Goal: Information Seeking & Learning: Learn about a topic

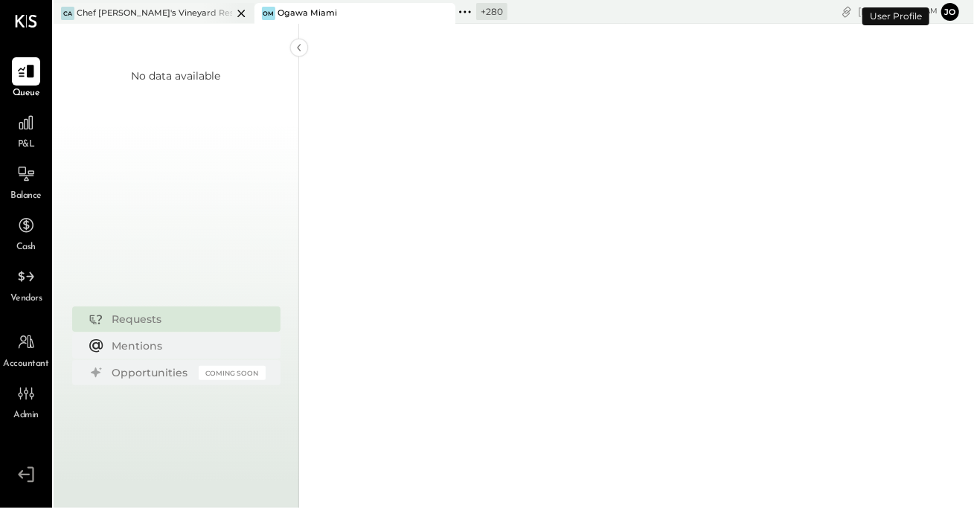
click at [247, 13] on icon at bounding box center [241, 13] width 19 height 18
click at [238, 13] on icon at bounding box center [241, 13] width 19 height 18
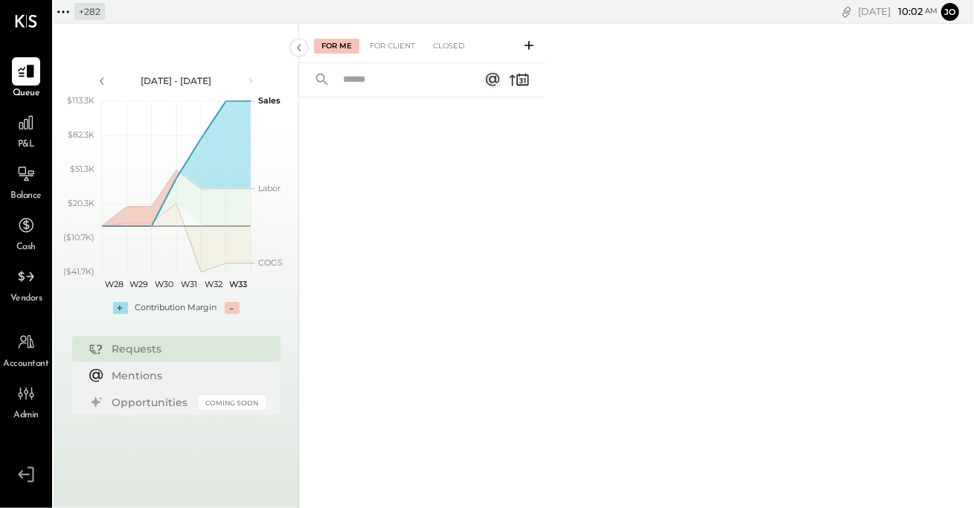
click at [58, 5] on icon at bounding box center [63, 11] width 19 height 19
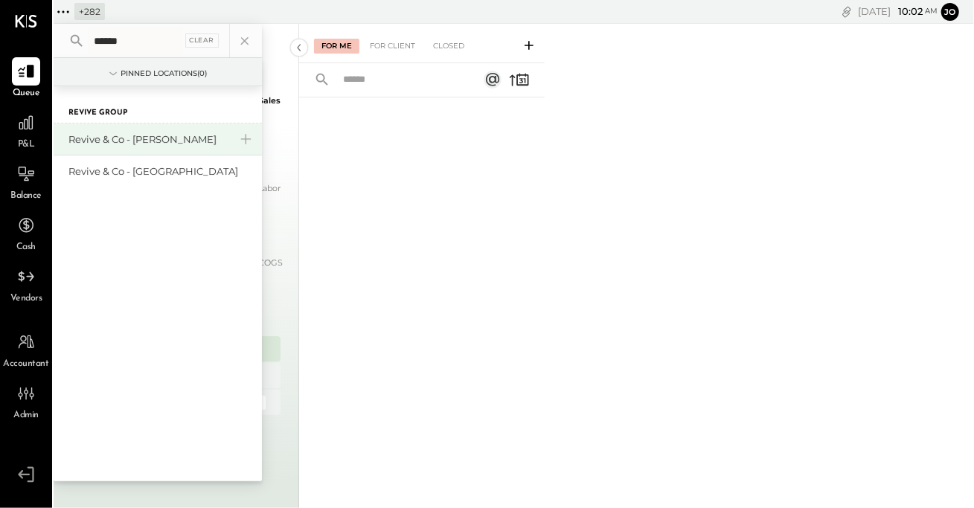
type input "******"
click at [129, 139] on div "Revive & Co - [PERSON_NAME]" at bounding box center [148, 139] width 161 height 14
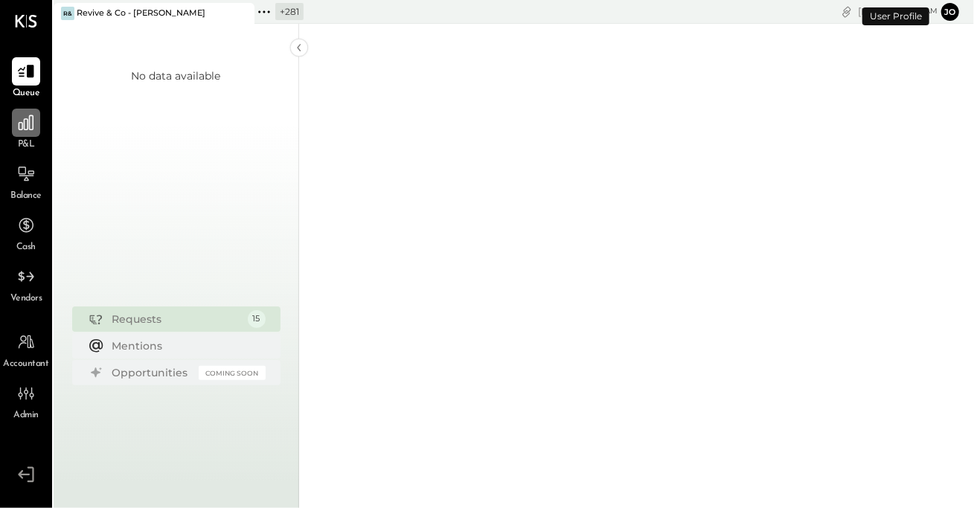
click at [29, 132] on div at bounding box center [26, 123] width 28 height 28
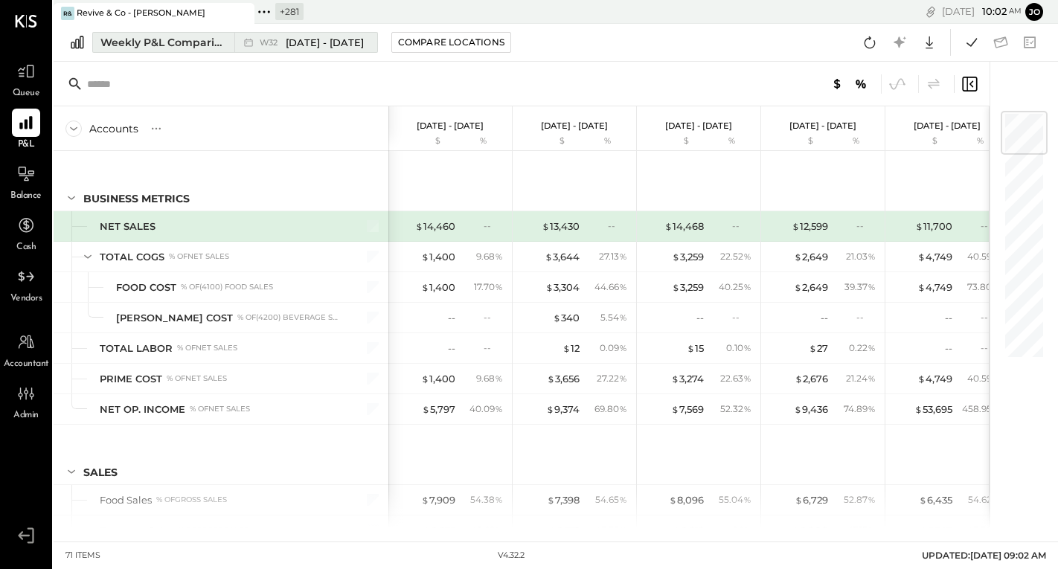
click at [187, 49] on div "Weekly P&L Comparison" at bounding box center [162, 42] width 125 height 15
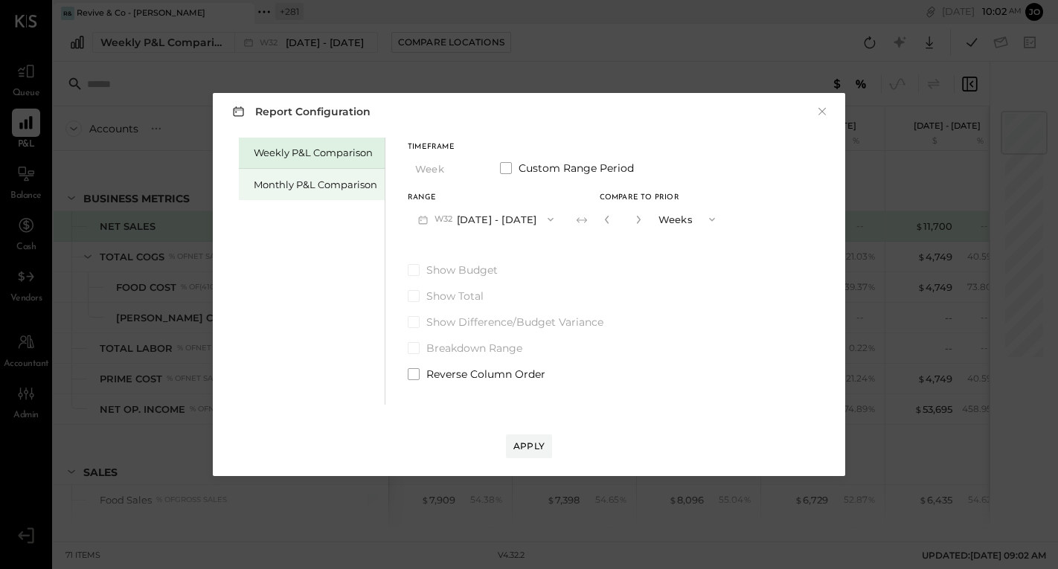
click at [341, 191] on div "Monthly P&L Comparison" at bounding box center [312, 184] width 146 height 31
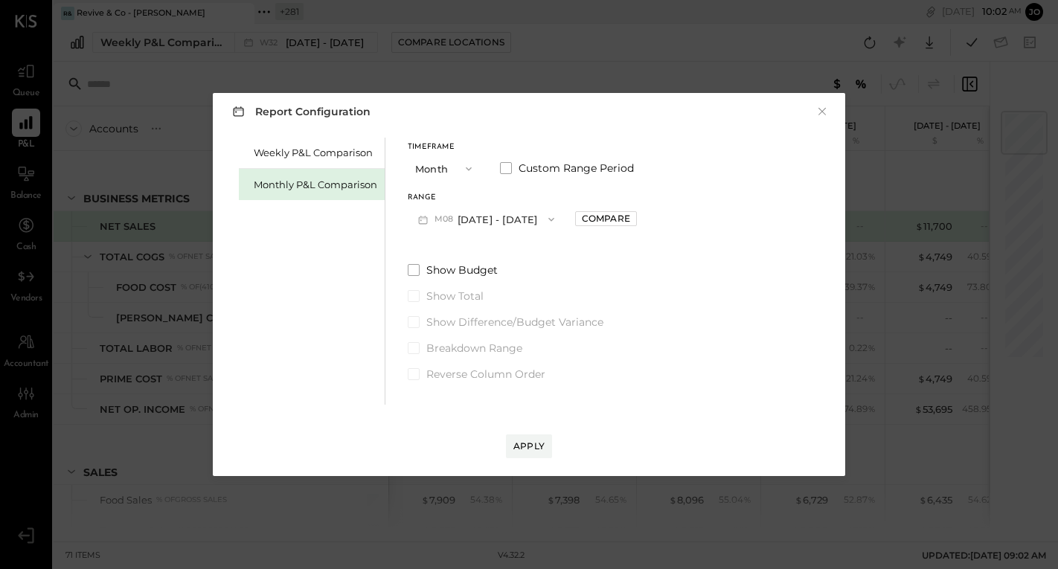
click at [487, 227] on button "M08 [DATE] - [DATE]" at bounding box center [486, 219] width 157 height 28
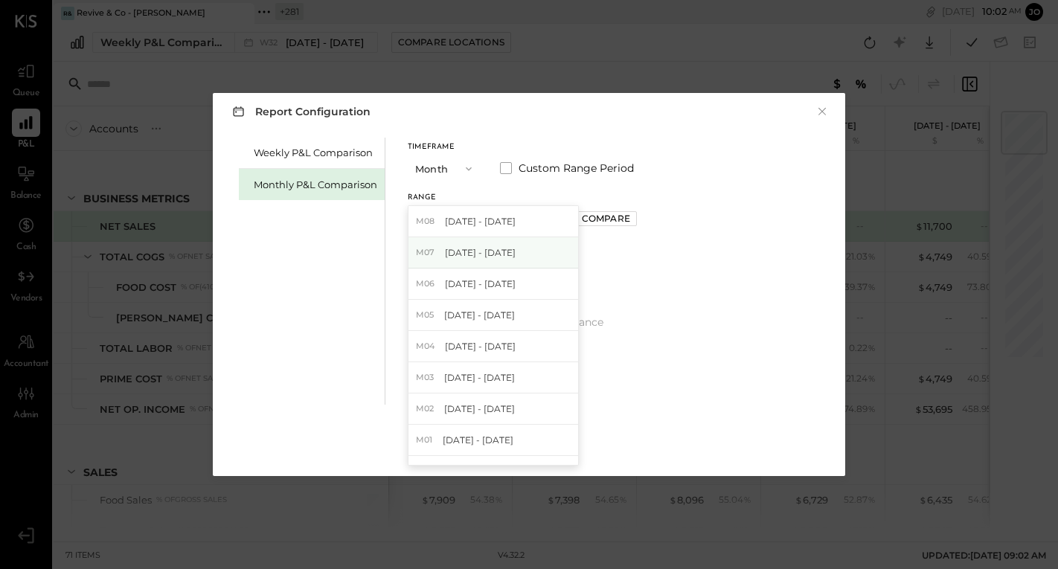
click at [503, 257] on span "[DATE] - [DATE]" at bounding box center [480, 252] width 71 height 13
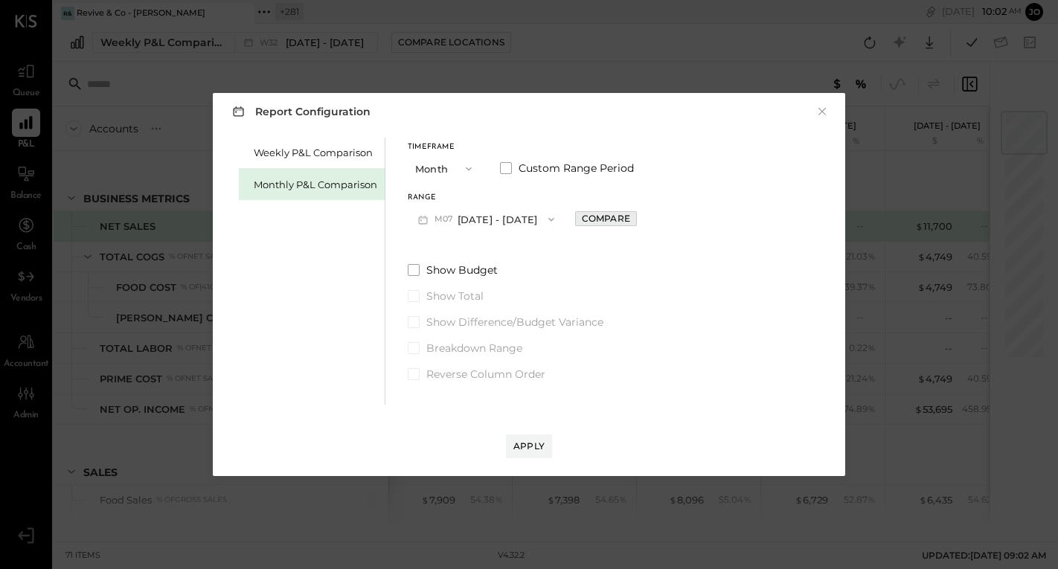
click at [582, 221] on div "Compare" at bounding box center [606, 218] width 48 height 13
click at [635, 219] on icon "button" at bounding box center [639, 219] width 9 height 9
click at [637, 219] on icon "button" at bounding box center [639, 220] width 4 height 8
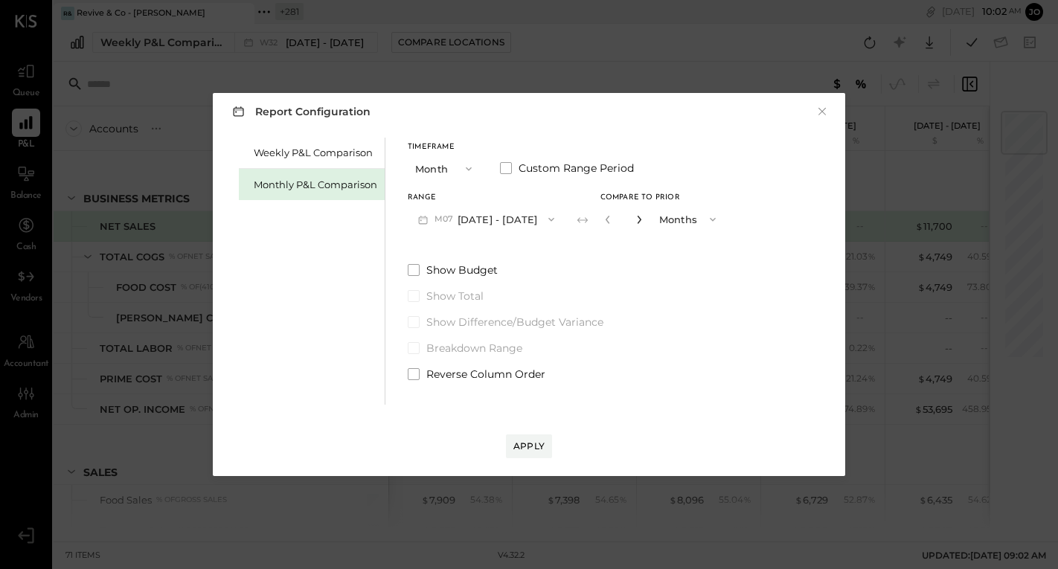
click at [637, 219] on icon "button" at bounding box center [639, 220] width 4 height 8
type input "*"
click at [527, 444] on div "Apply" at bounding box center [528, 446] width 31 height 13
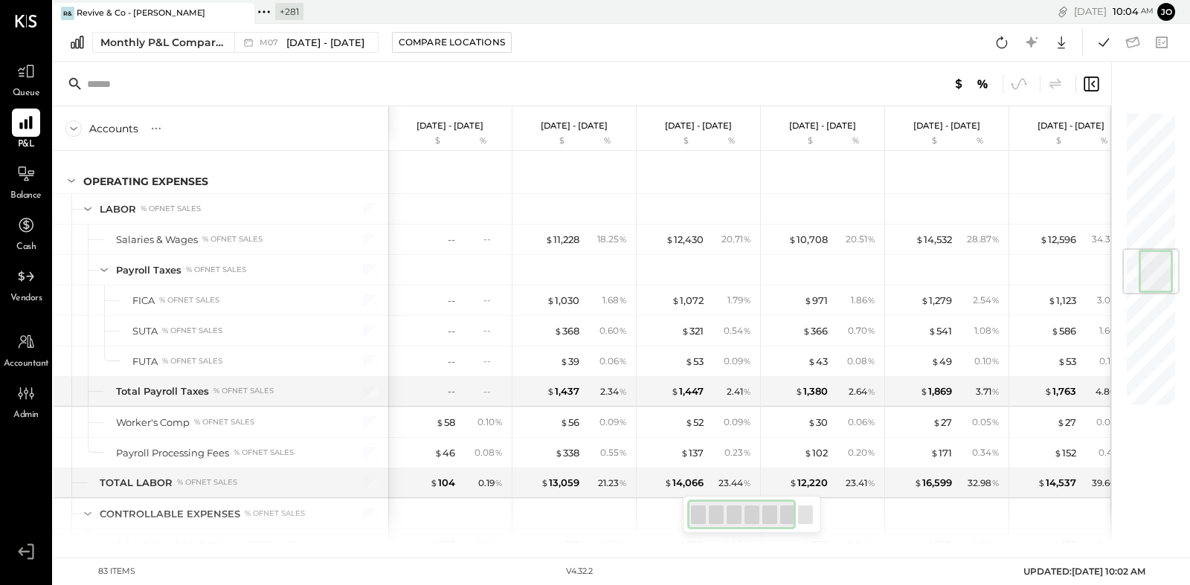
click at [266, 17] on icon at bounding box center [263, 11] width 19 height 19
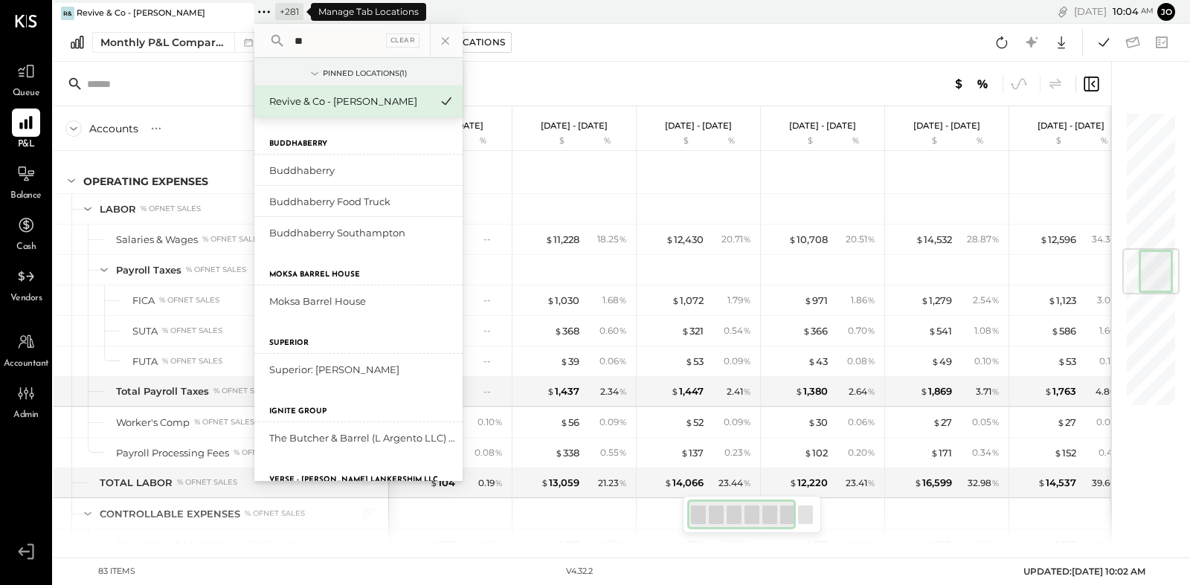
type input "*"
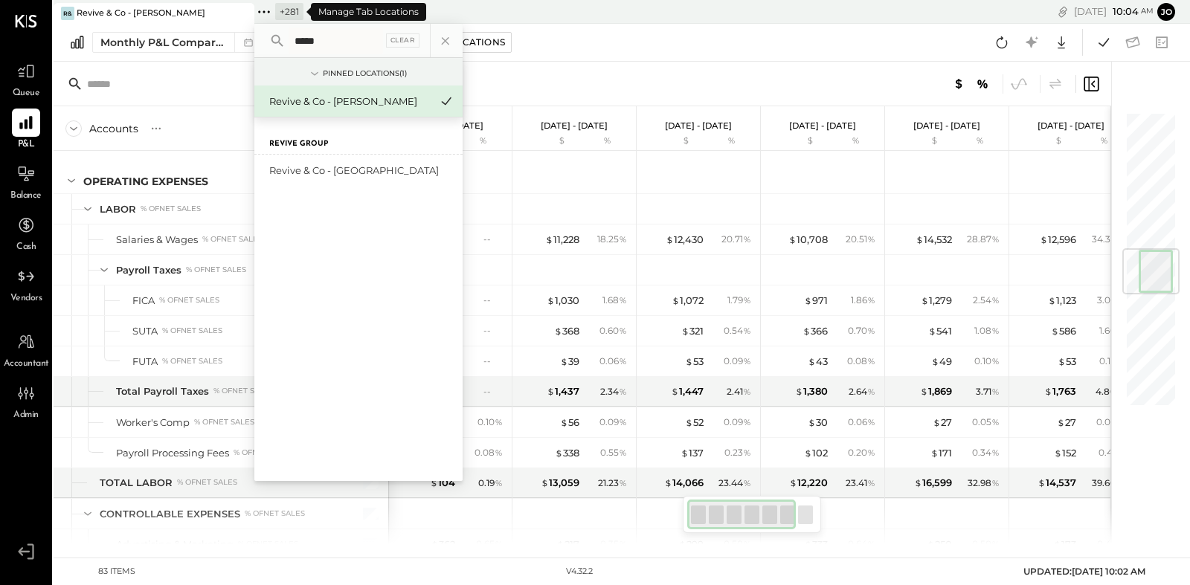
type input "******"
click at [492, 80] on div at bounding box center [583, 84] width 1058 height 45
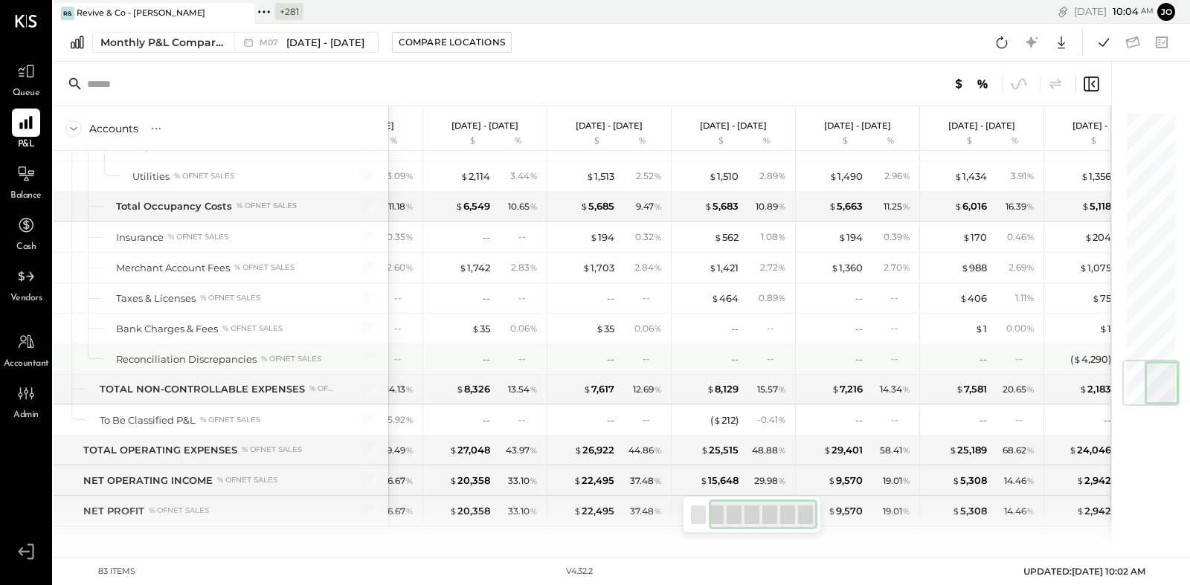
scroll to position [0, 144]
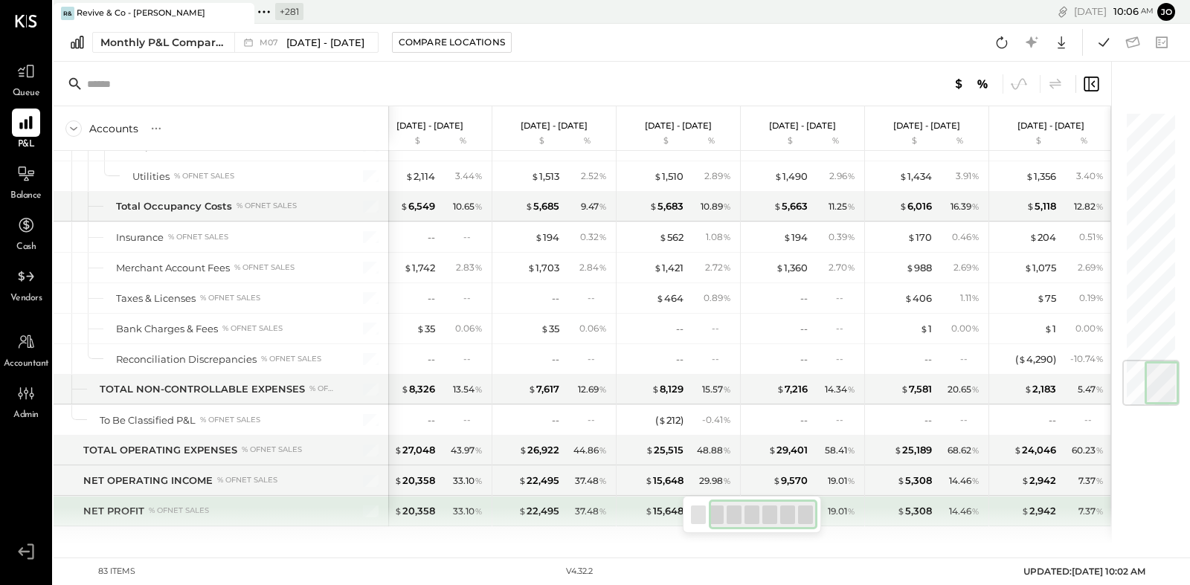
click at [593, 501] on div "$ 22,495 37.48 %" at bounding box center [556, 512] width 112 height 30
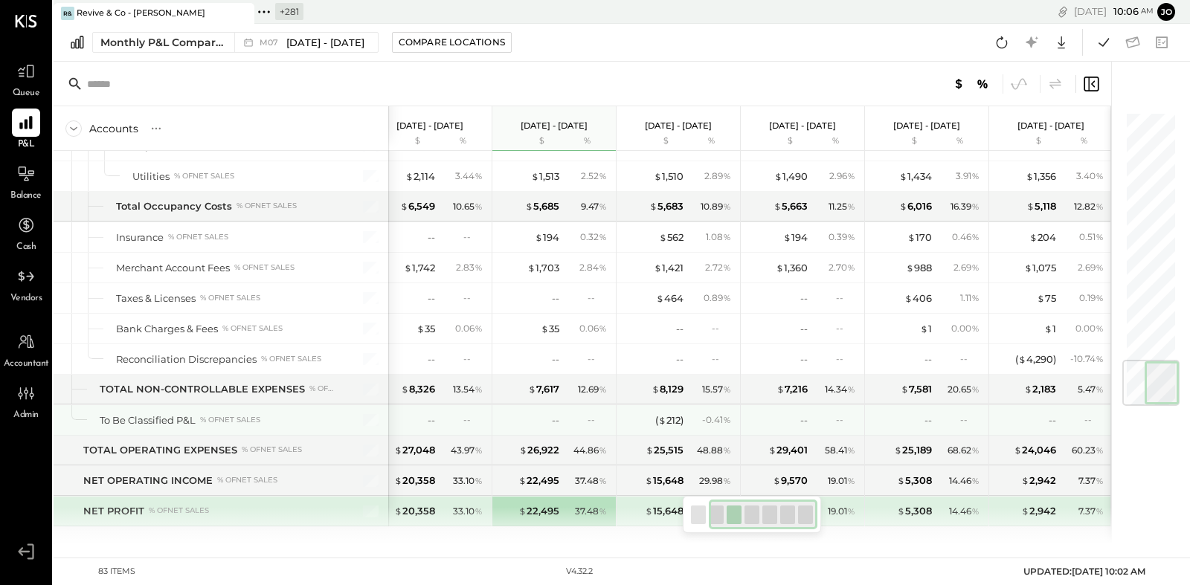
click at [684, 405] on div "( $ 212 ) - 0.41 %" at bounding box center [680, 420] width 112 height 30
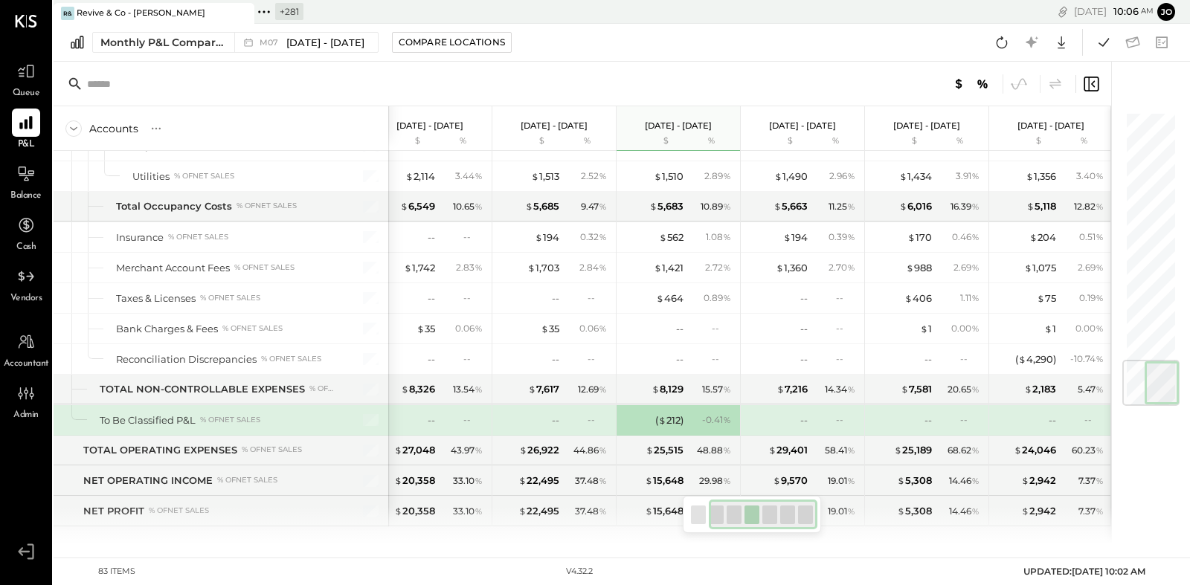
click at [632, 507] on div "BUSINESS METRICS NET SALES TOTAL COGS % of NET SALES FOOD COST % of (4100) Food…" at bounding box center [583, 348] width 1058 height 394
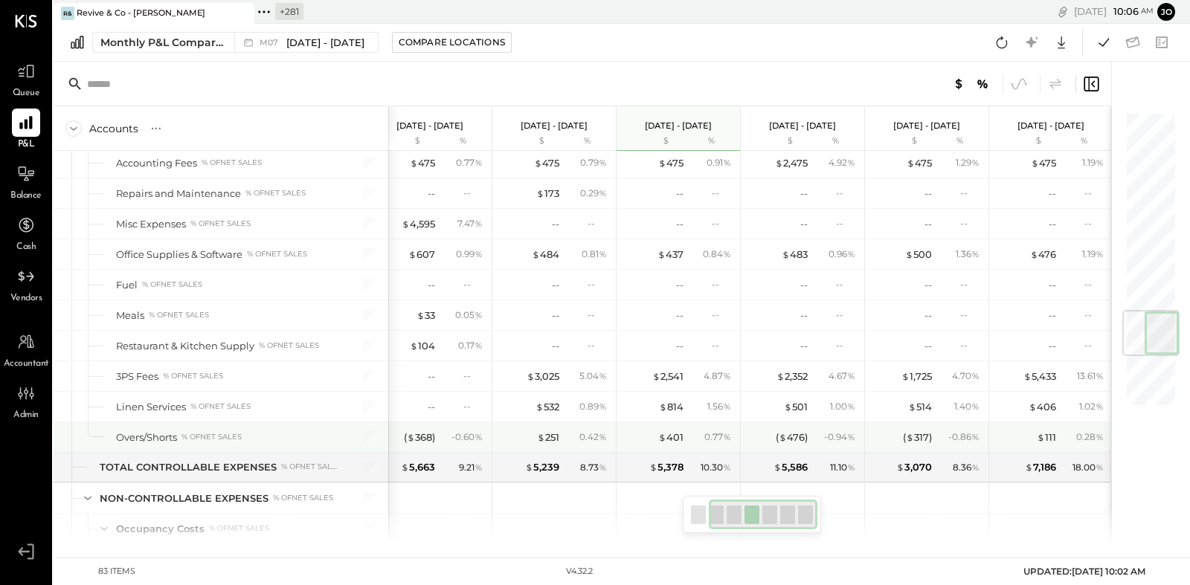
scroll to position [1698, 0]
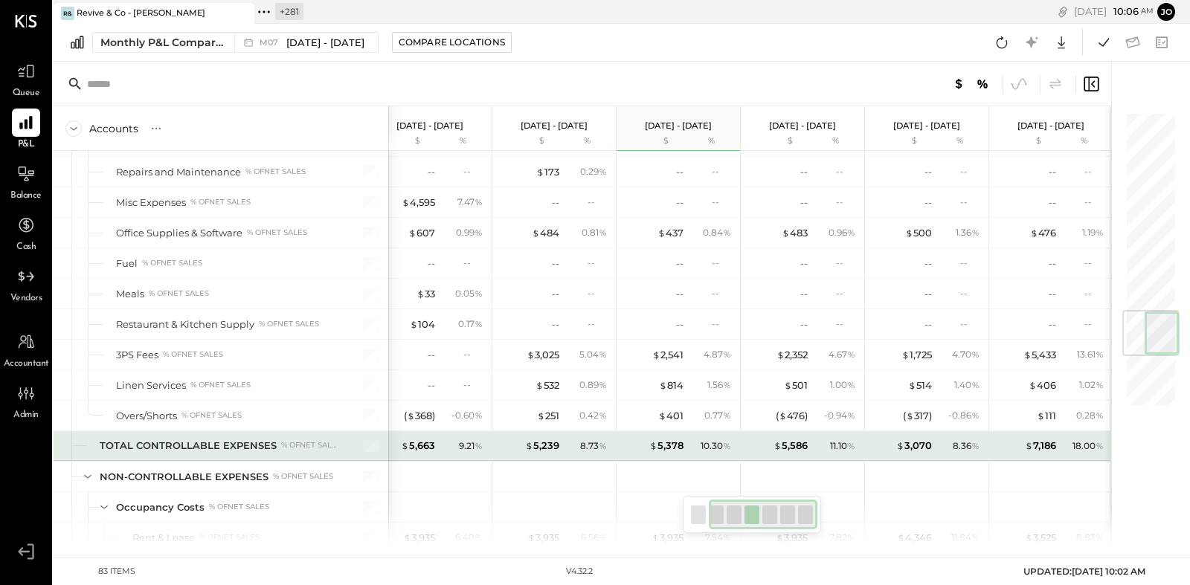
drag, startPoint x: 90, startPoint y: 432, endPoint x: 297, endPoint y: 433, distance: 206.8
click at [298, 432] on div "TOTAL CONTROLLABLE EXPENSES % of NET SALES" at bounding box center [221, 446] width 335 height 30
drag, startPoint x: 524, startPoint y: 430, endPoint x: 564, endPoint y: 430, distance: 39.4
click at [564, 431] on div "$ 5,239 8.73 %" at bounding box center [556, 446] width 112 height 30
drag, startPoint x: 633, startPoint y: 430, endPoint x: 711, endPoint y: 430, distance: 78.1
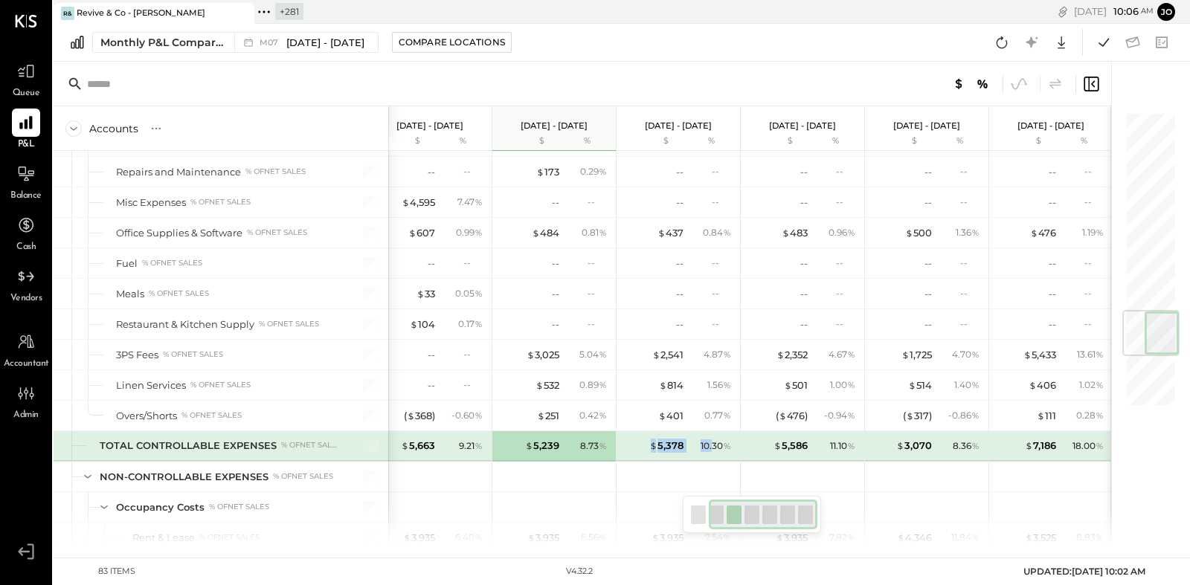
click at [711, 431] on div "$ 5,378 10.30 %" at bounding box center [680, 446] width 112 height 30
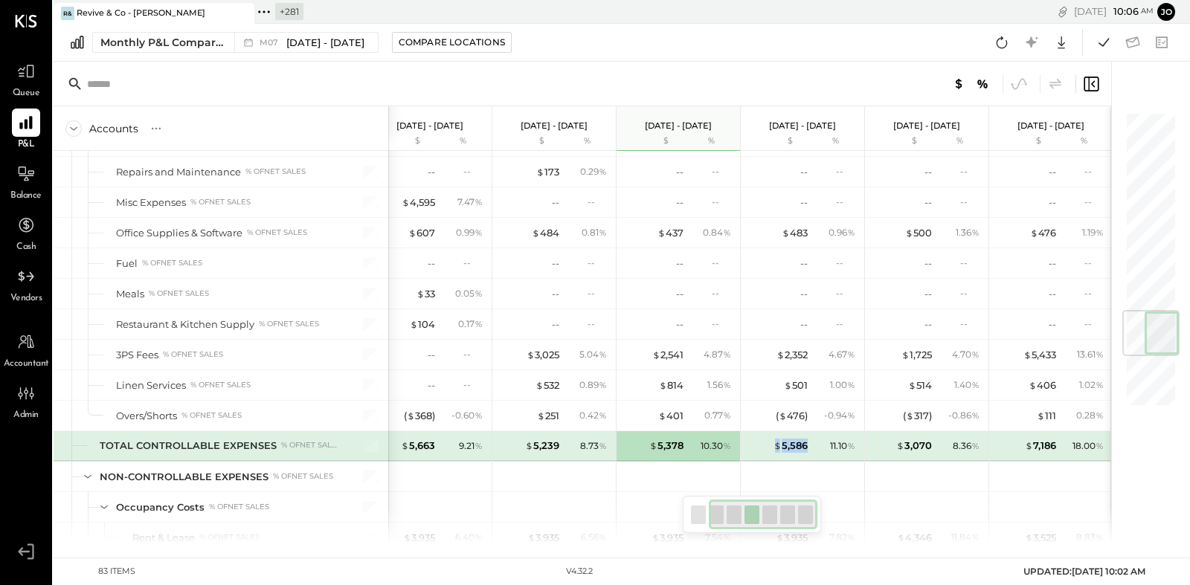
drag, startPoint x: 754, startPoint y: 430, endPoint x: 807, endPoint y: 430, distance: 53.6
click at [807, 431] on div "$ 5,586 11.10 %" at bounding box center [804, 446] width 112 height 30
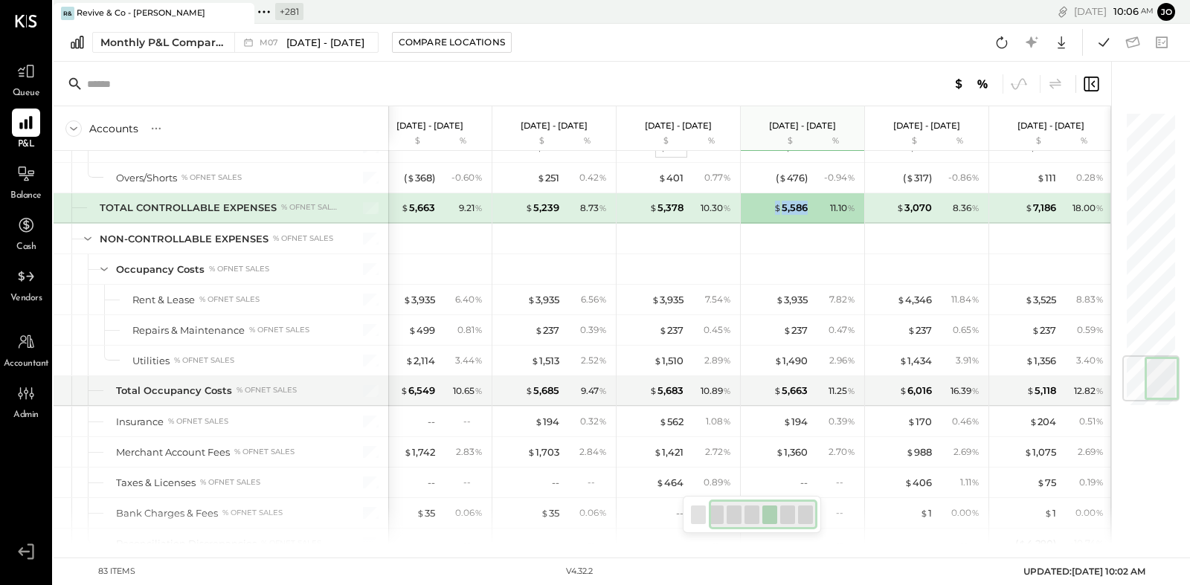
scroll to position [2120, 0]
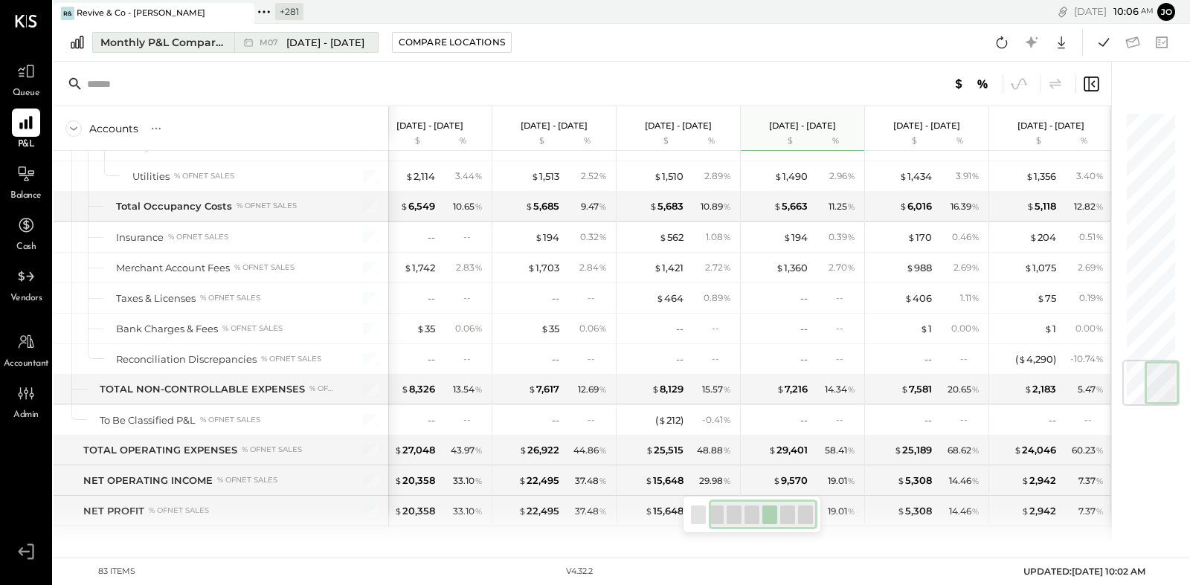
click at [303, 40] on span "[DATE] - [DATE]" at bounding box center [325, 43] width 78 height 14
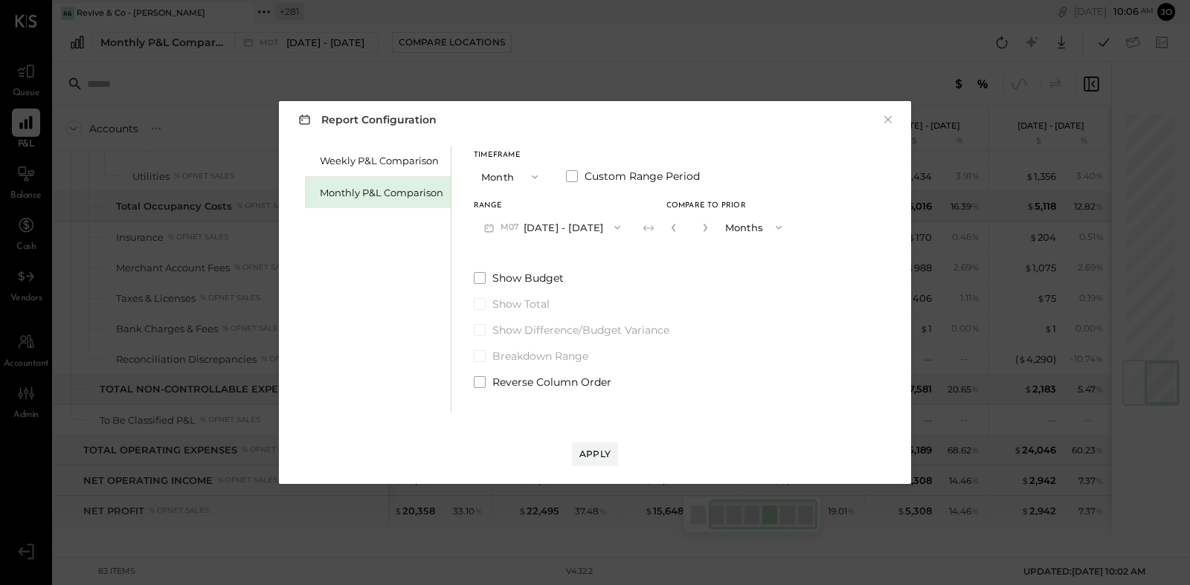
click at [589, 231] on button "M07 [DATE] - [DATE]" at bounding box center [552, 228] width 157 height 28
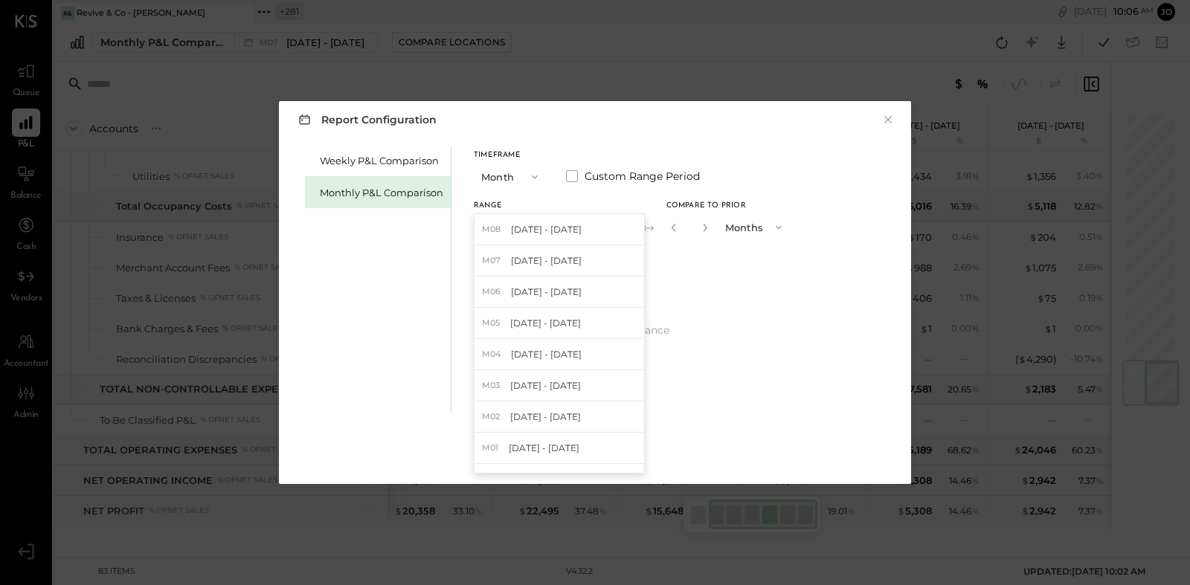
click at [514, 187] on button "Month" at bounding box center [511, 177] width 74 height 28
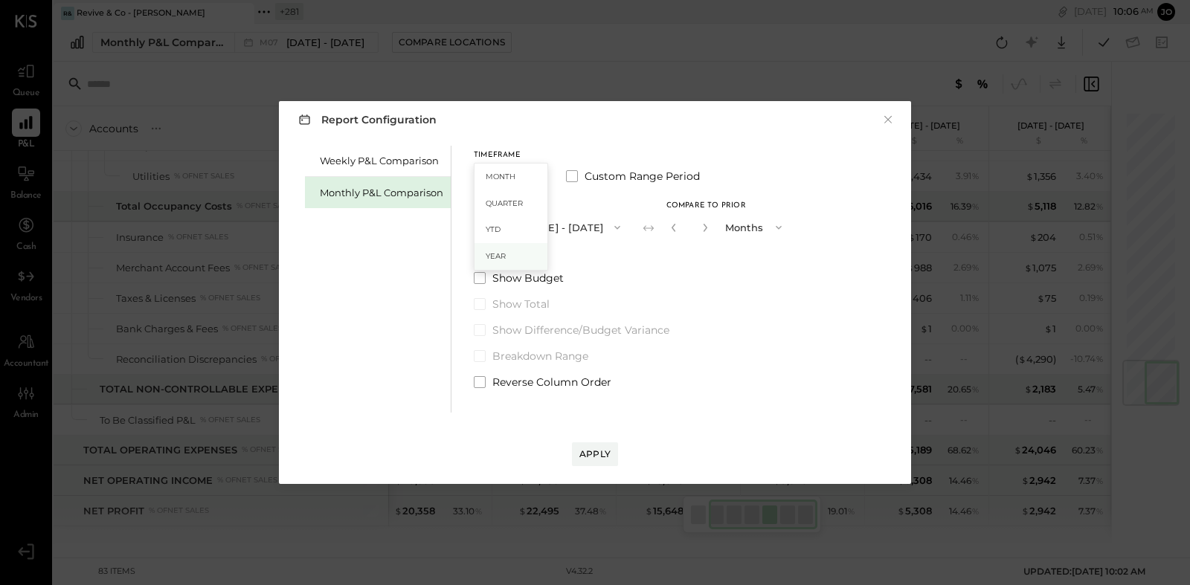
click at [527, 251] on div "Year" at bounding box center [511, 256] width 73 height 27
click at [574, 231] on button "[DATE] - [DATE]" at bounding box center [552, 228] width 157 height 28
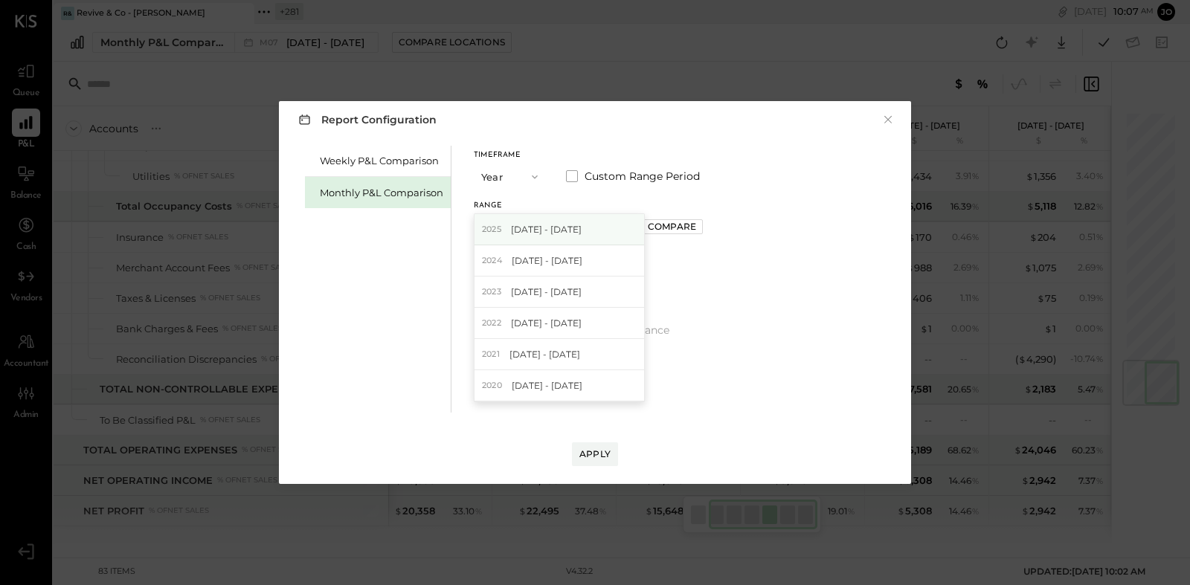
click at [613, 229] on div "[DATE] - [DATE]" at bounding box center [560, 229] width 170 height 31
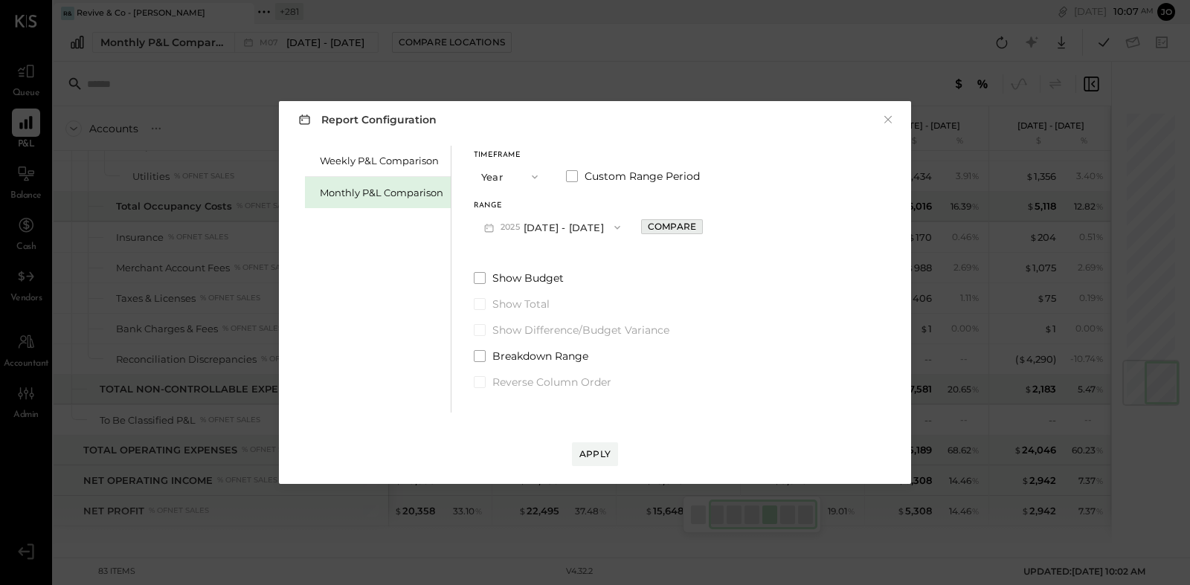
click at [690, 225] on div "Compare" at bounding box center [672, 226] width 48 height 13
click at [710, 230] on icon "button" at bounding box center [705, 227] width 9 height 9
type input "*"
click at [600, 458] on div "Apply" at bounding box center [595, 454] width 31 height 13
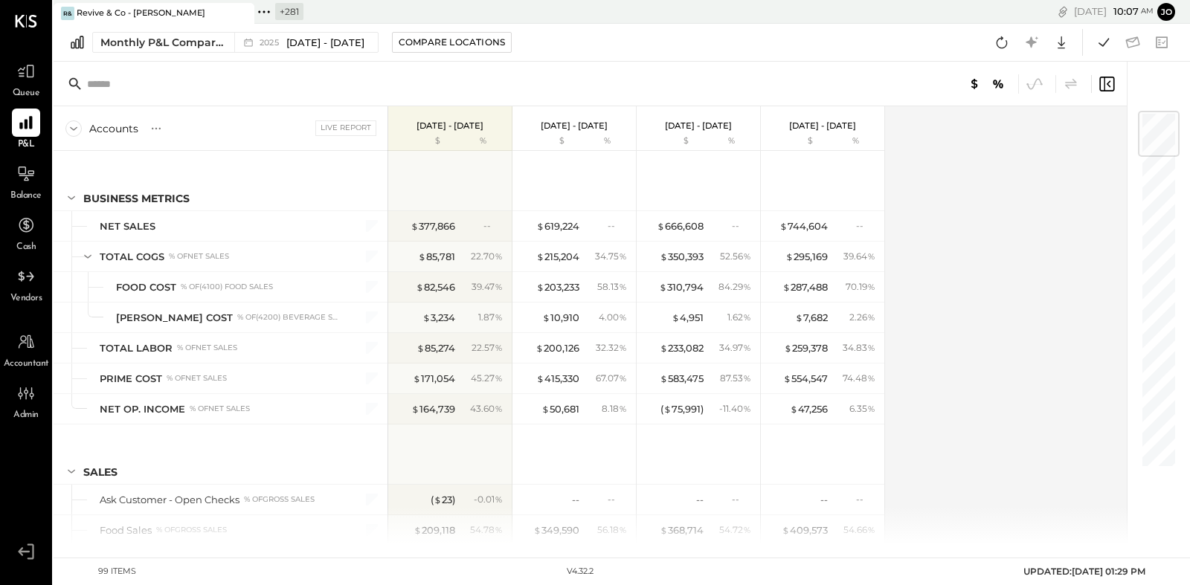
drag, startPoint x: 407, startPoint y: 129, endPoint x: 494, endPoint y: 126, distance: 87.1
click at [494, 126] on div "[DATE] - [DATE] $ %" at bounding box center [449, 128] width 123 height 45
drag, startPoint x: 532, startPoint y: 127, endPoint x: 614, endPoint y: 127, distance: 81.8
click at [614, 127] on div "[DATE] - [DATE] $ %" at bounding box center [574, 128] width 123 height 45
drag, startPoint x: 666, startPoint y: 125, endPoint x: 742, endPoint y: 126, distance: 76.6
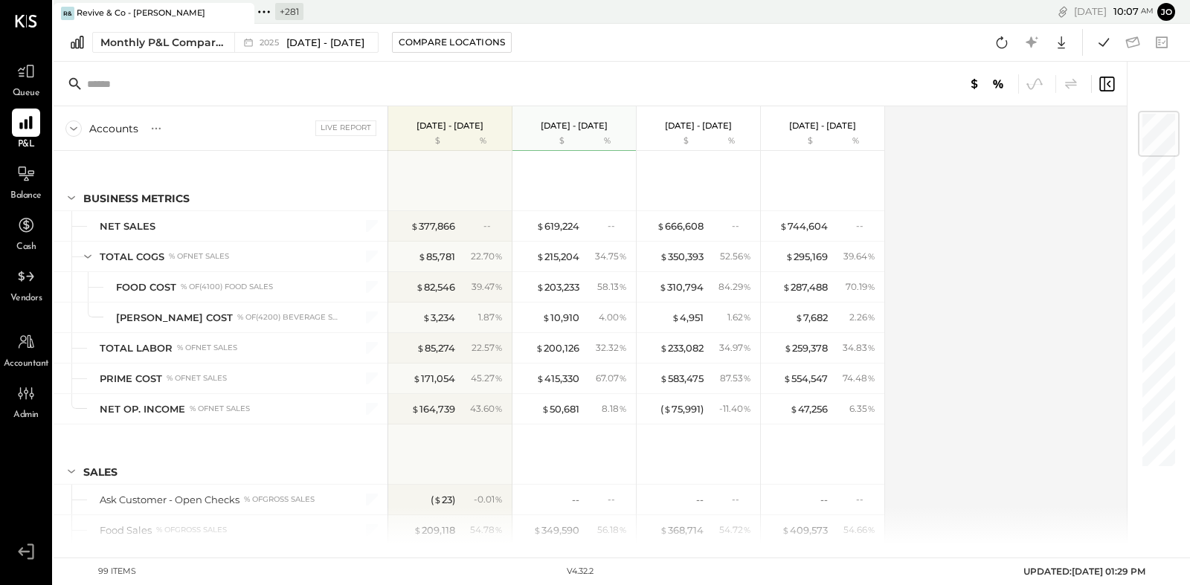
click at [742, 126] on div "[DATE] - [DATE] $ %" at bounding box center [698, 128] width 123 height 45
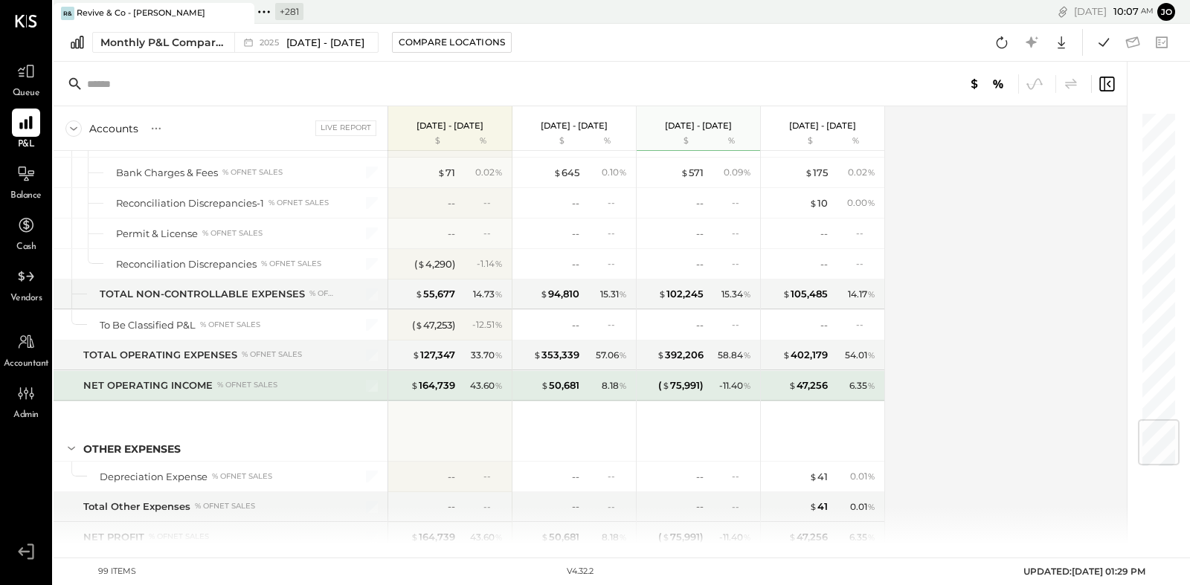
scroll to position [2626, 0]
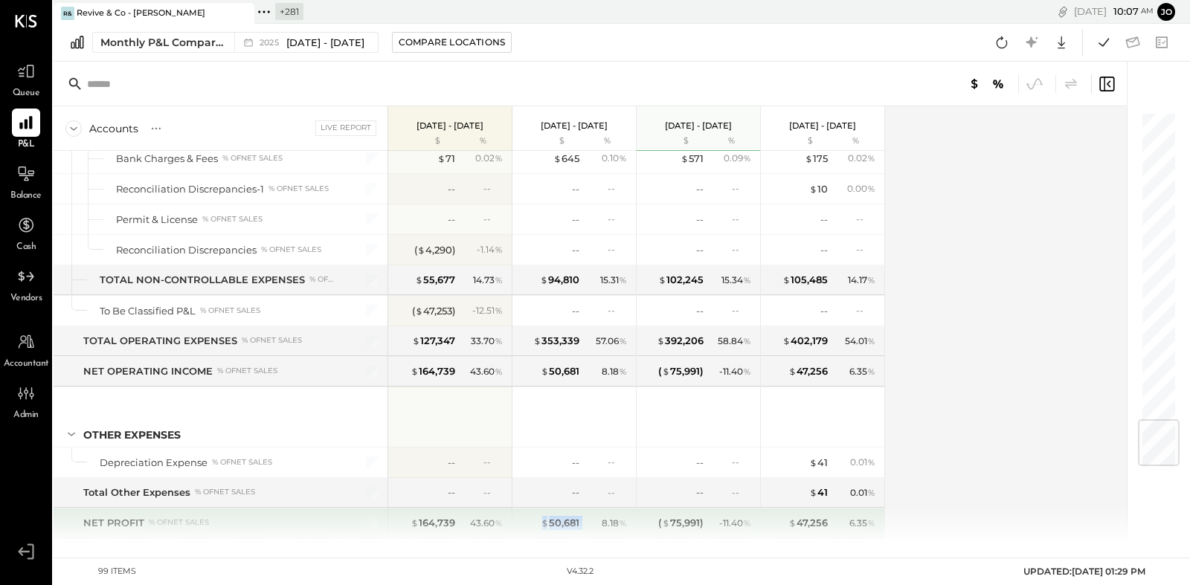
drag, startPoint x: 539, startPoint y: 504, endPoint x: 583, endPoint y: 504, distance: 43.9
click at [583, 507] on div "$ 50,681 8.18 %" at bounding box center [576, 524] width 112 height 30
drag, startPoint x: 603, startPoint y: 502, endPoint x: 618, endPoint y: 502, distance: 15.6
click at [618, 507] on div "8.18 %" at bounding box center [614, 523] width 25 height 13
drag, startPoint x: 716, startPoint y: 502, endPoint x: 737, endPoint y: 502, distance: 20.8
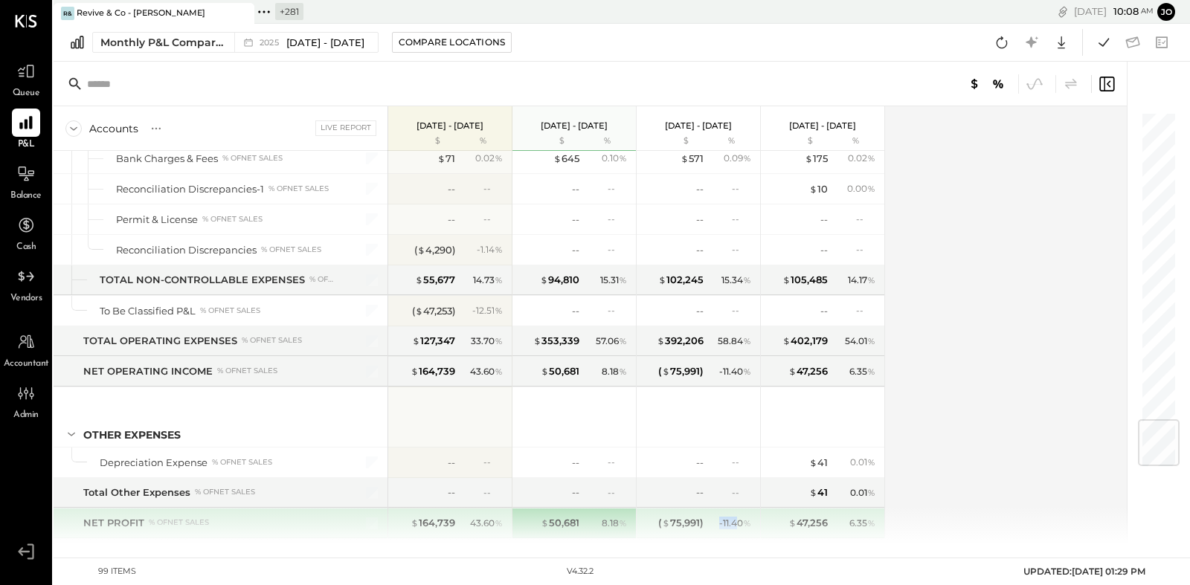
click at [737, 507] on div "- 11.40 %" at bounding box center [731, 523] width 48 height 13
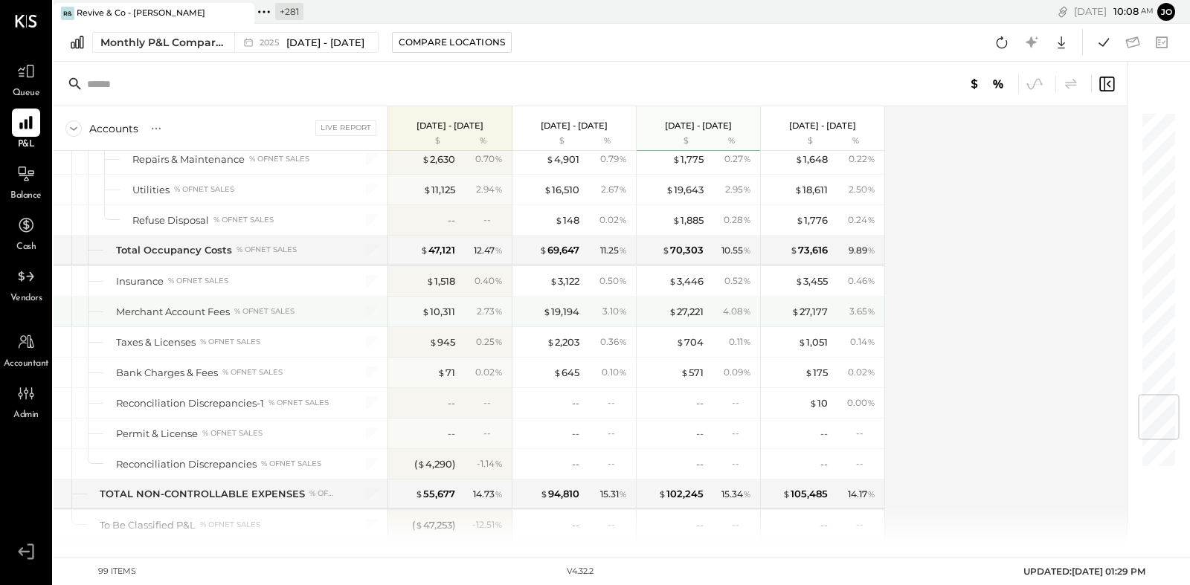
scroll to position [2403, 0]
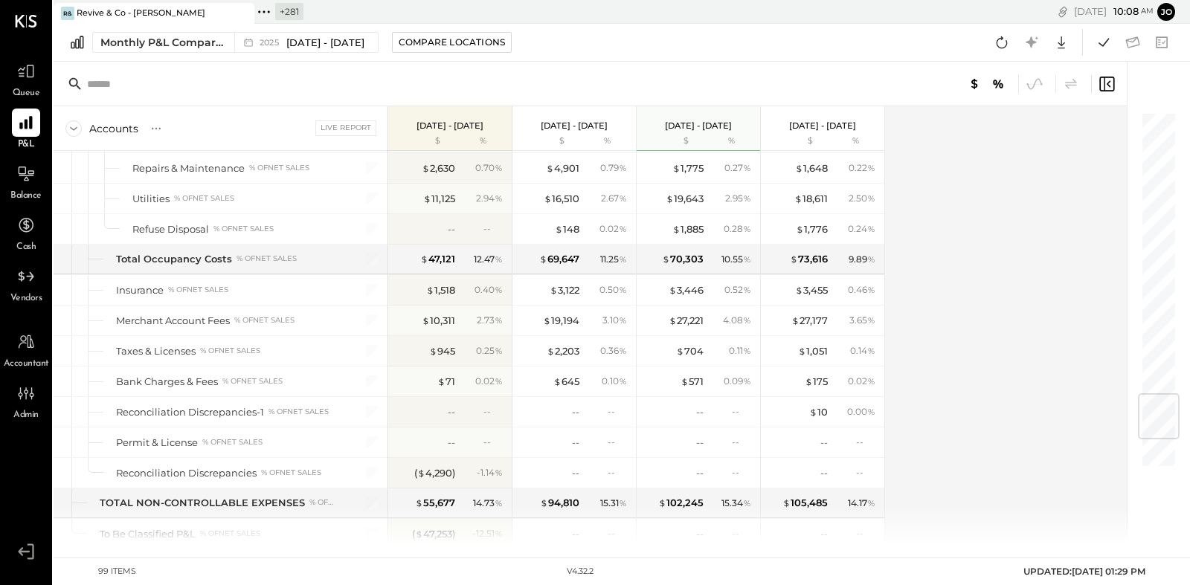
click at [270, 13] on icon at bounding box center [263, 11] width 19 height 19
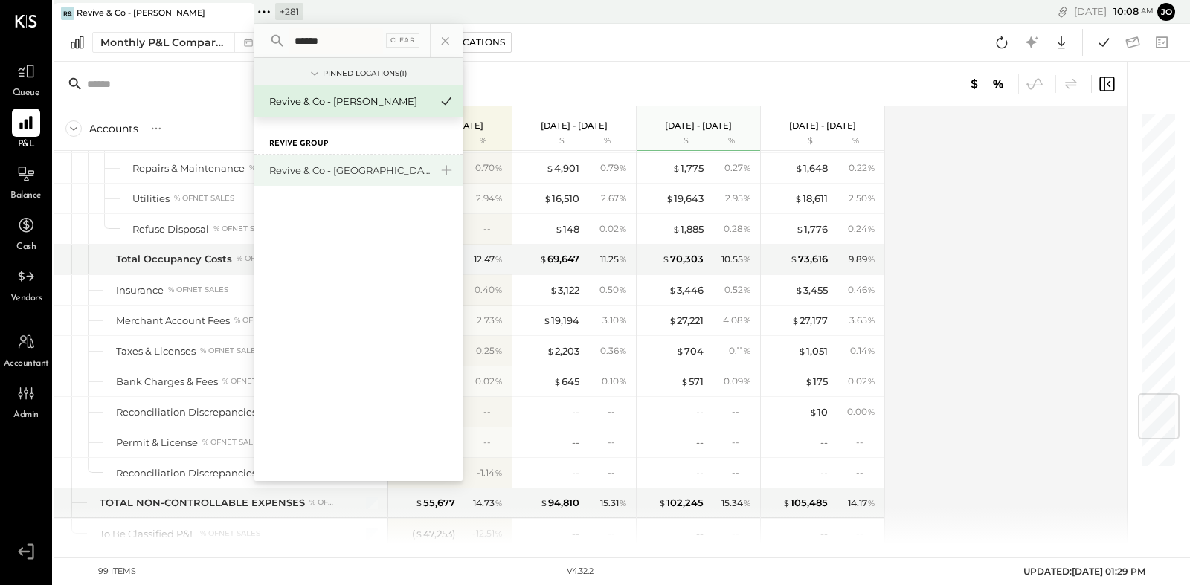
type input "******"
click at [341, 167] on div "Revive & Co - [GEOGRAPHIC_DATA]" at bounding box center [349, 171] width 161 height 14
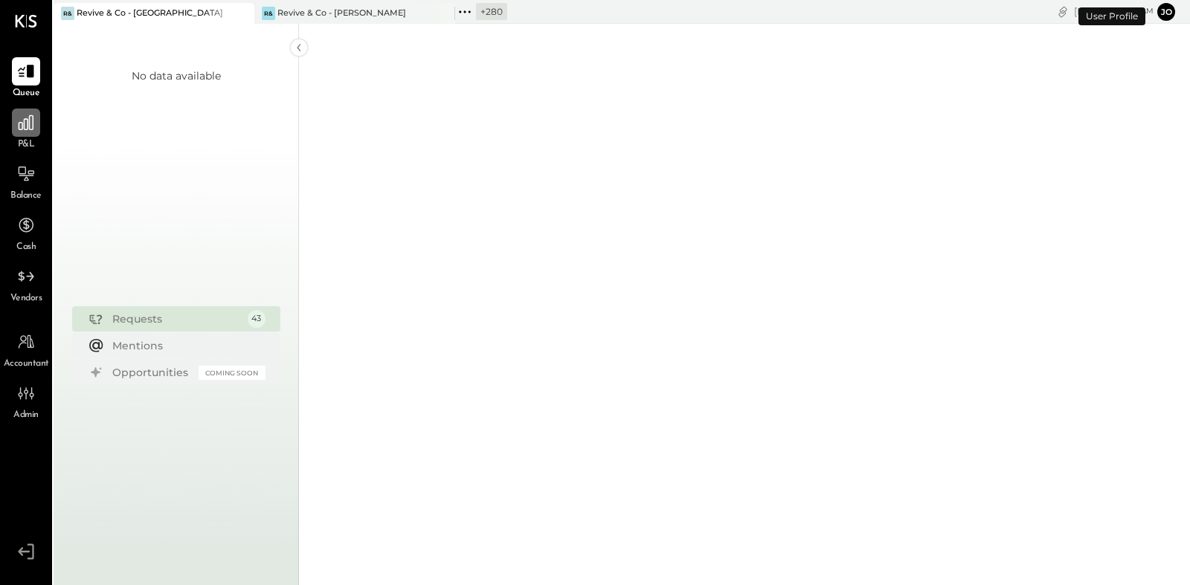
click at [24, 126] on icon at bounding box center [26, 122] width 15 height 15
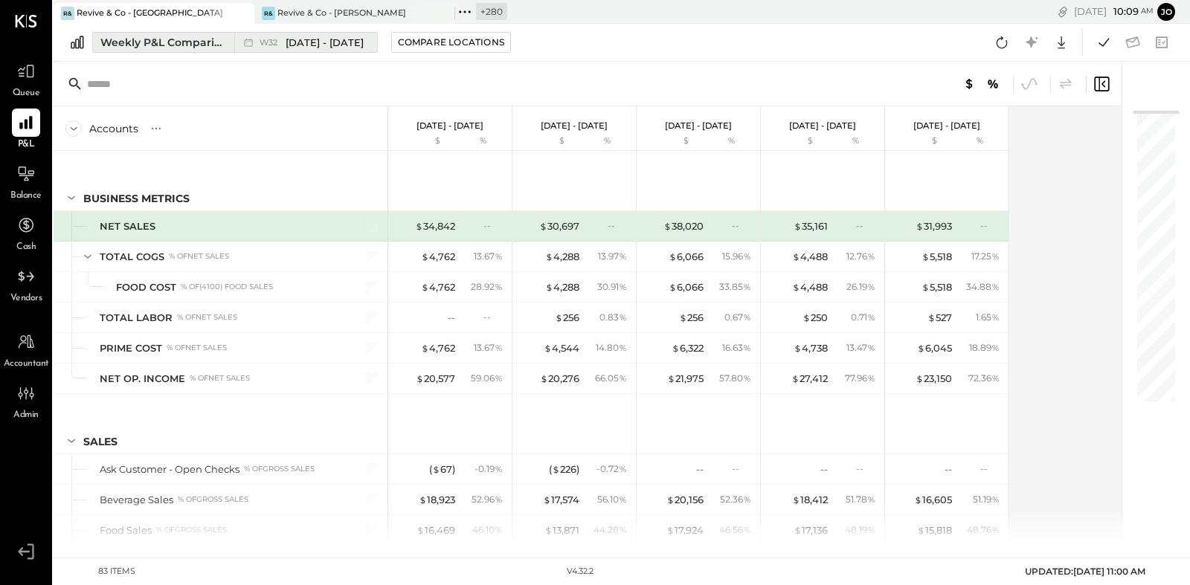
click at [216, 43] on div "Weekly P&L Comparison" at bounding box center [162, 42] width 125 height 15
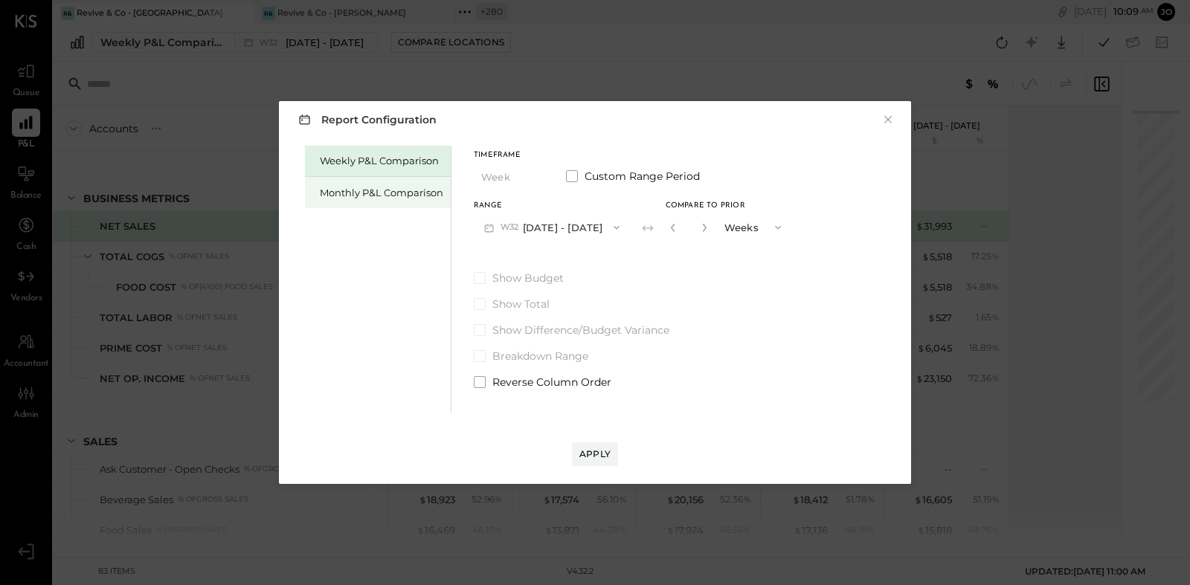
click at [359, 201] on div "Monthly P&L Comparison" at bounding box center [378, 192] width 146 height 31
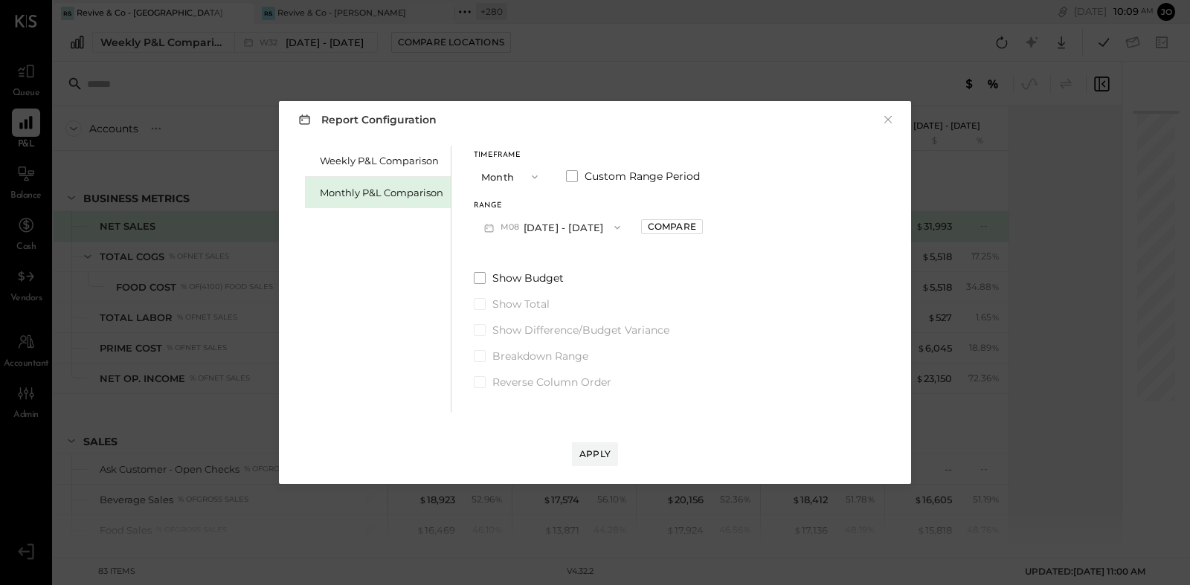
click at [499, 181] on button "Month" at bounding box center [511, 177] width 74 height 28
click at [519, 256] on div "Year" at bounding box center [511, 256] width 73 height 27
click at [655, 209] on div "Range [DATE] - [DATE] Compare" at bounding box center [588, 221] width 229 height 39
click at [692, 227] on div "Compare" at bounding box center [672, 226] width 48 height 13
click at [707, 230] on icon "button" at bounding box center [706, 228] width 4 height 8
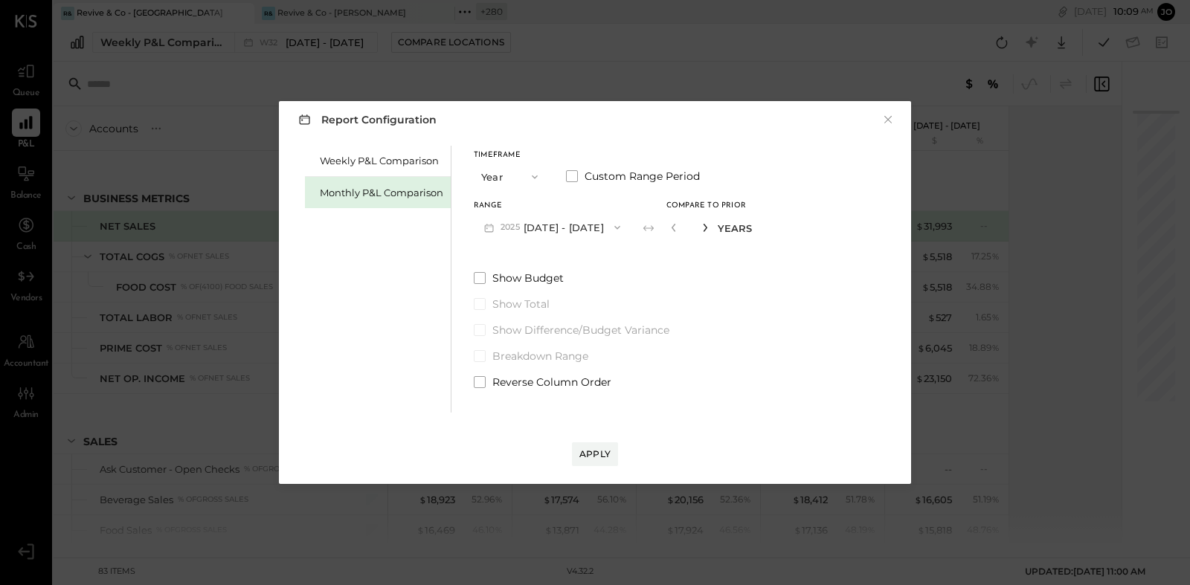
click at [707, 230] on icon "button" at bounding box center [706, 228] width 4 height 8
click at [710, 231] on icon "button" at bounding box center [705, 227] width 9 height 9
type input "*"
click at [609, 450] on div "Apply" at bounding box center [595, 454] width 31 height 13
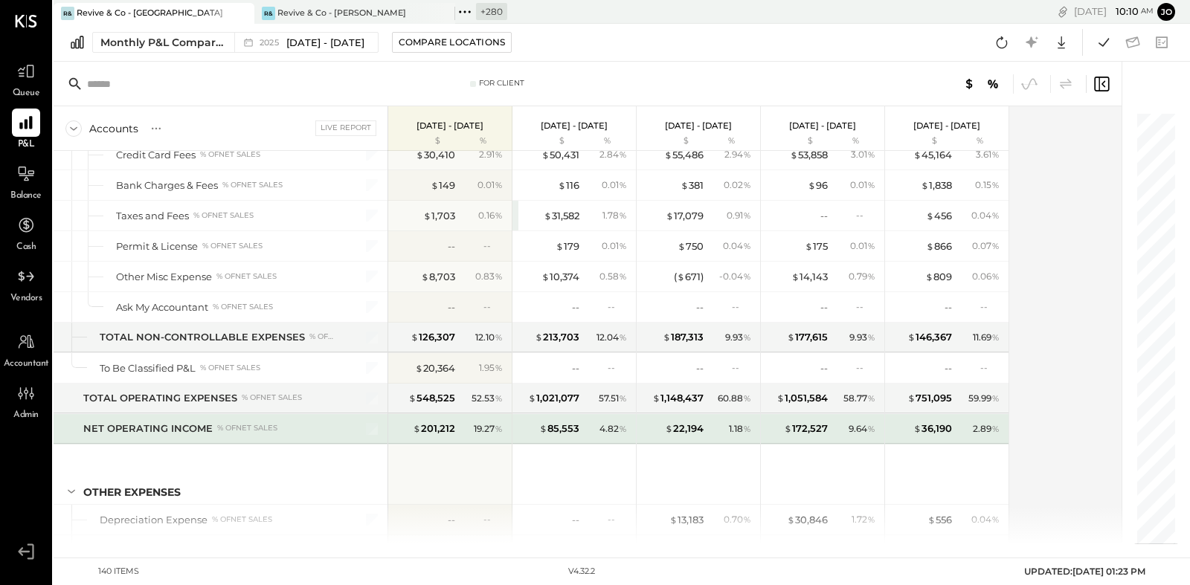
scroll to position [3636, 0]
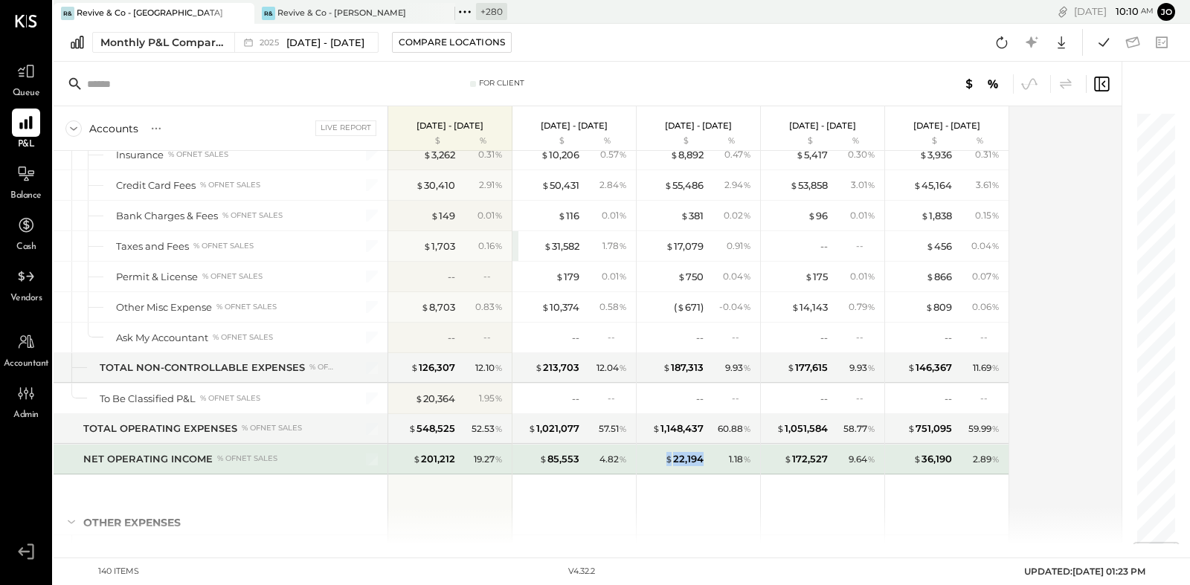
drag, startPoint x: 657, startPoint y: 429, endPoint x: 704, endPoint y: 428, distance: 46.9
click at [704, 445] on div "$ 22,194 1.18 %" at bounding box center [700, 460] width 112 height 30
drag, startPoint x: 536, startPoint y: 434, endPoint x: 589, endPoint y: 434, distance: 52.8
click at [589, 445] on div "$ 85,553 4.82 %" at bounding box center [576, 460] width 112 height 30
drag, startPoint x: 597, startPoint y: 428, endPoint x: 623, endPoint y: 428, distance: 26.0
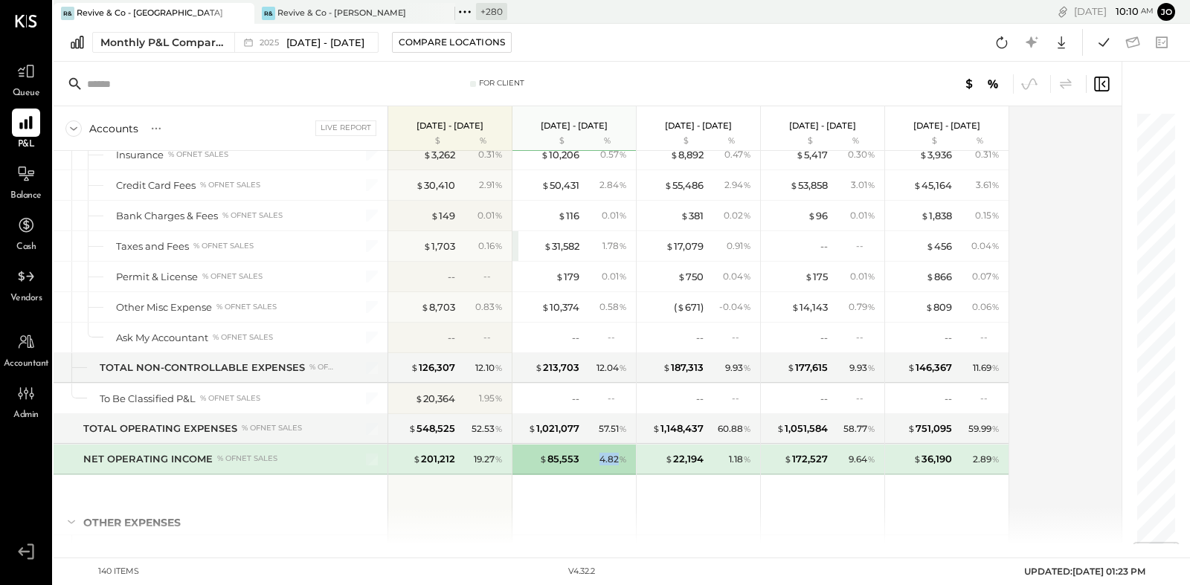
click at [623, 453] on div "4.82 %" at bounding box center [607, 459] width 48 height 13
click at [22, 183] on icon at bounding box center [25, 173] width 19 height 19
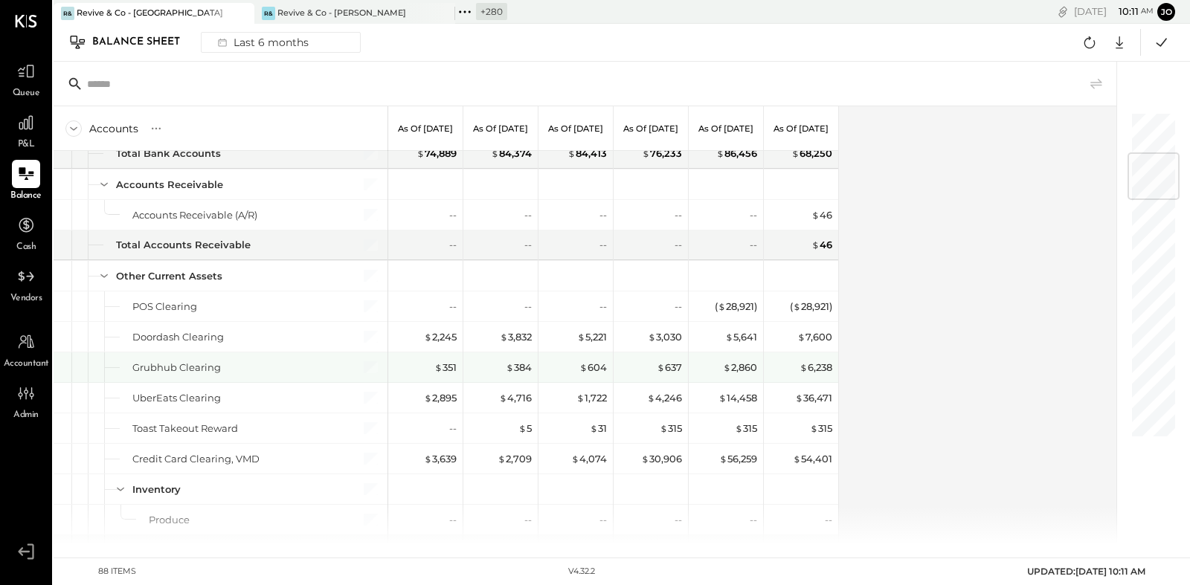
scroll to position [382, 0]
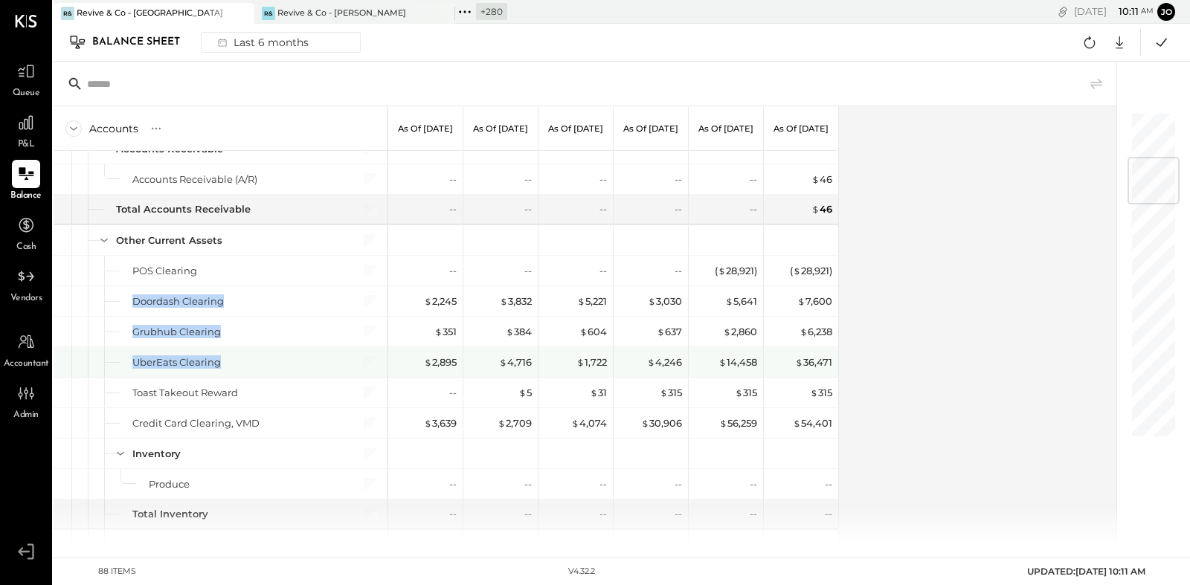
drag, startPoint x: 133, startPoint y: 297, endPoint x: 223, endPoint y: 363, distance: 111.7
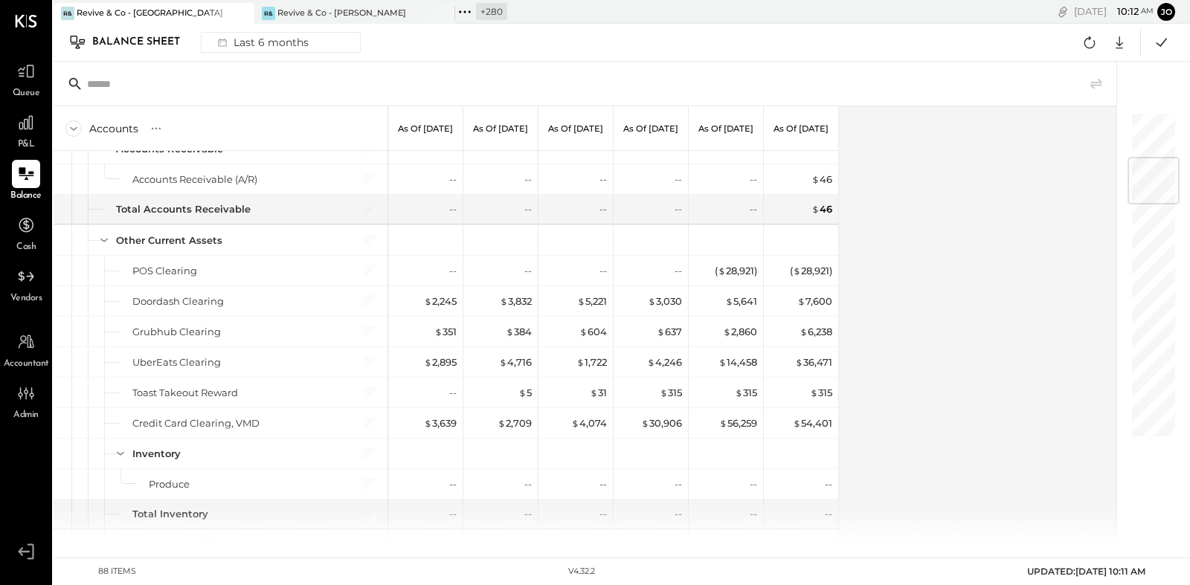
click at [887, 382] on div "Accounts S GL As of [DATE] As of [DATE] As of [DATE] As of [DATE] As of [DATE] …" at bounding box center [586, 325] width 1065 height 438
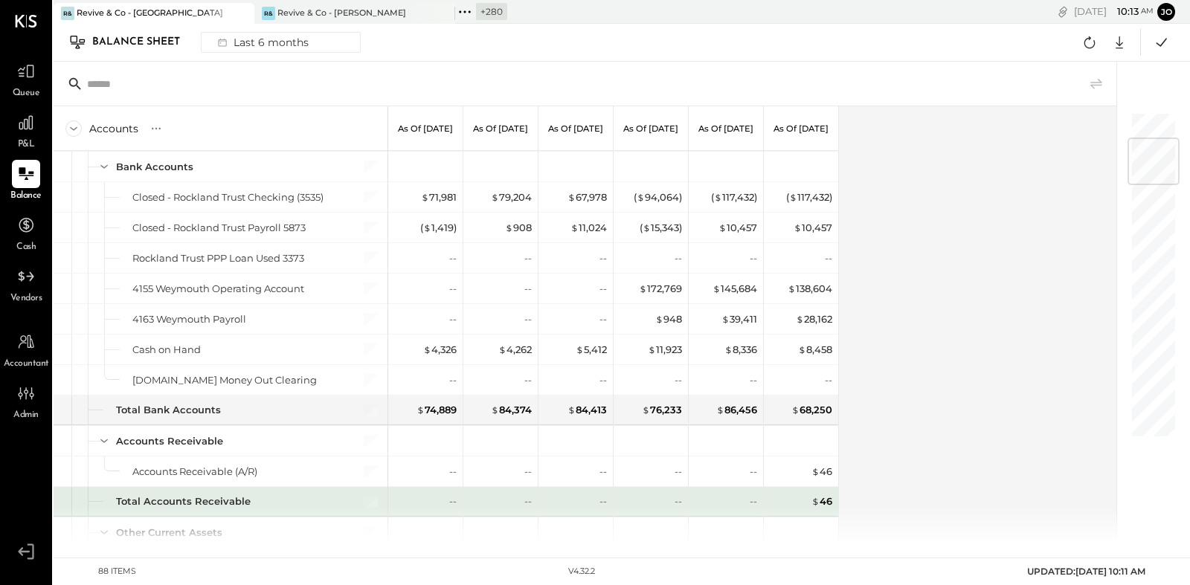
scroll to position [396, 0]
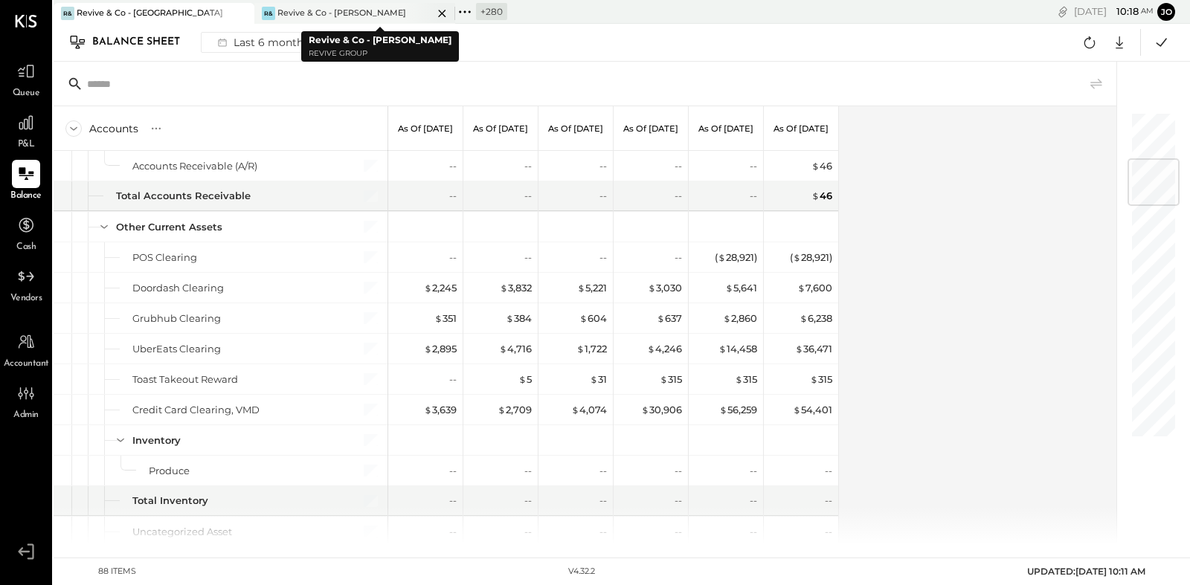
click at [311, 20] on div "R& Revive & Co - [PERSON_NAME]" at bounding box center [354, 13] width 201 height 21
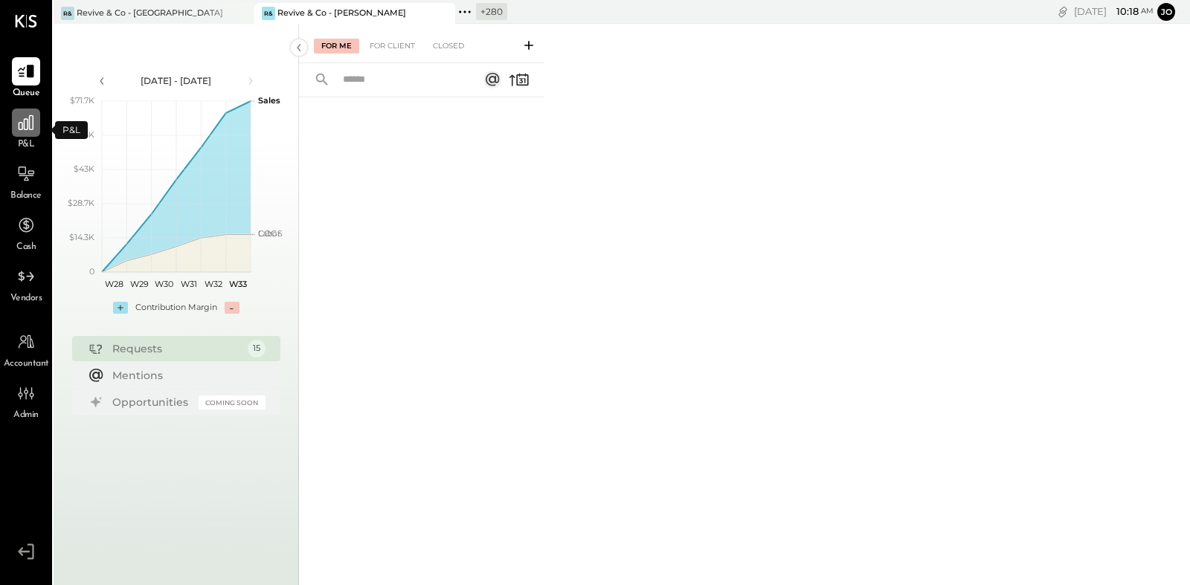
click at [26, 132] on div at bounding box center [26, 123] width 28 height 28
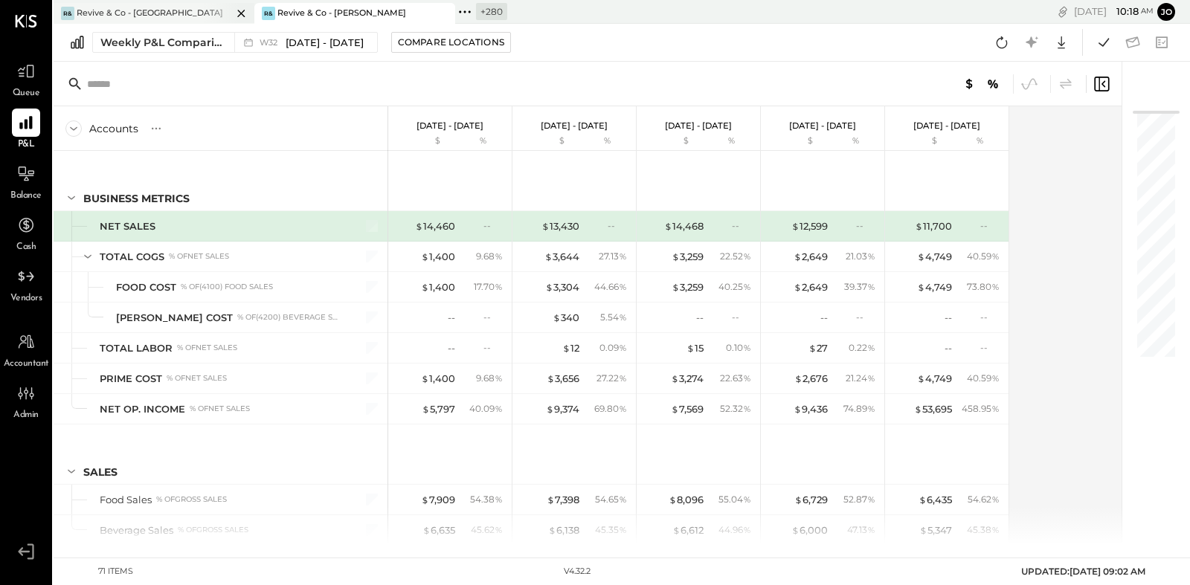
click at [250, 11] on icon at bounding box center [241, 13] width 19 height 18
click at [243, 14] on icon at bounding box center [240, 13] width 7 height 7
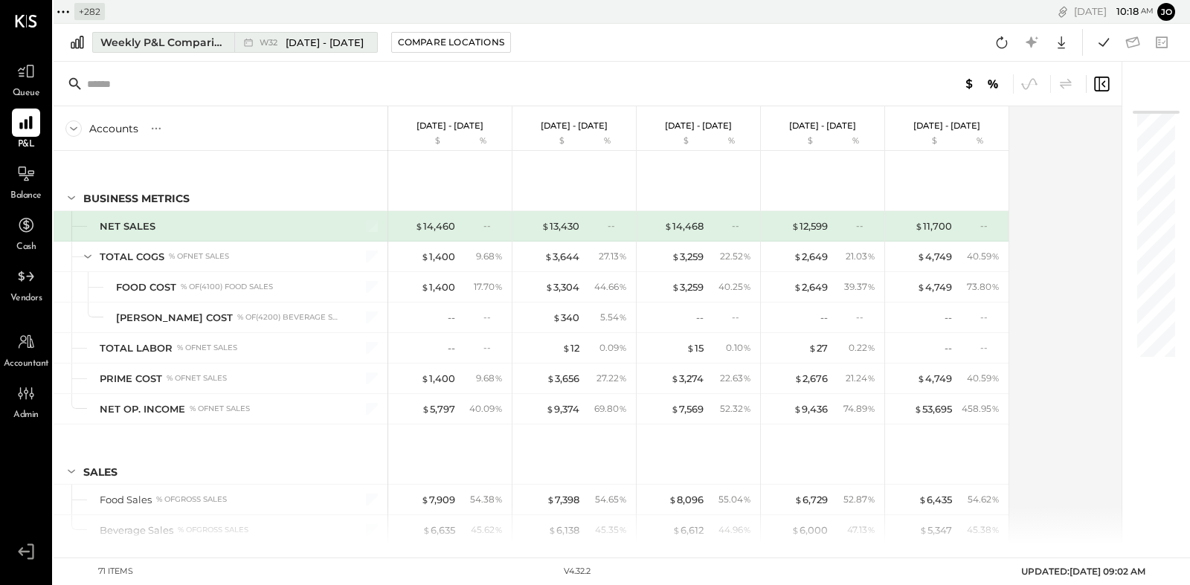
click at [190, 46] on div "Weekly P&L Comparison" at bounding box center [162, 42] width 125 height 15
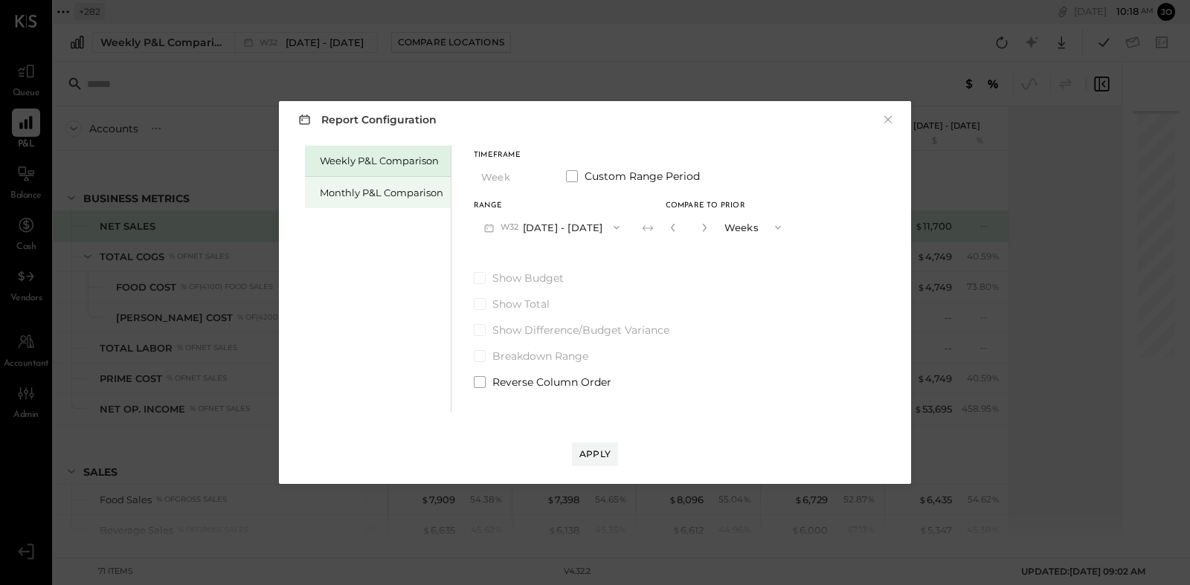
click at [406, 193] on div "Monthly P&L Comparison" at bounding box center [381, 193] width 123 height 14
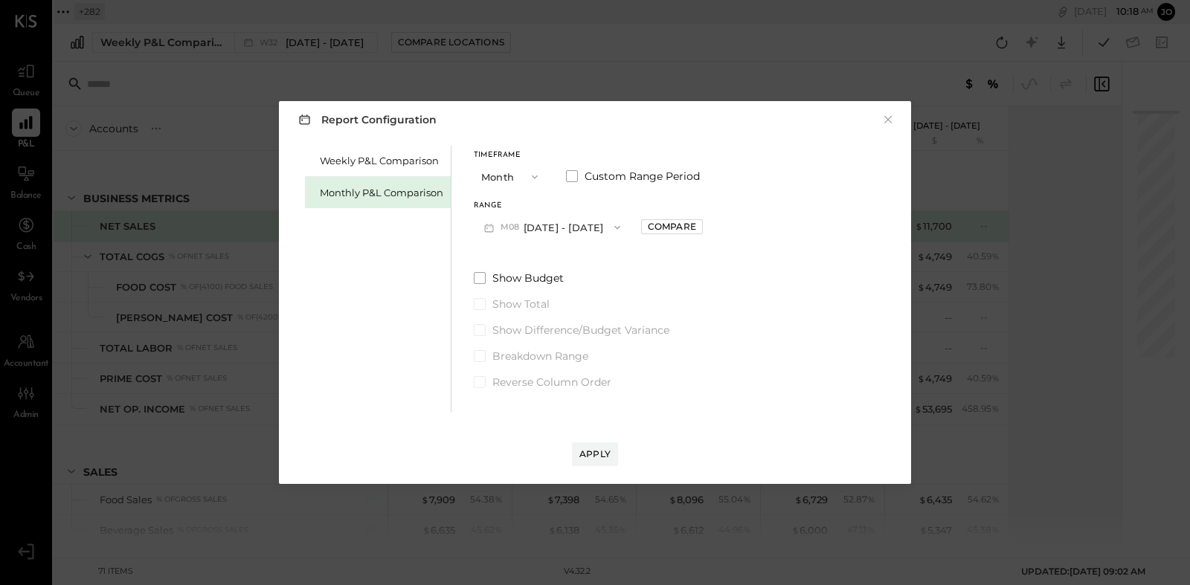
click at [514, 181] on button "Month" at bounding box center [511, 177] width 74 height 28
click at [513, 205] on span "Quarter" at bounding box center [504, 204] width 37 height 10
click at [566, 230] on button "Q3 [DATE] - [DATE]" at bounding box center [548, 228] width 149 height 28
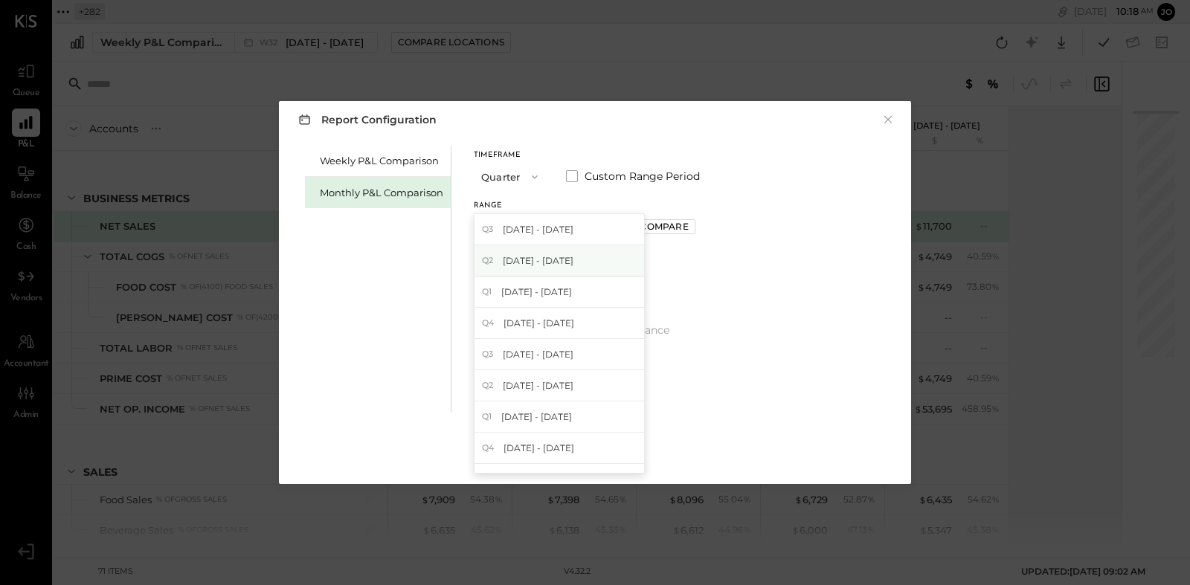
click at [574, 256] on span "[DATE] - [DATE]" at bounding box center [538, 260] width 71 height 13
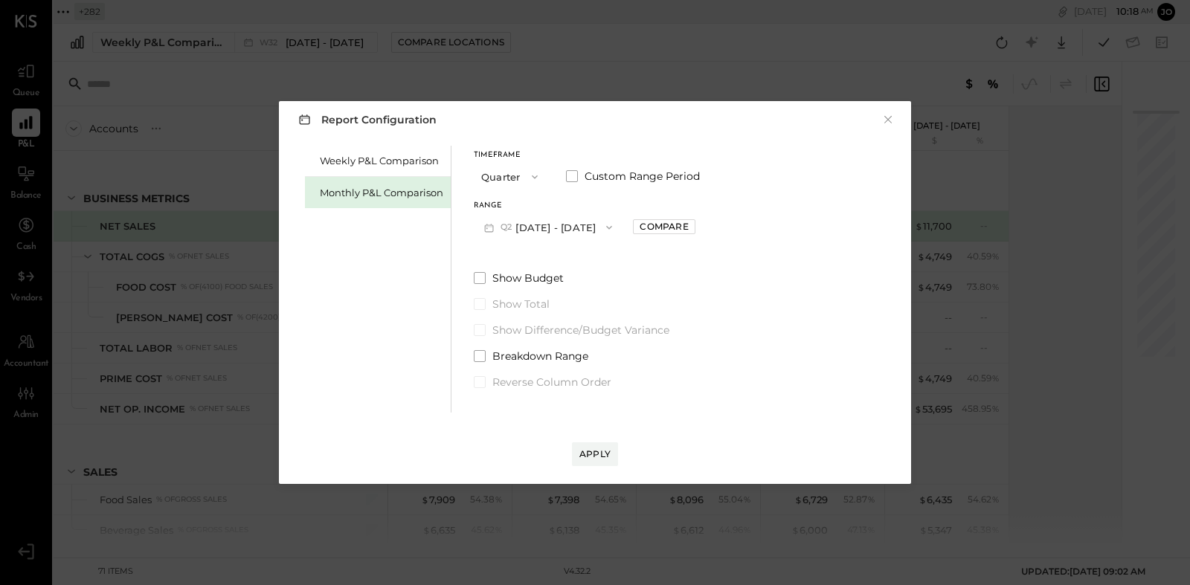
click at [516, 179] on button "Quarter" at bounding box center [511, 177] width 74 height 28
click at [519, 228] on div "YTD" at bounding box center [511, 229] width 73 height 27
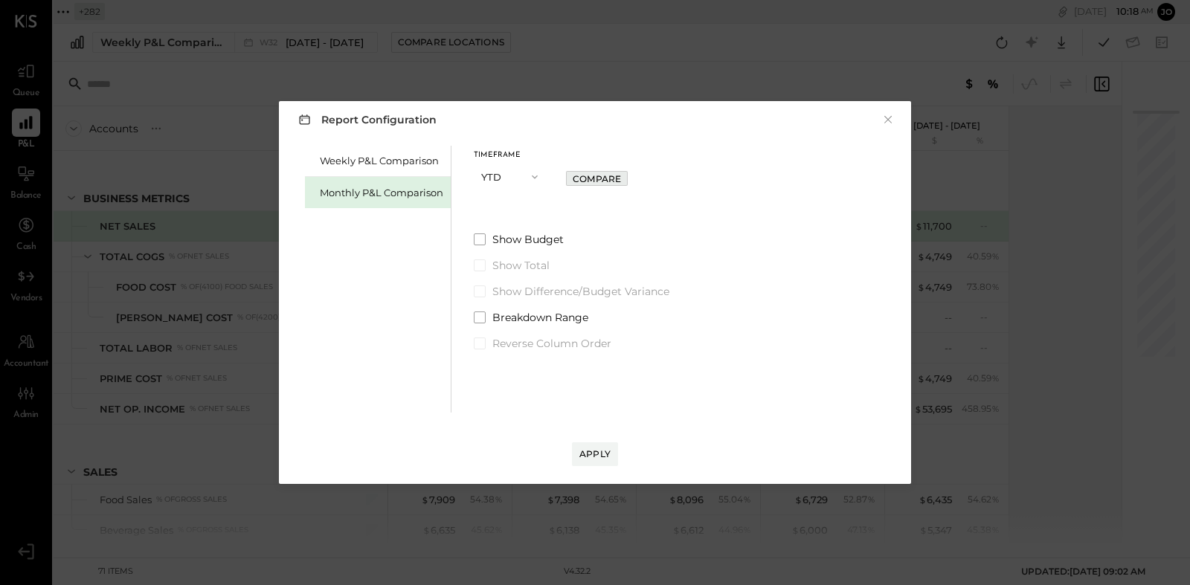
click at [574, 182] on div "Compare" at bounding box center [597, 179] width 48 height 13
click at [597, 463] on button "Apply" at bounding box center [595, 455] width 46 height 24
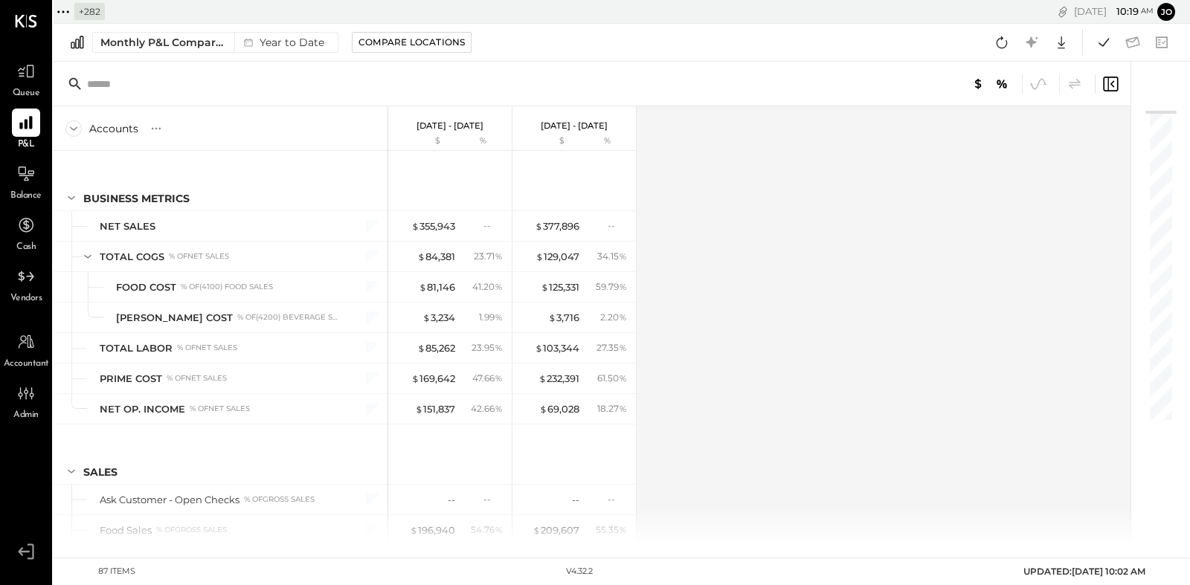
click at [330, 54] on div "Monthly P&L Comparison Year to Date Compare Locations Google Sheets Excel" at bounding box center [622, 43] width 1137 height 38
click at [318, 47] on div "Year to Date" at bounding box center [282, 42] width 96 height 19
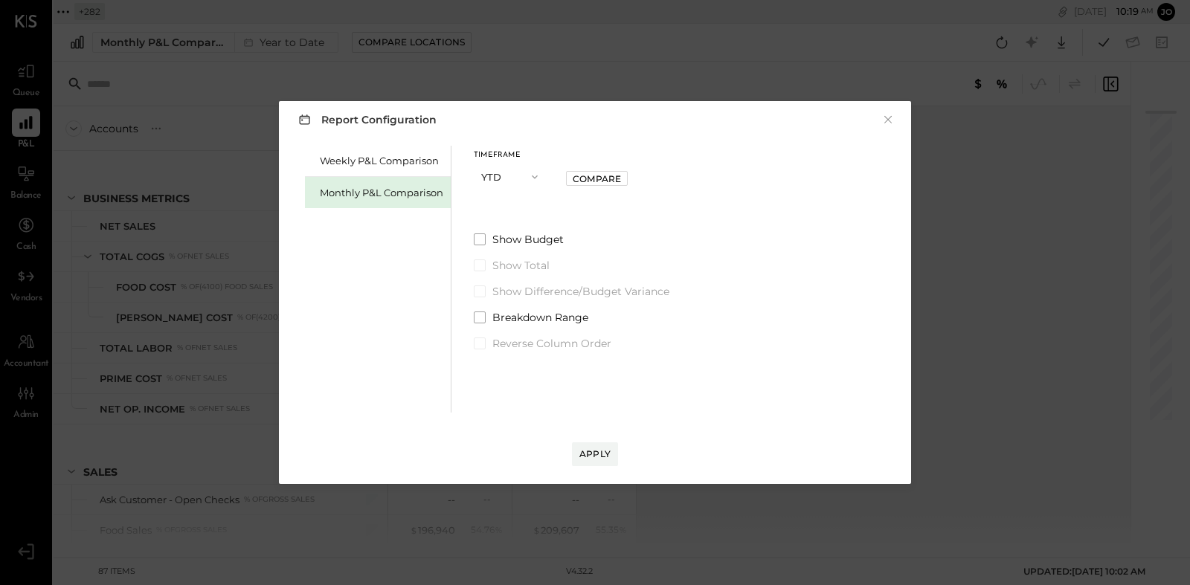
click at [504, 180] on button "YTD" at bounding box center [511, 177] width 74 height 28
click at [518, 243] on div "YTD" at bounding box center [511, 229] width 73 height 27
click at [509, 175] on button "YTD" at bounding box center [511, 177] width 74 height 28
click at [511, 251] on div "Year" at bounding box center [511, 256] width 73 height 27
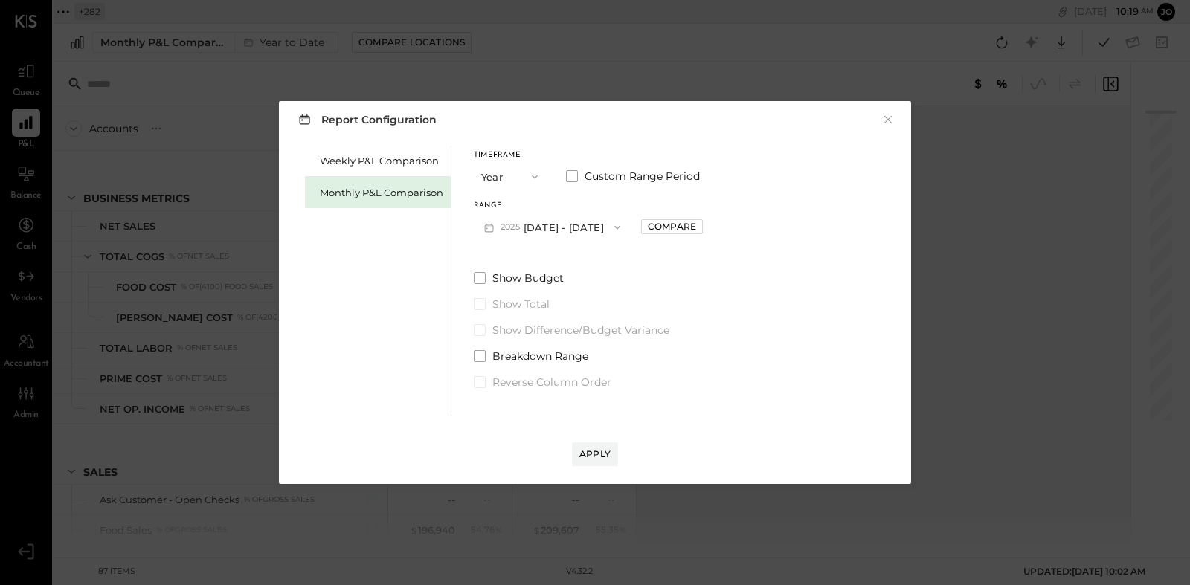
click at [516, 231] on span "2025" at bounding box center [512, 228] width 23 height 12
click at [583, 191] on div "Timeframe Year Custom Range Period Range [DATE] - [DATE] [DATE] - [DATE] [DATE]…" at bounding box center [588, 196] width 229 height 89
click at [565, 221] on button "[DATE] - [DATE]" at bounding box center [552, 228] width 157 height 28
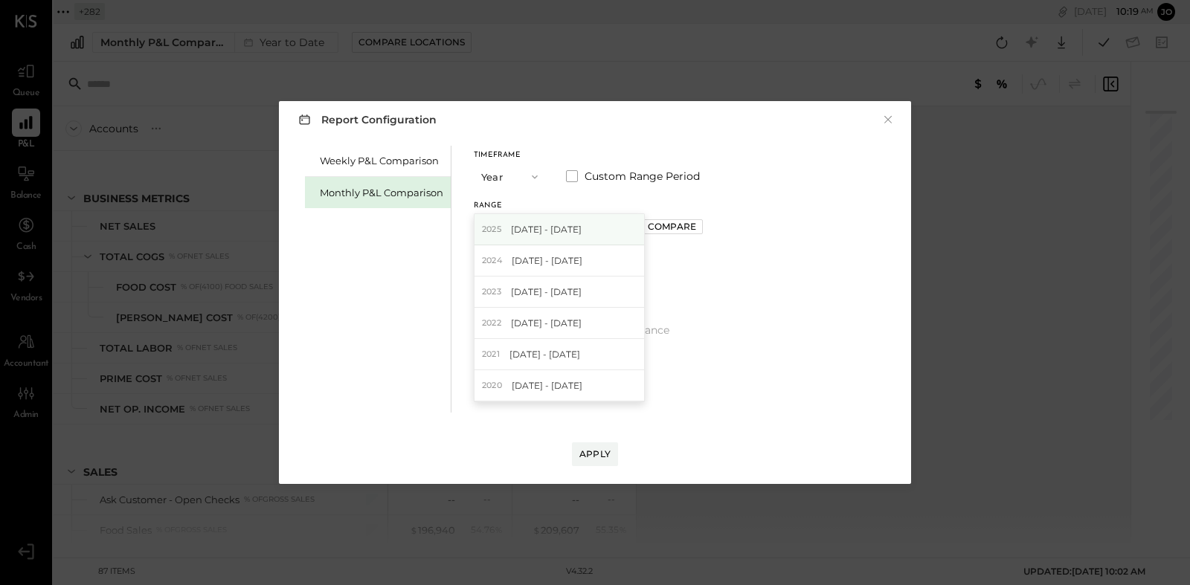
click at [611, 230] on div "[DATE] - [DATE]" at bounding box center [560, 229] width 170 height 31
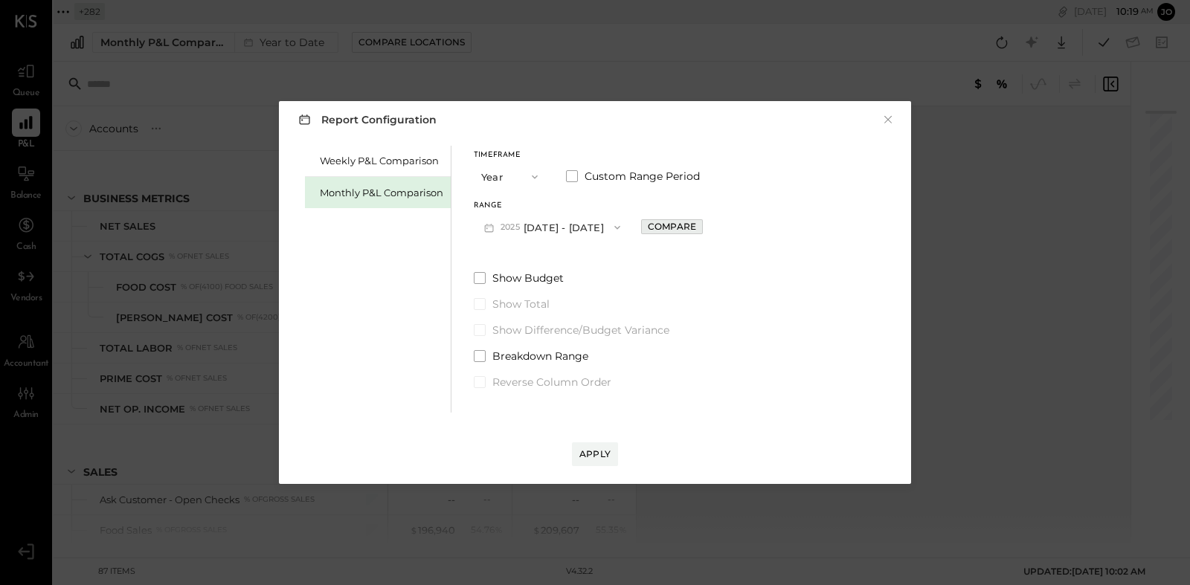
click at [661, 228] on div "Compare" at bounding box center [672, 226] width 48 height 13
click at [600, 435] on div "Apply" at bounding box center [595, 440] width 603 height 54
click at [600, 460] on div "Apply" at bounding box center [595, 454] width 31 height 13
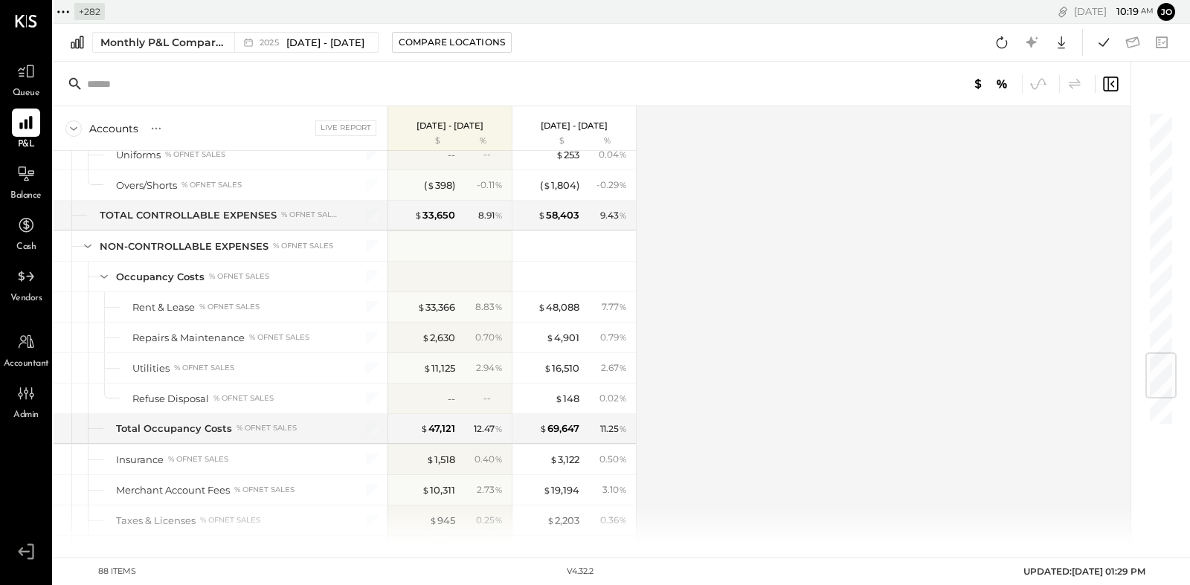
scroll to position [2272, 0]
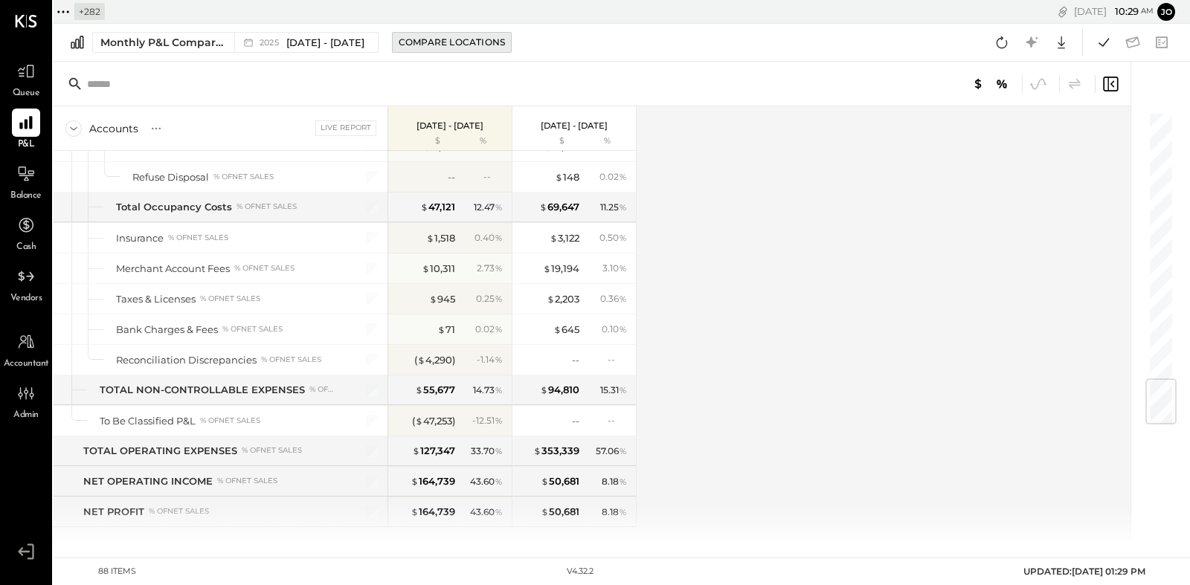
click at [455, 40] on div "Compare Locations" at bounding box center [452, 42] width 106 height 13
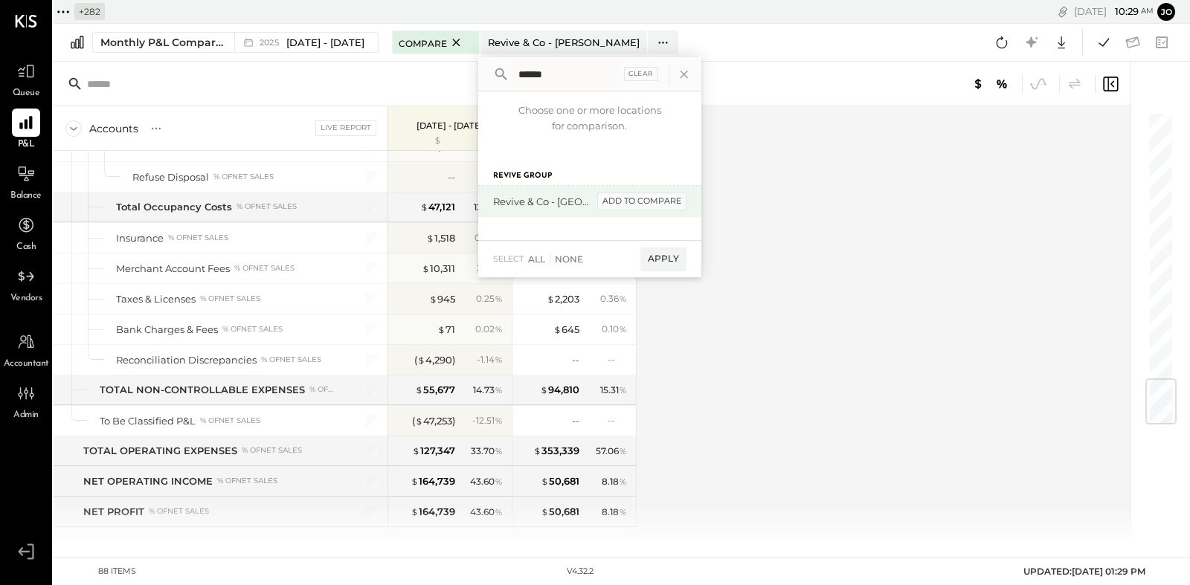
type input "******"
click at [672, 197] on div "add to compare" at bounding box center [641, 202] width 89 height 18
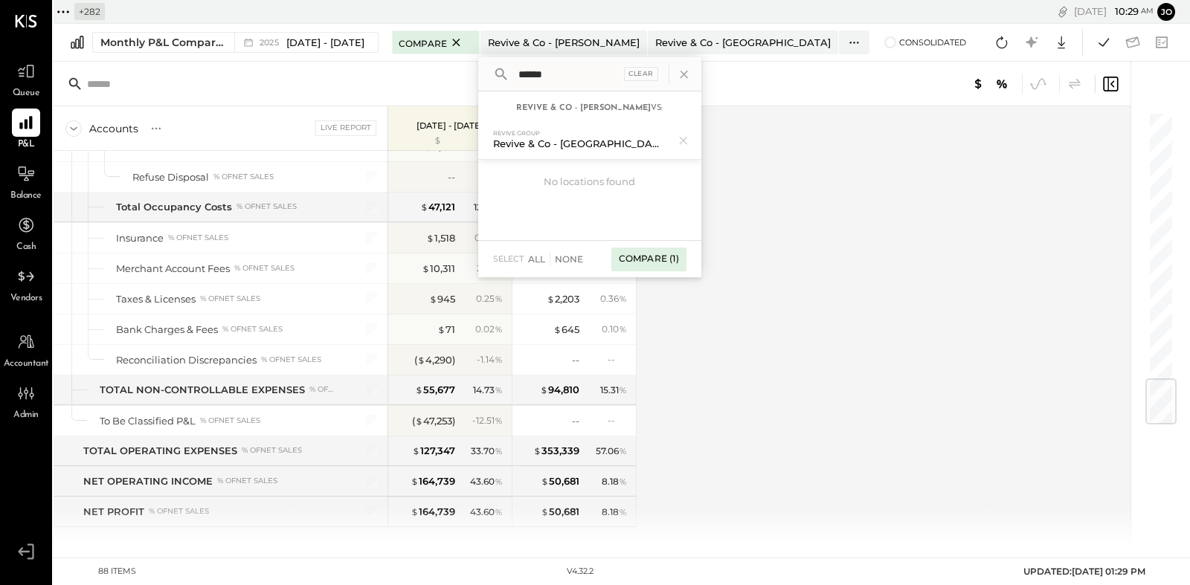
click at [678, 262] on div "Compare (1)" at bounding box center [648, 260] width 75 height 24
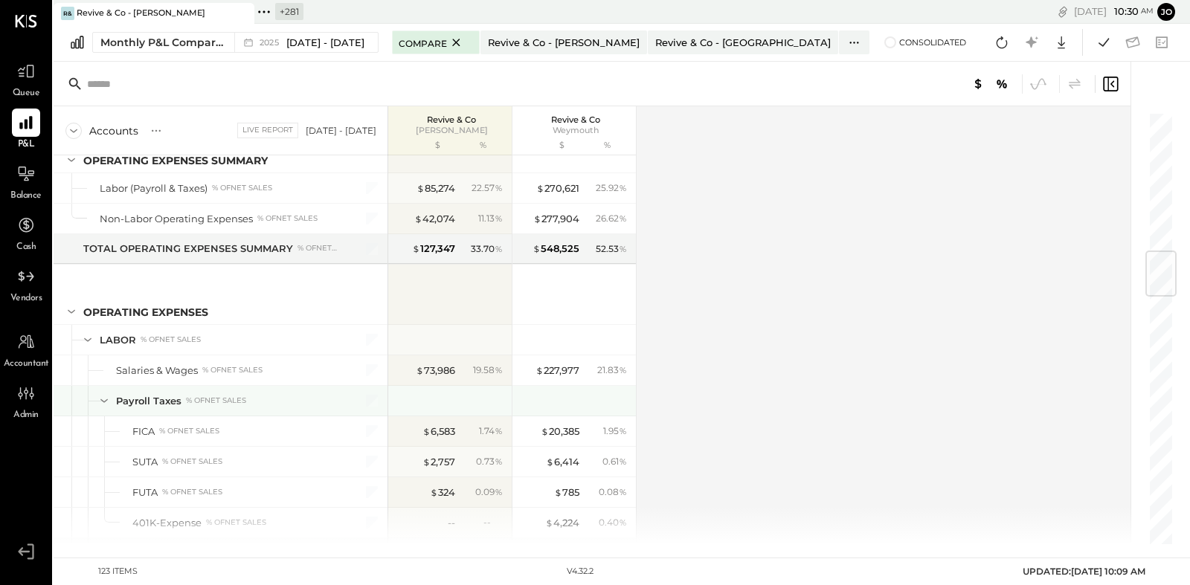
scroll to position [1098, 0]
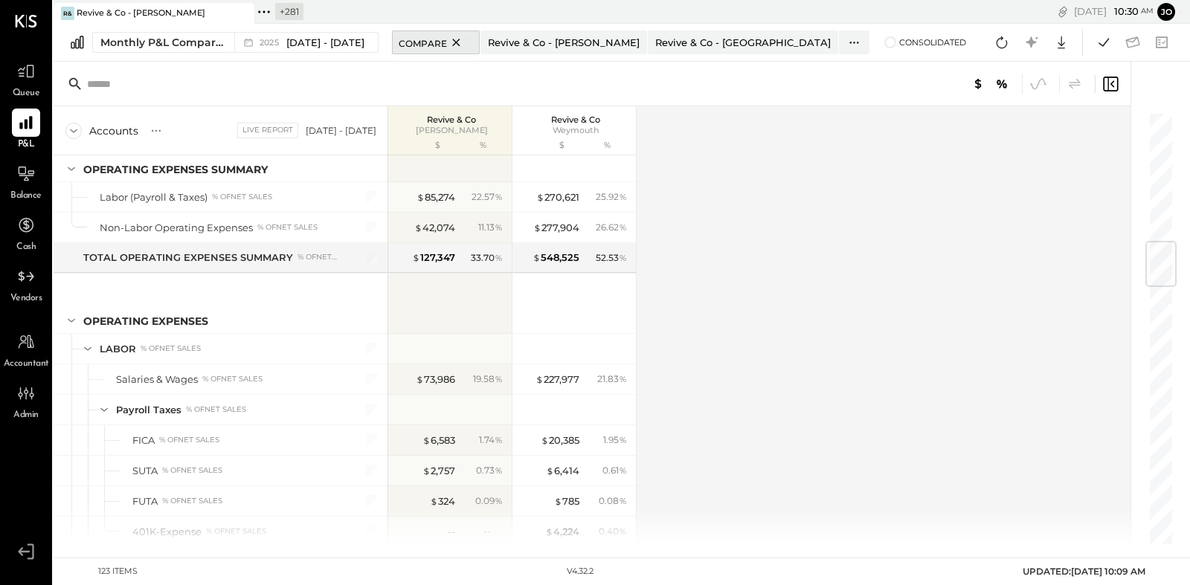
click at [460, 44] on icon at bounding box center [456, 42] width 7 height 7
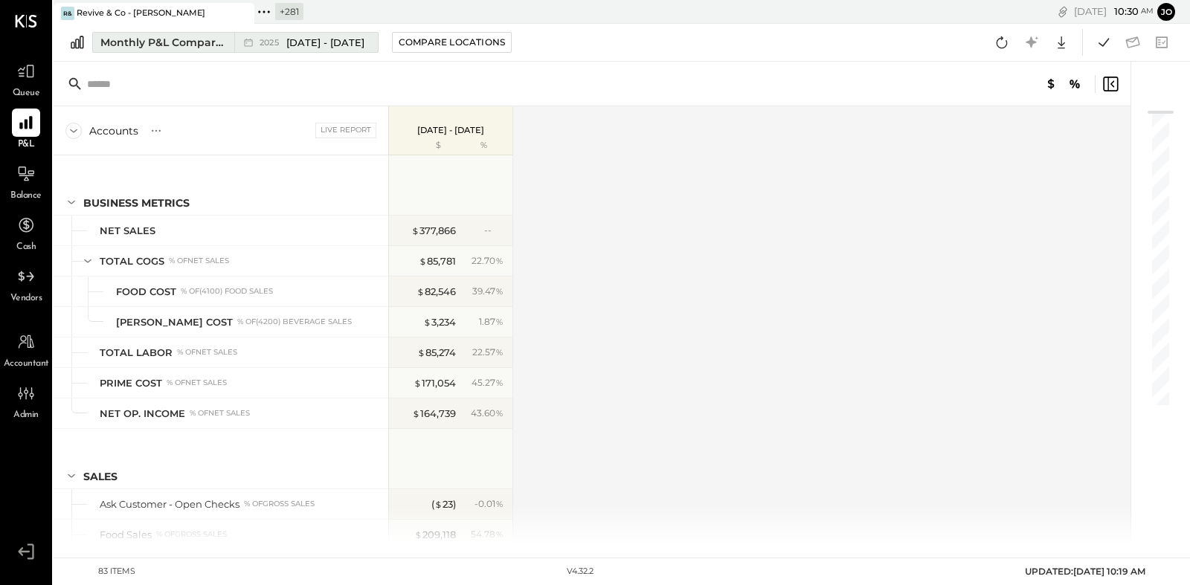
click at [292, 49] on div "[DATE] - [DATE]" at bounding box center [302, 42] width 136 height 19
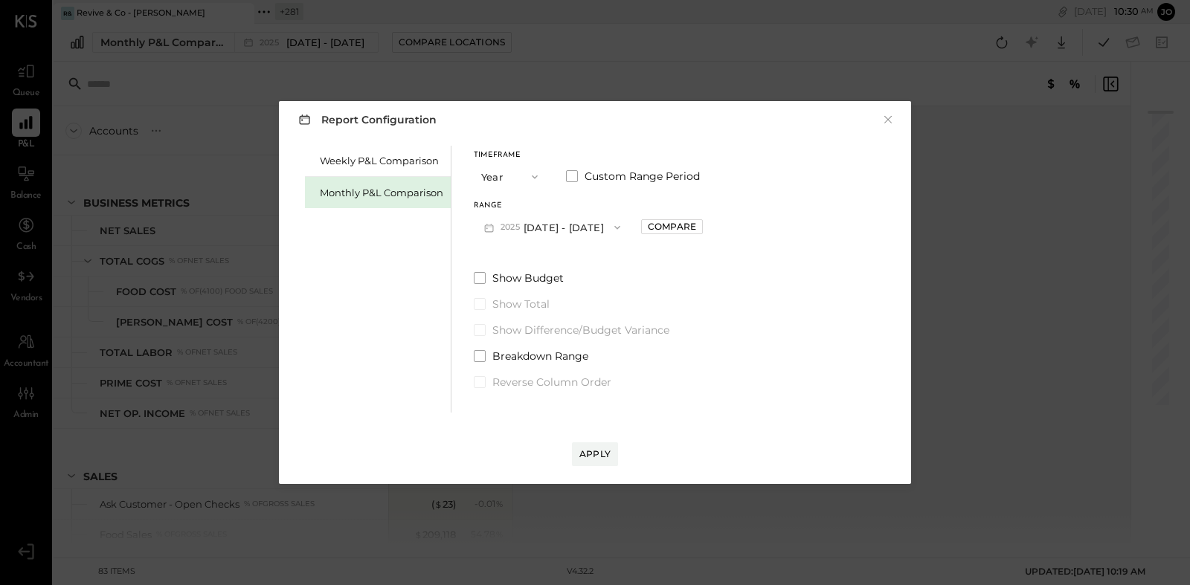
click at [577, 245] on div "Timeframe Year Custom Range Period Range [DATE] - [DATE] Compare Show Budget Sh…" at bounding box center [588, 268] width 229 height 244
click at [660, 225] on button "Compare" at bounding box center [672, 226] width 62 height 15
click at [605, 448] on div "Apply" at bounding box center [595, 454] width 31 height 13
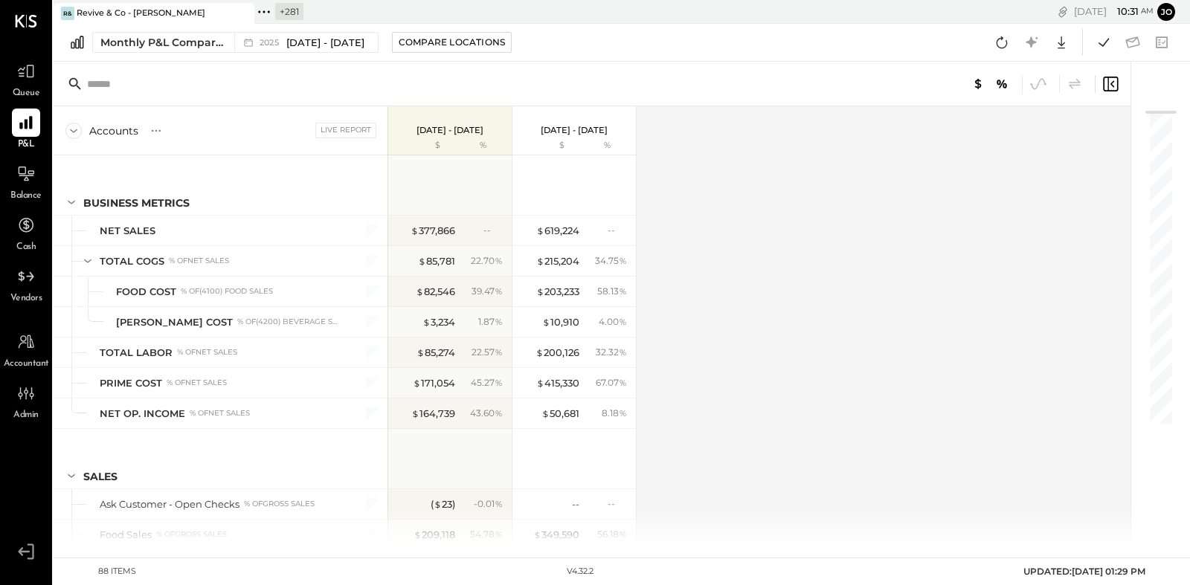
click at [687, 351] on div "Accounts S % GL Live Report [DATE] - [DATE] $ % [DATE] - [DATE] $ % BUSINESS ME…" at bounding box center [593, 325] width 1079 height 438
click at [973, 34] on icon at bounding box center [1061, 42] width 19 height 19
click at [973, 127] on div "Excel" at bounding box center [1015, 129] width 119 height 31
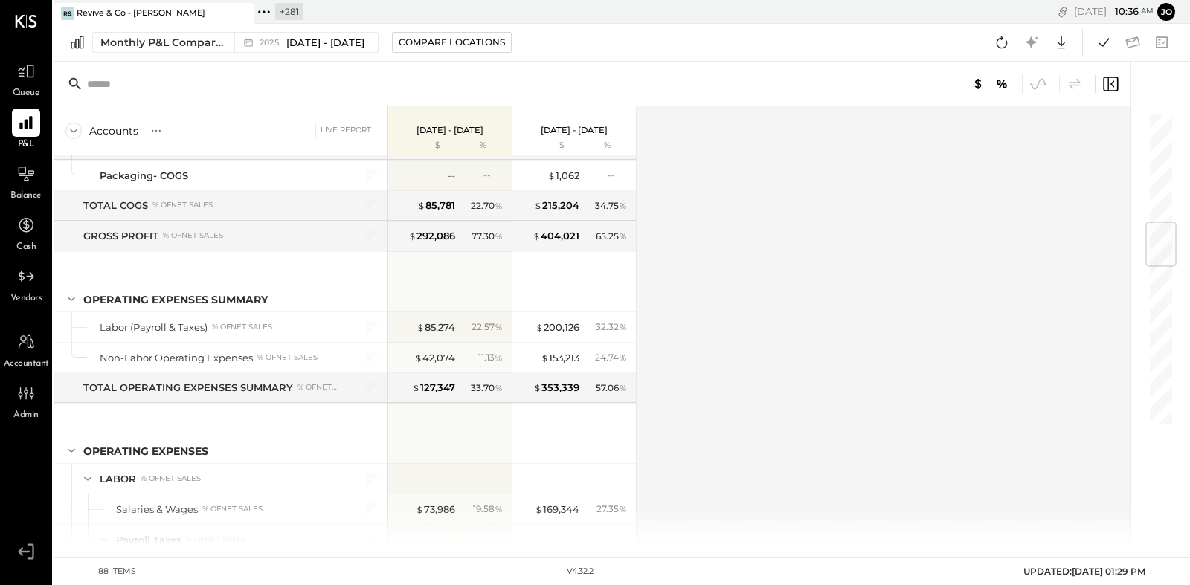
scroll to position [937, 0]
click at [672, 260] on div "Accounts S % GL Live Report [DATE] - [DATE] $ % [DATE] - [DATE] $ % BUSINESS ME…" at bounding box center [593, 325] width 1079 height 438
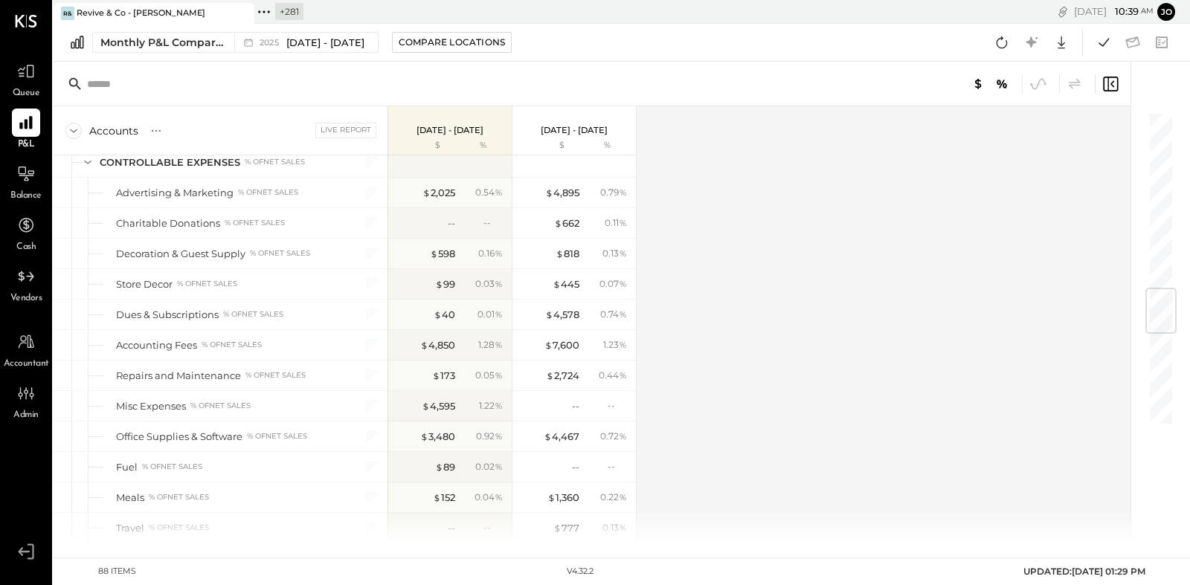
scroll to position [1454, 0]
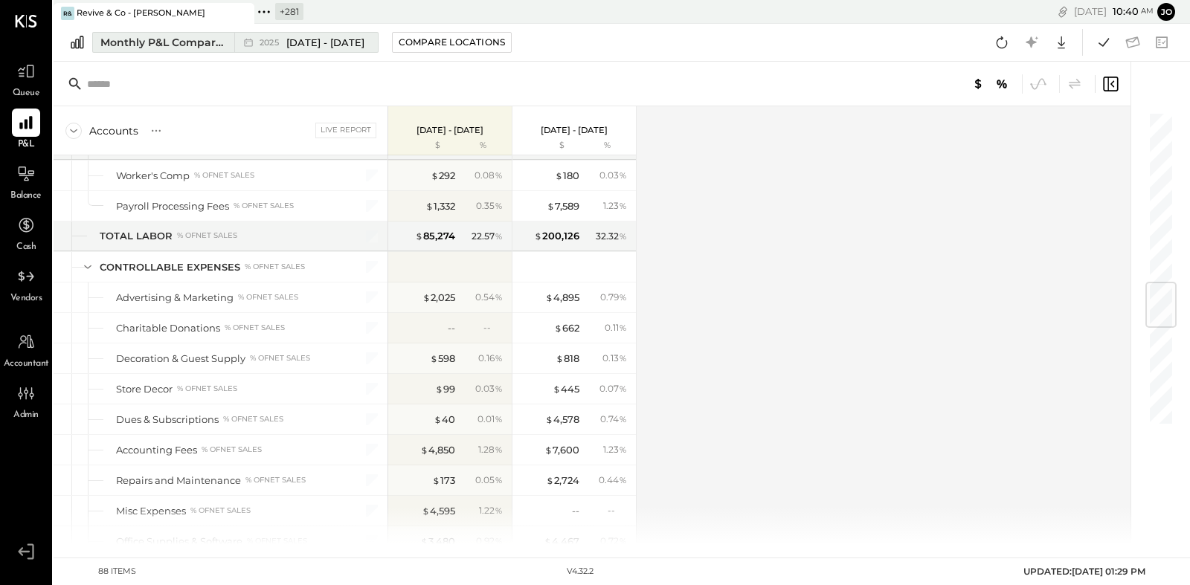
click at [365, 44] on span "[DATE] - [DATE]" at bounding box center [325, 43] width 78 height 14
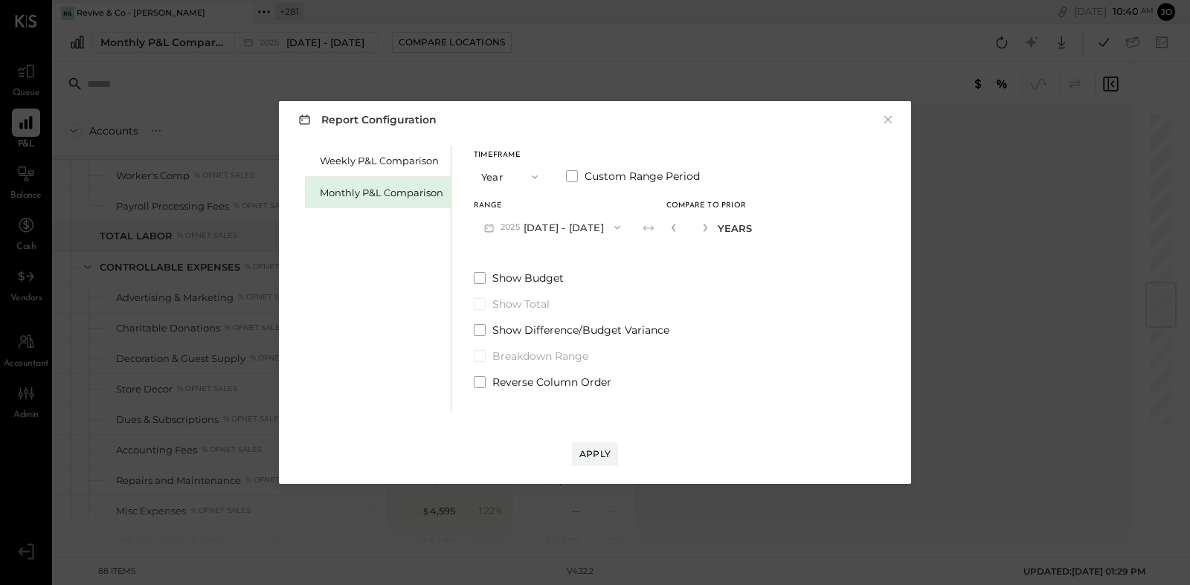
click at [510, 182] on button "Year" at bounding box center [511, 177] width 74 height 28
click at [517, 205] on span "Quarter" at bounding box center [504, 204] width 37 height 10
click at [667, 225] on div "Compare" at bounding box center [664, 226] width 48 height 13
click at [702, 227] on icon "button" at bounding box center [697, 227] width 9 height 9
click at [670, 228] on icon "button" at bounding box center [665, 227] width 9 height 9
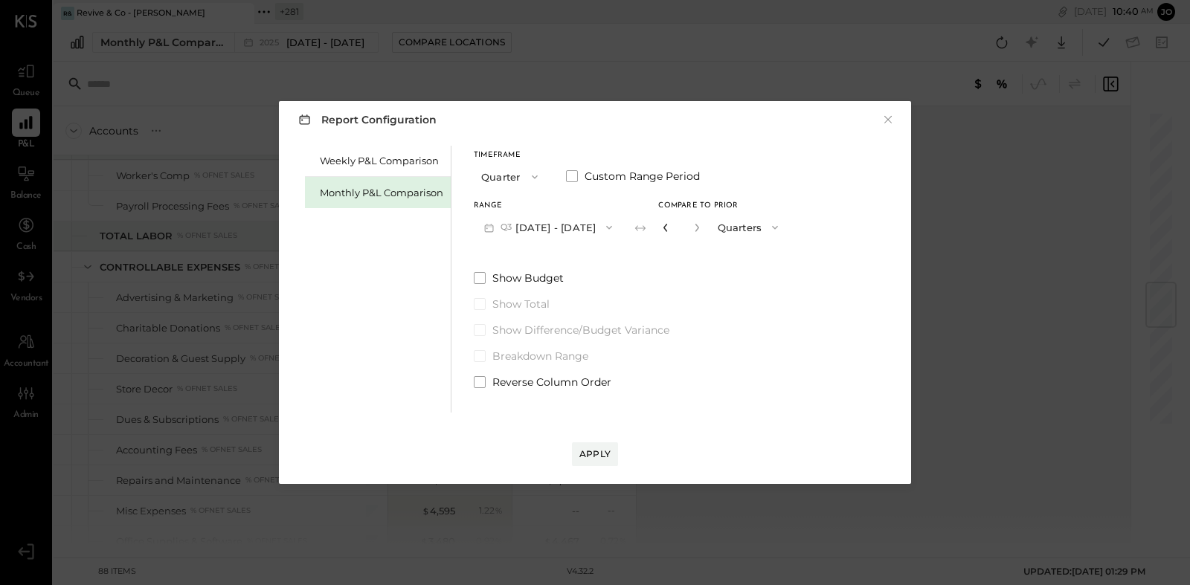
type input "*"
click at [732, 231] on button "Quarters" at bounding box center [749, 228] width 79 height 28
click at [513, 181] on button "Quarter" at bounding box center [511, 177] width 74 height 28
click at [515, 187] on div "Month" at bounding box center [511, 177] width 73 height 27
click at [648, 228] on div "Compare" at bounding box center [672, 226] width 48 height 13
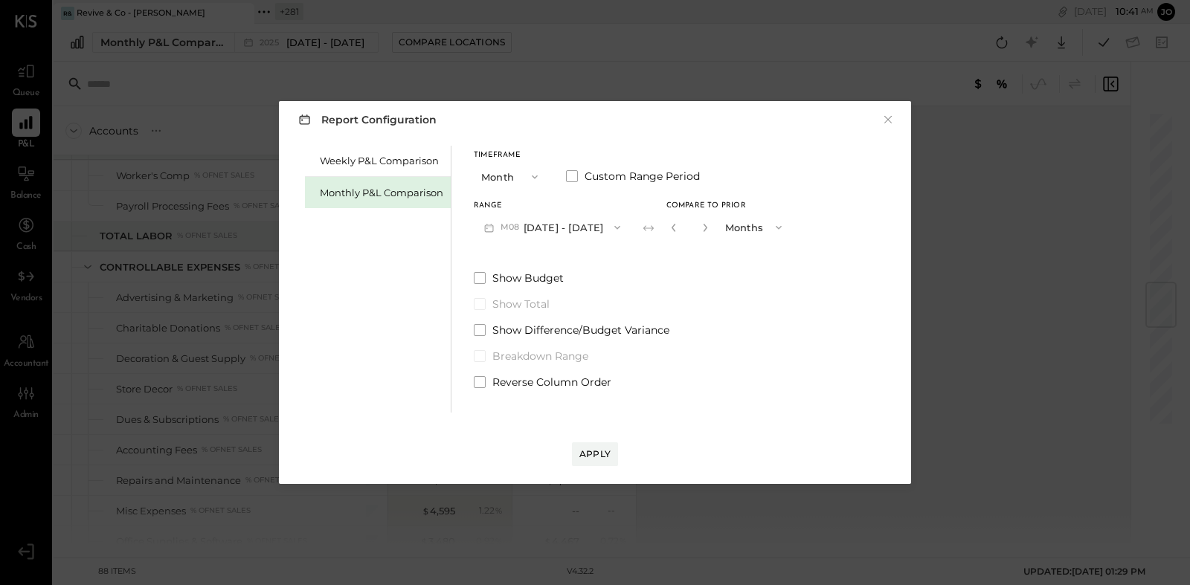
click at [611, 230] on icon "button" at bounding box center [617, 228] width 12 height 12
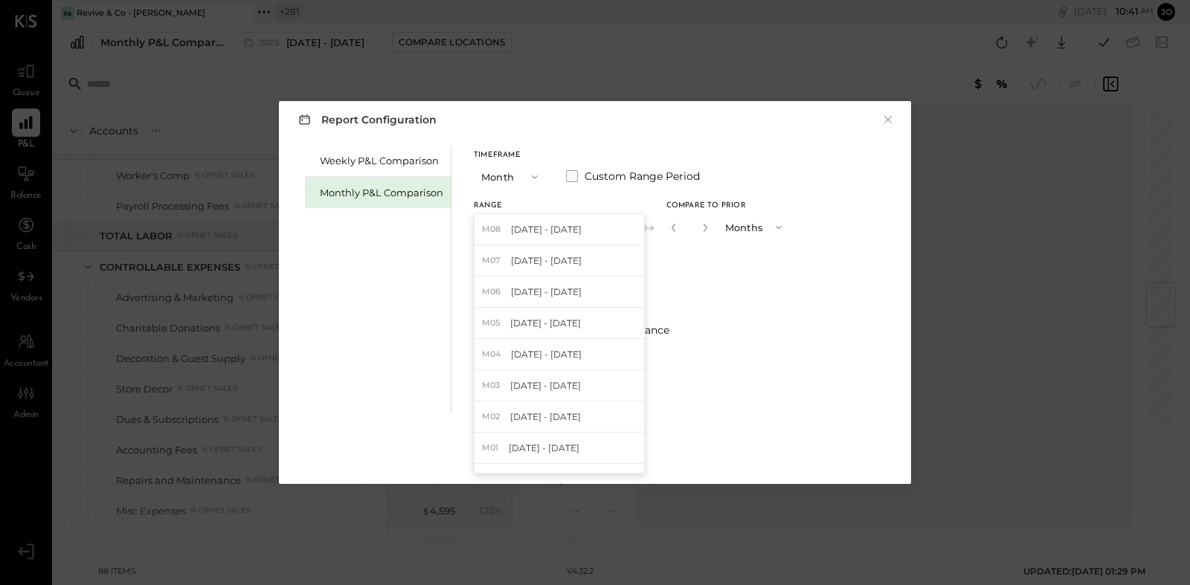
click at [571, 177] on span at bounding box center [572, 176] width 12 height 12
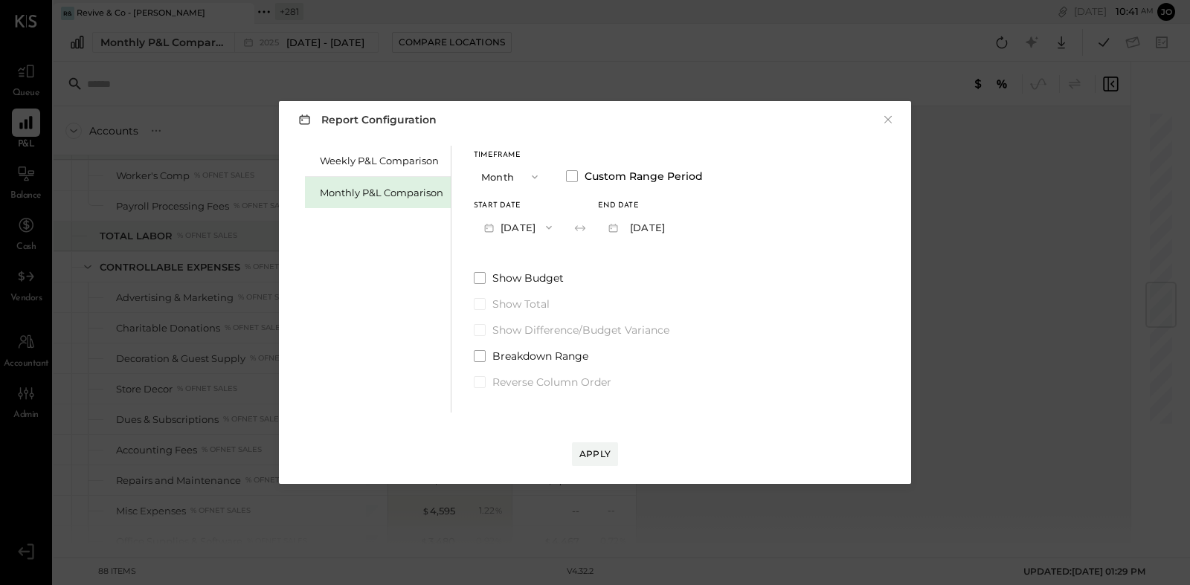
click at [545, 231] on button "[DATE]" at bounding box center [518, 228] width 89 height 28
click at [559, 442] on div "[DATE]" at bounding box center [537, 448] width 125 height 31
click at [673, 225] on button "[DATE]" at bounding box center [642, 228] width 89 height 28
click at [647, 289] on span "[DATE]" at bounding box center [631, 292] width 31 height 13
click at [531, 180] on icon "button" at bounding box center [535, 177] width 12 height 12
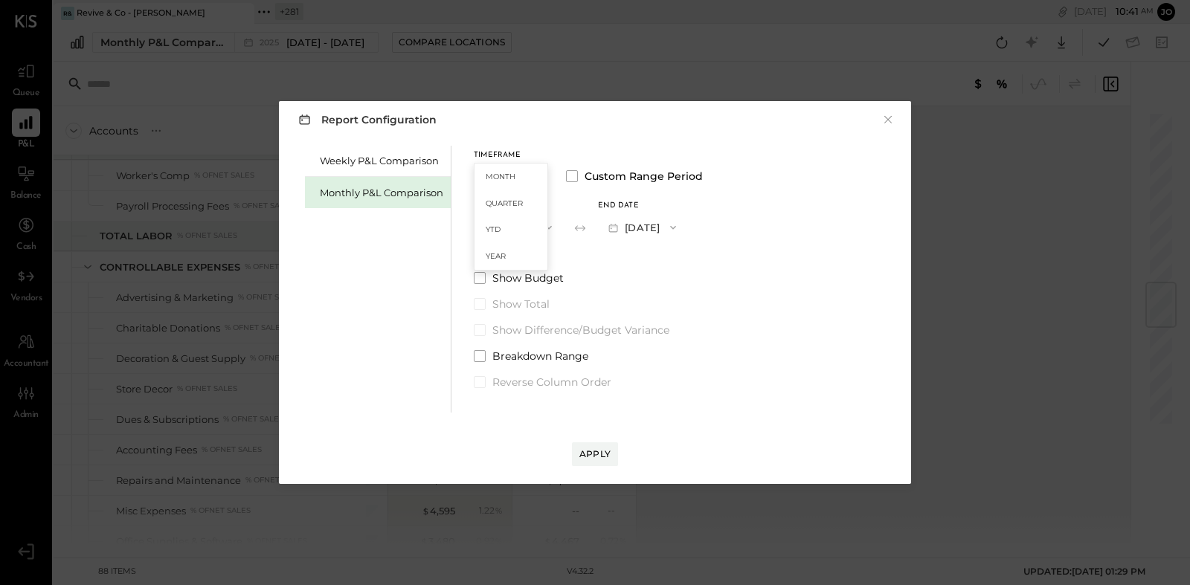
click at [631, 292] on div "Show Budget Show Total Show Difference/Budget Variance Breakdown Range Reverse …" at bounding box center [588, 330] width 229 height 119
click at [598, 455] on div "Apply" at bounding box center [595, 454] width 31 height 13
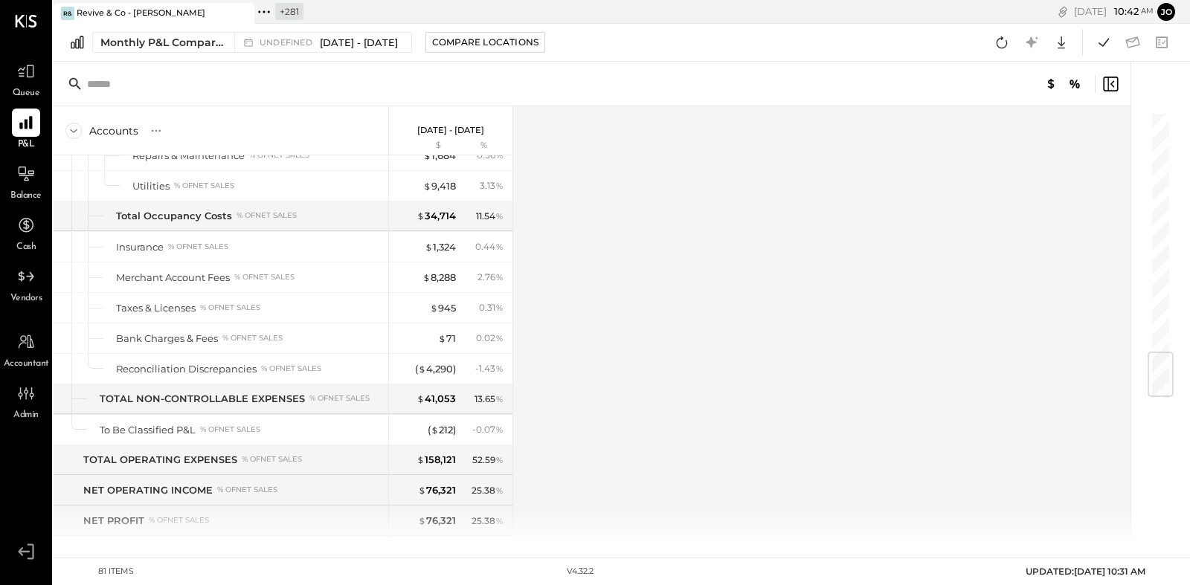
scroll to position [2064, 0]
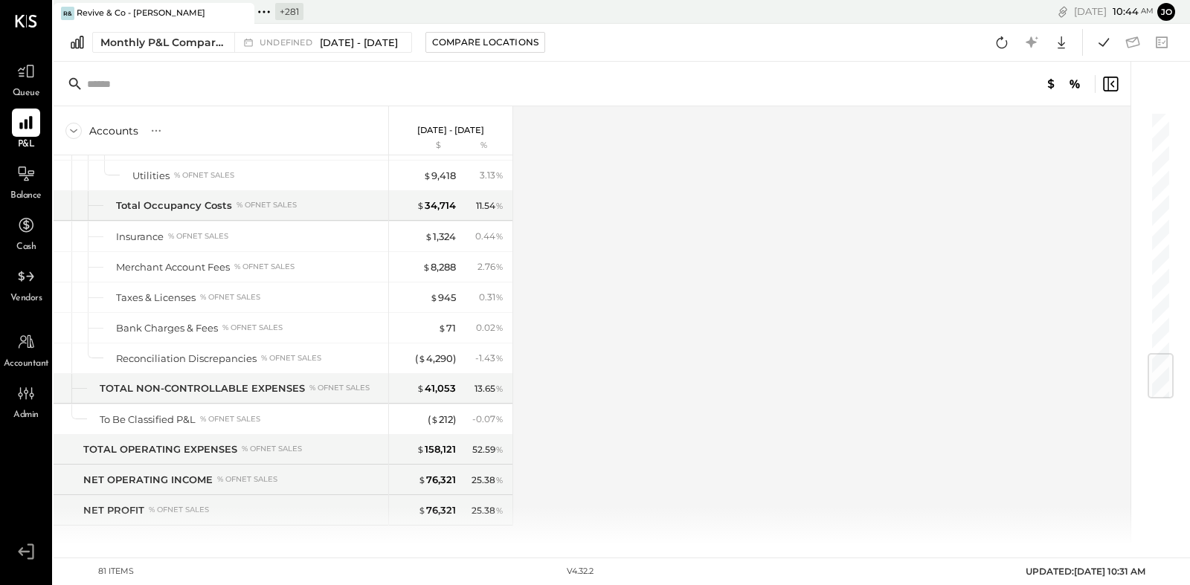
click at [266, 13] on icon at bounding box center [263, 11] width 19 height 19
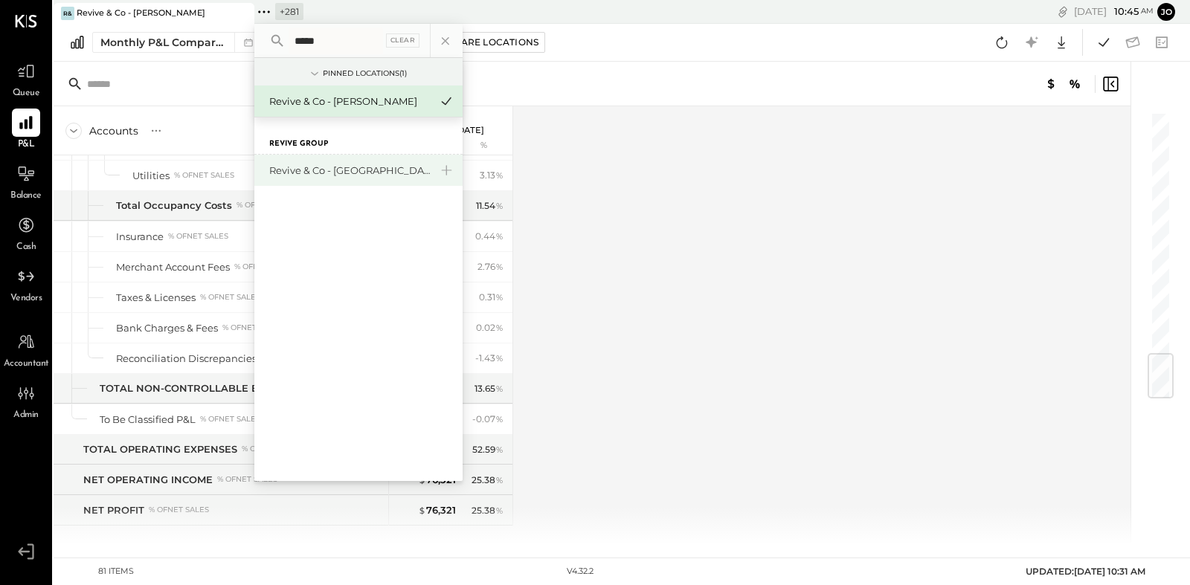
type input "*****"
click at [327, 167] on div "Revive & Co - [GEOGRAPHIC_DATA]" at bounding box center [349, 171] width 161 height 14
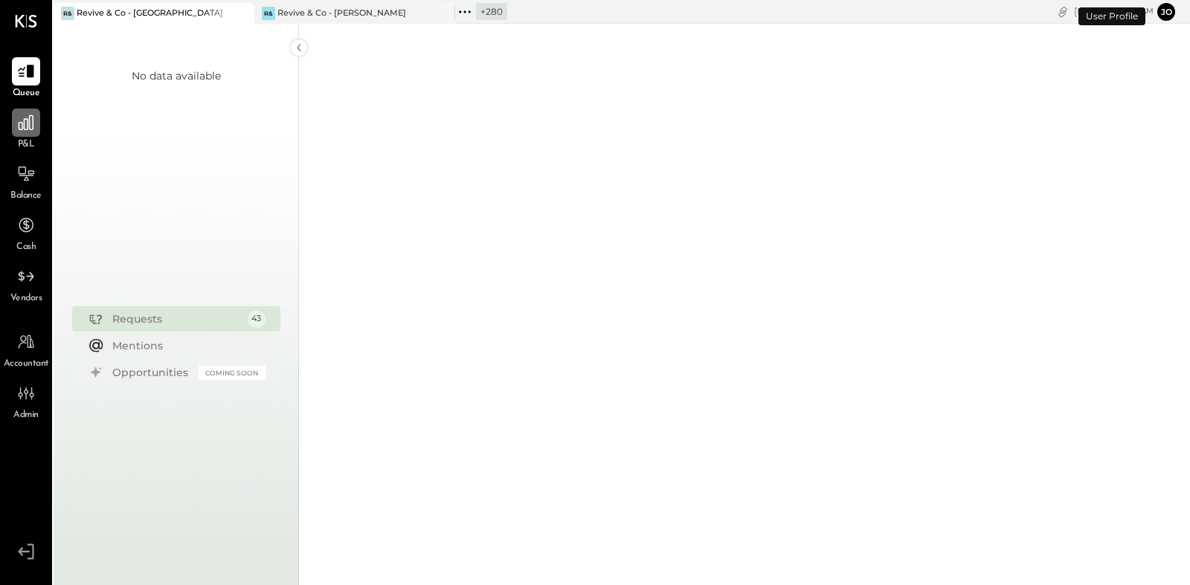
click at [30, 131] on icon at bounding box center [25, 122] width 19 height 19
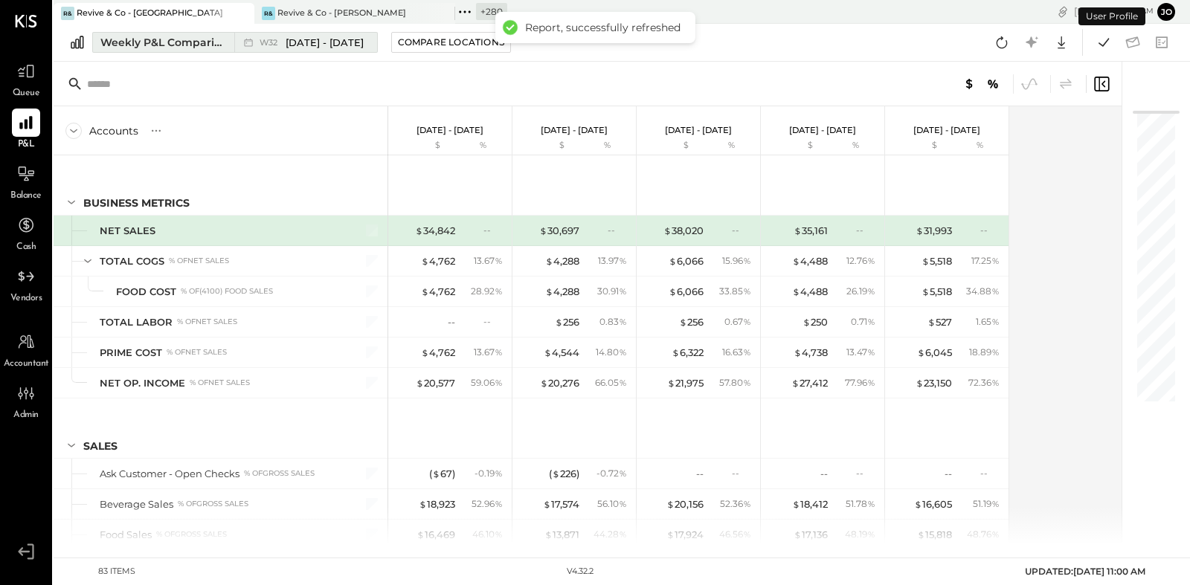
click at [196, 45] on div "Weekly P&L Comparison" at bounding box center [162, 42] width 125 height 15
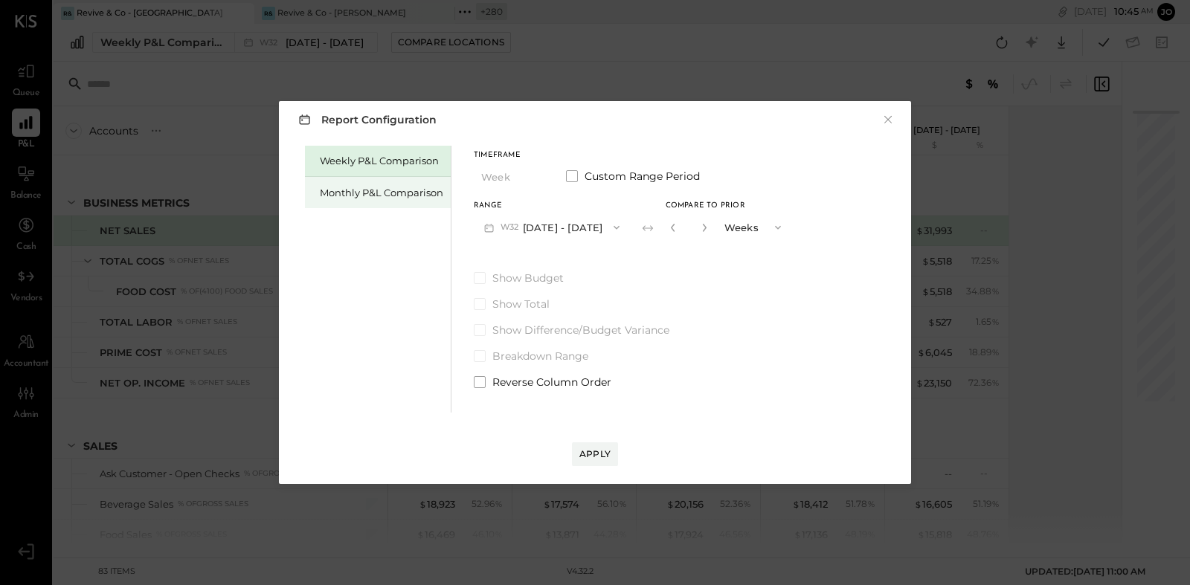
click at [362, 182] on div "Monthly P&L Comparison" at bounding box center [378, 192] width 146 height 31
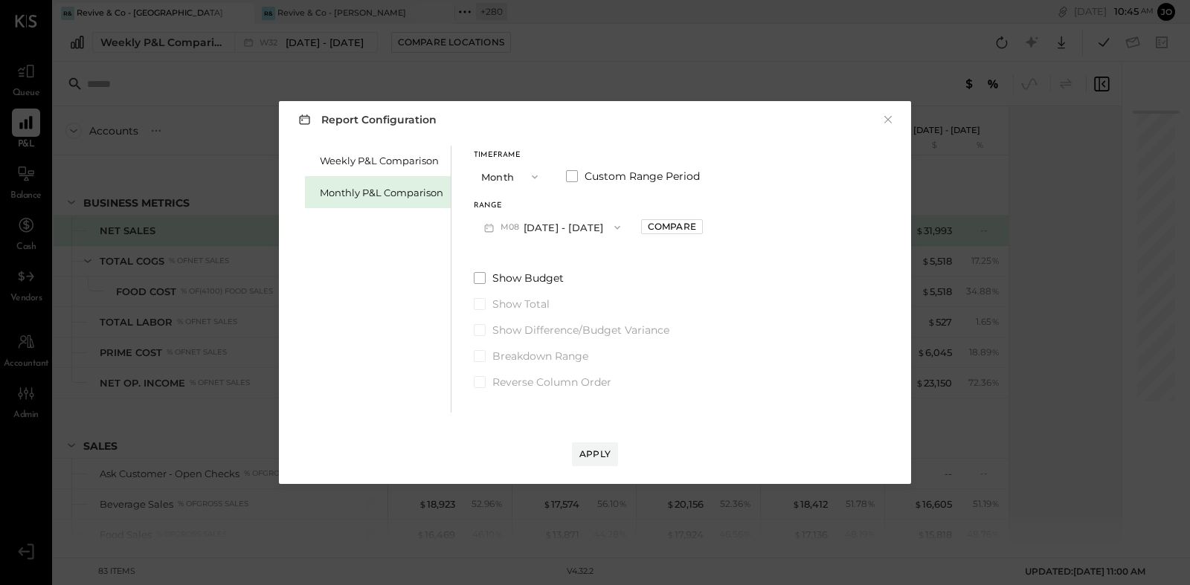
click at [574, 226] on button "M08 [DATE] - [DATE]" at bounding box center [552, 228] width 157 height 28
click at [539, 164] on button "Month" at bounding box center [511, 177] width 74 height 28
click at [540, 144] on div "Weekly P&L Comparison Monthly P&L Comparison Timeframe Month Custom Range Perio…" at bounding box center [595, 277] width 603 height 271
click at [533, 180] on icon "button" at bounding box center [535, 177] width 12 height 12
click at [538, 231] on div "YTD" at bounding box center [511, 229] width 73 height 27
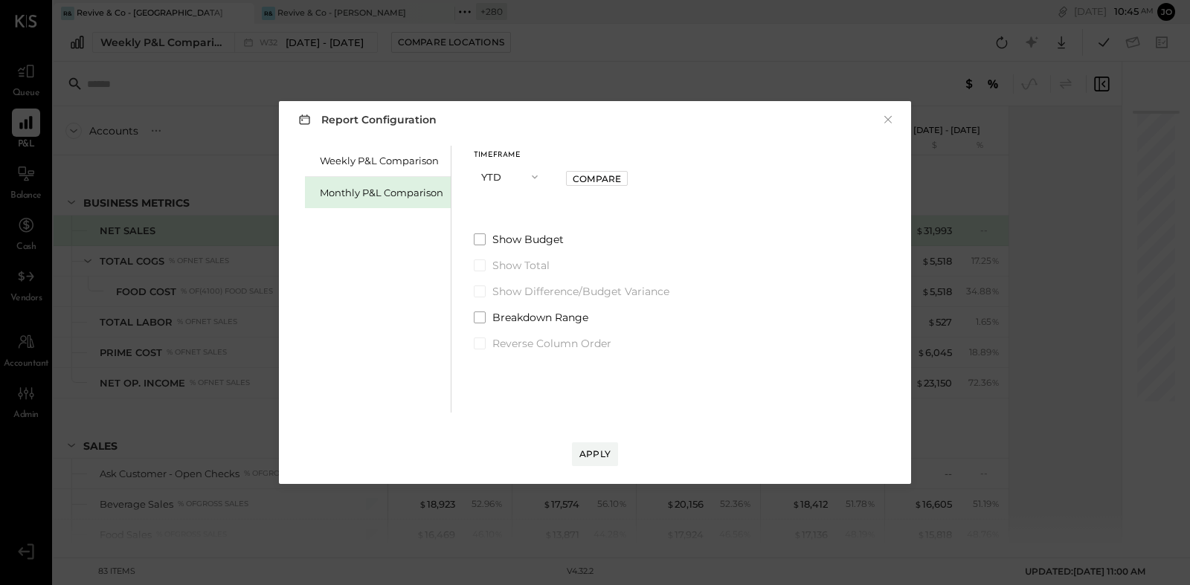
click at [529, 174] on icon "button" at bounding box center [535, 177] width 12 height 12
click at [528, 249] on div "Year" at bounding box center [511, 256] width 73 height 27
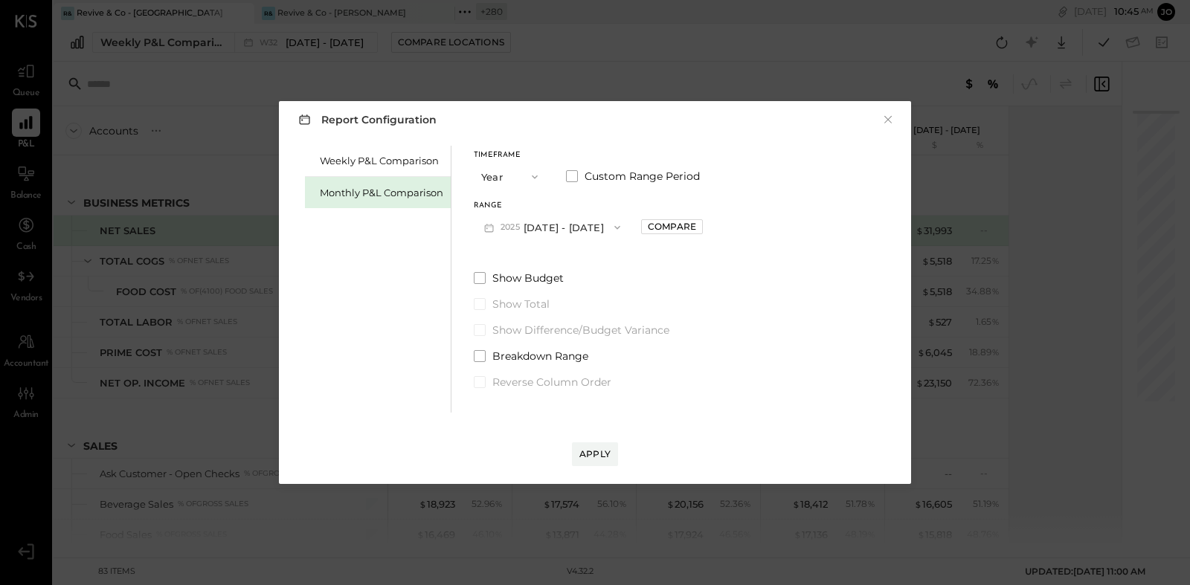
click at [556, 219] on button "[DATE] - [DATE]" at bounding box center [552, 228] width 157 height 28
click at [676, 237] on div "Range [DATE] - [DATE] Compare" at bounding box center [588, 221] width 229 height 39
click at [678, 235] on div "Range [DATE] - [DATE] Compare" at bounding box center [588, 221] width 229 height 39
click at [687, 231] on div "Compare" at bounding box center [672, 226] width 48 height 13
click at [710, 228] on icon "button" at bounding box center [705, 227] width 9 height 9
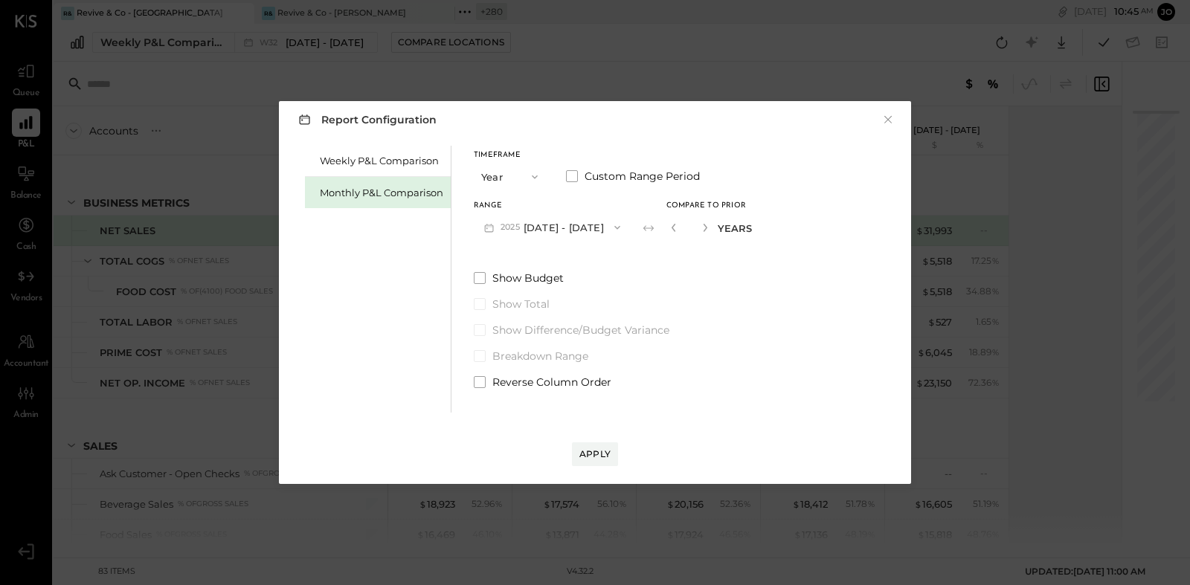
click at [680, 229] on button "button" at bounding box center [674, 227] width 12 height 16
type input "*"
click at [592, 452] on div "Apply" at bounding box center [595, 454] width 31 height 13
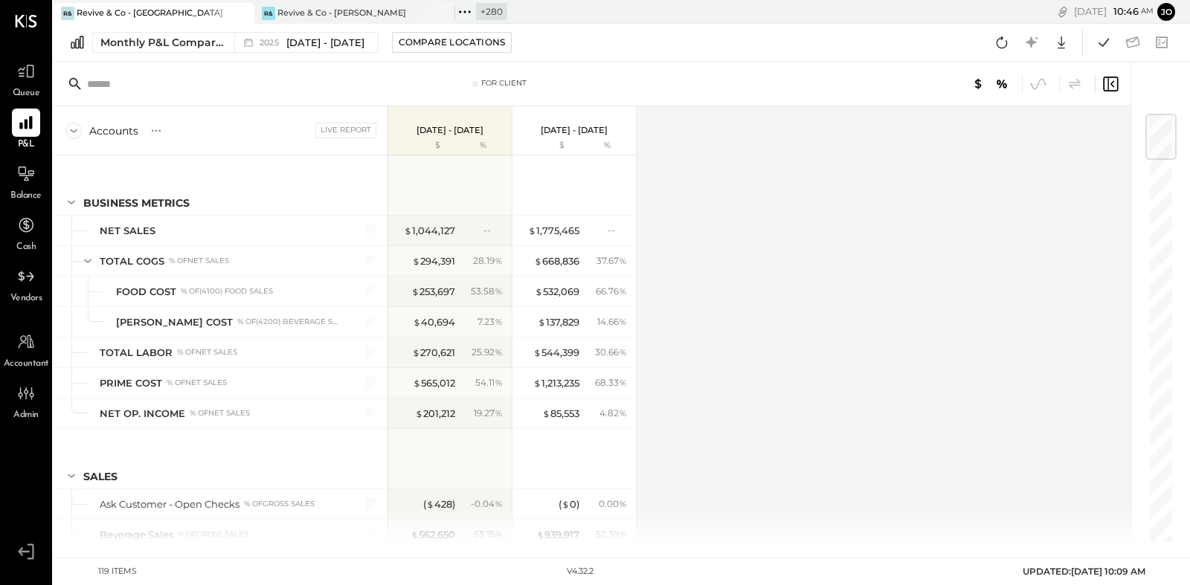
scroll to position [298, 0]
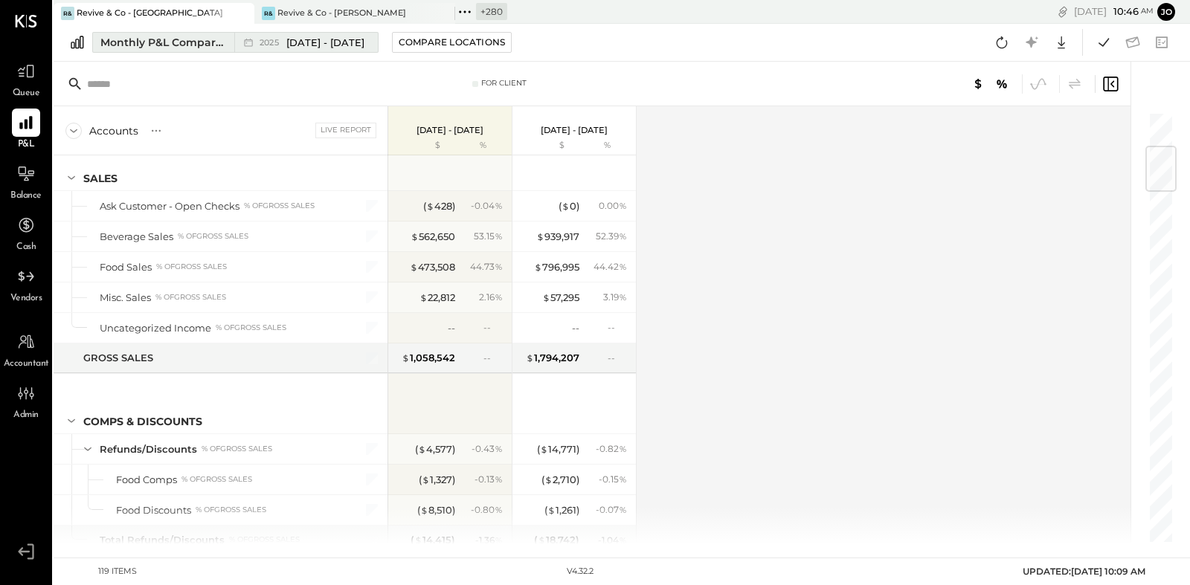
click at [309, 45] on span "[DATE] - [DATE]" at bounding box center [325, 43] width 78 height 14
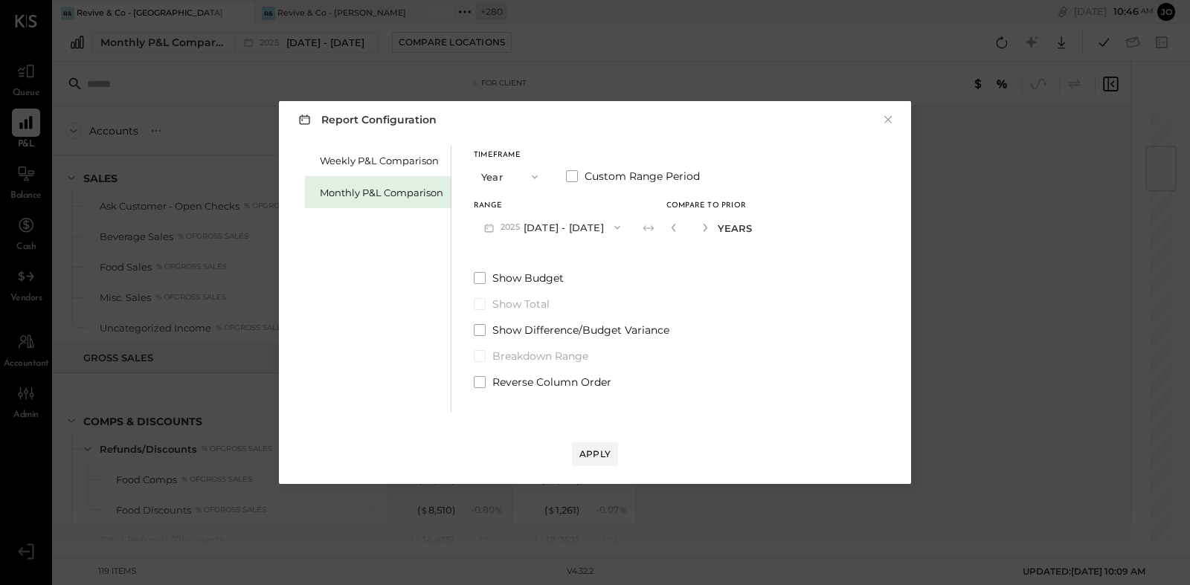
click at [521, 176] on span "button" at bounding box center [530, 177] width 19 height 12
click at [582, 177] on label "Custom Range Period" at bounding box center [633, 176] width 134 height 15
click at [641, 224] on button "[DATE]" at bounding box center [635, 228] width 74 height 28
click at [550, 234] on button "[DATE]" at bounding box center [518, 228] width 89 height 28
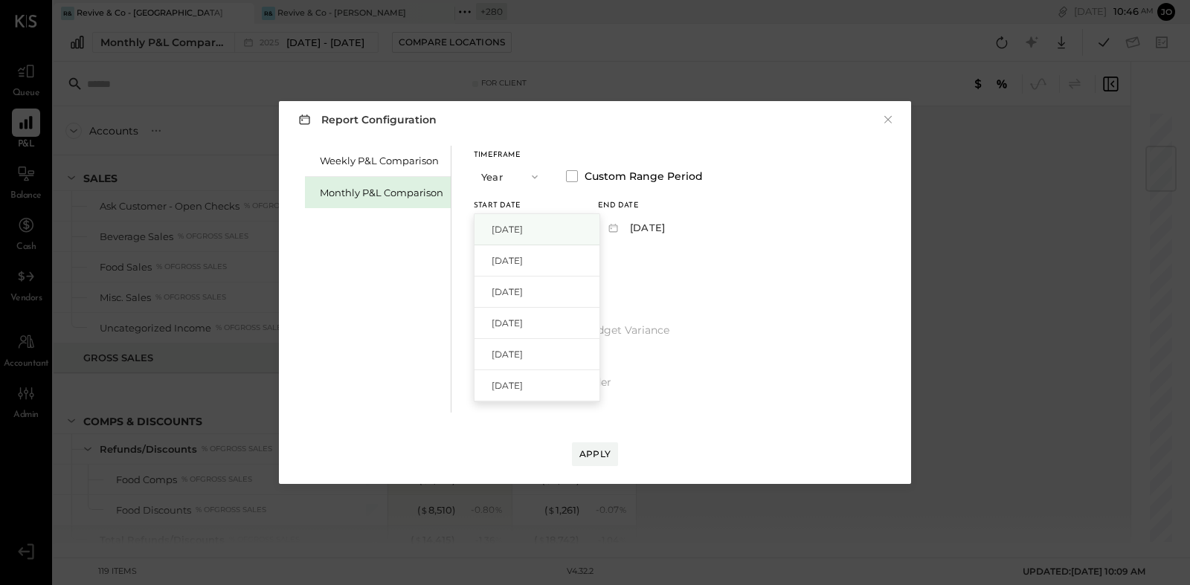
click at [523, 231] on span "[DATE]" at bounding box center [507, 229] width 31 height 13
click at [645, 227] on button "[DATE]" at bounding box center [635, 228] width 74 height 28
click at [647, 233] on span "[DATE]" at bounding box center [631, 229] width 31 height 13
click at [664, 233] on button "[DATE]" at bounding box center [635, 228] width 74 height 28
click at [647, 231] on span "[DATE]" at bounding box center [631, 229] width 31 height 13
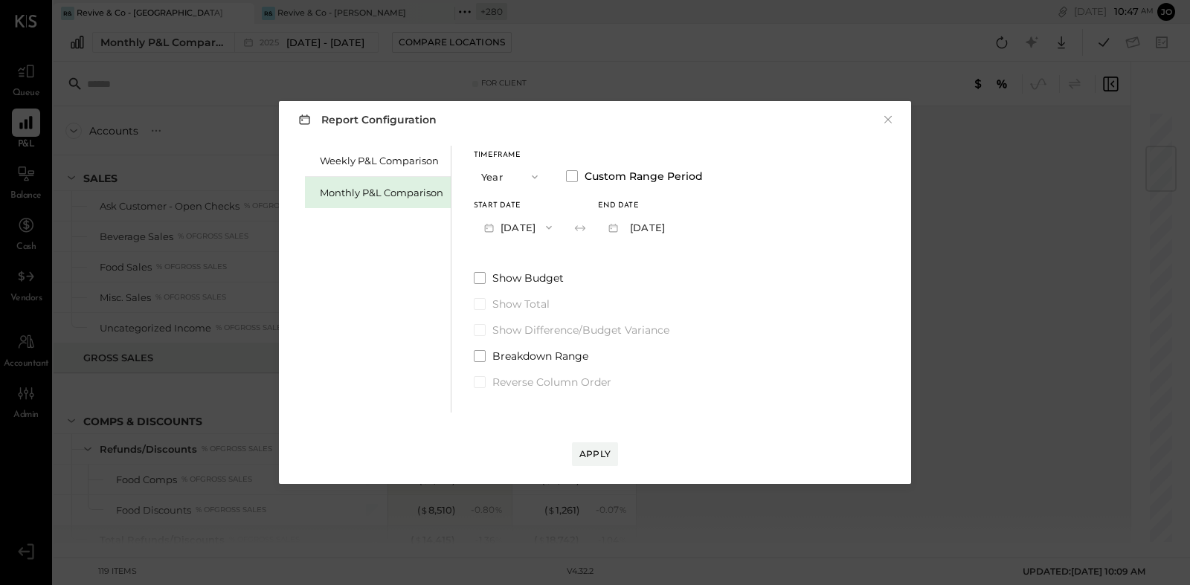
click at [531, 182] on button "Year" at bounding box center [511, 177] width 74 height 28
click at [510, 177] on span "Month" at bounding box center [501, 177] width 30 height 10
click at [600, 175] on span "Custom Range Period" at bounding box center [642, 176] width 115 height 15
click at [656, 222] on button "[DATE]" at bounding box center [635, 228] width 74 height 28
click at [652, 237] on div "[DATE]" at bounding box center [661, 229] width 125 height 31
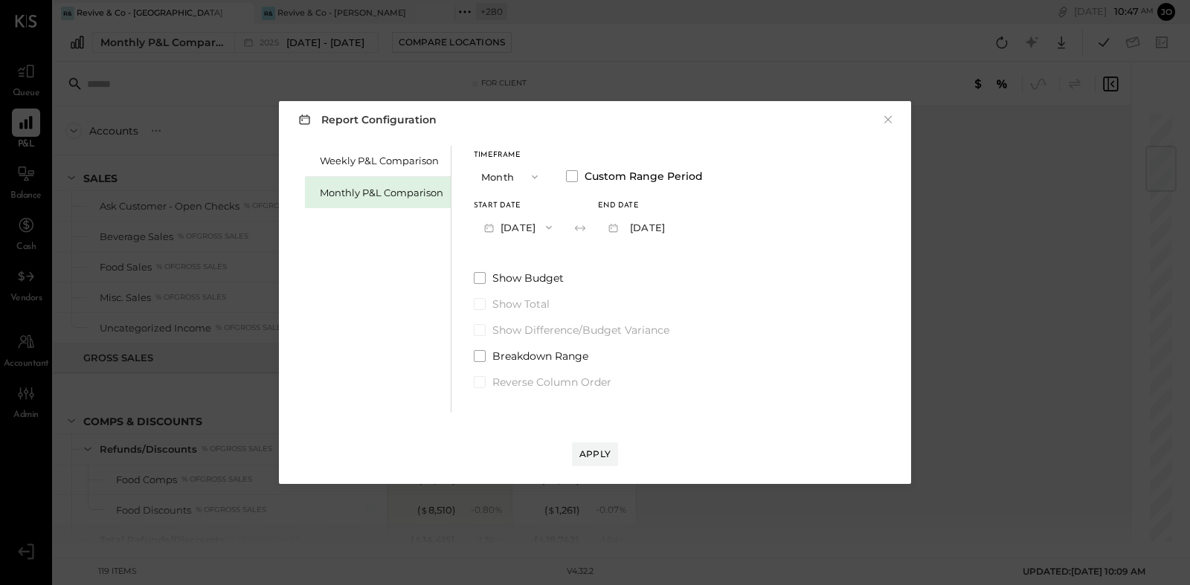
click at [541, 219] on button "[DATE]" at bounding box center [518, 228] width 89 height 28
click at [555, 423] on div "[DATE]" at bounding box center [537, 415] width 125 height 31
click at [646, 245] on div "Timeframe Month Custom Range Period Start Date [DATE] End date [DATE] Show Budg…" at bounding box center [588, 268] width 229 height 244
click at [649, 228] on button "[DATE]" at bounding box center [642, 228] width 89 height 28
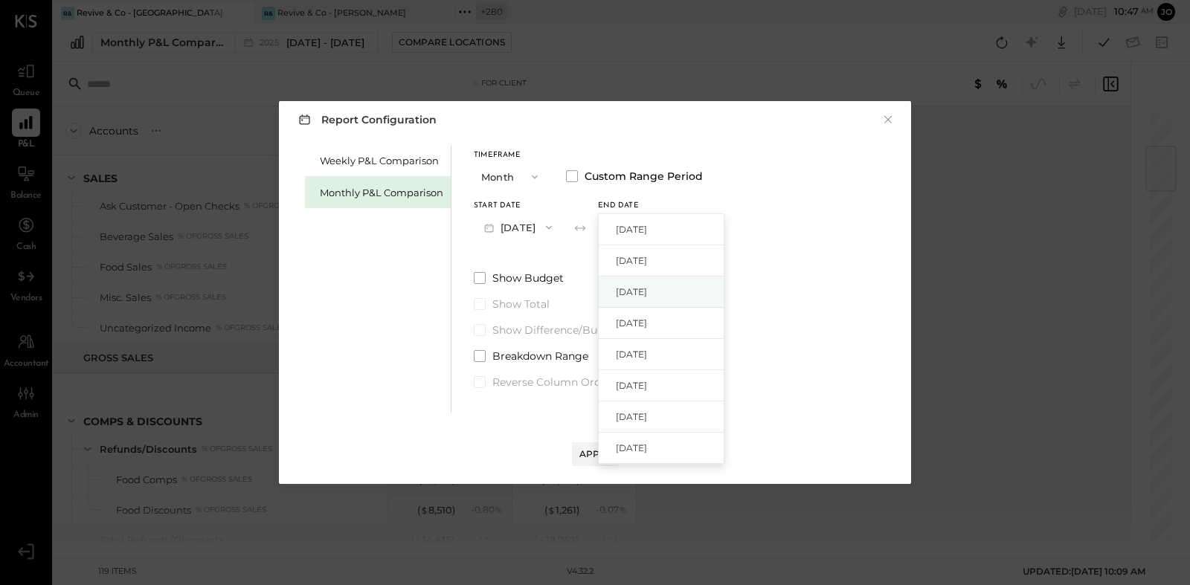
click at [647, 295] on span "[DATE]" at bounding box center [631, 292] width 31 height 13
click at [596, 445] on button "Apply" at bounding box center [595, 455] width 46 height 24
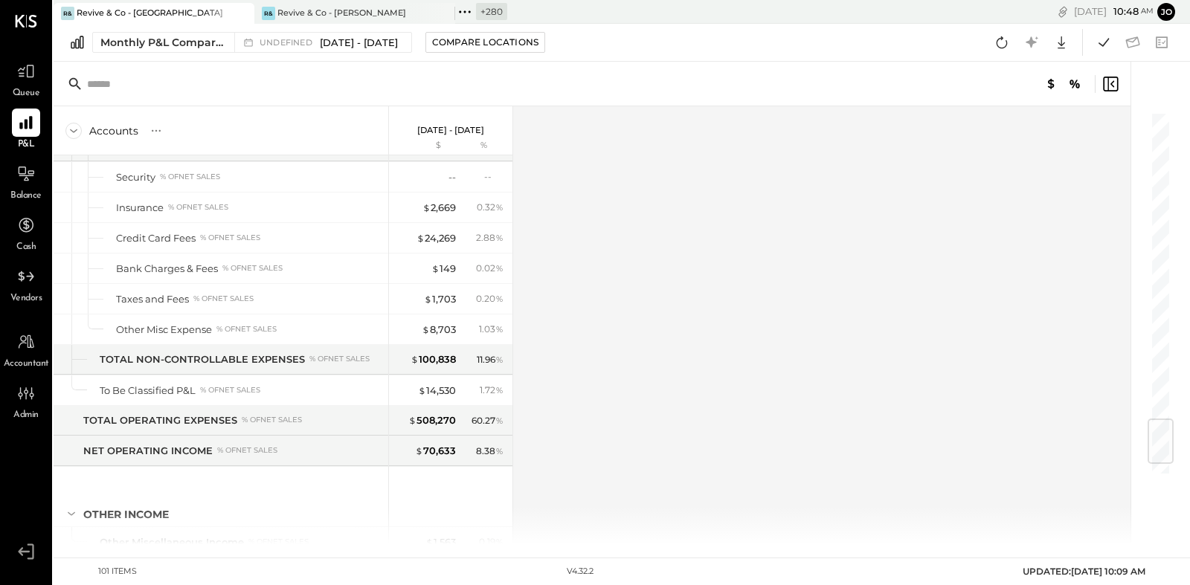
scroll to position [2699, 0]
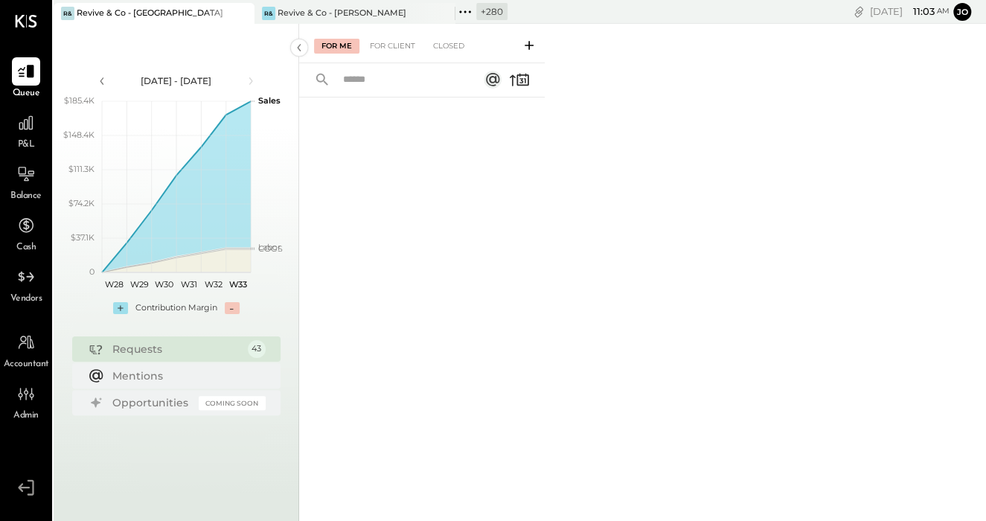
click at [243, 13] on icon at bounding box center [241, 13] width 19 height 18
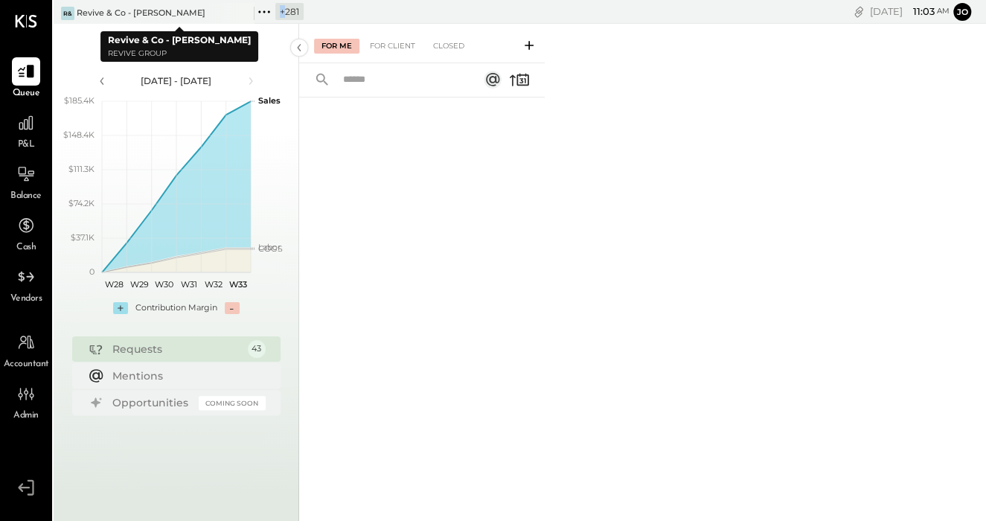
click at [243, 13] on icon at bounding box center [241, 13] width 19 height 18
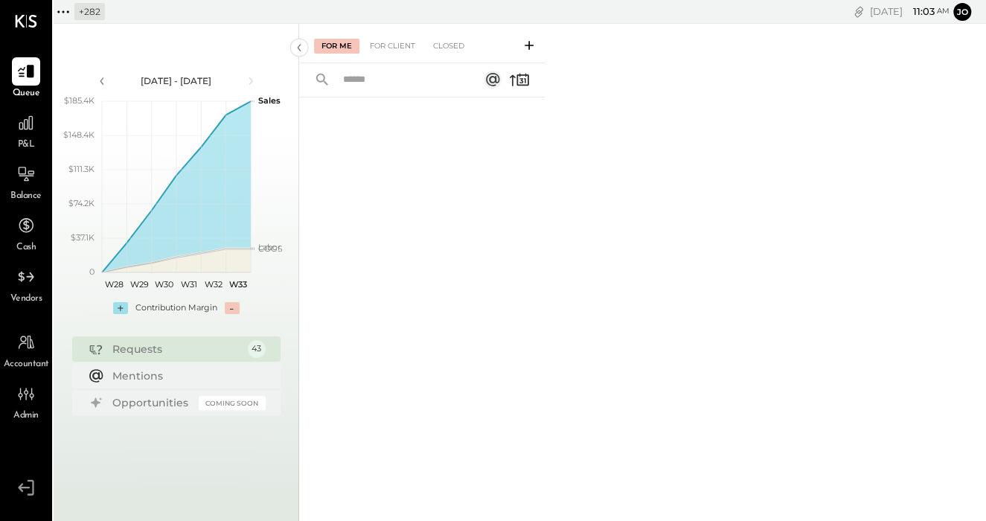
click at [68, 10] on icon at bounding box center [63, 11] width 19 height 19
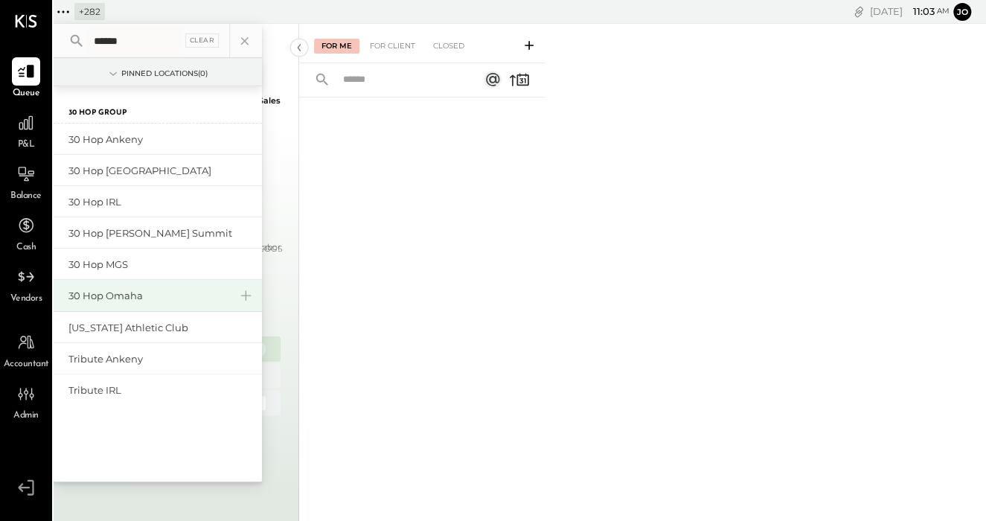
type input "******"
click at [138, 292] on div "30 Hop Omaha" at bounding box center [148, 296] width 161 height 14
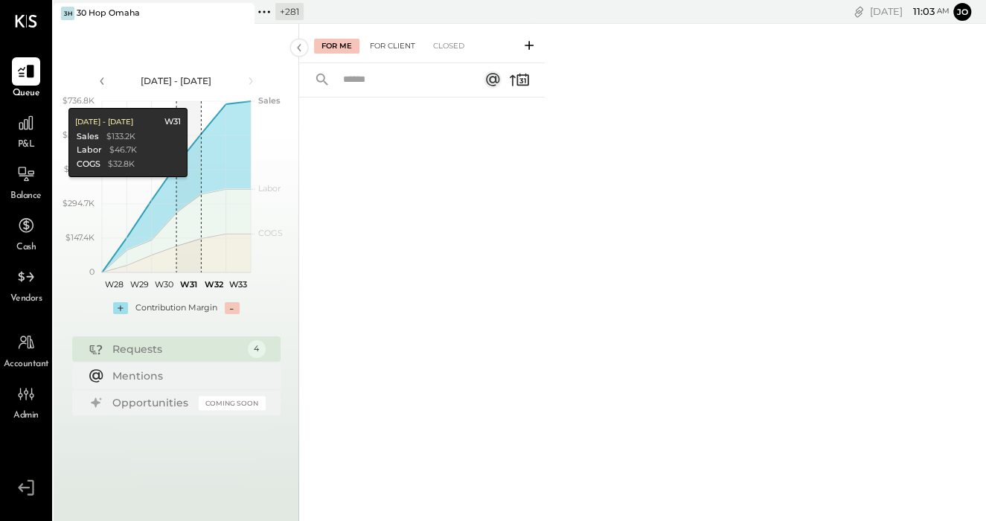
click at [398, 51] on div "For Client" at bounding box center [392, 46] width 60 height 15
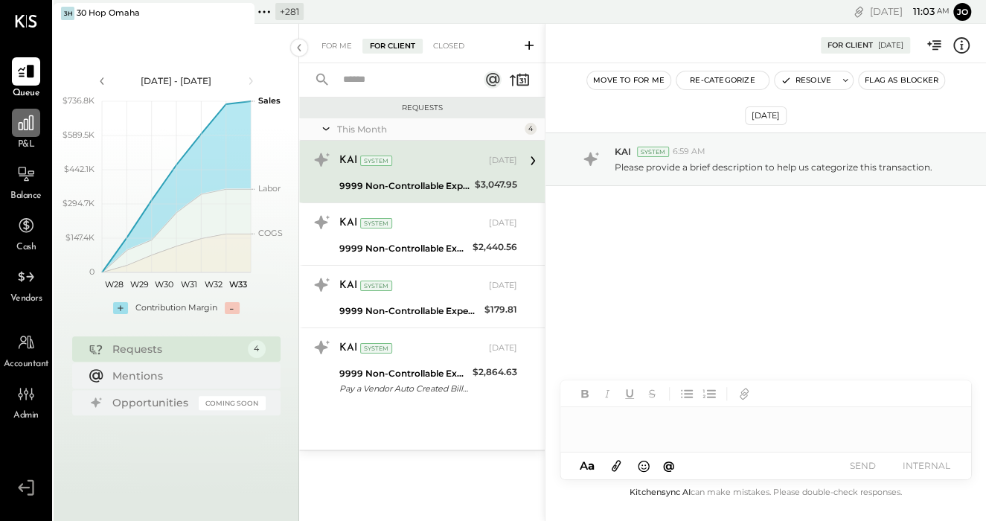
click at [19, 127] on icon at bounding box center [26, 122] width 15 height 15
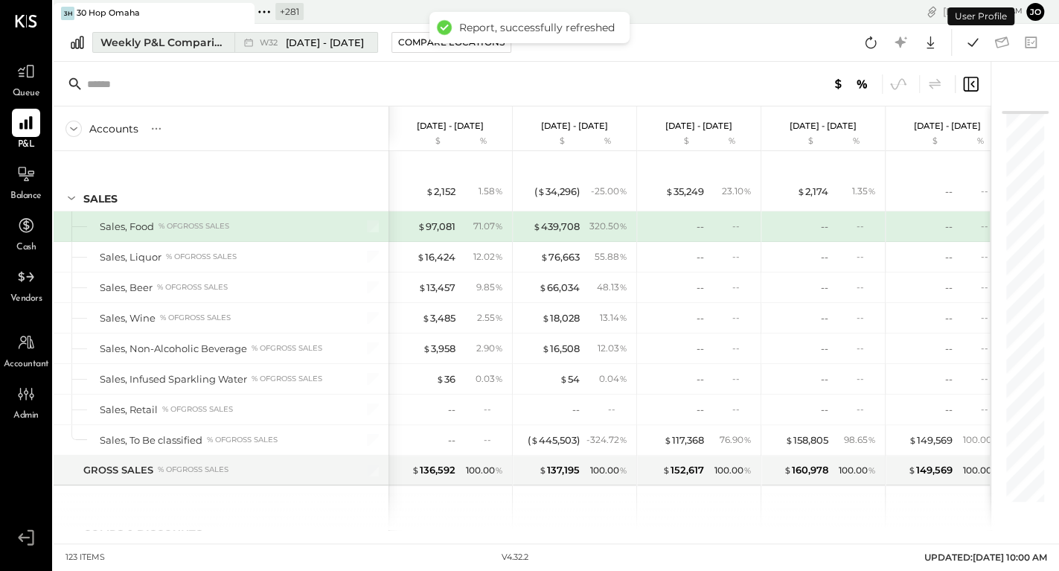
click at [227, 49] on button "Weekly P&L Comparison W32 Aug 4 - 10, 2025" at bounding box center [235, 42] width 286 height 21
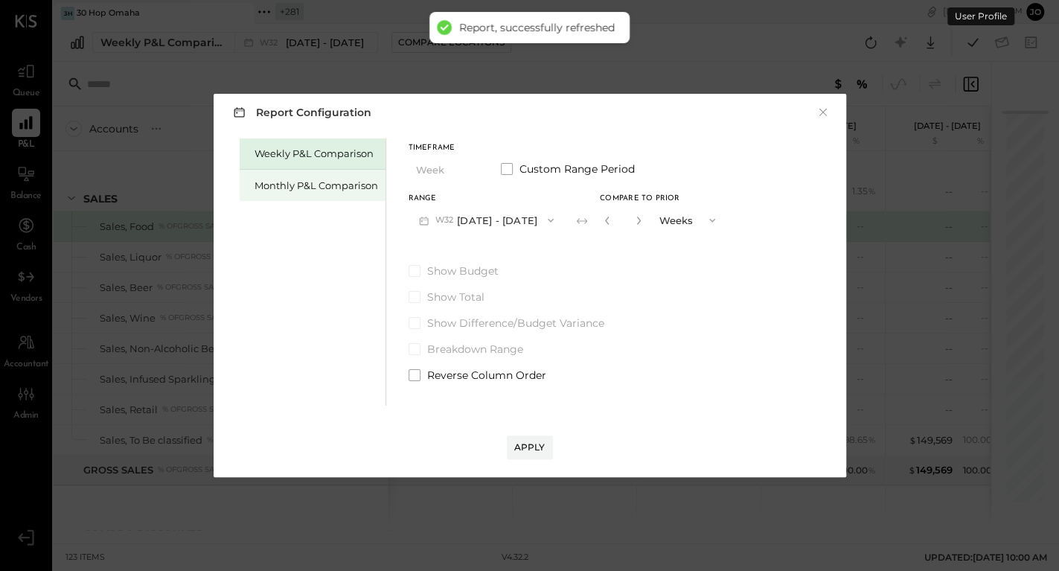
click at [319, 195] on div "Monthly P&L Comparison" at bounding box center [313, 185] width 146 height 31
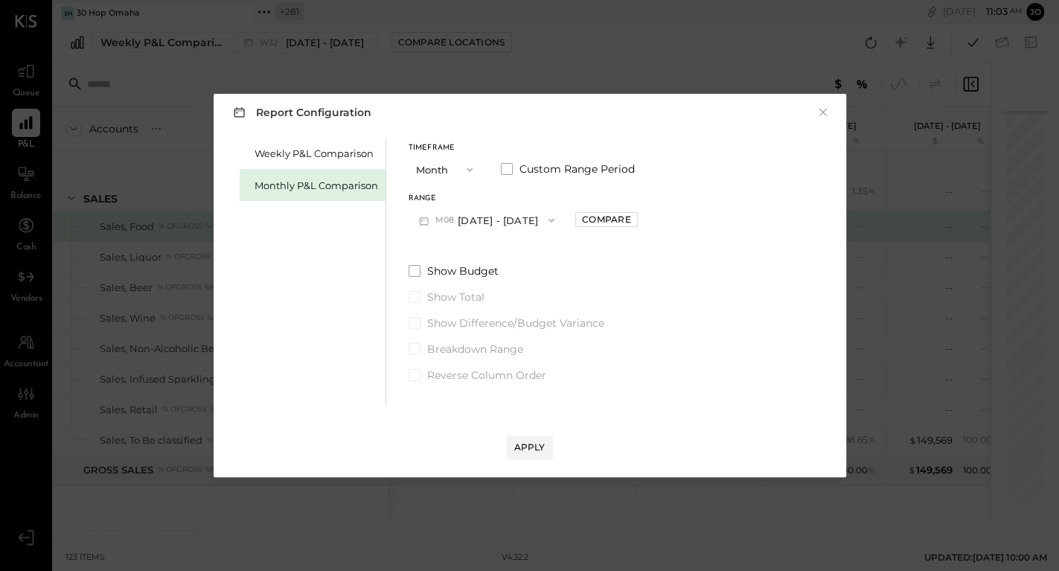
click at [521, 227] on button "M08 [DATE] - [DATE]" at bounding box center [486, 220] width 157 height 28
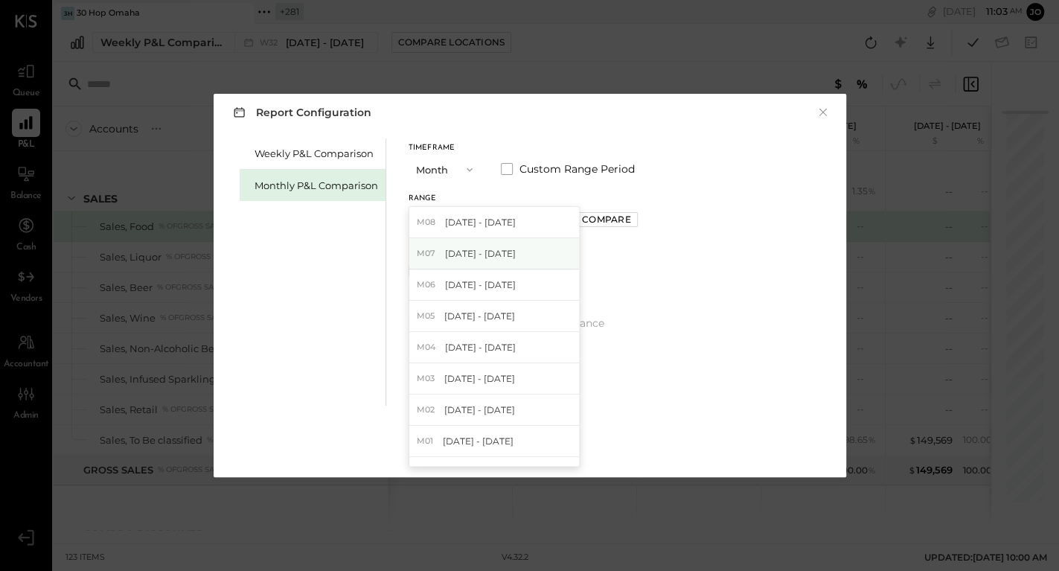
click at [524, 255] on div "M07 Jul 1 - 31, 2025" at bounding box center [494, 253] width 170 height 31
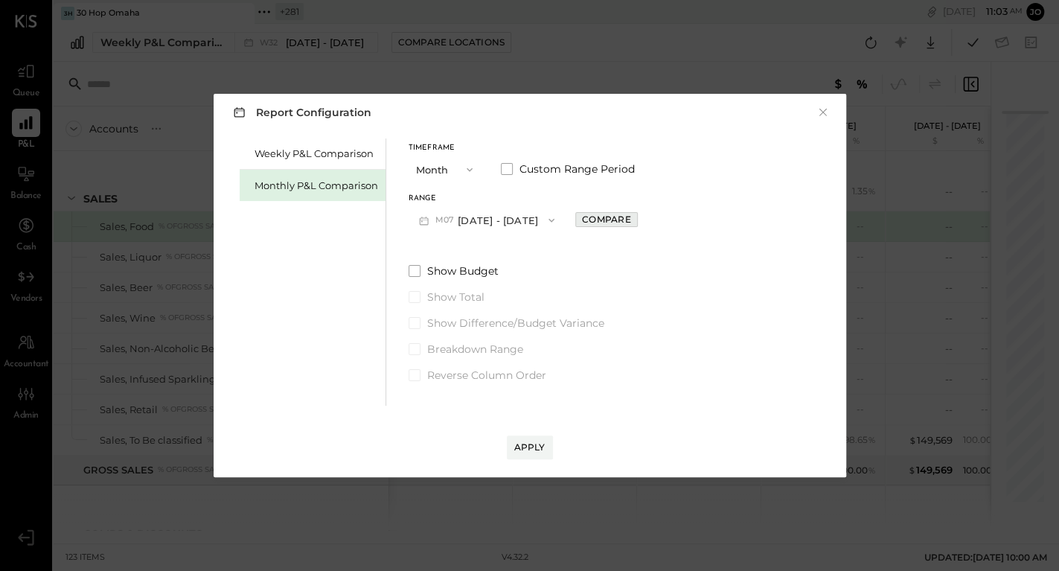
click at [609, 225] on div "Compare" at bounding box center [606, 219] width 48 height 13
click at [635, 221] on icon "button" at bounding box center [639, 220] width 9 height 9
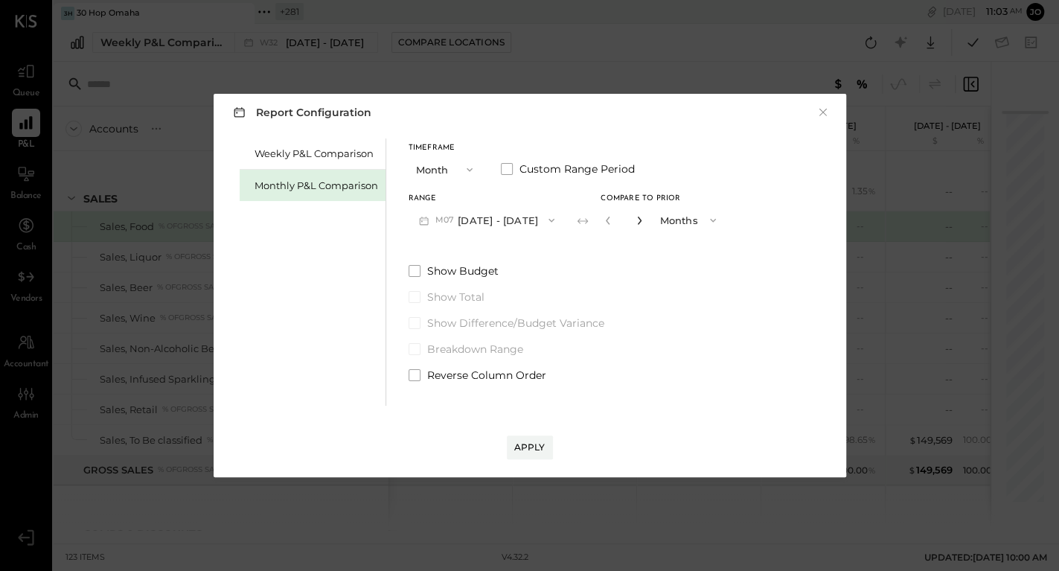
type input "*"
click at [536, 452] on div "Apply" at bounding box center [529, 446] width 31 height 13
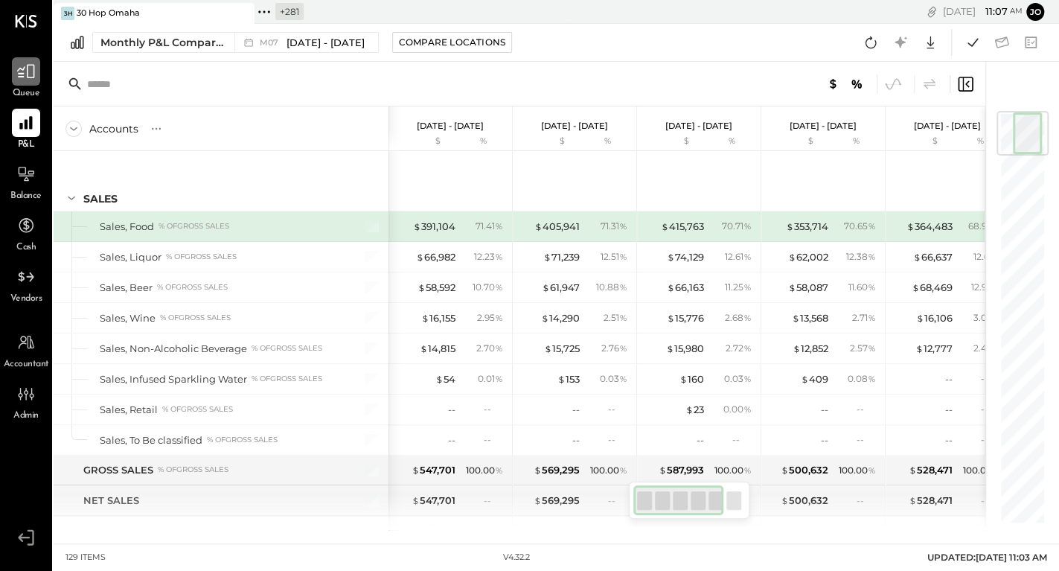
click at [34, 73] on icon at bounding box center [25, 71] width 19 height 19
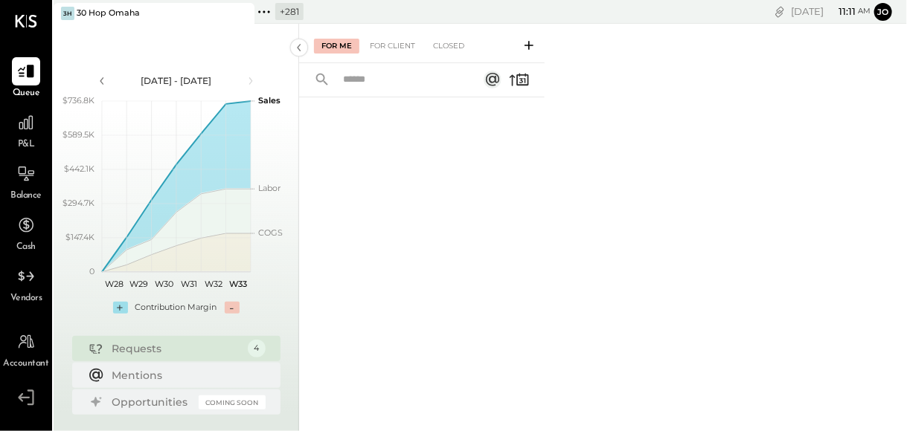
click at [269, 13] on icon at bounding box center [263, 11] width 19 height 19
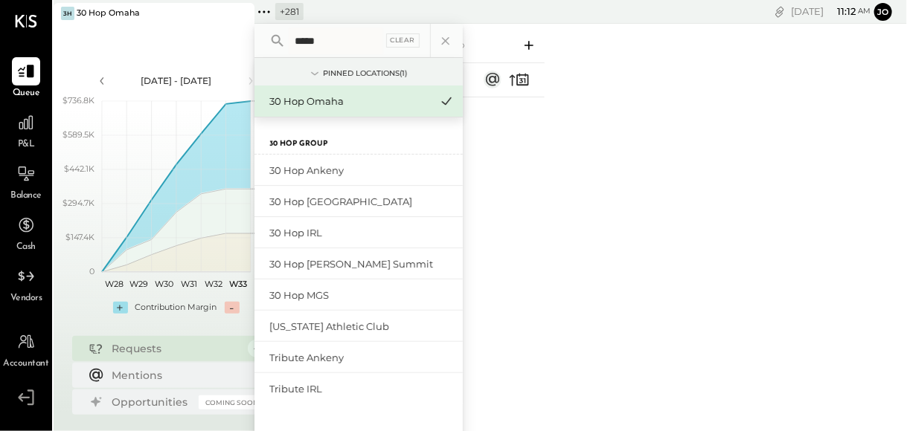
type input "******"
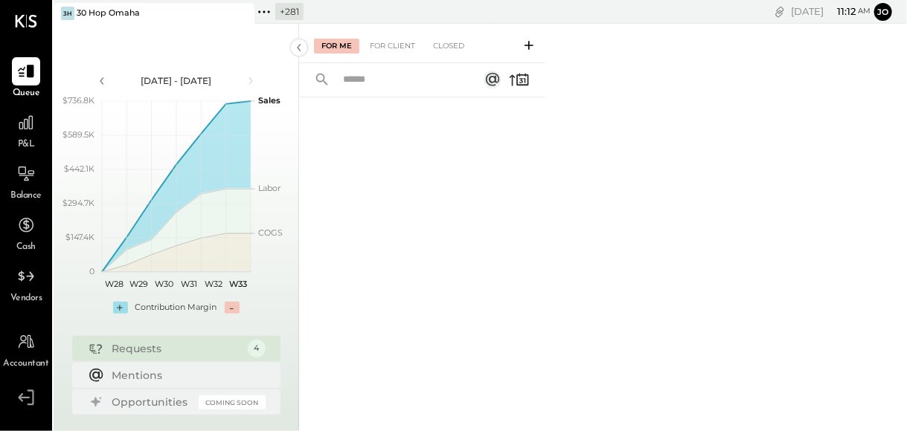
click at [501, 250] on div at bounding box center [421, 246] width 245 height 299
click at [397, 47] on div "For Client" at bounding box center [392, 46] width 60 height 15
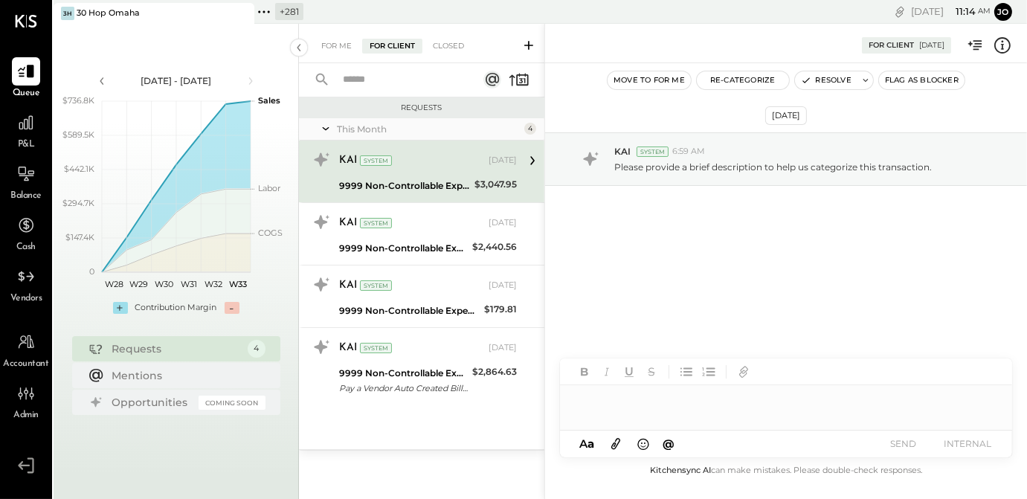
click at [1001, 52] on icon at bounding box center [1002, 45] width 19 height 19
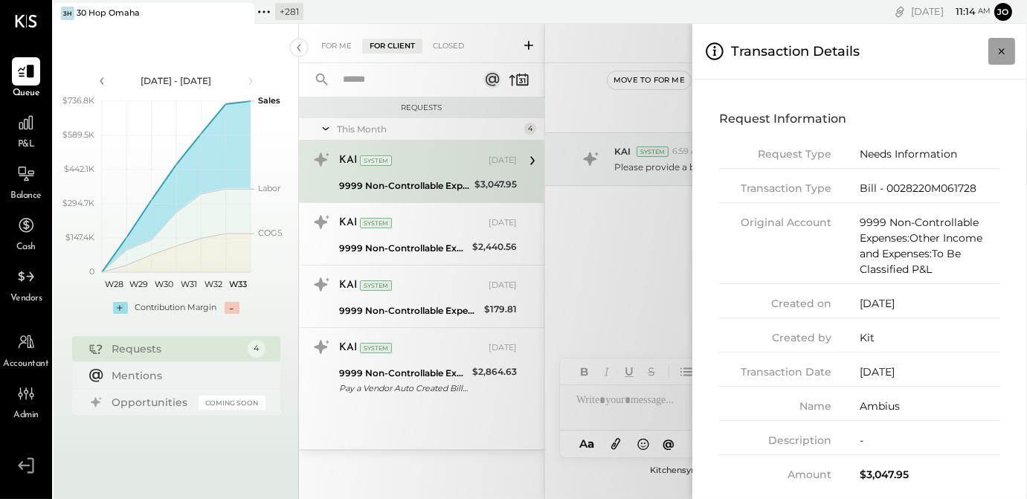
click at [1000, 53] on icon "Close panel" at bounding box center [1002, 51] width 6 height 6
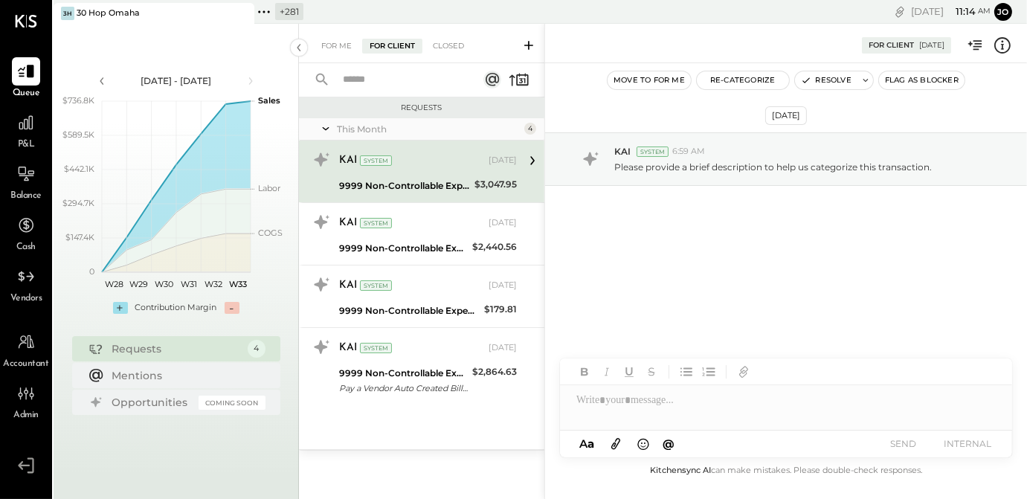
click at [1007, 49] on icon at bounding box center [1002, 45] width 19 height 19
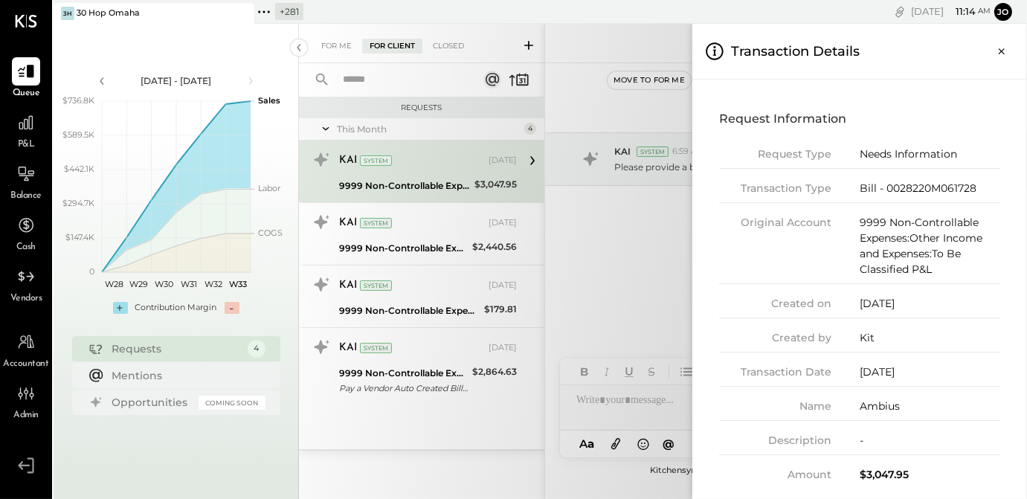
scroll to position [7, 0]
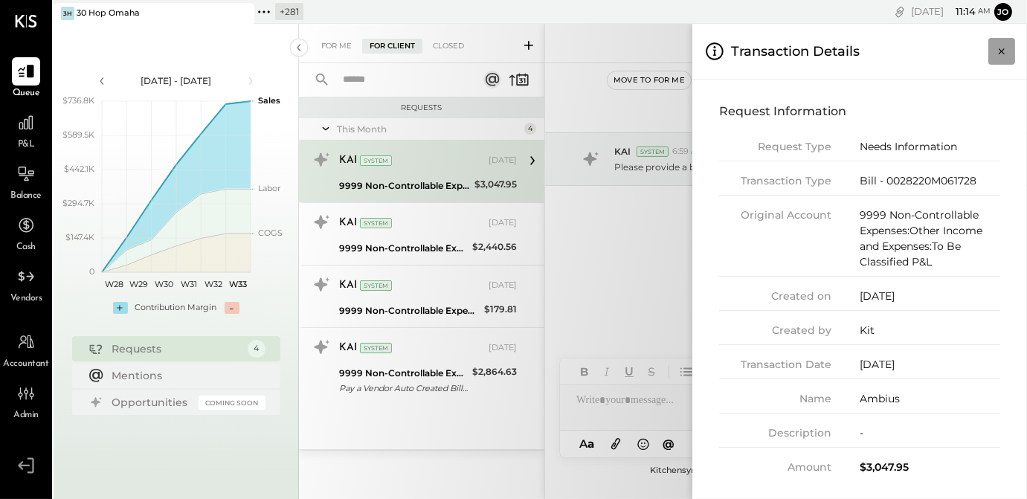
click at [1005, 54] on icon "Close panel" at bounding box center [1002, 51] width 15 height 15
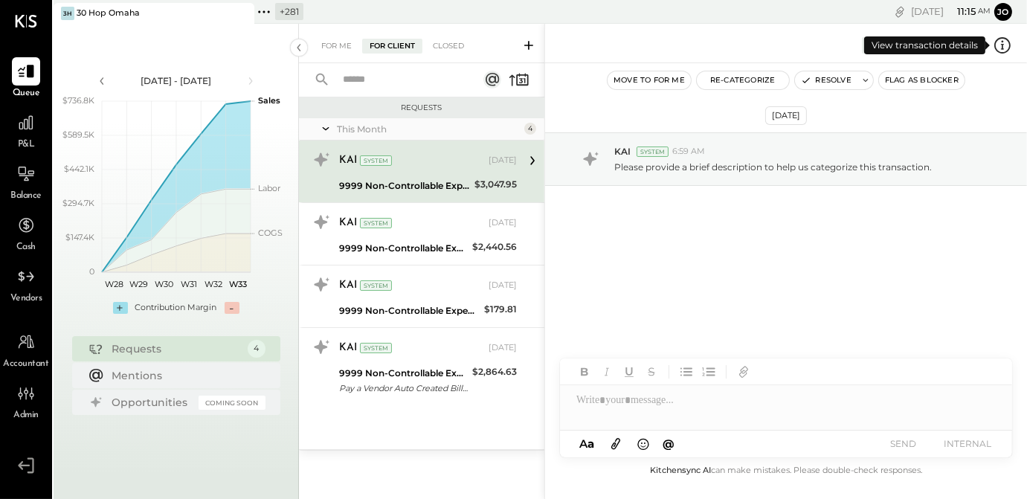
click at [1006, 48] on icon at bounding box center [1002, 45] width 19 height 19
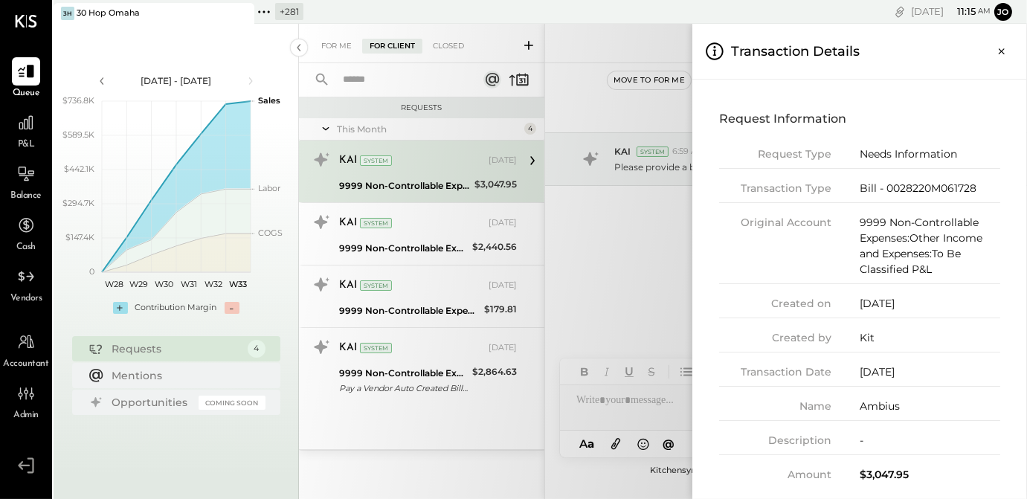
scroll to position [7, 0]
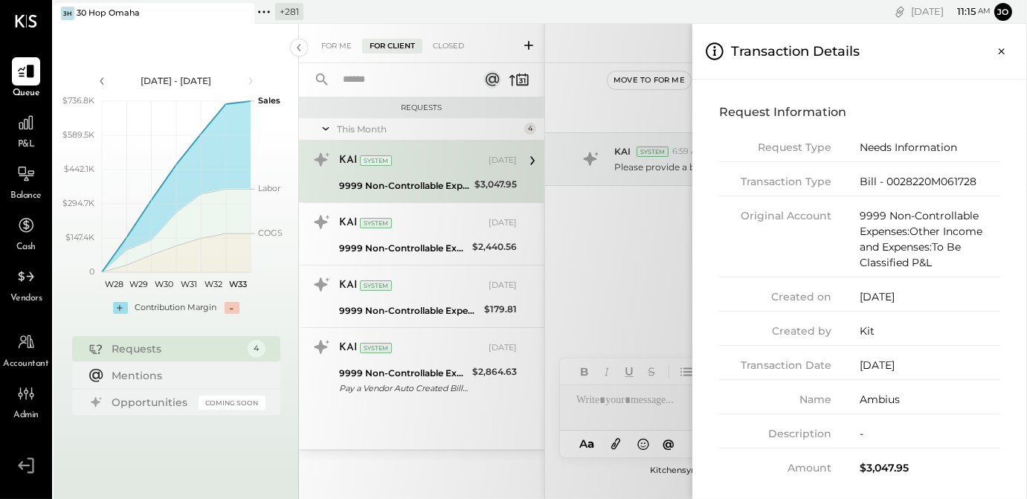
drag, startPoint x: 860, startPoint y: 365, endPoint x: 927, endPoint y: 365, distance: 67.0
click at [927, 365] on div "05/23/2025" at bounding box center [930, 366] width 141 height 16
drag, startPoint x: 858, startPoint y: 177, endPoint x: 968, endPoint y: 181, distance: 109.4
click at [968, 181] on div "Bill - 0028220M061728" at bounding box center [930, 181] width 141 height 16
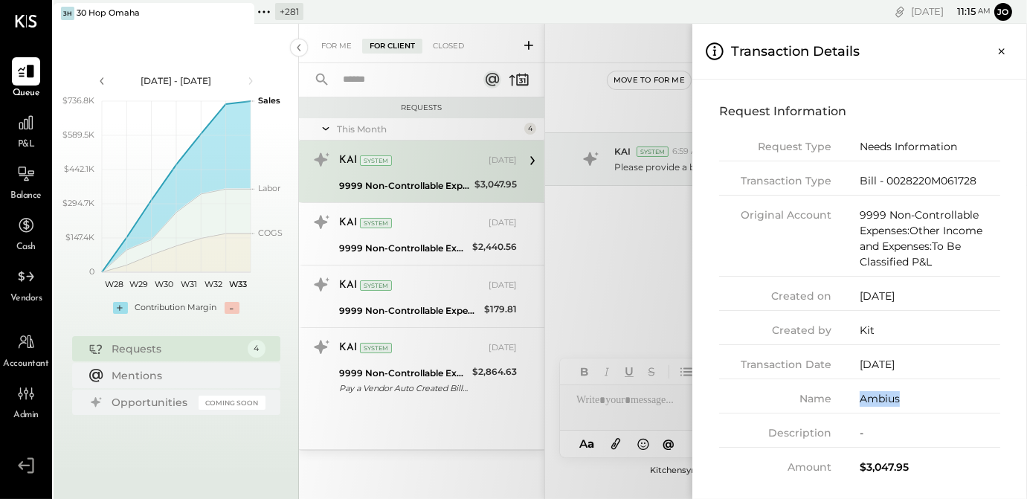
drag, startPoint x: 861, startPoint y: 399, endPoint x: 911, endPoint y: 396, distance: 50.7
click at [911, 396] on div "Ambius" at bounding box center [930, 399] width 141 height 16
drag, startPoint x: 885, startPoint y: 180, endPoint x: 983, endPoint y: 182, distance: 98.2
click at [983, 182] on div "Transaction Type Bill - 0028220M061728" at bounding box center [859, 184] width 281 height 22
click at [951, 181] on div "Bill - 0028220M061728" at bounding box center [930, 181] width 141 height 16
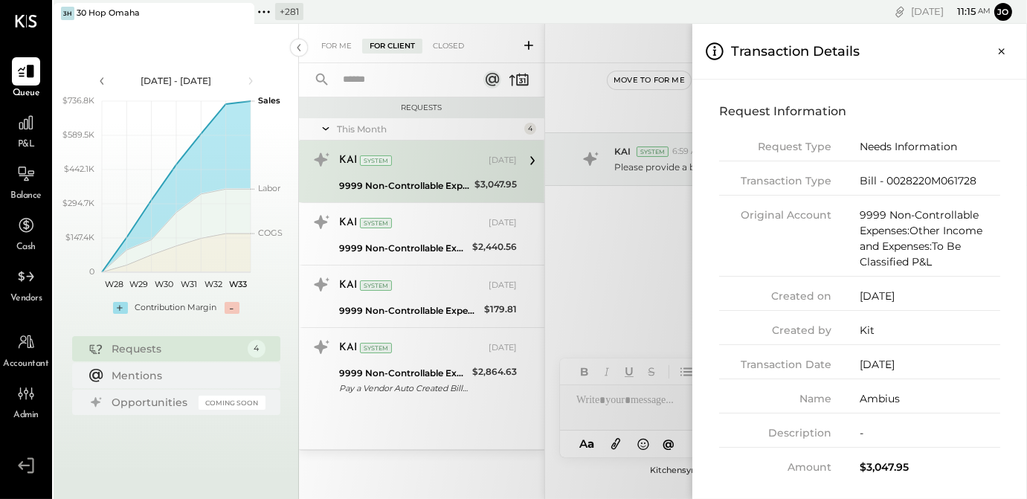
drag, startPoint x: 859, startPoint y: 363, endPoint x: 919, endPoint y: 363, distance: 60.3
click at [919, 363] on div "05/23/2025" at bounding box center [930, 365] width 141 height 16
drag, startPoint x: 860, startPoint y: 399, endPoint x: 928, endPoint y: 399, distance: 68.4
click at [928, 399] on div "Ambius" at bounding box center [930, 399] width 141 height 16
click at [1004, 58] on button "Close panel" at bounding box center [1002, 51] width 27 height 27
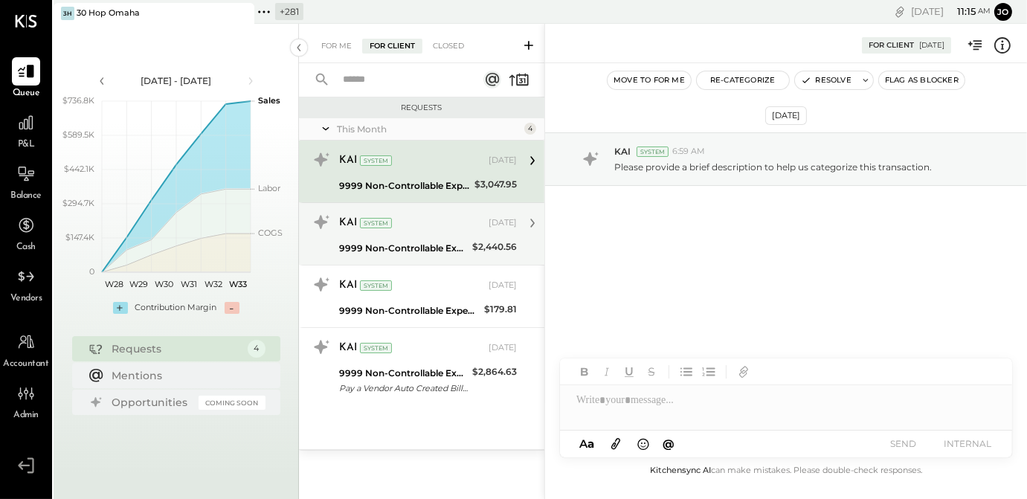
click at [460, 247] on div "9999 Non-Controllable Expenses:Other Income and Expenses:To Be Classified P&L" at bounding box center [403, 248] width 129 height 15
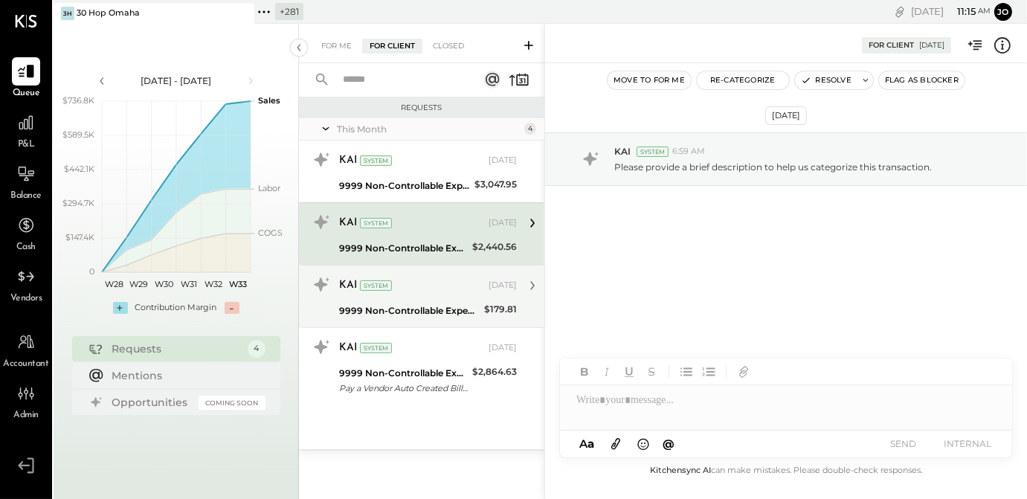
click at [456, 298] on div "KAI System Aug 01, 2025 9999 Non-Controllable Expenses:Other Income and Expense…" at bounding box center [428, 296] width 178 height 47
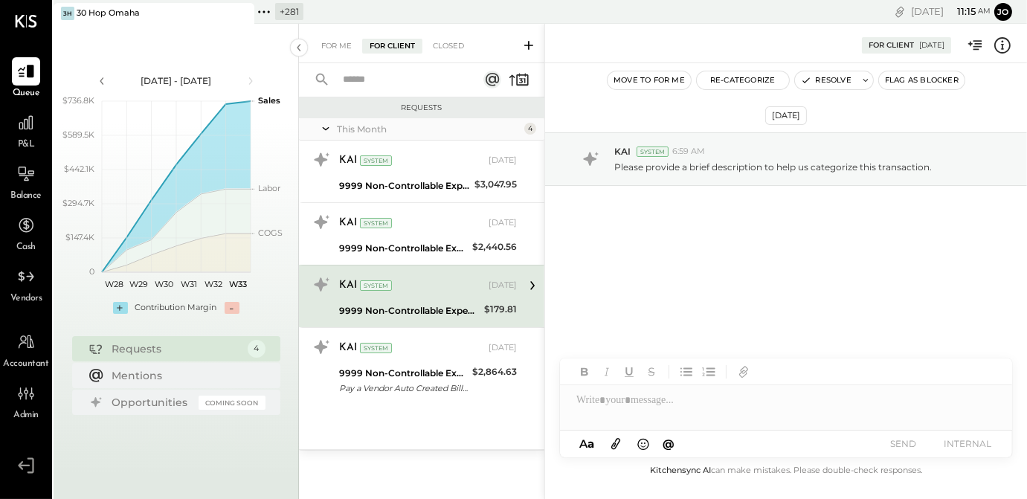
click at [1004, 54] on icon at bounding box center [1002, 45] width 19 height 19
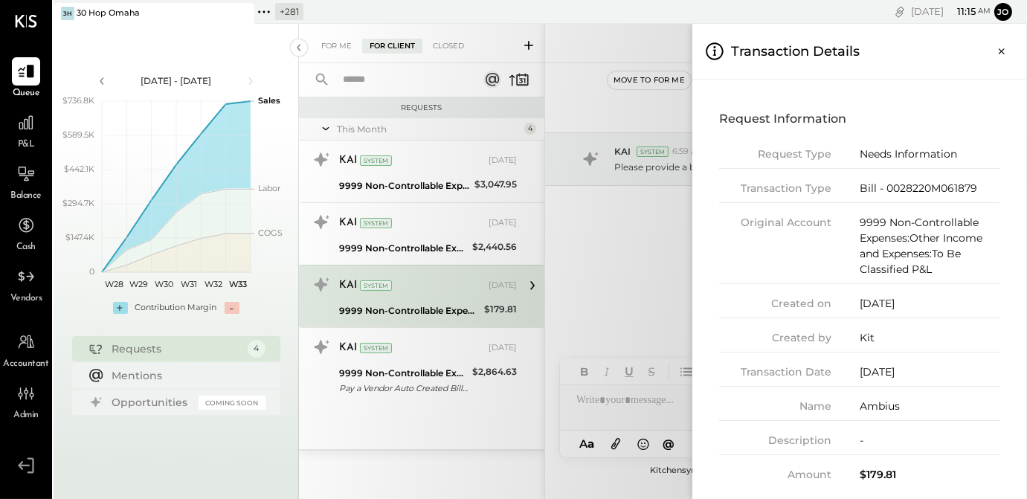
scroll to position [7, 0]
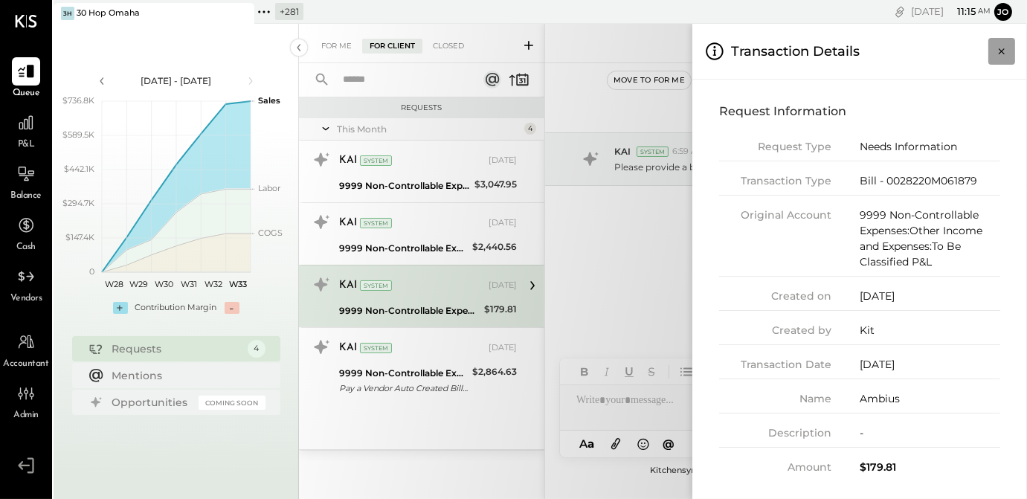
click at [1004, 51] on icon "Close panel" at bounding box center [1002, 51] width 15 height 15
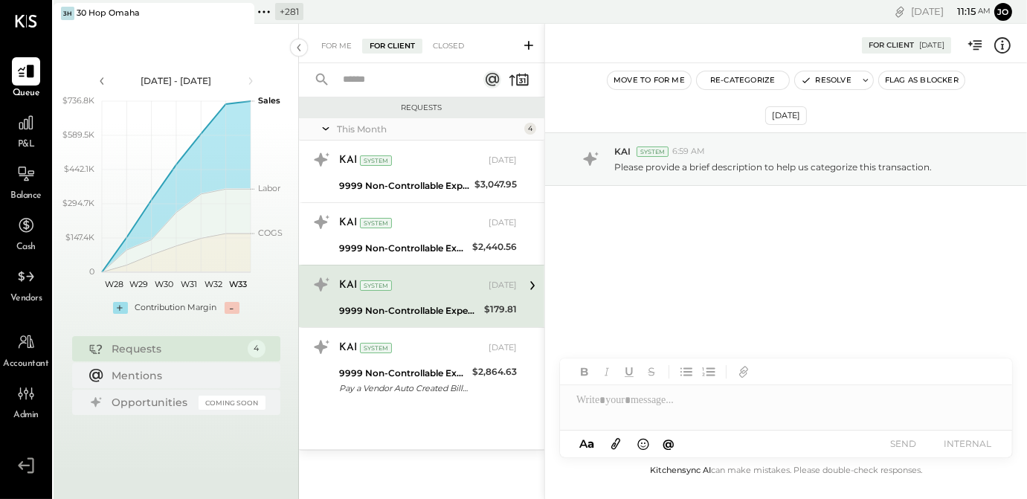
click at [759, 394] on div at bounding box center [786, 400] width 452 height 30
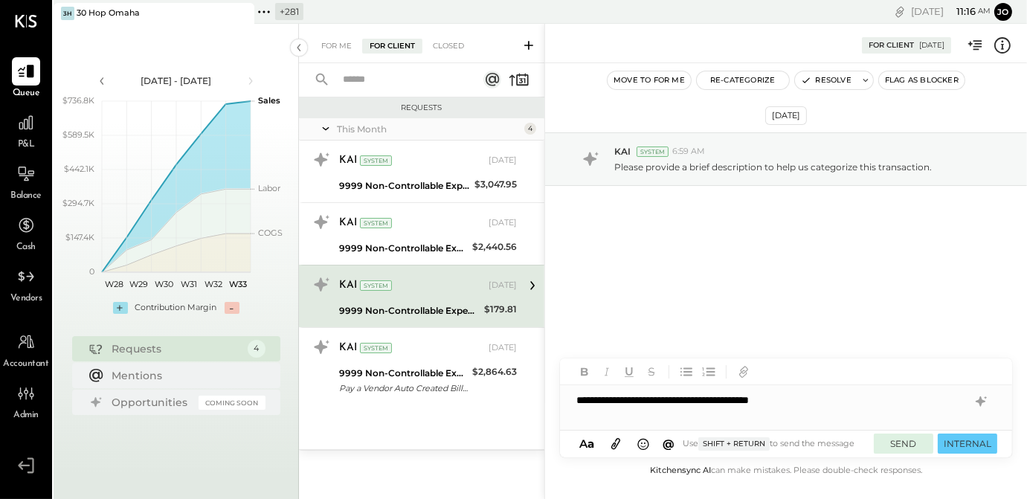
click at [906, 442] on button "SEND" at bounding box center [904, 444] width 60 height 20
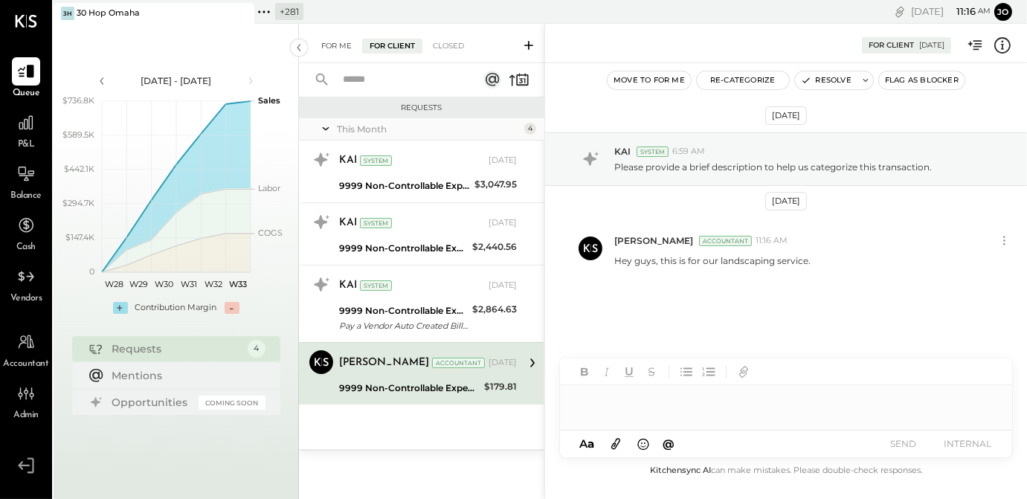
click at [332, 41] on div "For Me" at bounding box center [336, 46] width 45 height 15
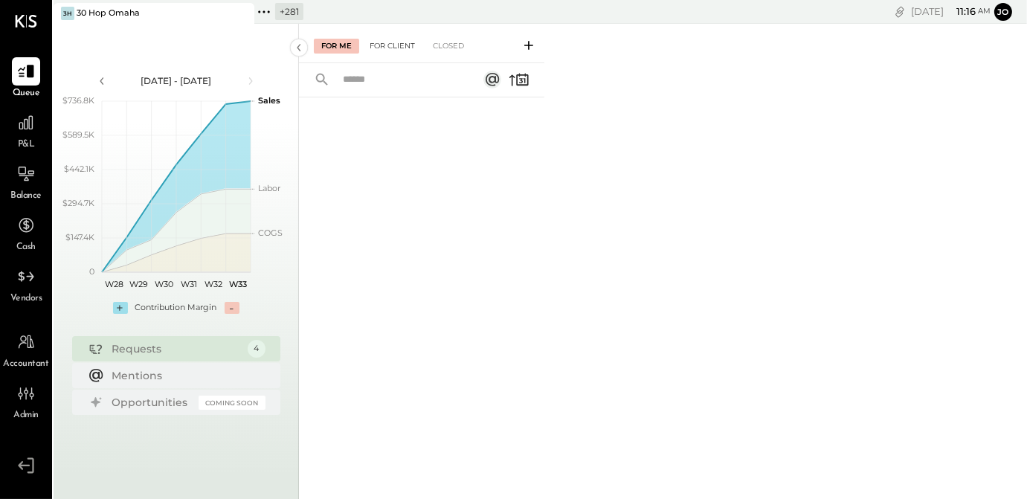
click at [385, 48] on div "For Client" at bounding box center [392, 46] width 60 height 15
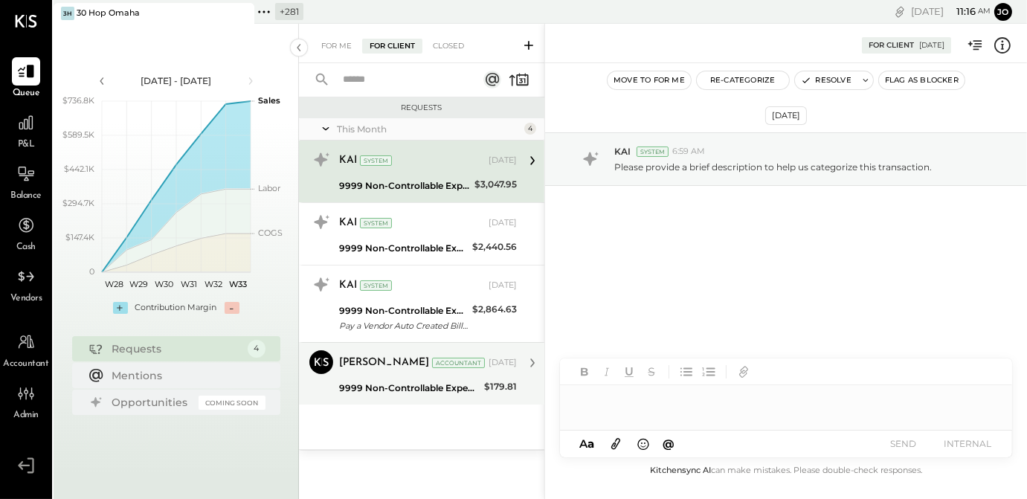
click at [460, 399] on div "Joseph Shin Accountant Joseph Shin Accountant Aug 01, 2025 9999 Non-Controllabl…" at bounding box center [421, 373] width 245 height 62
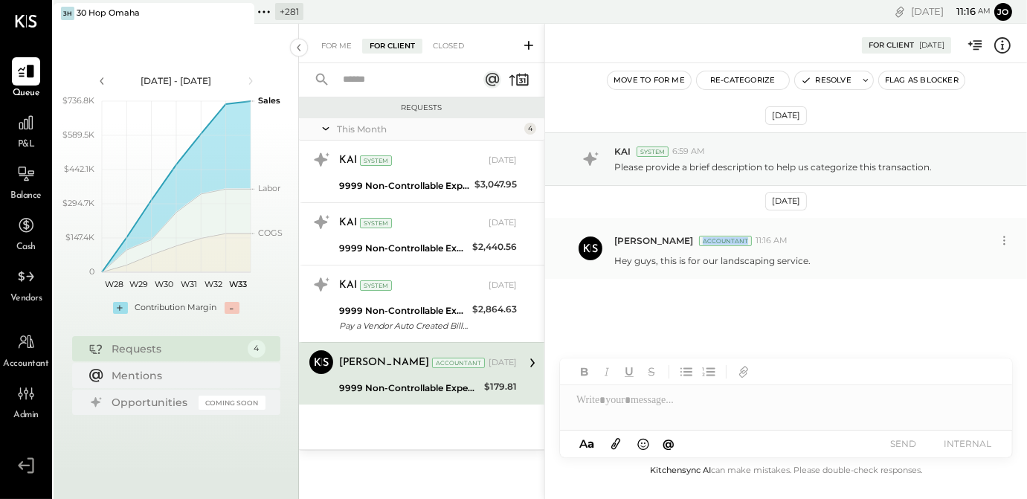
drag, startPoint x: 681, startPoint y: 239, endPoint x: 722, endPoint y: 237, distance: 41.7
click at [722, 237] on div "Accountant" at bounding box center [725, 241] width 53 height 10
click at [339, 46] on div "For Me" at bounding box center [336, 46] width 45 height 15
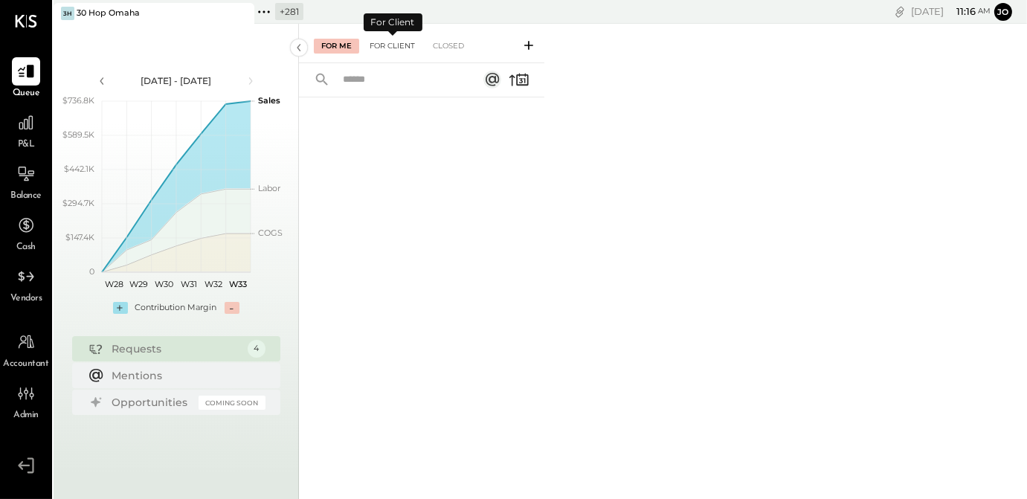
click at [397, 47] on div "For Client" at bounding box center [392, 46] width 60 height 15
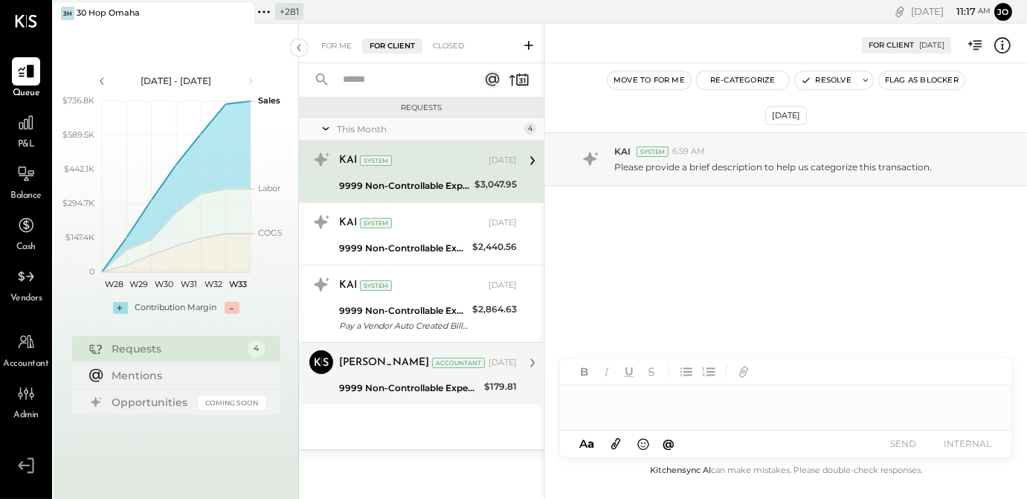
click at [473, 370] on div "Joseph Shin Accountant Aug 01, 2025" at bounding box center [428, 363] width 178 height 21
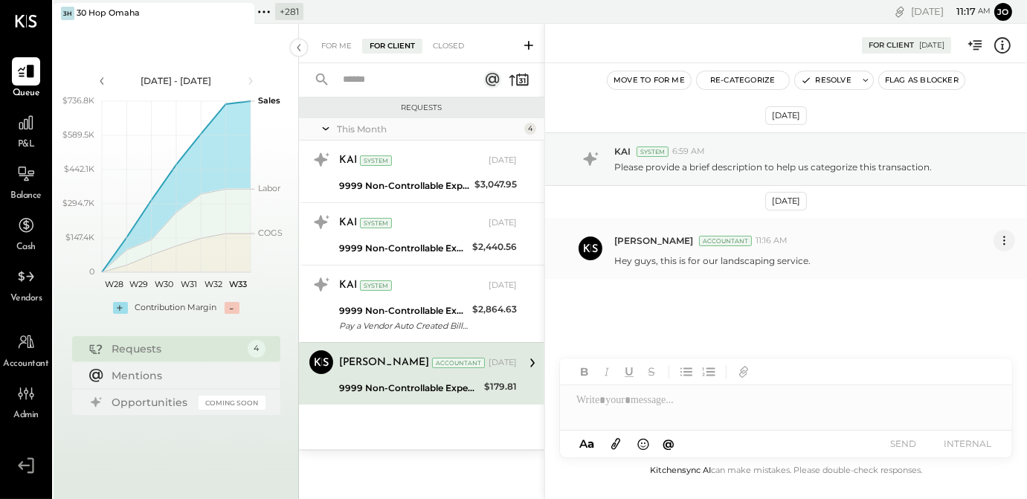
click at [1001, 239] on icon at bounding box center [1005, 241] width 16 height 16
click at [959, 296] on button "Delete Message..." at bounding box center [965, 290] width 100 height 25
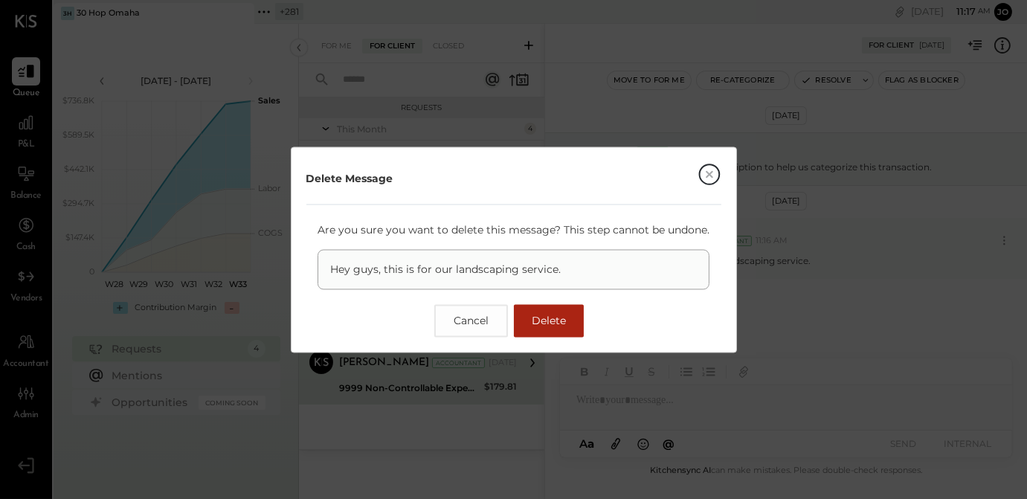
click at [562, 314] on span "Delete" at bounding box center [549, 320] width 34 height 13
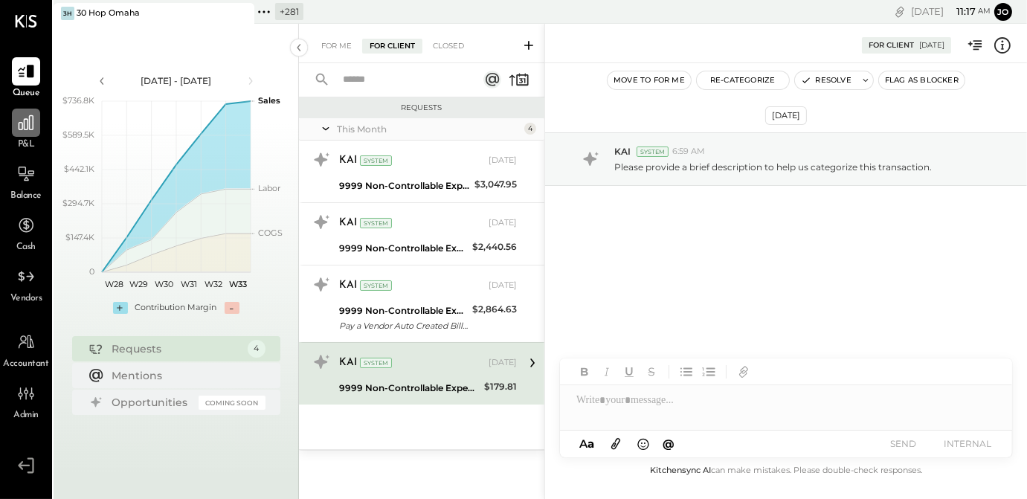
click at [23, 123] on icon at bounding box center [25, 122] width 19 height 19
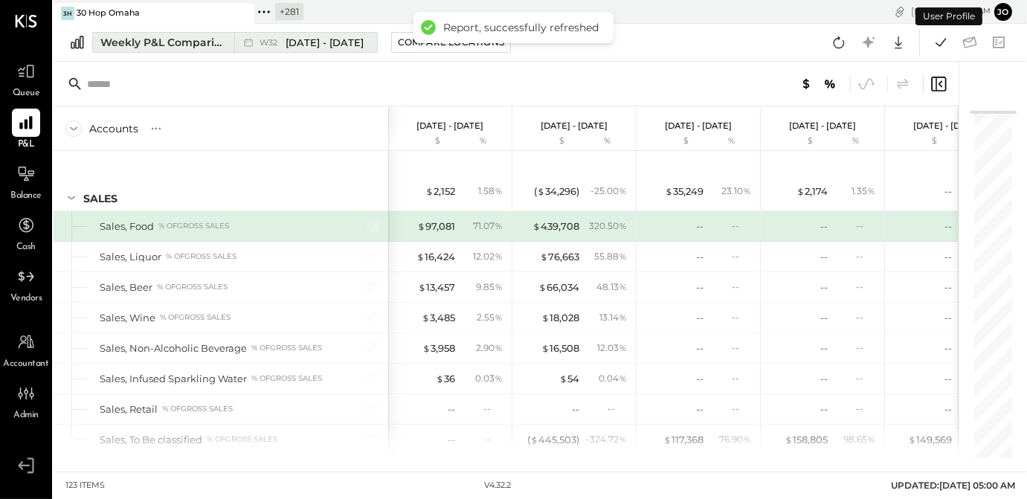
click at [177, 35] on div "Weekly P&L Comparison" at bounding box center [162, 42] width 125 height 15
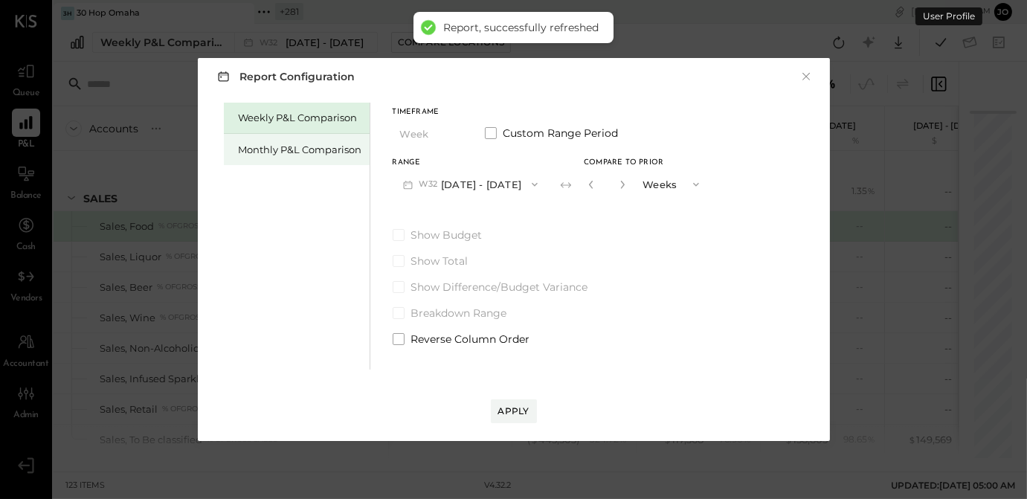
click at [329, 156] on div "Monthly P&L Comparison" at bounding box center [297, 149] width 146 height 31
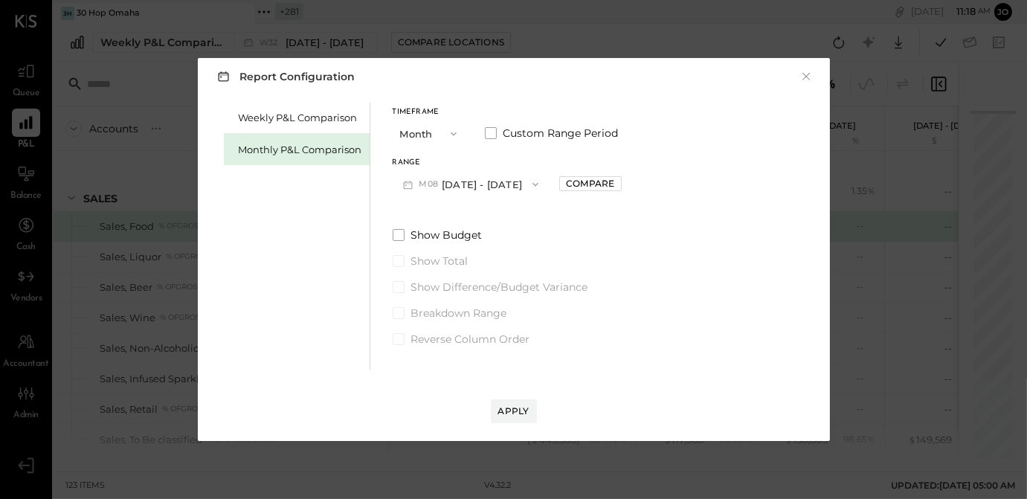
click at [449, 183] on button "M08 [DATE] - [DATE]" at bounding box center [471, 184] width 157 height 28
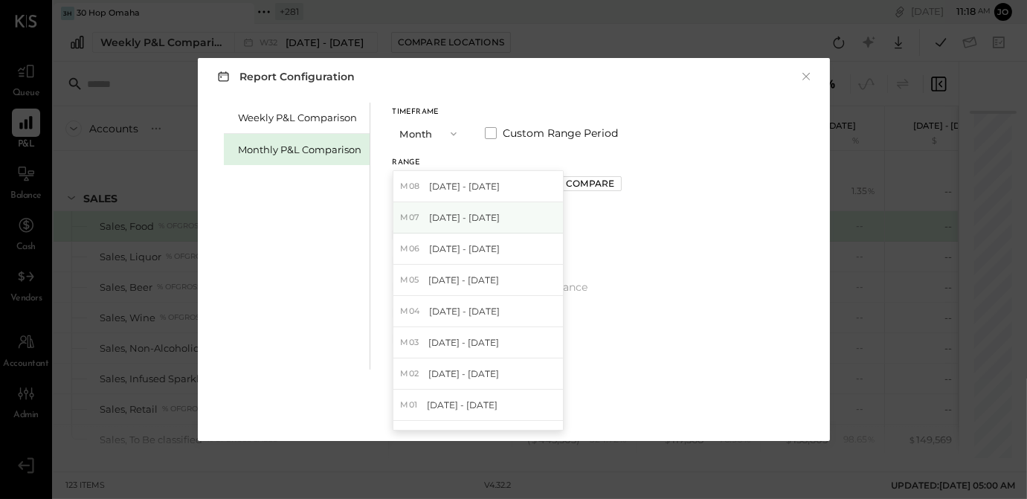
click at [514, 221] on div "M07 Jul 1 - 31, 2025" at bounding box center [479, 217] width 170 height 31
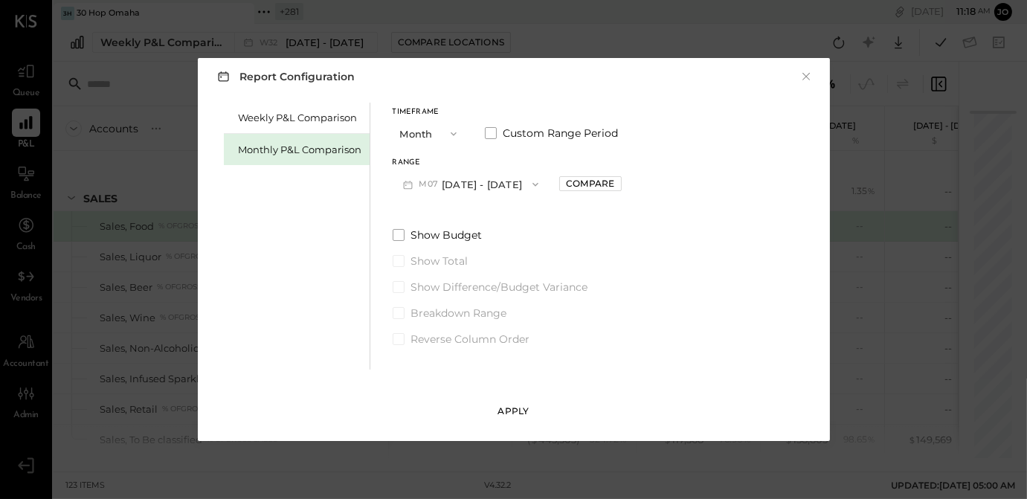
click at [518, 412] on div "Apply" at bounding box center [513, 411] width 31 height 13
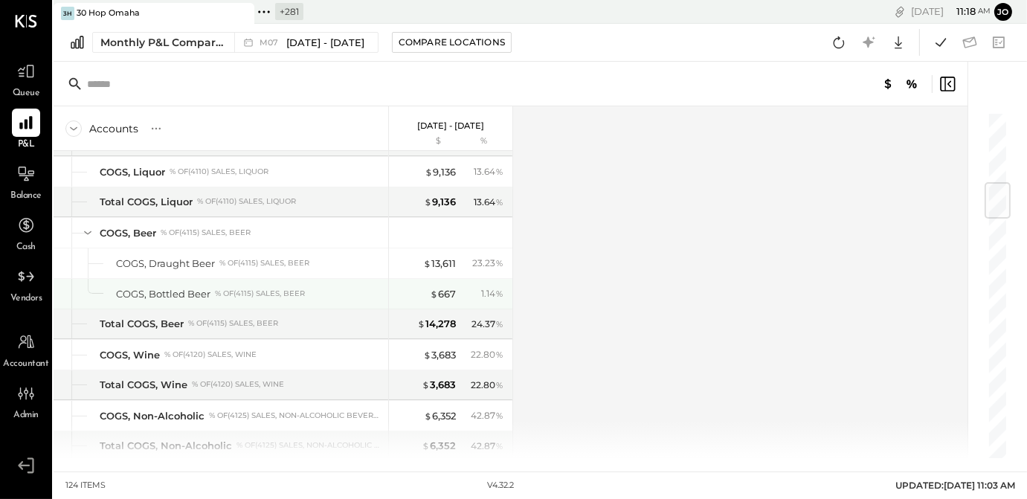
scroll to position [603, 0]
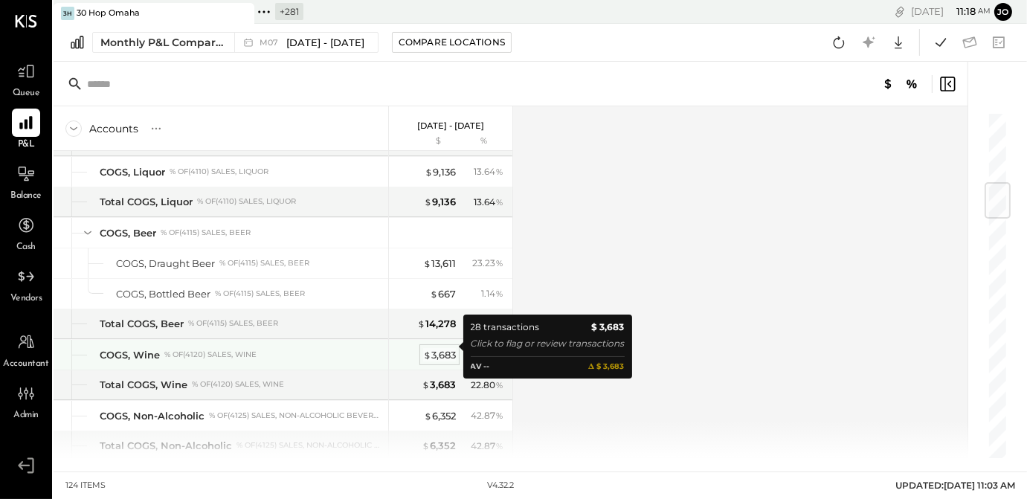
click at [449, 350] on div "$ 3,683" at bounding box center [439, 355] width 33 height 14
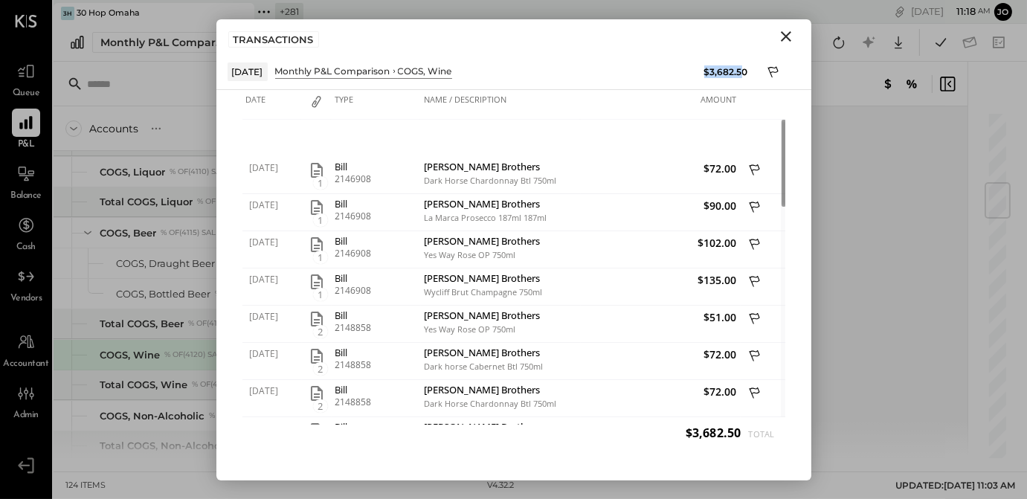
drag, startPoint x: 707, startPoint y: 70, endPoint x: 740, endPoint y: 70, distance: 33.5
click at [740, 70] on div "$3,682.50" at bounding box center [726, 71] width 44 height 13
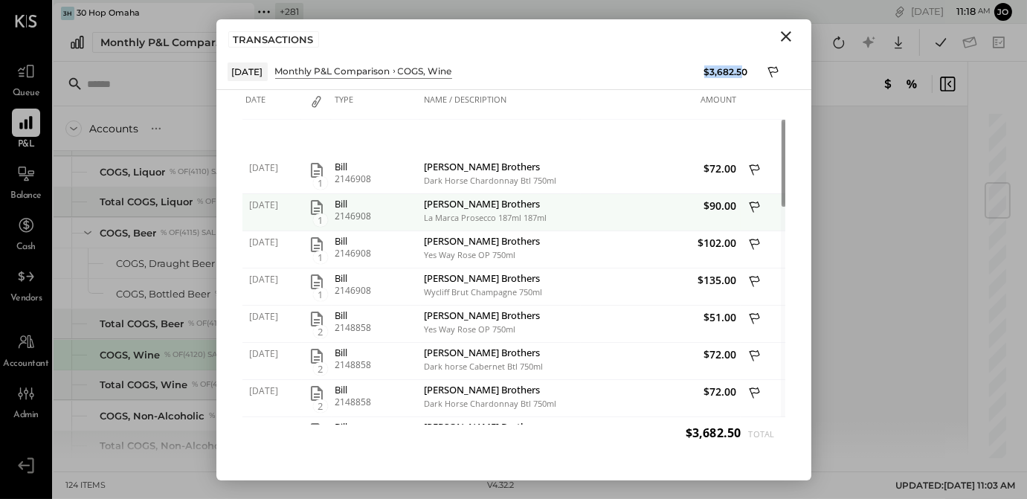
click at [317, 206] on icon "button" at bounding box center [317, 207] width 12 height 15
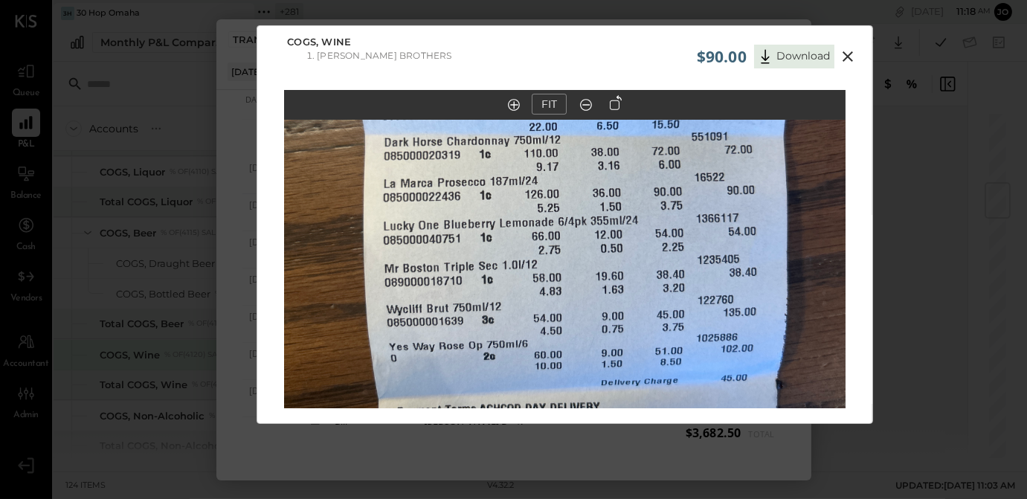
drag, startPoint x: 602, startPoint y: 256, endPoint x: 603, endPoint y: 177, distance: 78.9
click at [602, 177] on img at bounding box center [565, 153] width 562 height 748
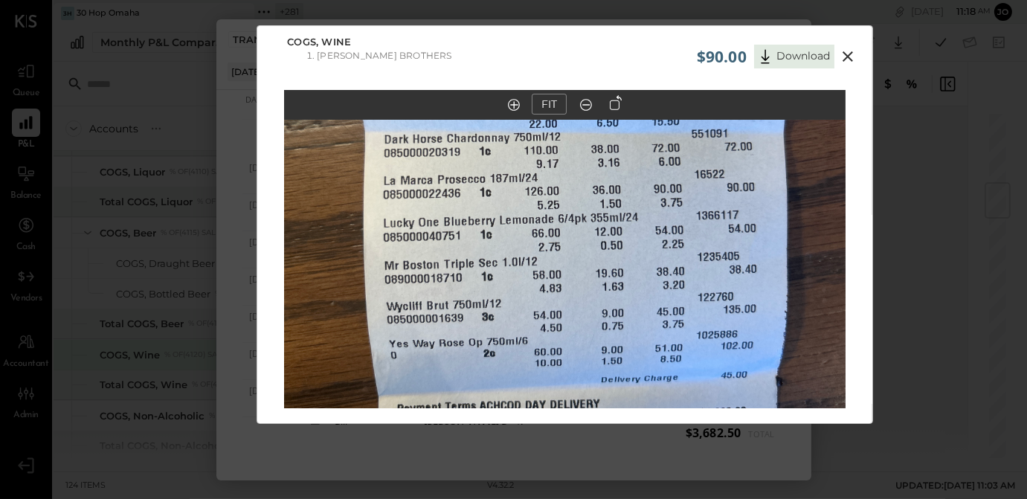
click at [637, 242] on img at bounding box center [565, 150] width 562 height 748
click at [851, 54] on icon at bounding box center [848, 57] width 18 height 18
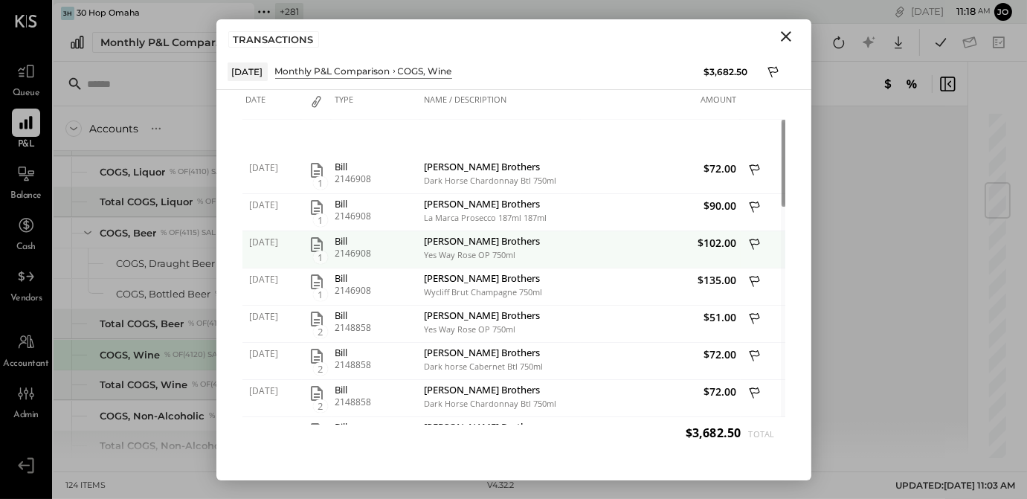
click at [722, 245] on span "$102.00" at bounding box center [661, 243] width 153 height 14
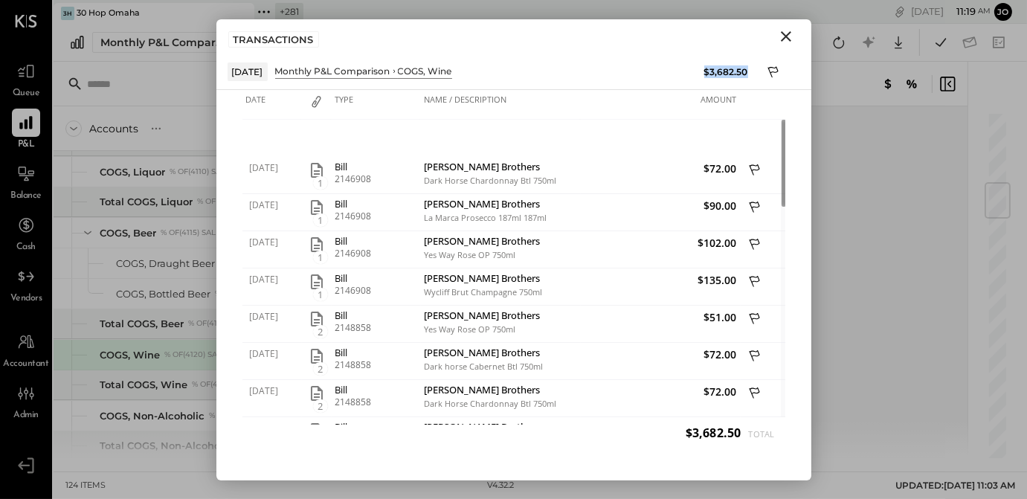
drag, startPoint x: 706, startPoint y: 71, endPoint x: 747, endPoint y: 71, distance: 40.9
click at [747, 71] on div "$3,682.50" at bounding box center [726, 71] width 44 height 13
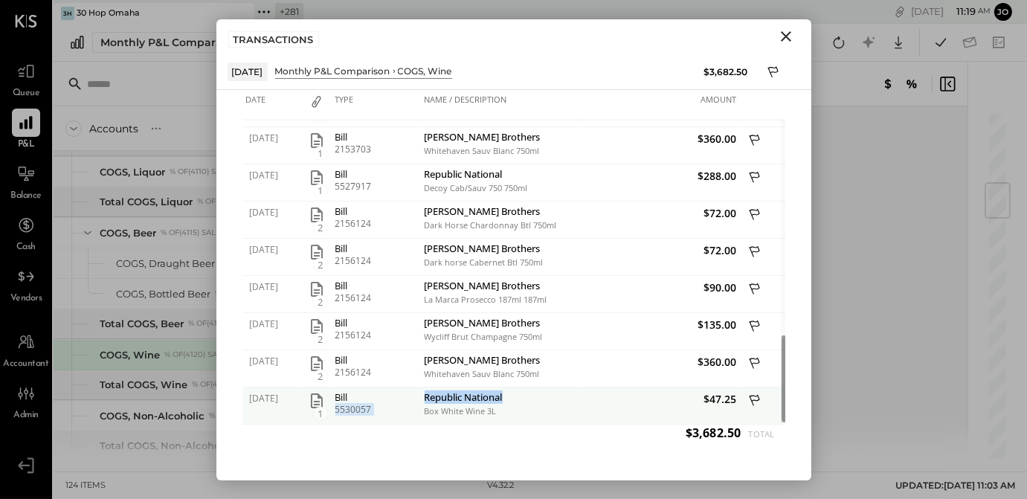
drag, startPoint x: 420, startPoint y: 398, endPoint x: 541, endPoint y: 397, distance: 121.3
click at [541, 388] on div "07/30/2025 1 Bill 5530057 Republic National Box White Wine 3L $47.25" at bounding box center [514, 388] width 543 height 0
click at [541, 397] on div "Republic National" at bounding box center [501, 399] width 153 height 14
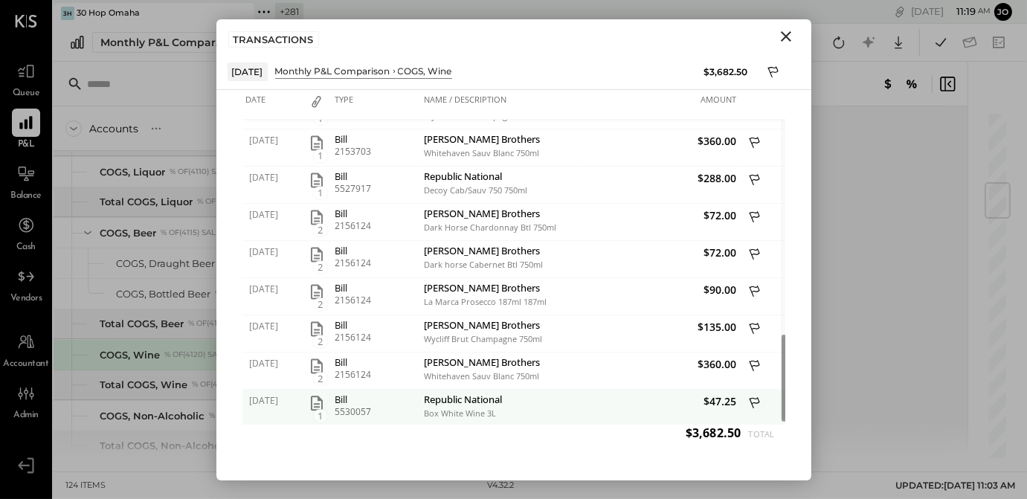
click at [754, 401] on icon at bounding box center [754, 402] width 10 height 11
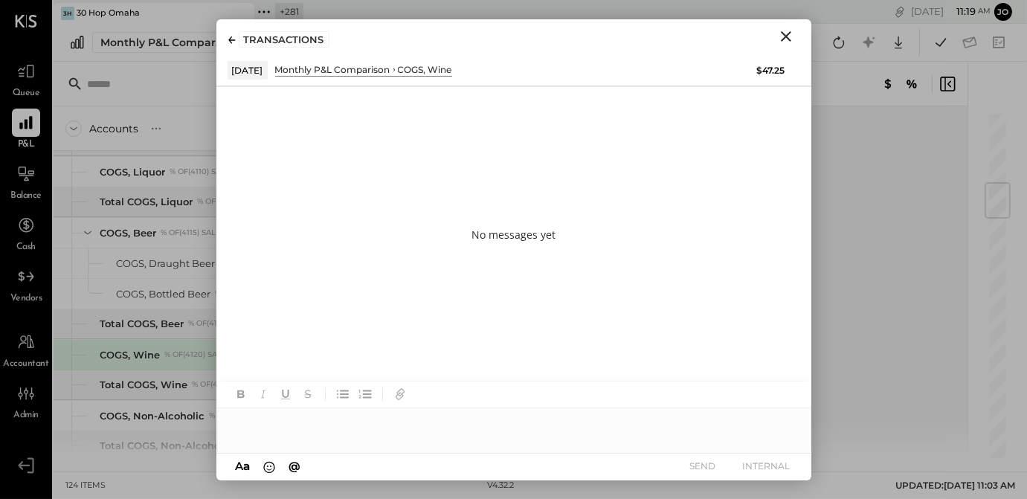
click at [470, 417] on div at bounding box center [513, 423] width 595 height 30
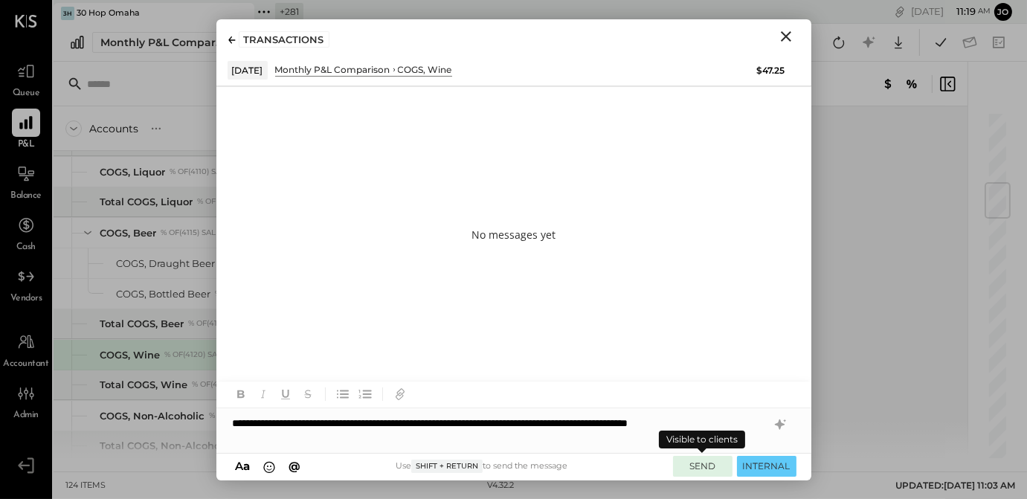
click at [708, 470] on button "SEND" at bounding box center [703, 466] width 60 height 20
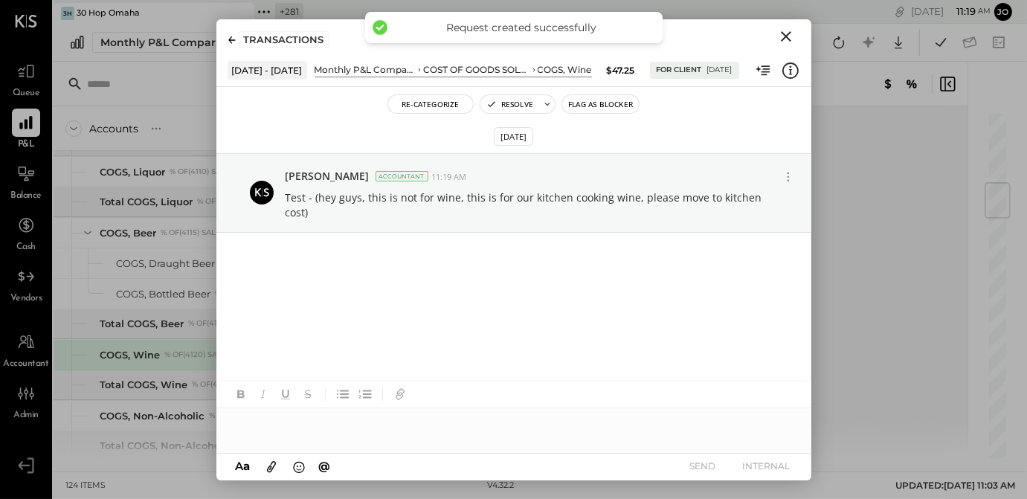
click at [786, 33] on icon "Close" at bounding box center [786, 37] width 18 height 18
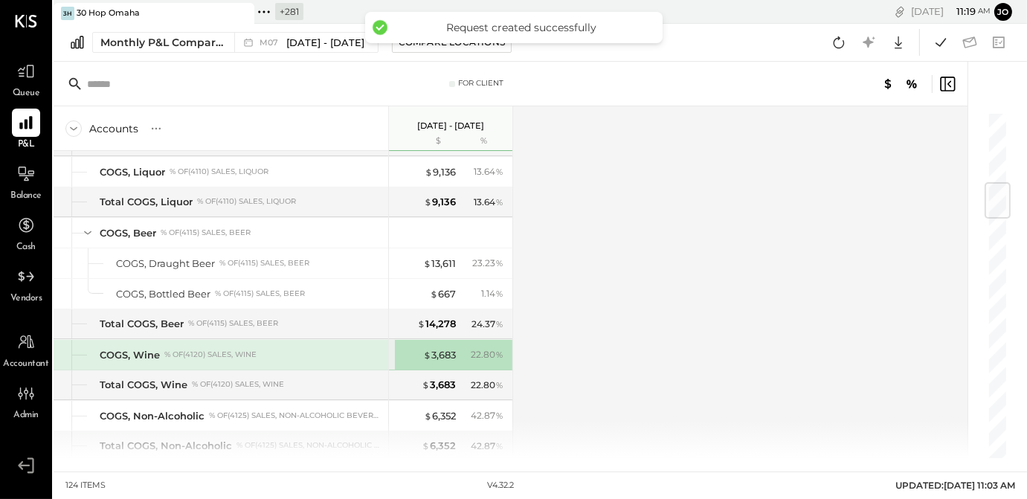
click at [28, 89] on span "Queue" at bounding box center [27, 93] width 28 height 13
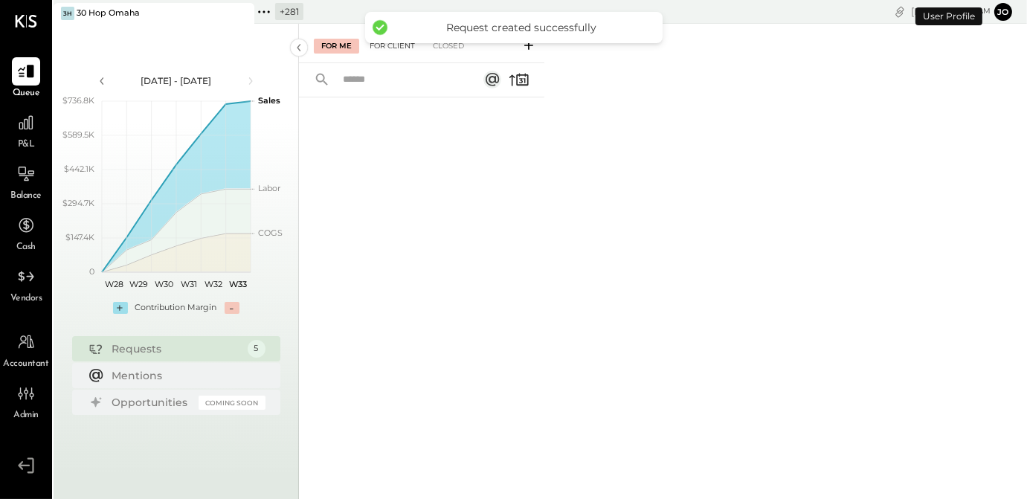
click at [401, 46] on div "For Client" at bounding box center [392, 46] width 60 height 15
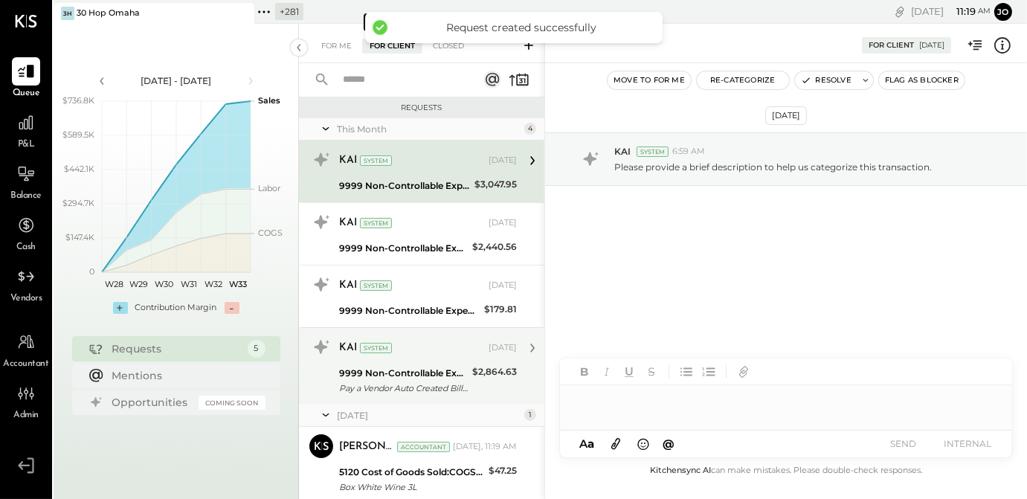
scroll to position [46, 0]
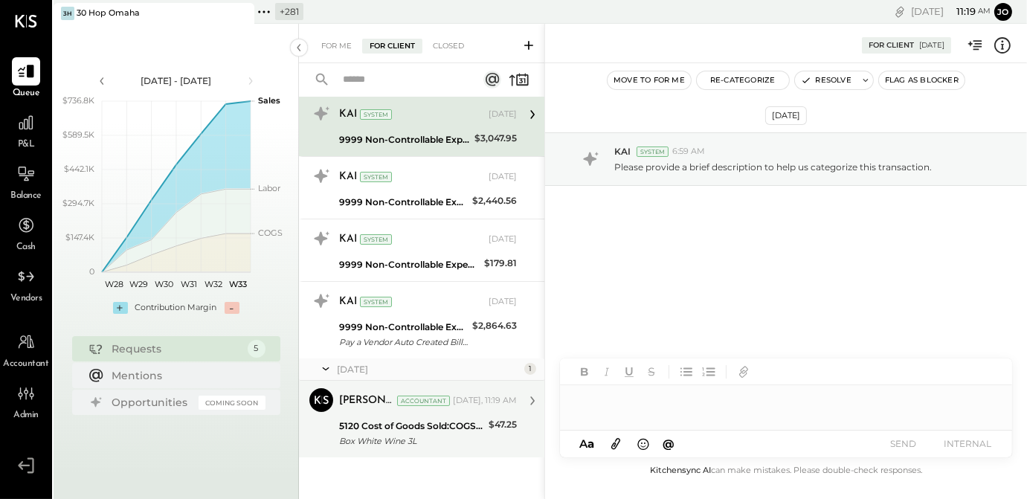
click at [439, 438] on div "Box White Wine 3L" at bounding box center [411, 441] width 145 height 15
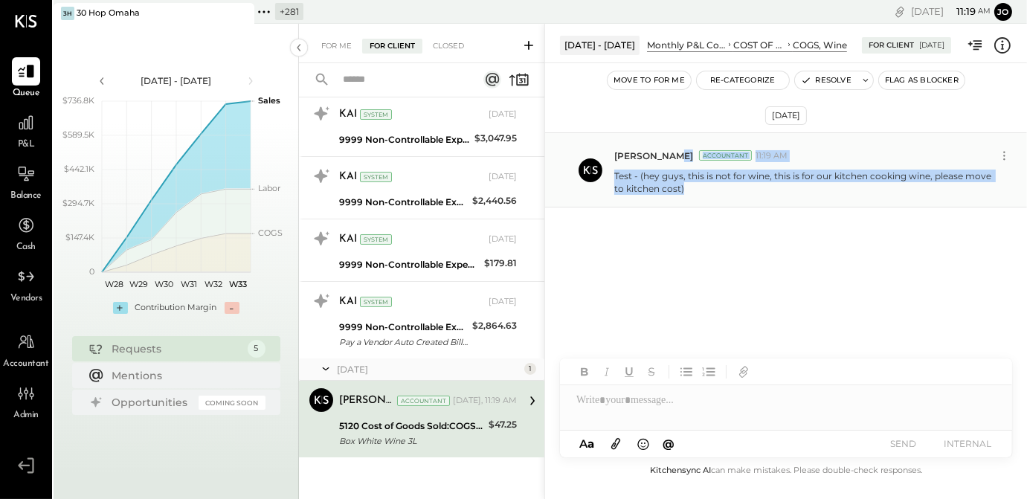
drag, startPoint x: 613, startPoint y: 164, endPoint x: 703, endPoint y: 199, distance: 96.3
click at [703, 199] on div "Joseph Shin Accountant 11:19 AM Test - (hey guys, this is not for wine, this is…" at bounding box center [786, 169] width 482 height 75
click at [704, 199] on div "Joseph Shin Accountant 11:19 AM Test - (hey guys, this is not for wine, this is…" at bounding box center [786, 169] width 482 height 75
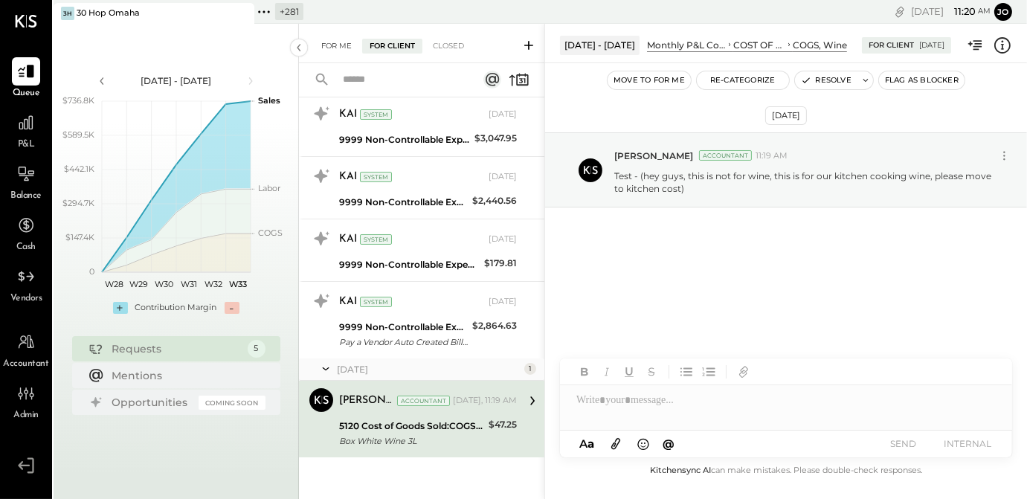
click at [342, 48] on div "For Me" at bounding box center [336, 46] width 45 height 15
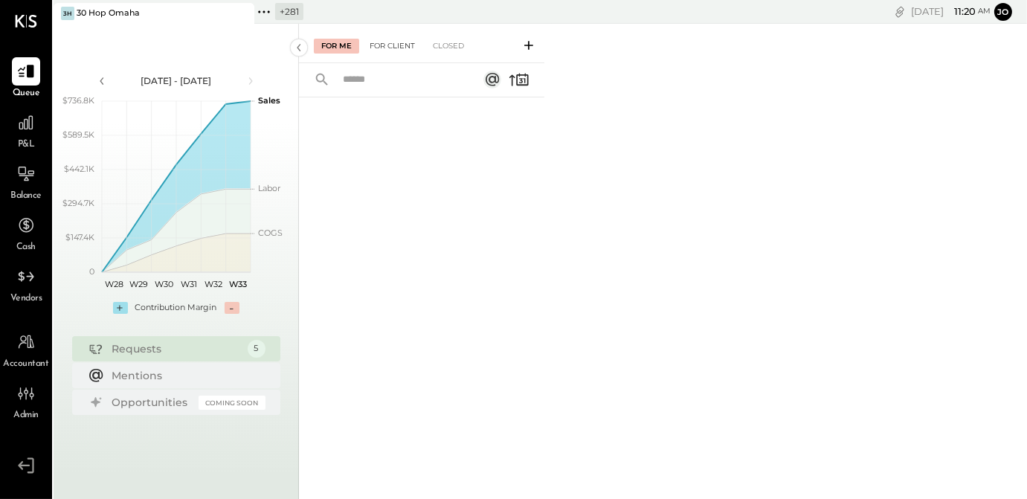
click at [388, 51] on div "For Client" at bounding box center [392, 46] width 60 height 15
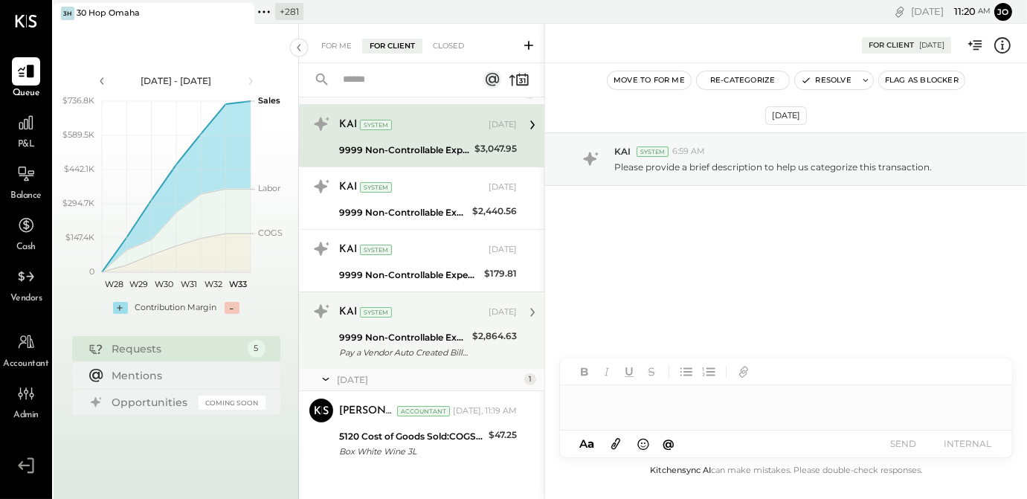
scroll to position [46, 0]
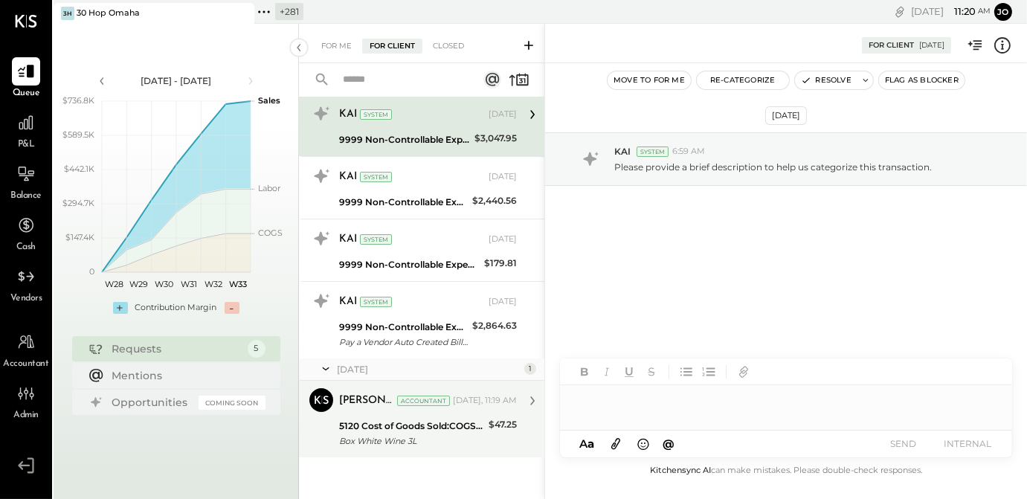
click at [463, 427] on div "5120 Cost of Goods Sold:COGS, Wine" at bounding box center [411, 426] width 145 height 15
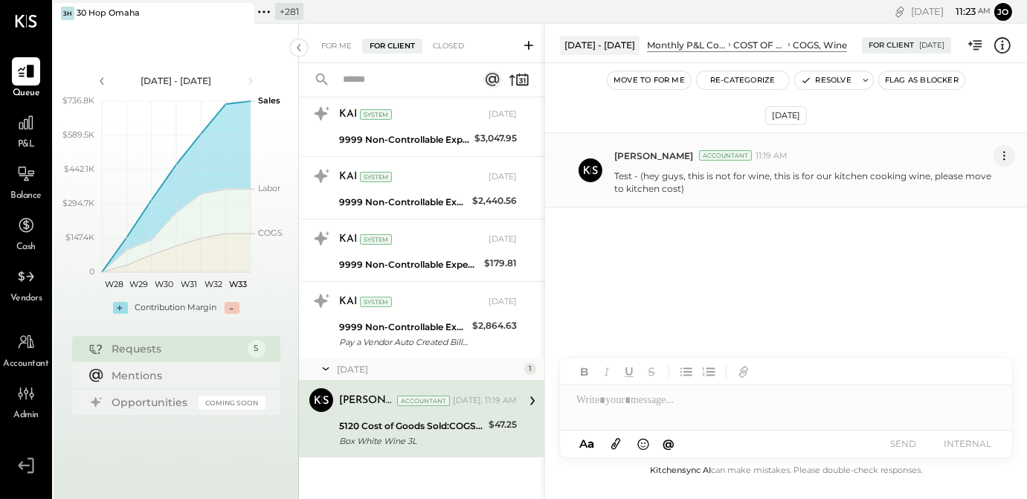
click at [1004, 155] on icon at bounding box center [1005, 156] width 16 height 16
click at [979, 210] on button "Delete Message..." at bounding box center [965, 205] width 100 height 25
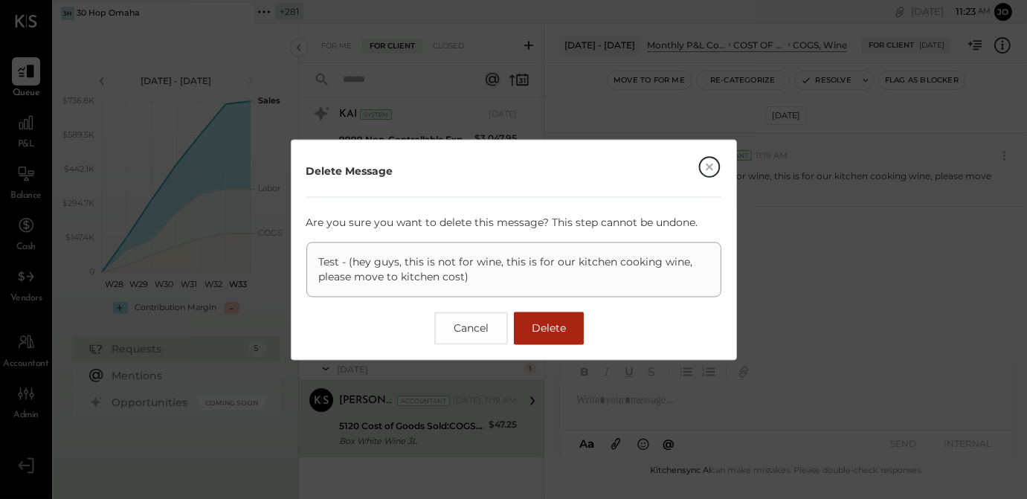
click at [716, 155] on icon at bounding box center [710, 167] width 24 height 24
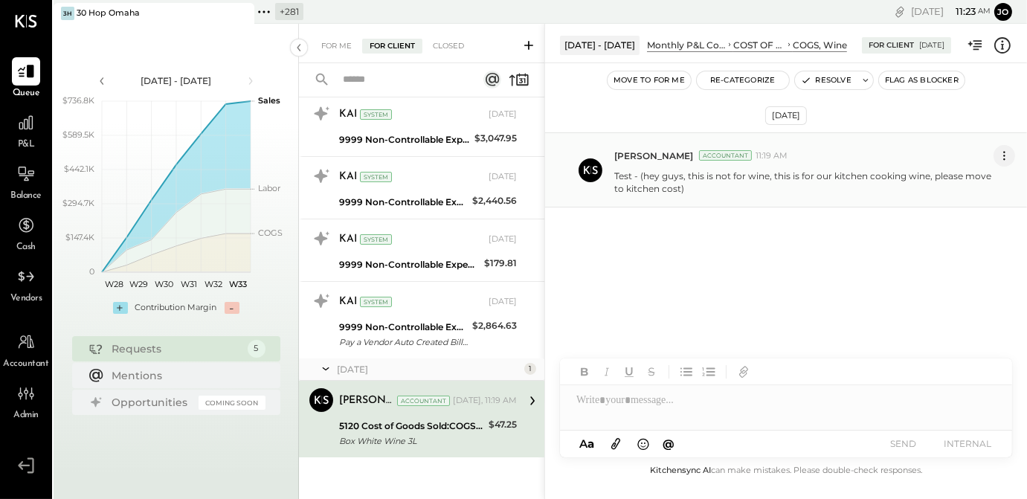
click at [1000, 153] on icon at bounding box center [1005, 156] width 16 height 16
click at [952, 205] on button "Delete Message..." at bounding box center [965, 205] width 100 height 25
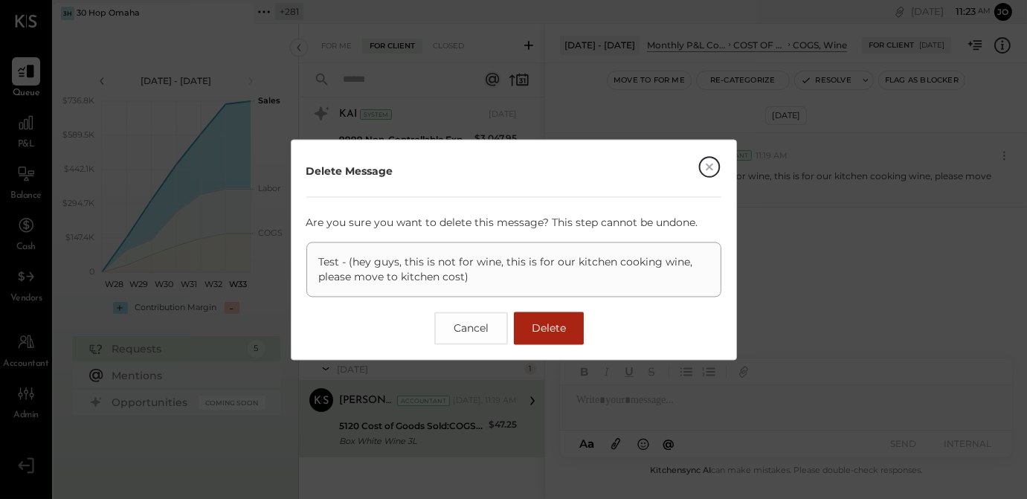
click at [573, 333] on button "Delete" at bounding box center [549, 328] width 70 height 33
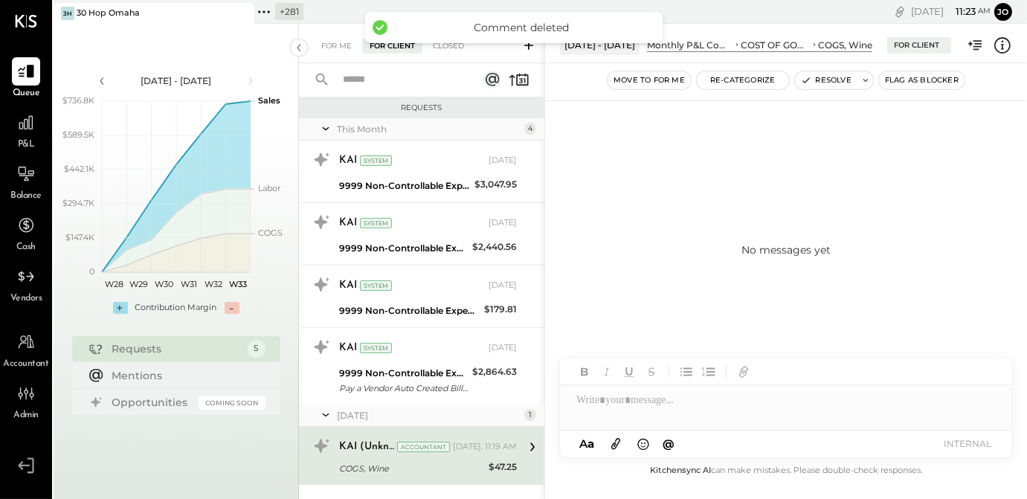
click at [684, 402] on div at bounding box center [786, 400] width 452 height 30
click at [14, 119] on div at bounding box center [26, 123] width 28 height 28
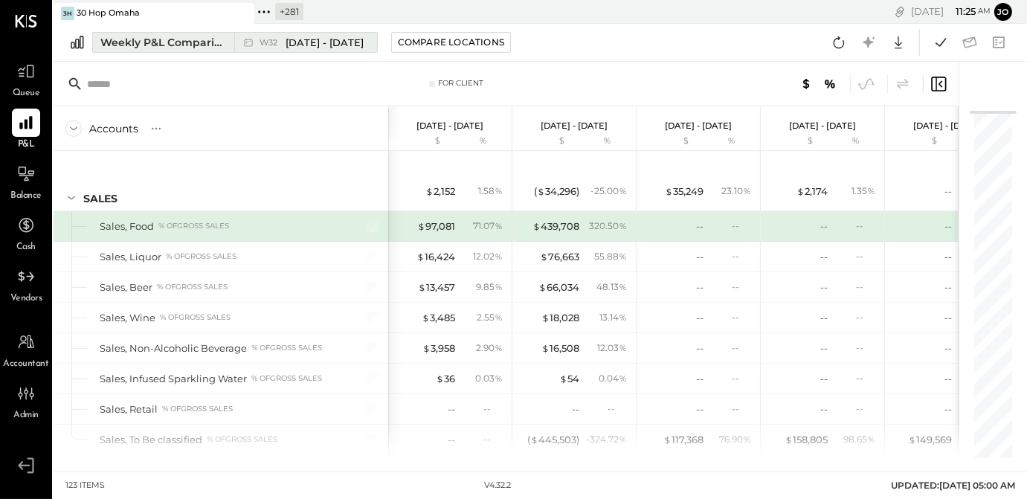
click at [196, 48] on div "Weekly P&L Comparison" at bounding box center [162, 42] width 125 height 15
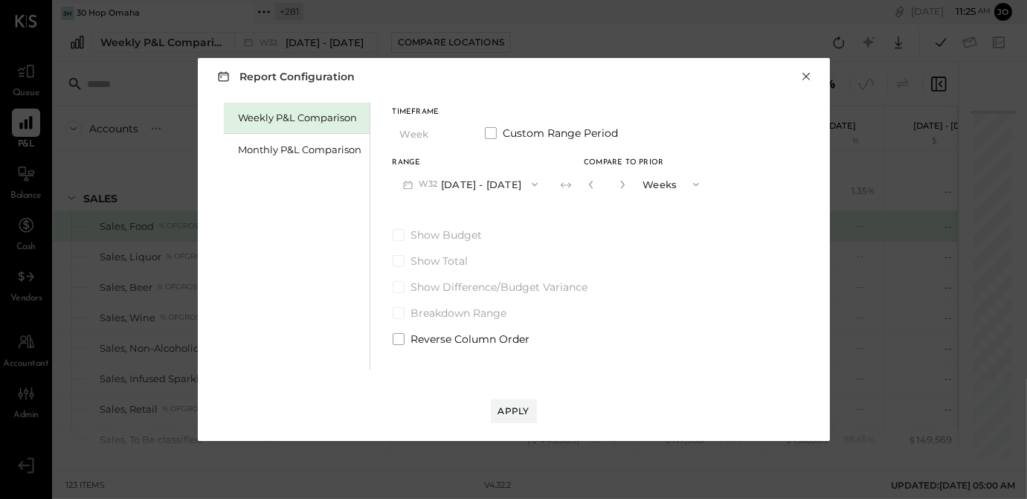
click at [803, 79] on button "×" at bounding box center [806, 76] width 13 height 15
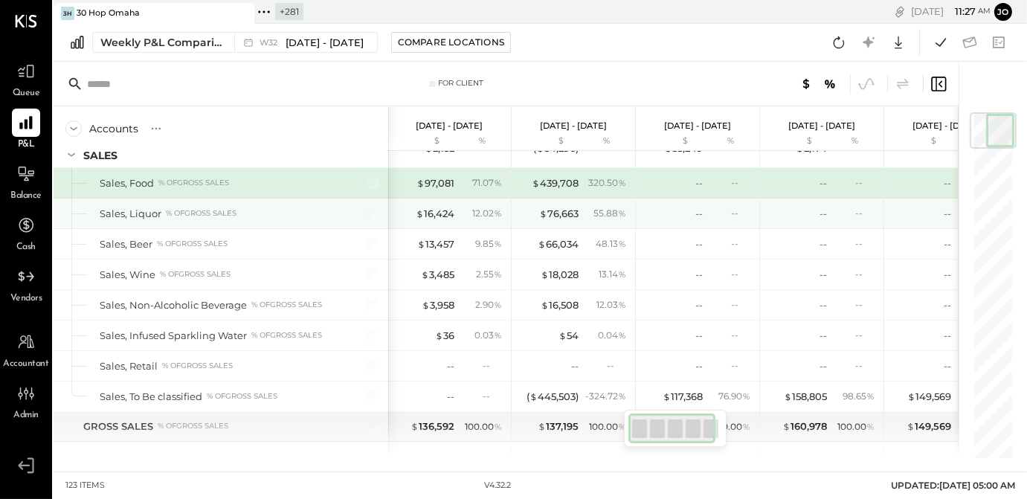
scroll to position [1, 0]
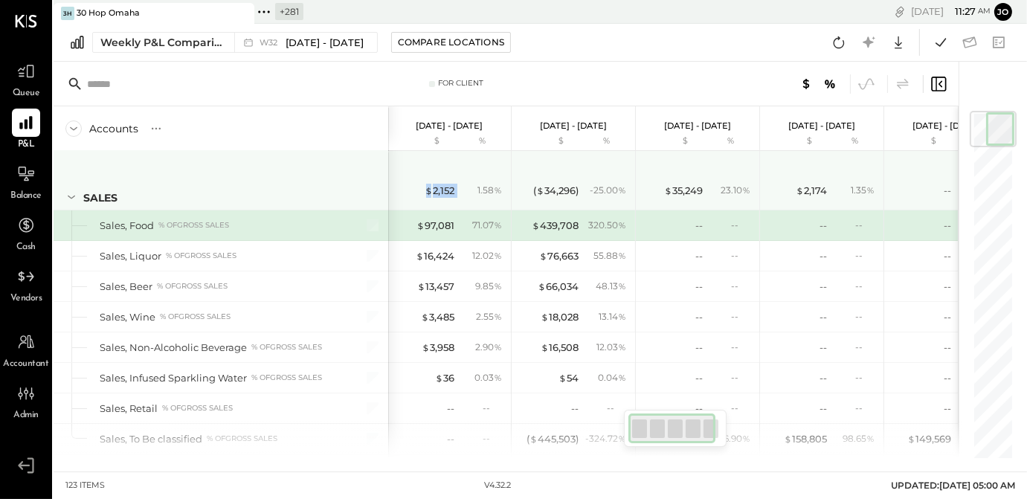
drag, startPoint x: 418, startPoint y: 190, endPoint x: 460, endPoint y: 189, distance: 41.7
click at [460, 189] on div "$ 2,152 1.58 %" at bounding box center [451, 191] width 112 height 30
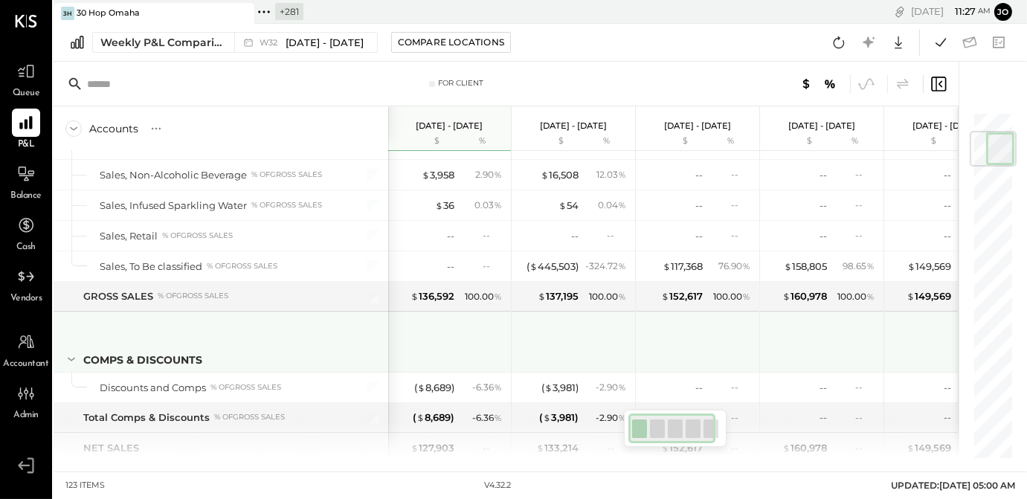
scroll to position [0, 1]
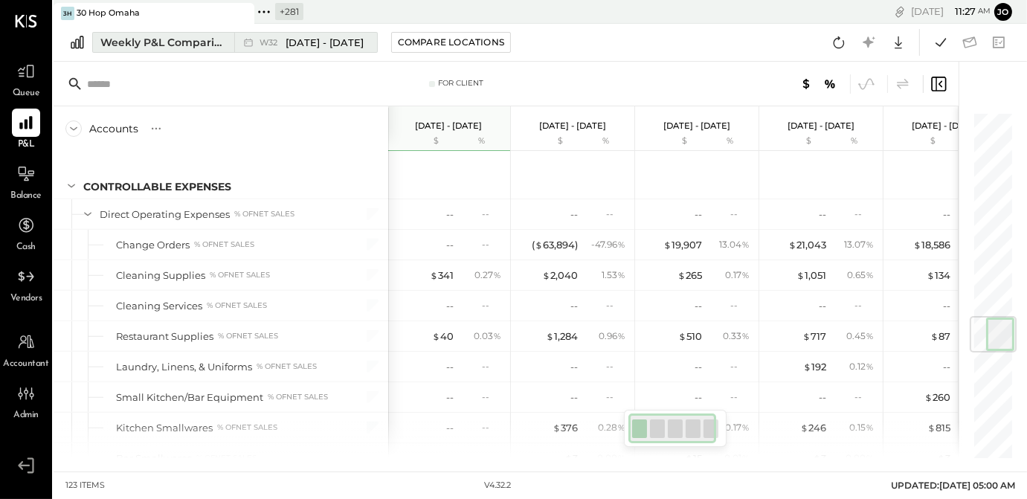
click at [202, 49] on div "Weekly P&L Comparison" at bounding box center [162, 42] width 125 height 15
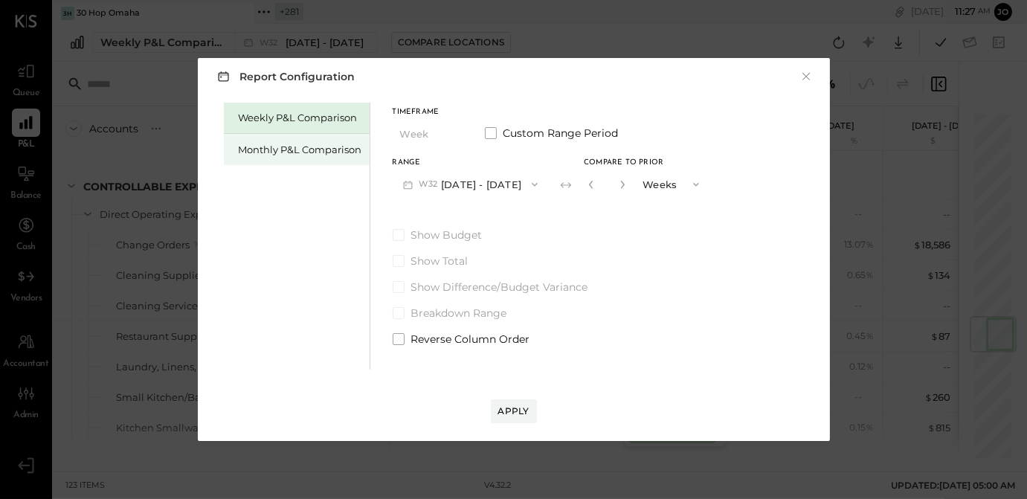
click at [295, 150] on div "Monthly P&L Comparison" at bounding box center [300, 150] width 123 height 14
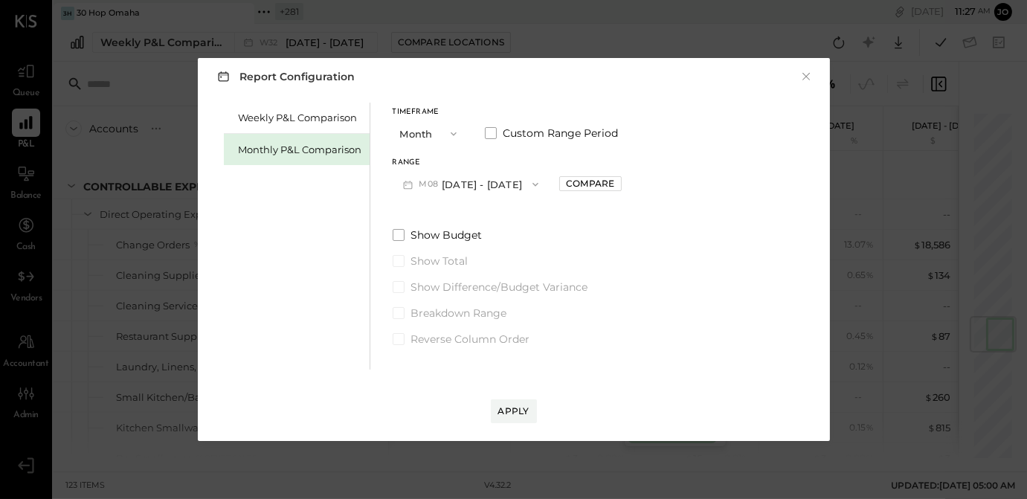
click at [461, 189] on button "M08 [DATE] - [DATE]" at bounding box center [471, 184] width 157 height 28
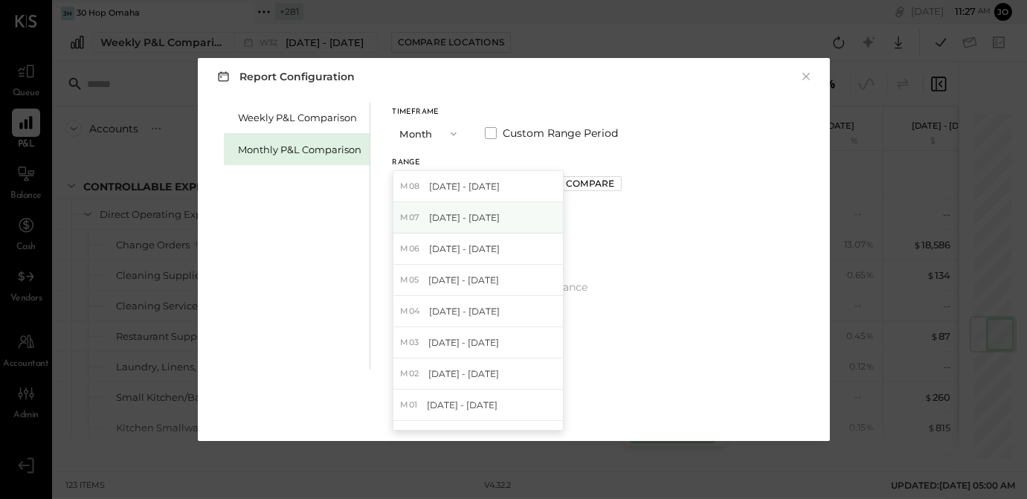
click at [458, 216] on span "[DATE] - [DATE]" at bounding box center [464, 217] width 71 height 13
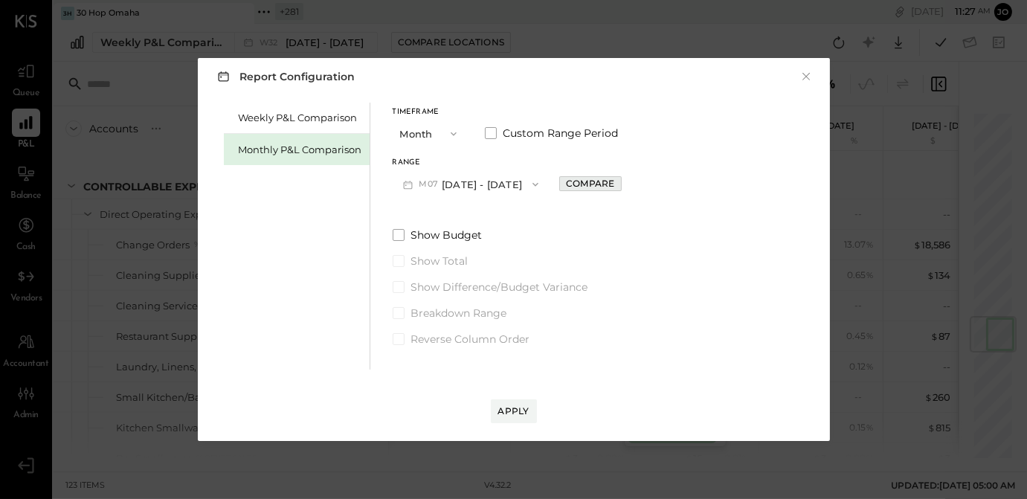
click at [573, 181] on div "Compare" at bounding box center [590, 183] width 48 height 13
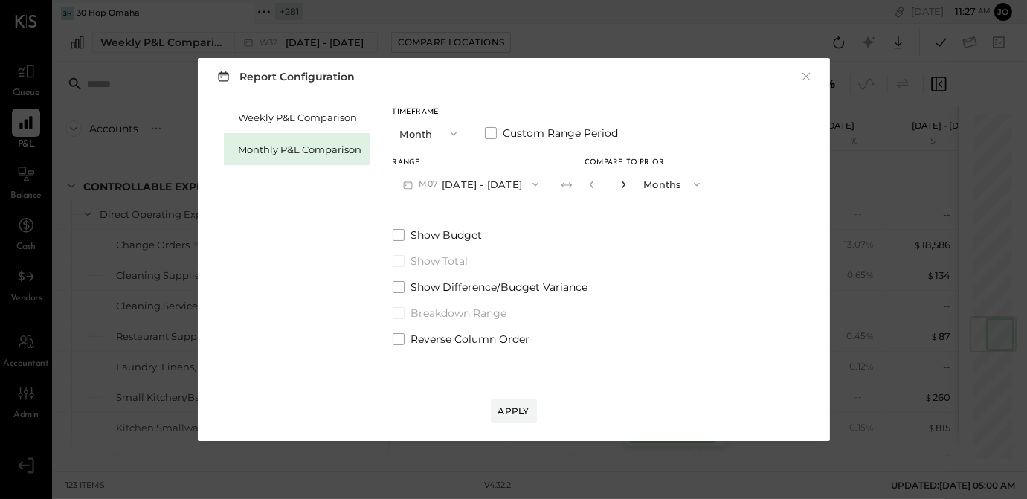
click at [619, 182] on icon "button" at bounding box center [623, 184] width 9 height 9
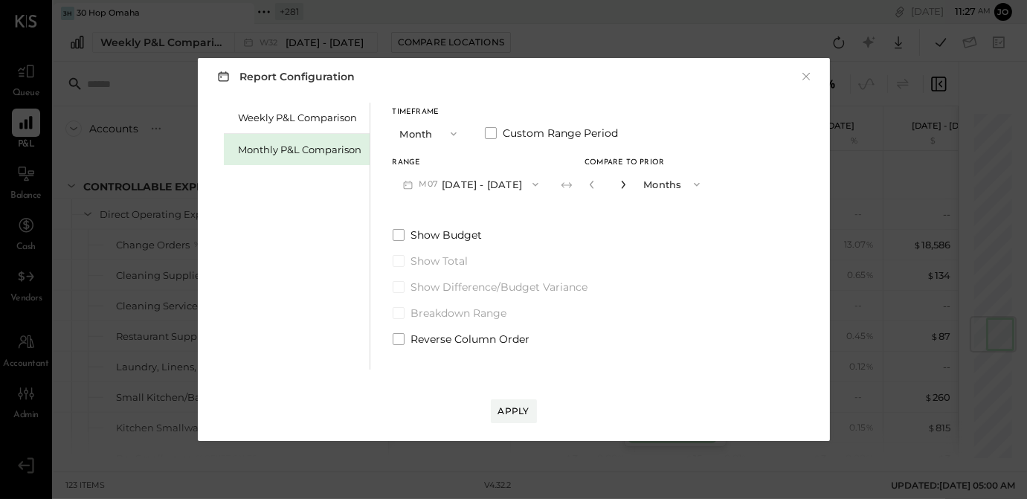
type input "*"
click at [515, 413] on div "Apply" at bounding box center [513, 411] width 31 height 13
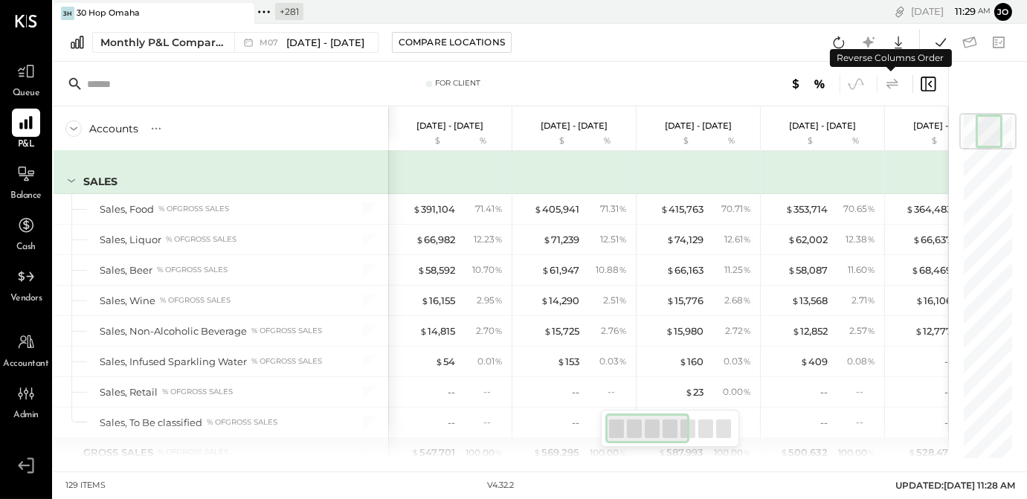
click at [894, 85] on icon at bounding box center [893, 84] width 18 height 18
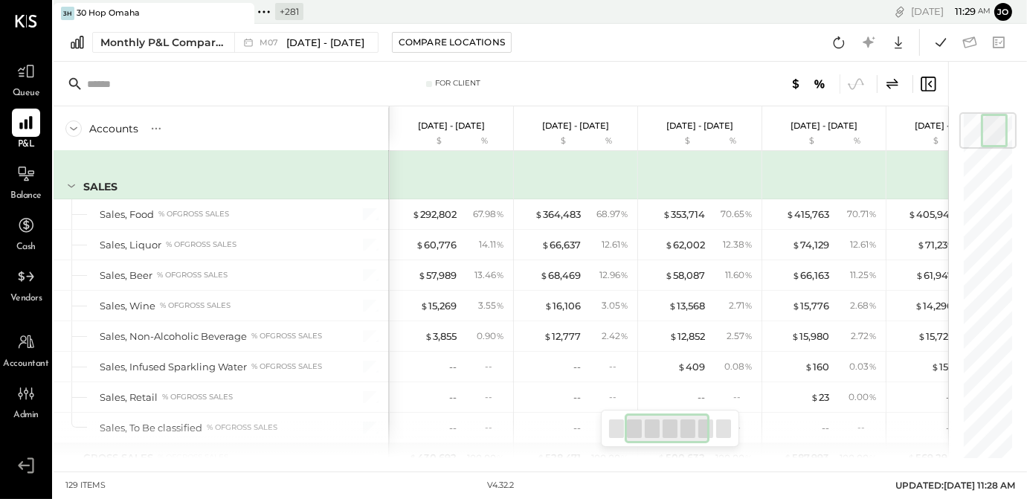
scroll to position [0, 131]
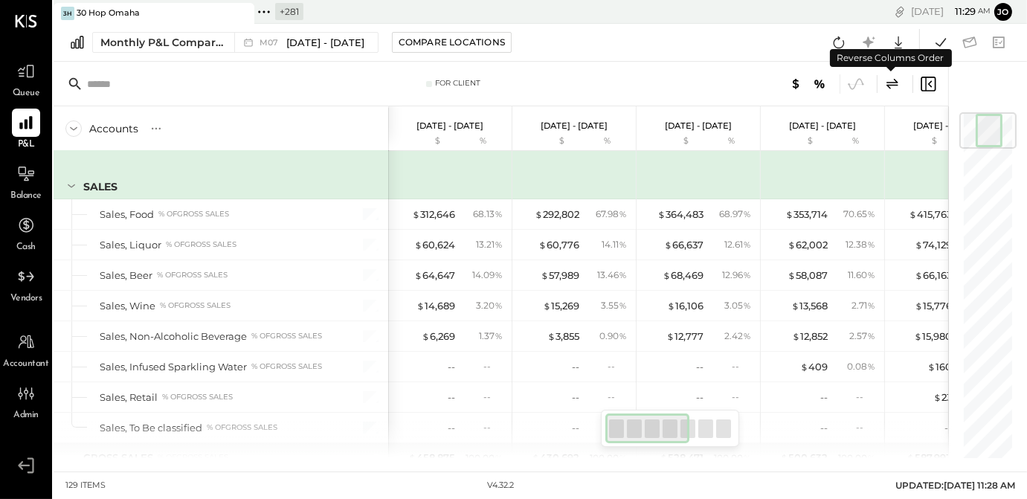
click at [897, 84] on icon at bounding box center [893, 83] width 12 height 10
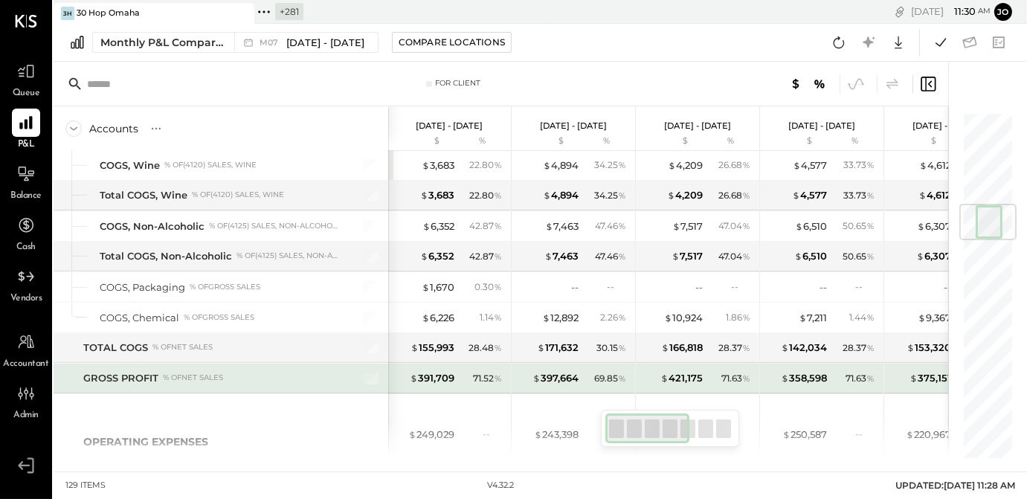
scroll to position [792, 0]
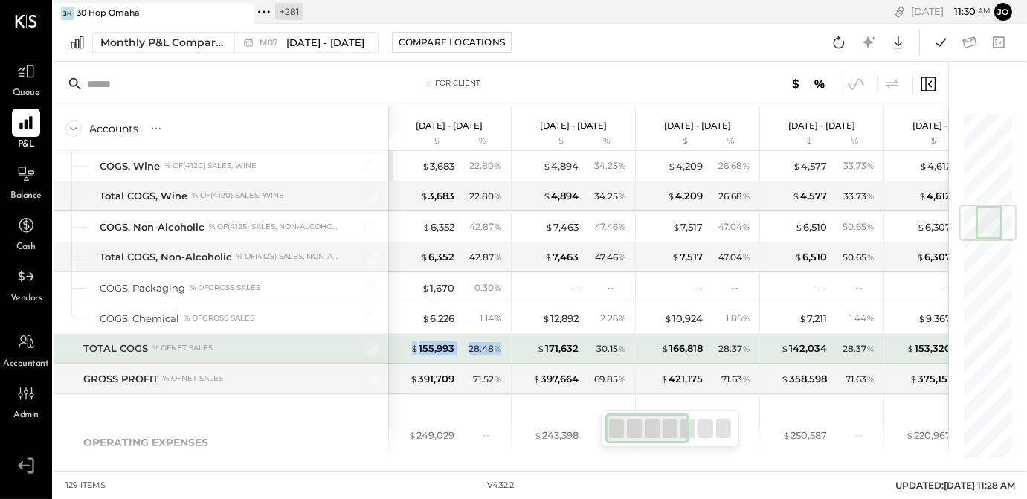
drag, startPoint x: 408, startPoint y: 341, endPoint x: 499, endPoint y: 338, distance: 91.5
click at [499, 338] on div "$ 155,993 28.48 %" at bounding box center [451, 349] width 112 height 30
click at [489, 342] on div "28.48 %" at bounding box center [485, 348] width 33 height 13
drag, startPoint x: 471, startPoint y: 339, endPoint x: 501, endPoint y: 339, distance: 30.5
click at [501, 342] on div "28.48 %" at bounding box center [485, 348] width 33 height 13
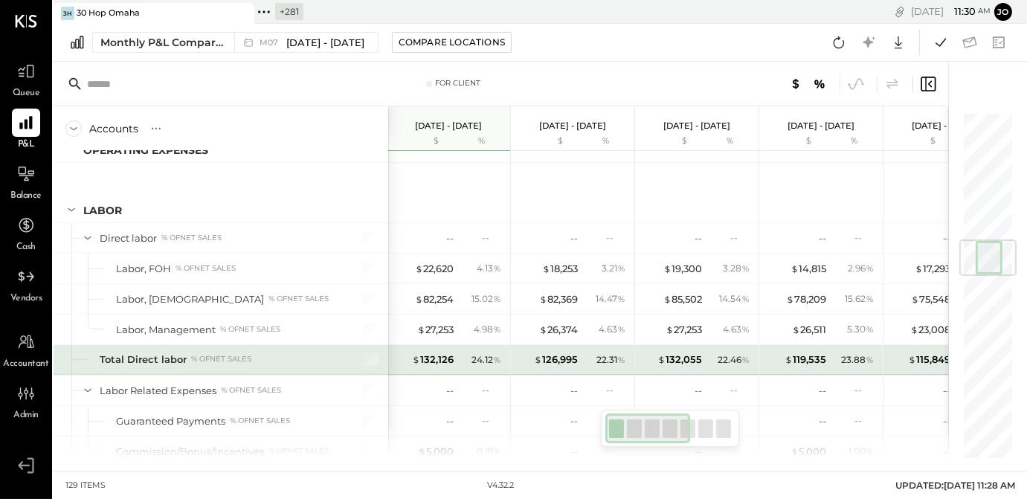
scroll to position [0, 2]
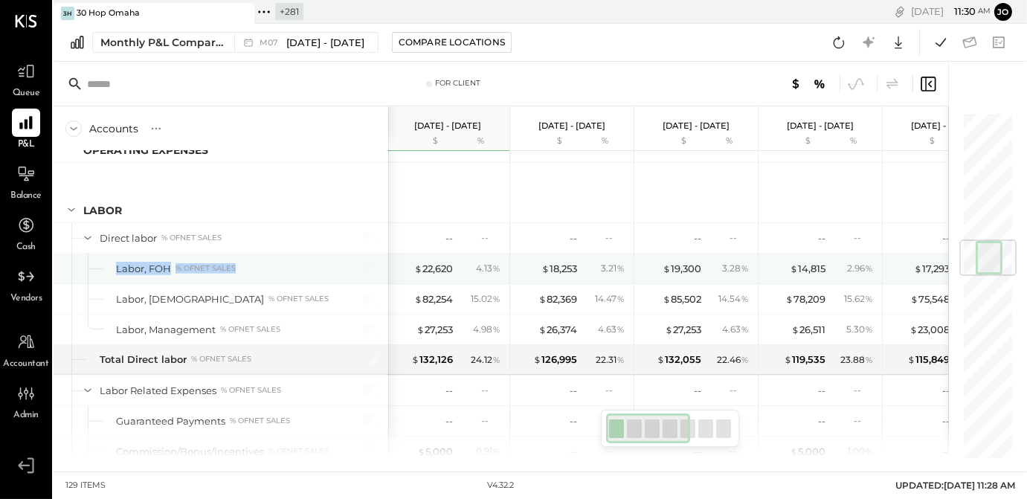
drag, startPoint x: 115, startPoint y: 254, endPoint x: 240, endPoint y: 254, distance: 125.0
click at [240, 254] on div "Labor, FOH % of NET SALES" at bounding box center [221, 269] width 335 height 30
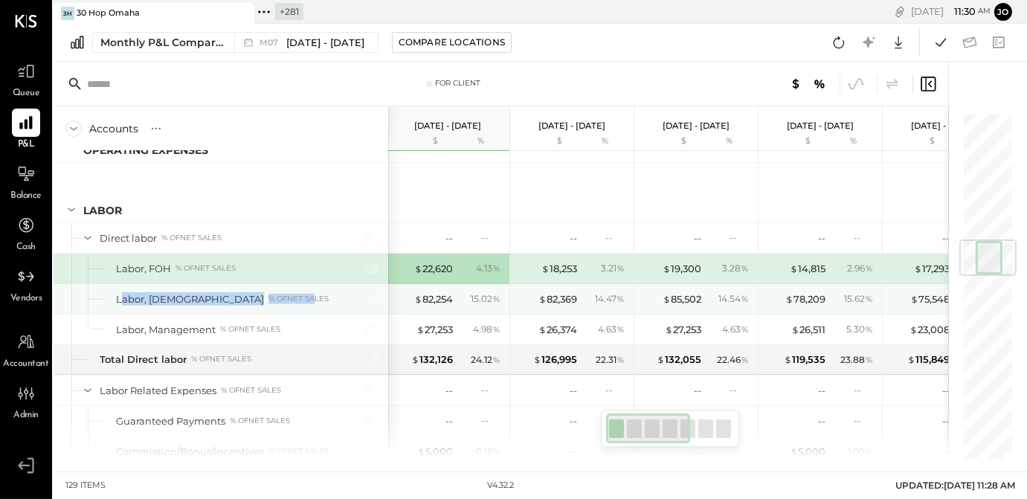
drag, startPoint x: 119, startPoint y: 292, endPoint x: 227, endPoint y: 292, distance: 107.9
click at [227, 292] on div "Labor, BOH % of NET SALES" at bounding box center [227, 299] width 222 height 14
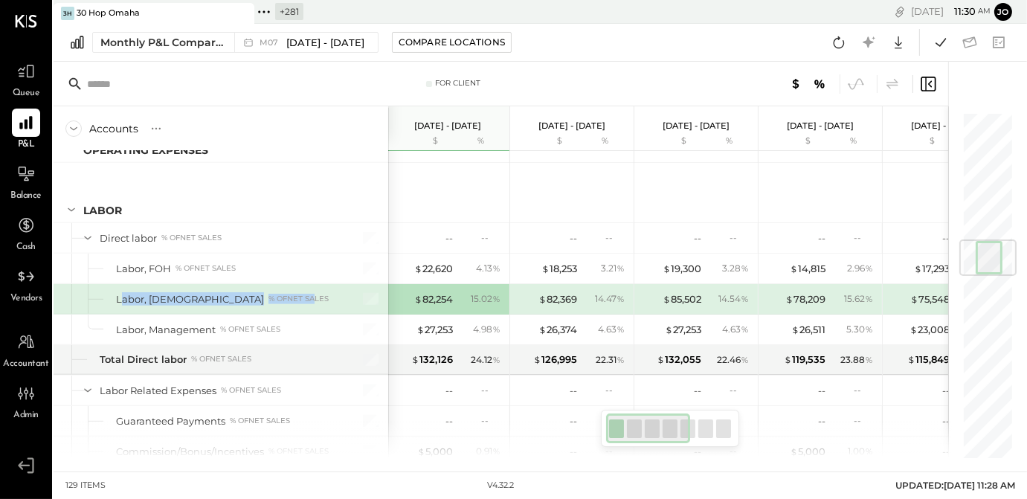
click at [181, 284] on div "Labor, BOH % of NET SALES" at bounding box center [221, 299] width 335 height 30
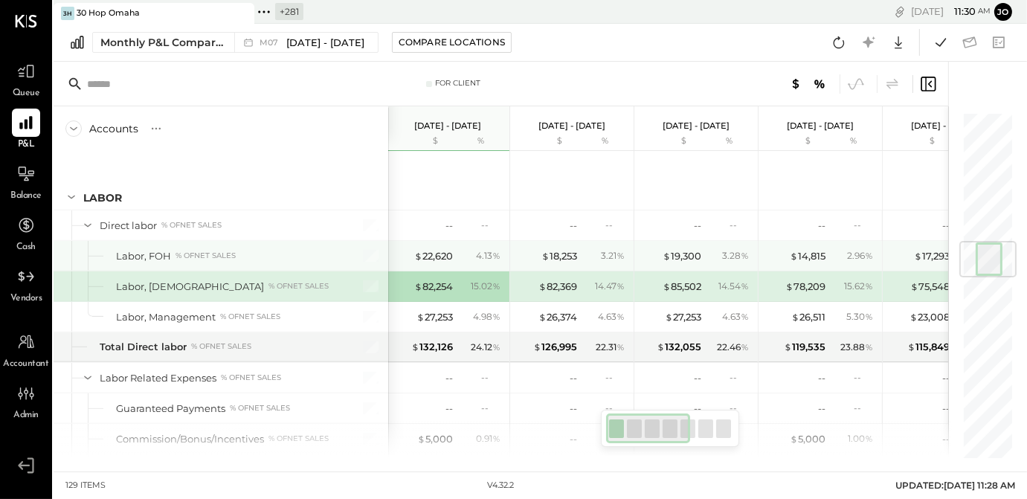
click at [157, 249] on div "Labor, FOH" at bounding box center [143, 256] width 55 height 14
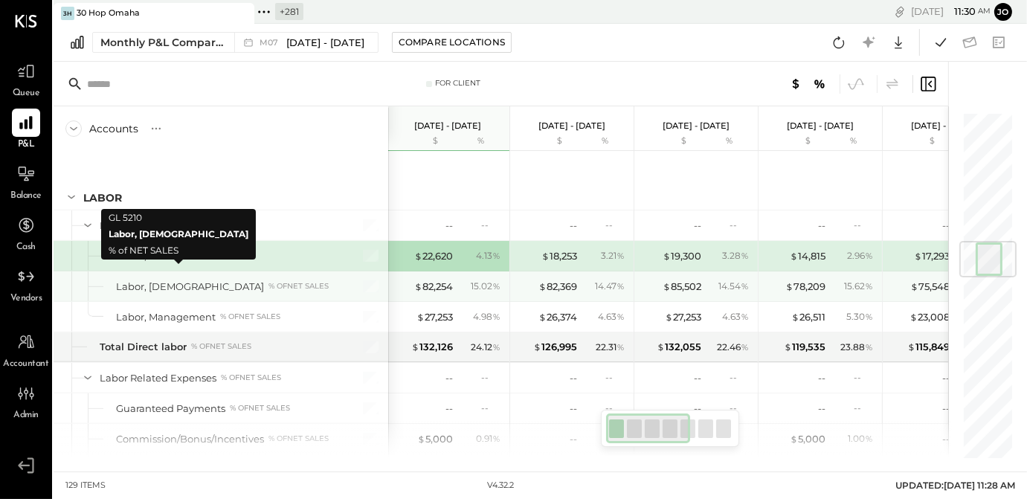
click at [164, 280] on div "Labor, BOH" at bounding box center [190, 287] width 148 height 14
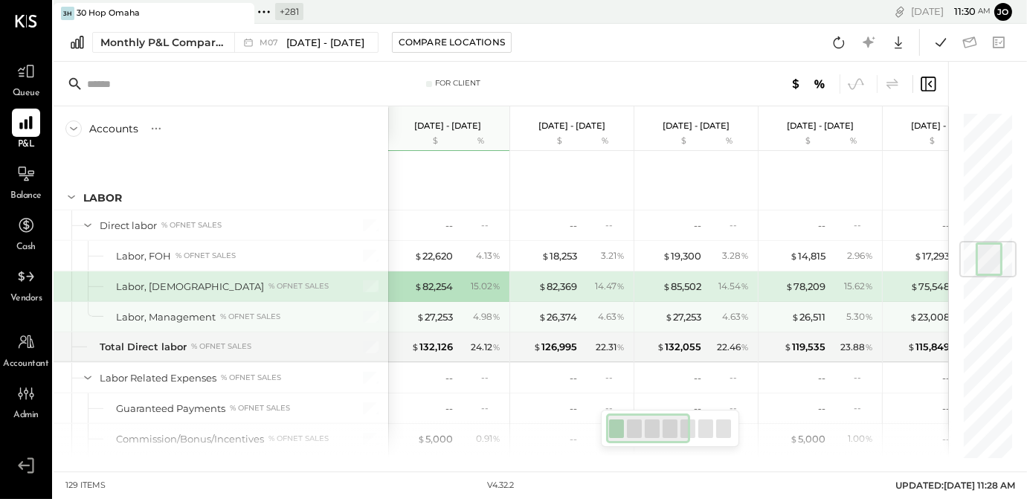
click at [190, 310] on div "Labor, Management" at bounding box center [166, 317] width 100 height 14
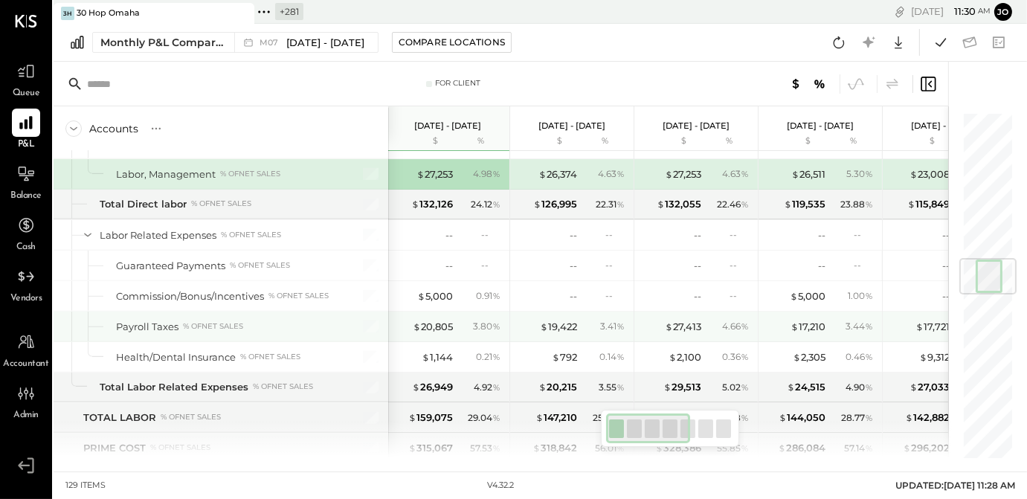
scroll to position [1254, 0]
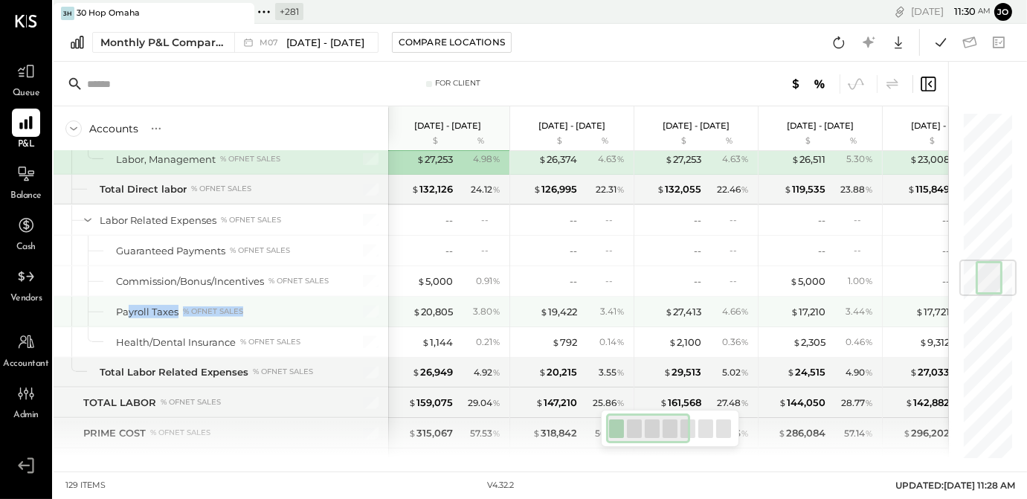
drag, startPoint x: 127, startPoint y: 301, endPoint x: 249, endPoint y: 301, distance: 122.0
click at [249, 305] on div "Payroll Taxes % of NET SALES" at bounding box center [227, 312] width 222 height 14
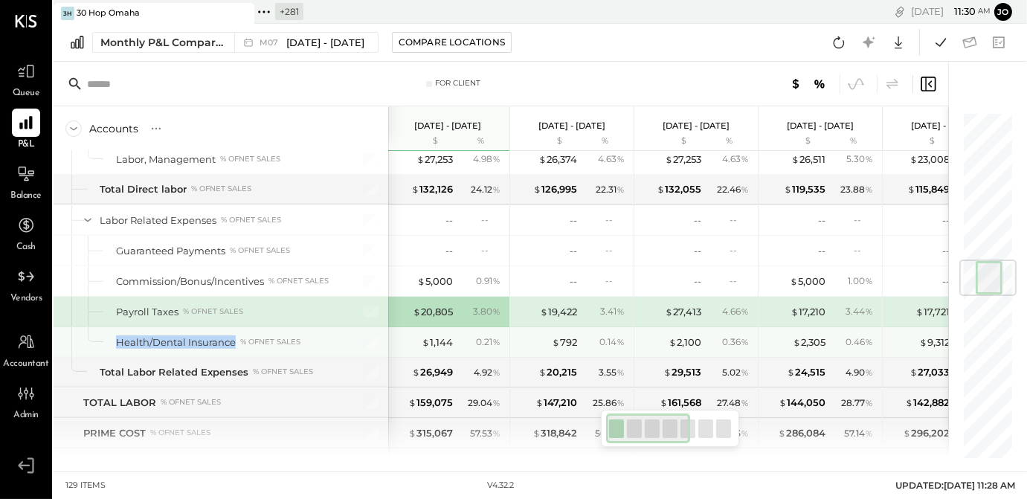
drag, startPoint x: 117, startPoint y: 324, endPoint x: 284, endPoint y: 318, distance: 167.5
click at [284, 327] on div "Health/Dental Insurance % of NET SALES" at bounding box center [221, 342] width 335 height 30
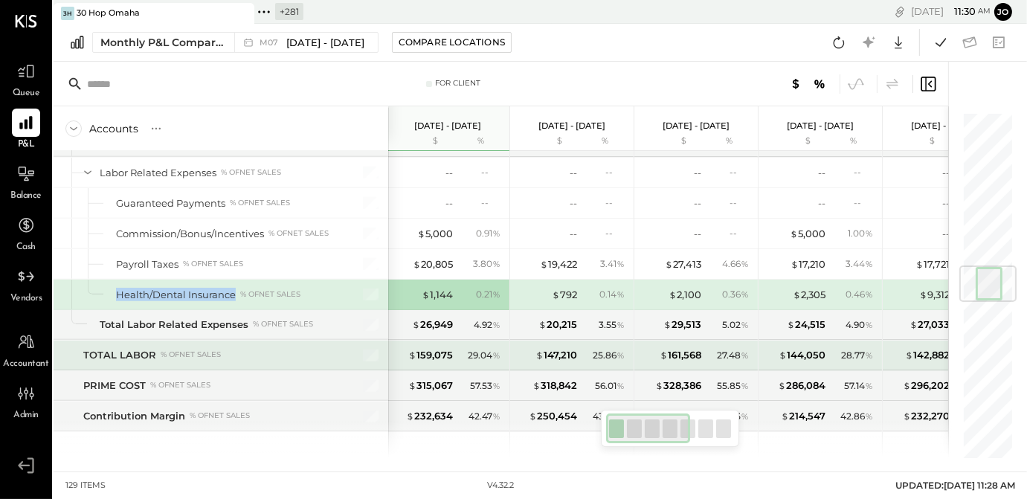
scroll to position [1303, 0]
drag, startPoint x: 186, startPoint y: 344, endPoint x: 294, endPoint y: 344, distance: 107.9
click at [292, 344] on div "TOTAL LABOR % of NET SALES" at bounding box center [221, 354] width 335 height 30
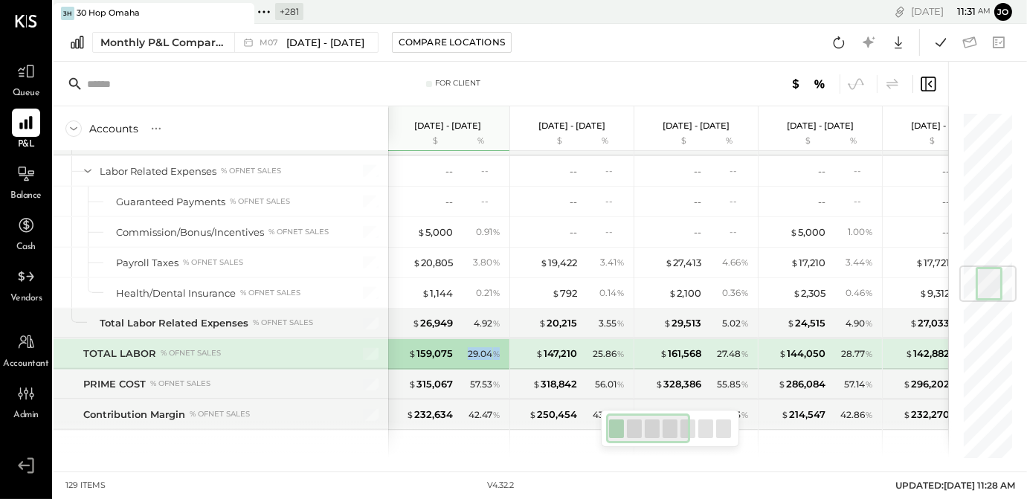
drag, startPoint x: 408, startPoint y: 347, endPoint x: 468, endPoint y: 347, distance: 60.3
click at [469, 347] on div "$ 159,075 29.04 %" at bounding box center [450, 354] width 112 height 30
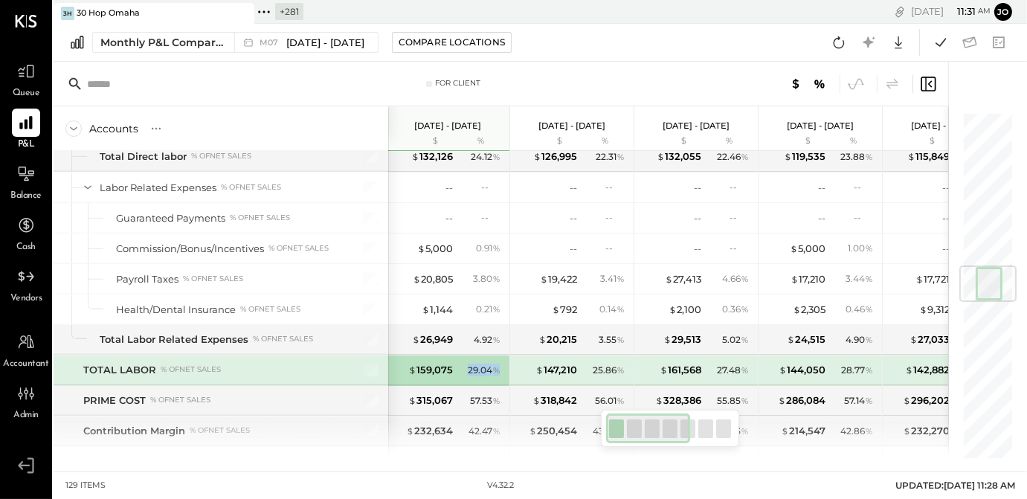
scroll to position [0, 1]
click at [486, 364] on div "29.04 %" at bounding box center [485, 370] width 33 height 13
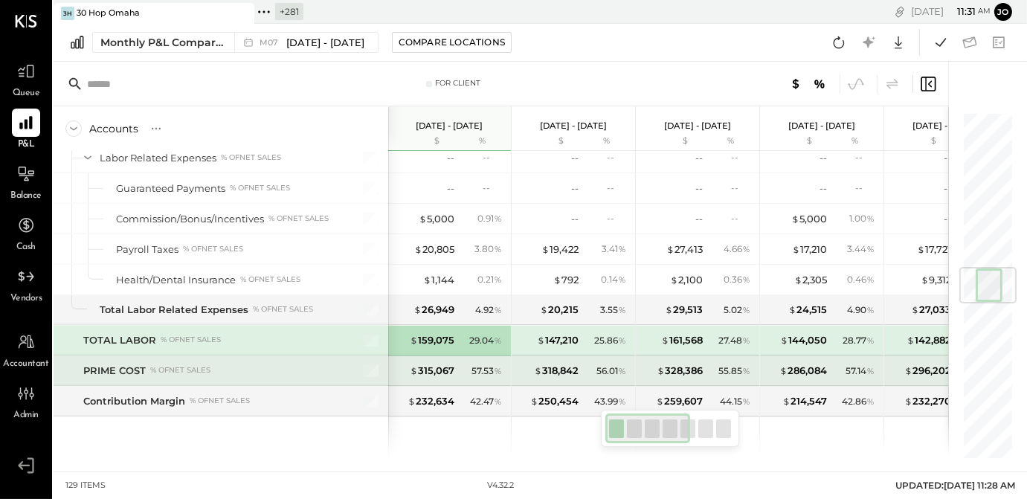
scroll to position [1319, 0]
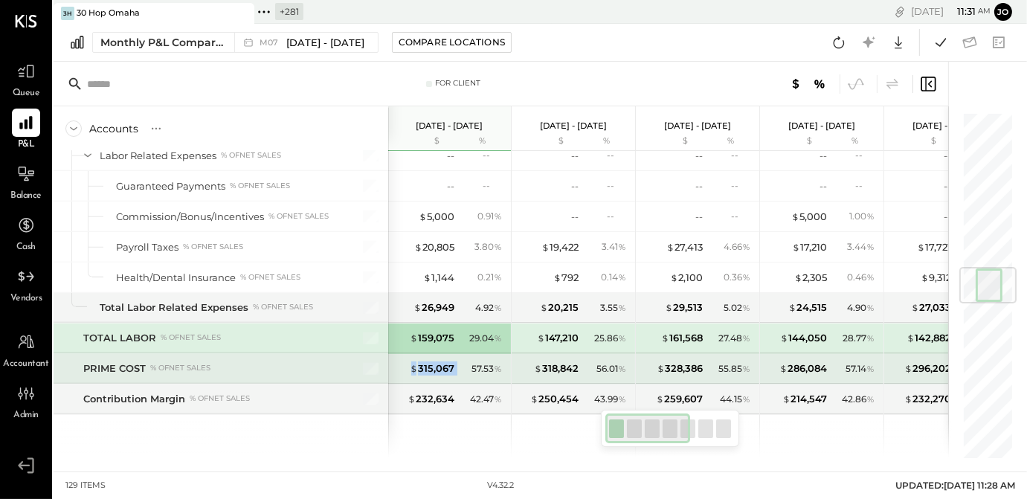
drag, startPoint x: 403, startPoint y: 352, endPoint x: 471, endPoint y: 353, distance: 67.7
click at [472, 354] on div "$ 315,067 57.53 %" at bounding box center [451, 369] width 112 height 30
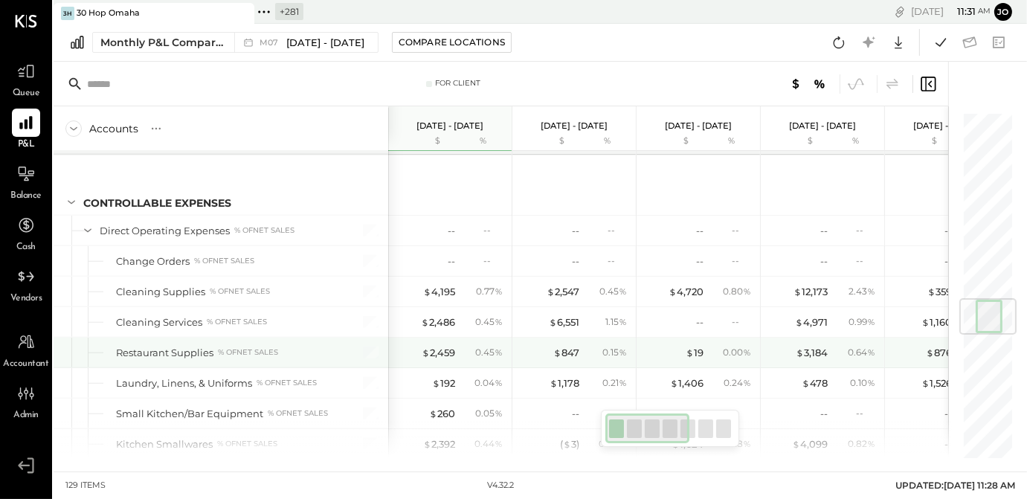
scroll to position [1580, 0]
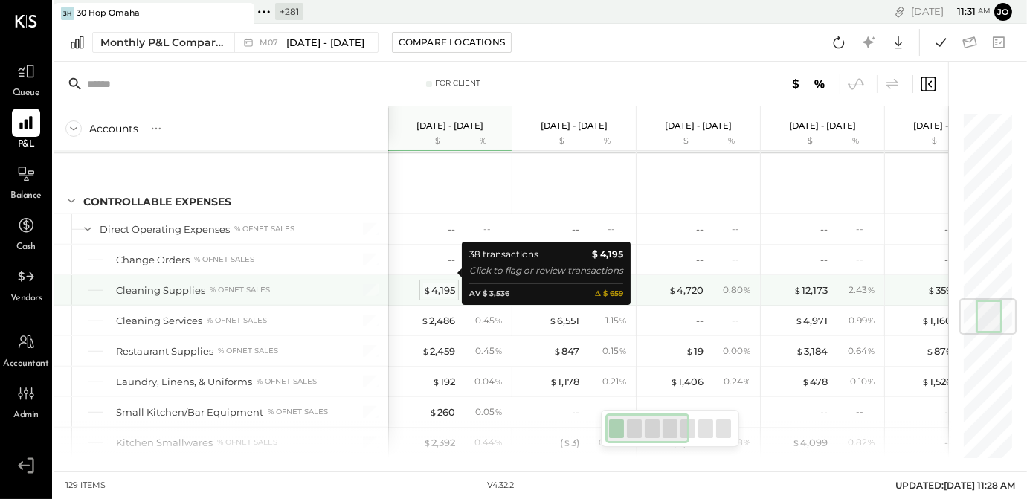
click at [446, 283] on div "$ 4,195" at bounding box center [439, 290] width 32 height 14
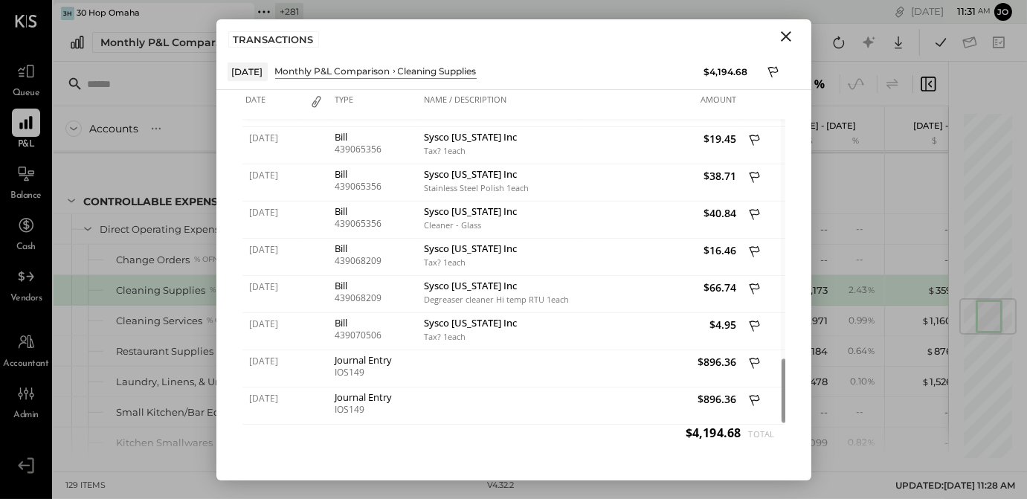
click at [793, 40] on icon "Close" at bounding box center [786, 37] width 18 height 18
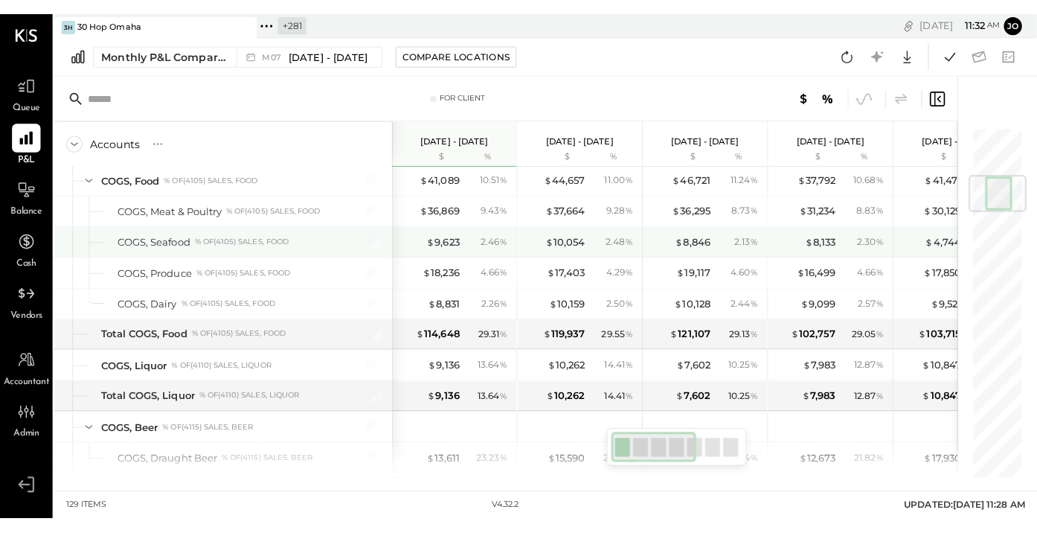
scroll to position [361, 0]
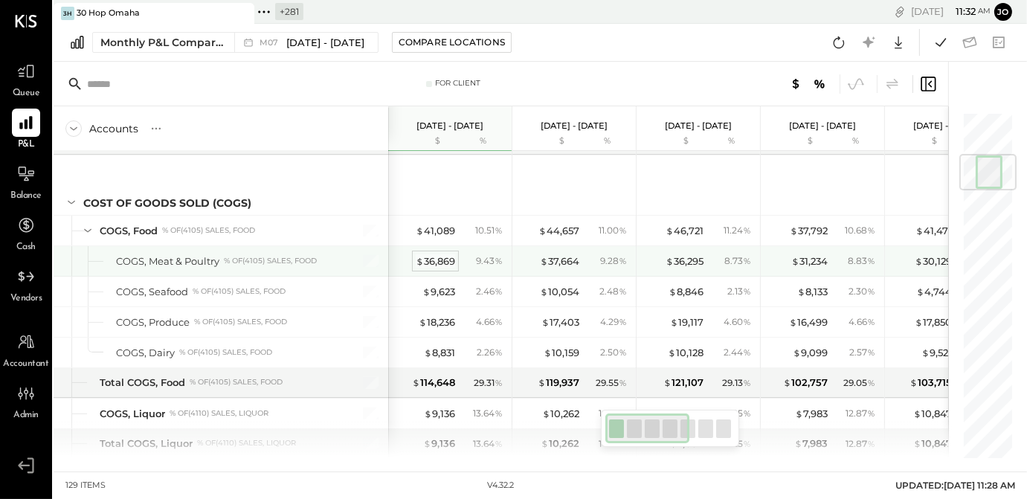
click at [439, 254] on div "$ 36,869" at bounding box center [435, 261] width 39 height 14
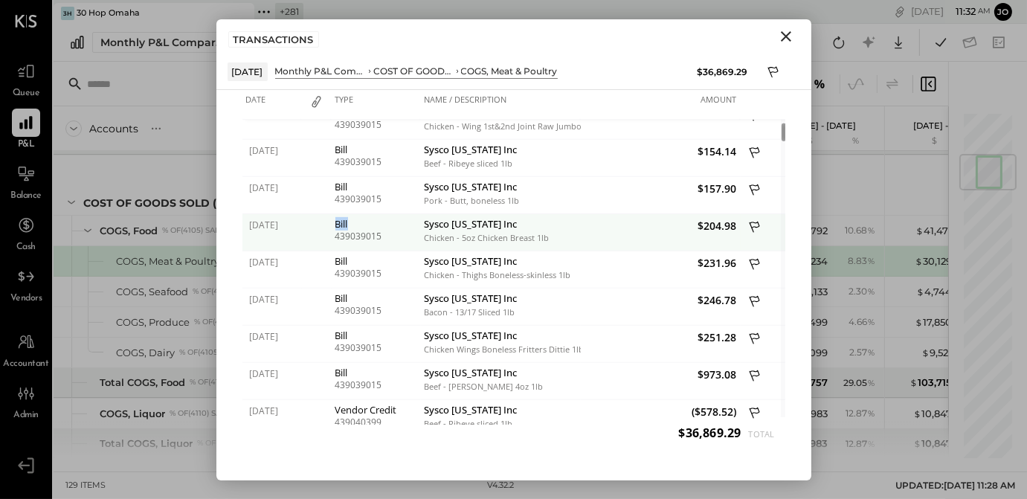
drag, startPoint x: 330, startPoint y: 225, endPoint x: 363, endPoint y: 225, distance: 32.7
click at [363, 214] on div "07/02/2025 Bill 439039015 Sysco Iowa Inc Chicken - 5oz Chicken Breast 1lb $204.…" at bounding box center [514, 214] width 543 height 0
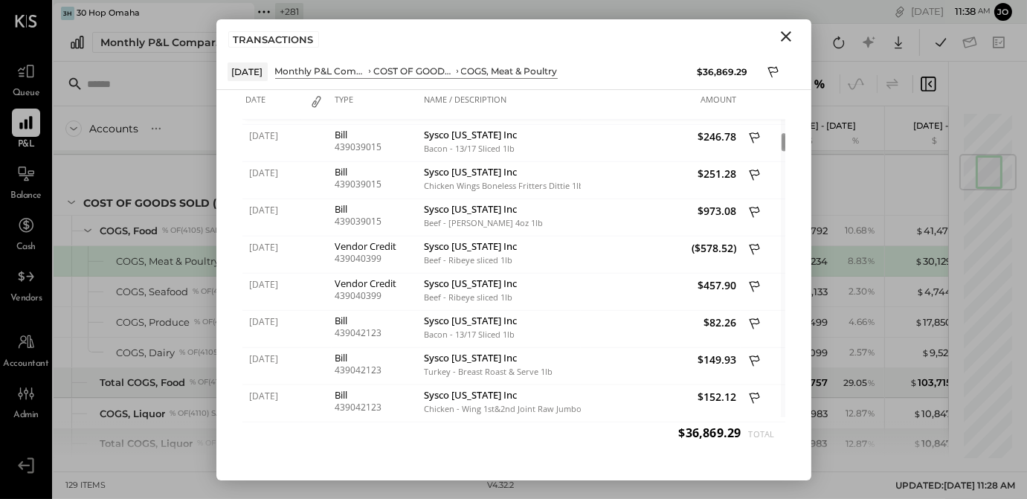
click at [780, 35] on icon "Close" at bounding box center [786, 37] width 18 height 18
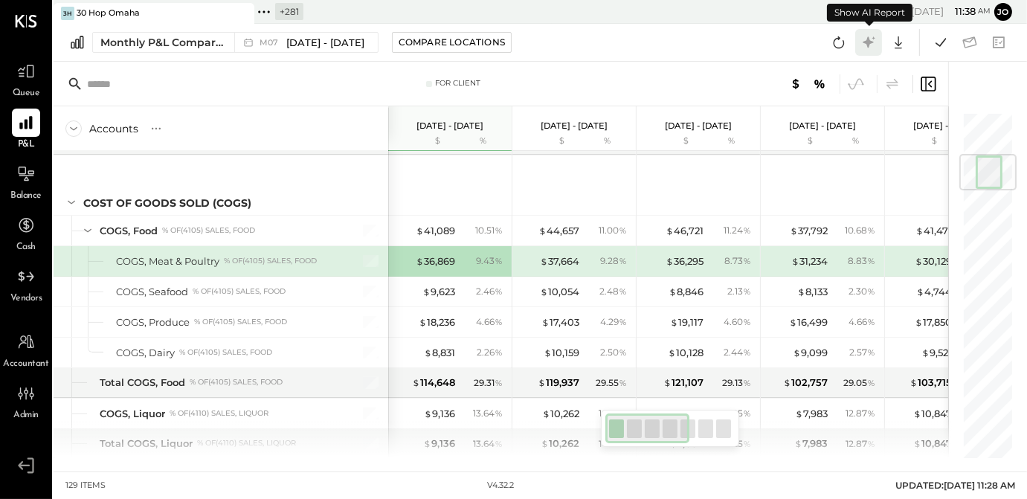
click at [873, 43] on icon at bounding box center [868, 42] width 19 height 19
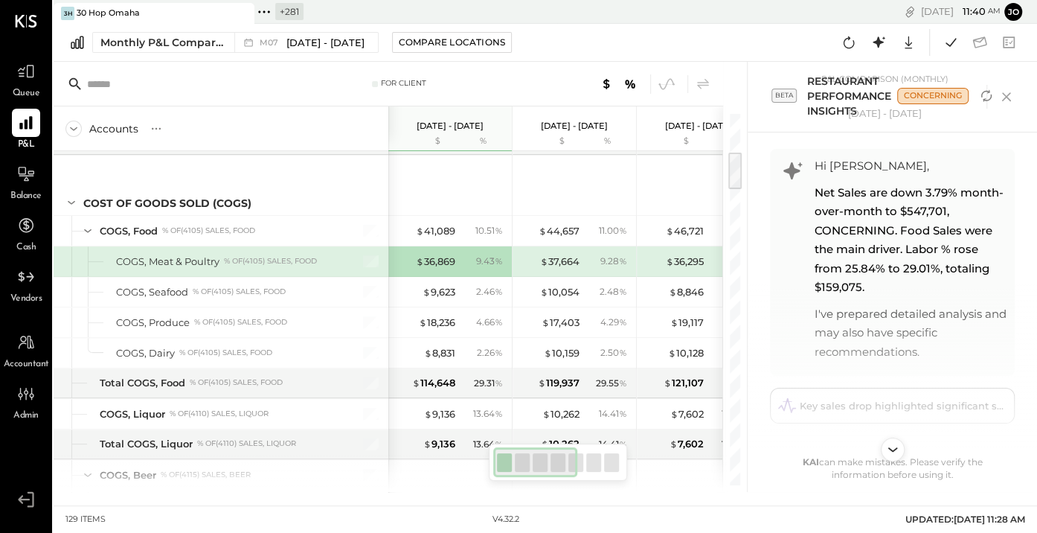
scroll to position [24, 0]
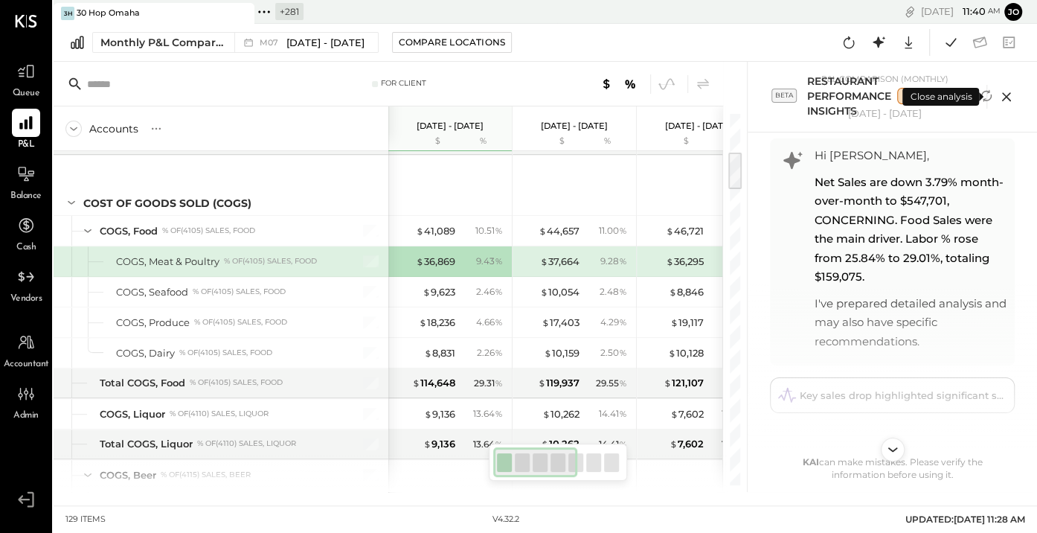
click at [1007, 100] on icon at bounding box center [1006, 97] width 22 height 22
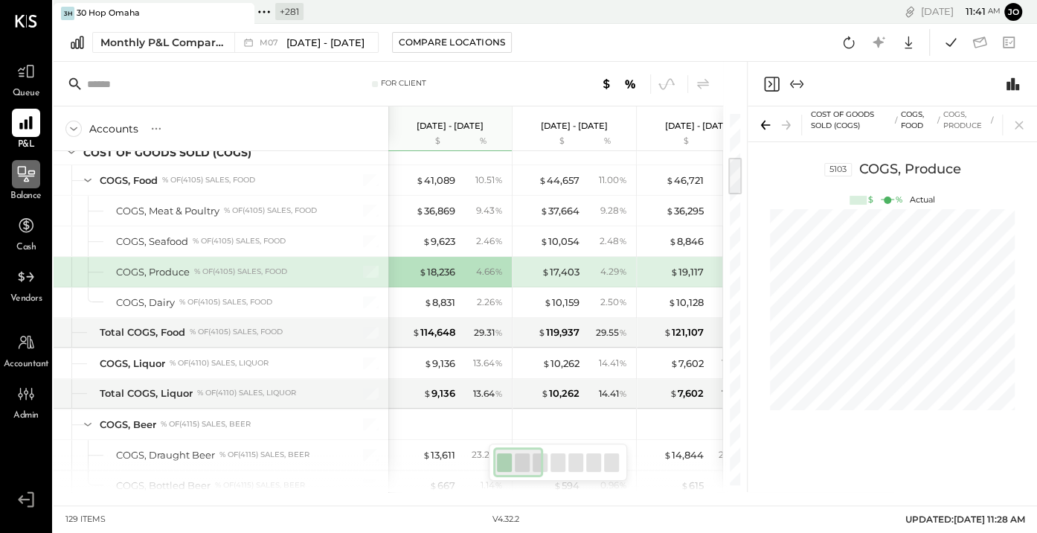
click at [32, 186] on div at bounding box center [26, 174] width 28 height 28
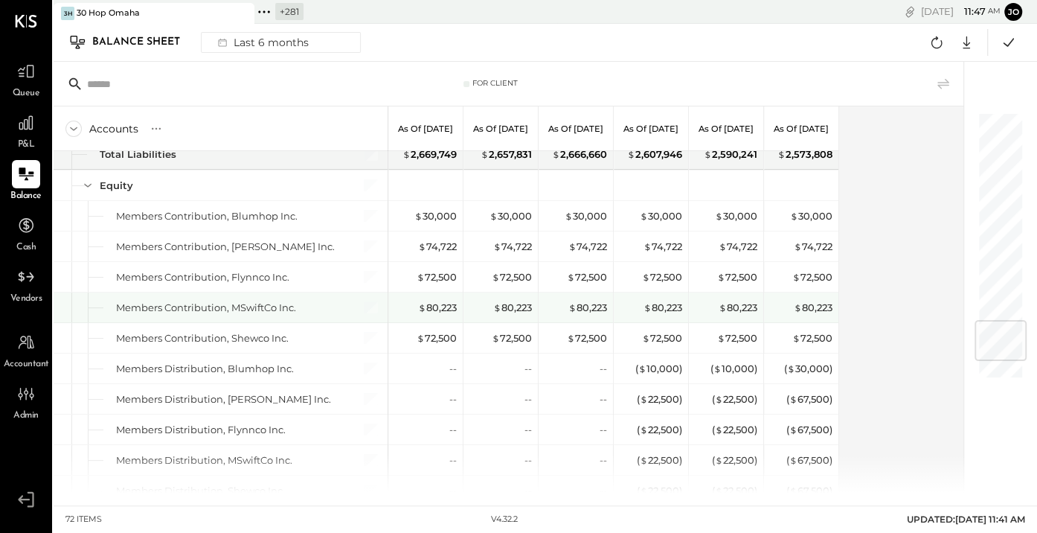
scroll to position [1726, 0]
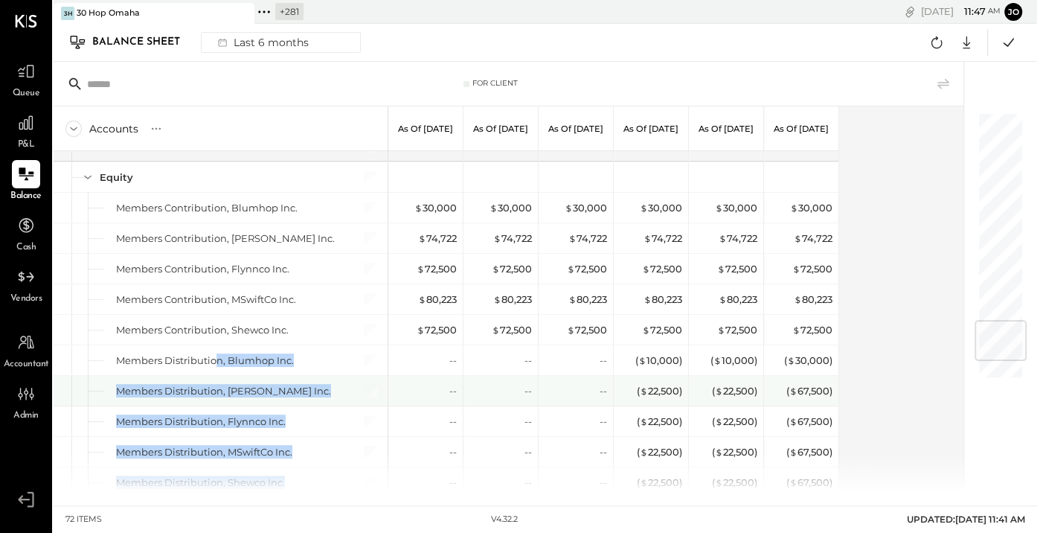
drag, startPoint x: 219, startPoint y: 338, endPoint x: 309, endPoint y: 457, distance: 149.2
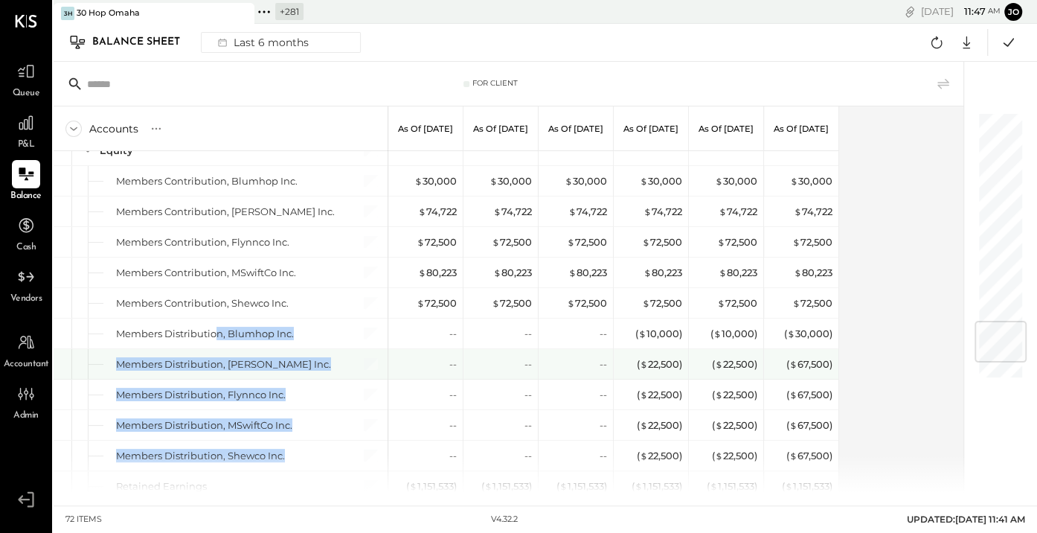
scroll to position [1755, 0]
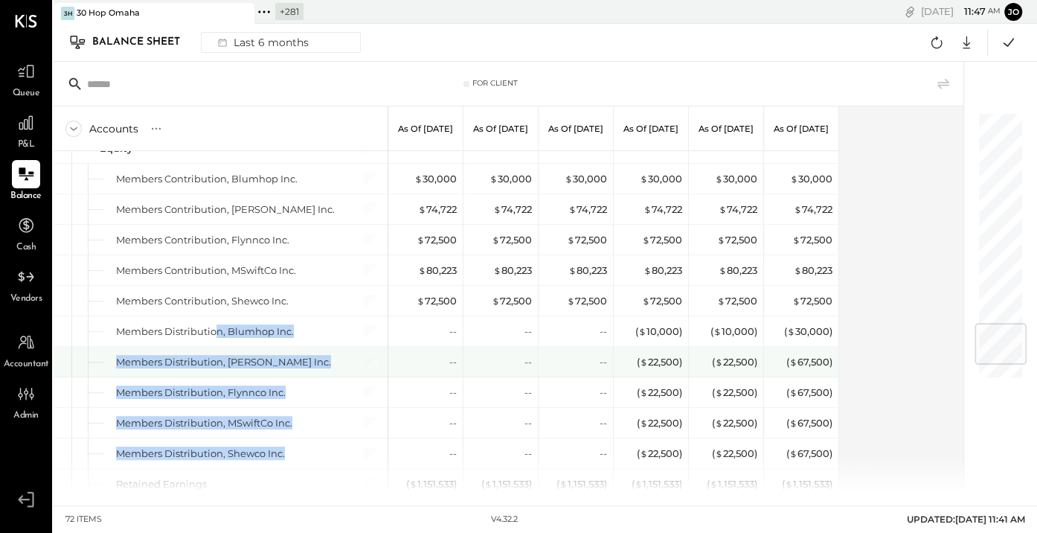
click at [108, 347] on div "Members Distribution, DJ Blum Inc." at bounding box center [221, 362] width 334 height 30
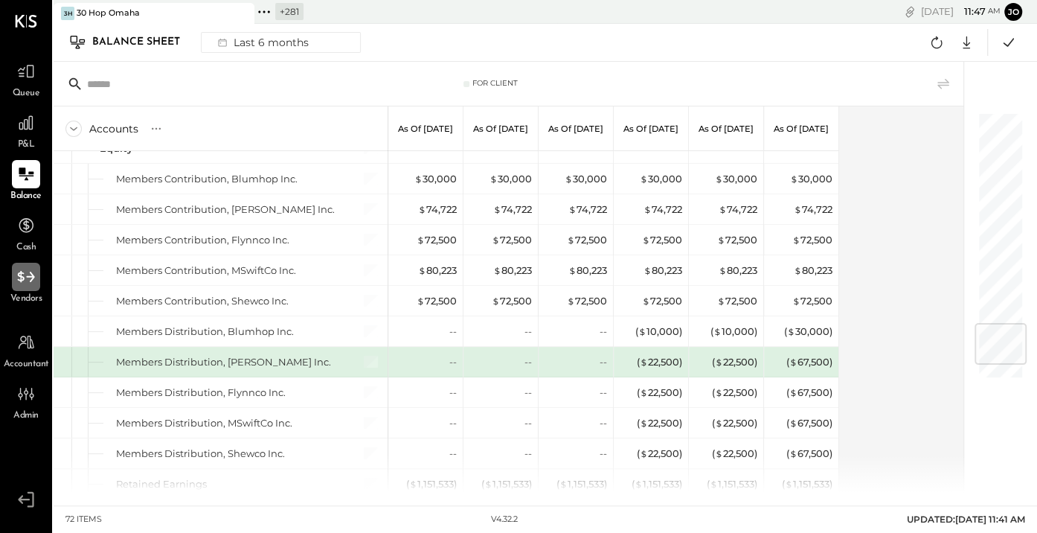
click at [23, 275] on icon at bounding box center [25, 276] width 19 height 19
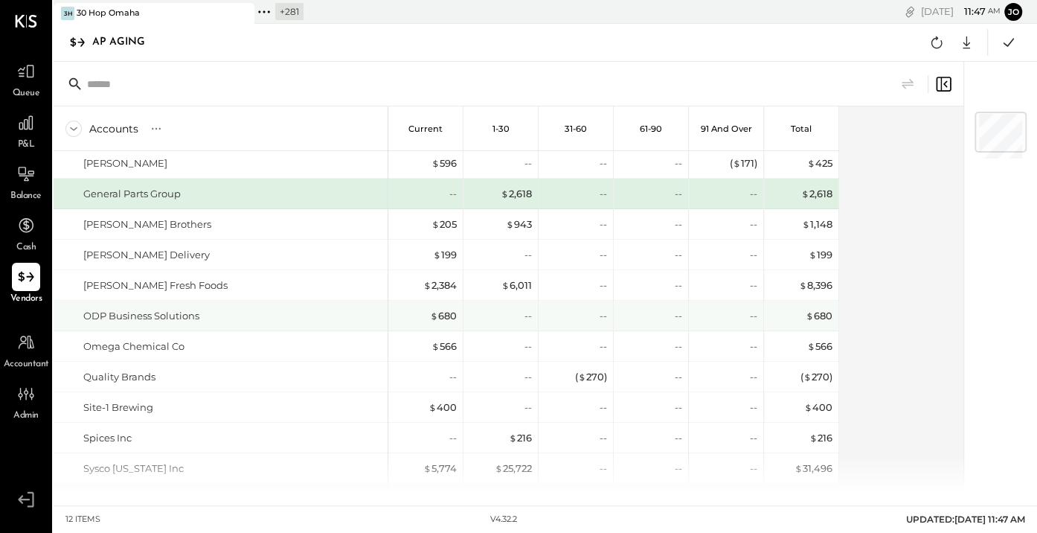
scroll to position [3, 0]
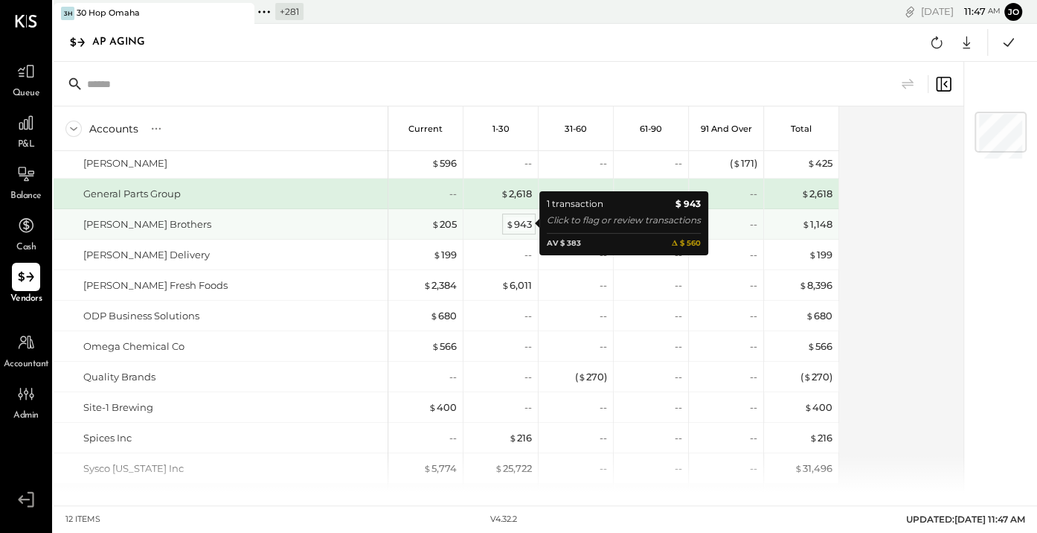
click at [521, 228] on div "$ 943" at bounding box center [519, 224] width 26 height 14
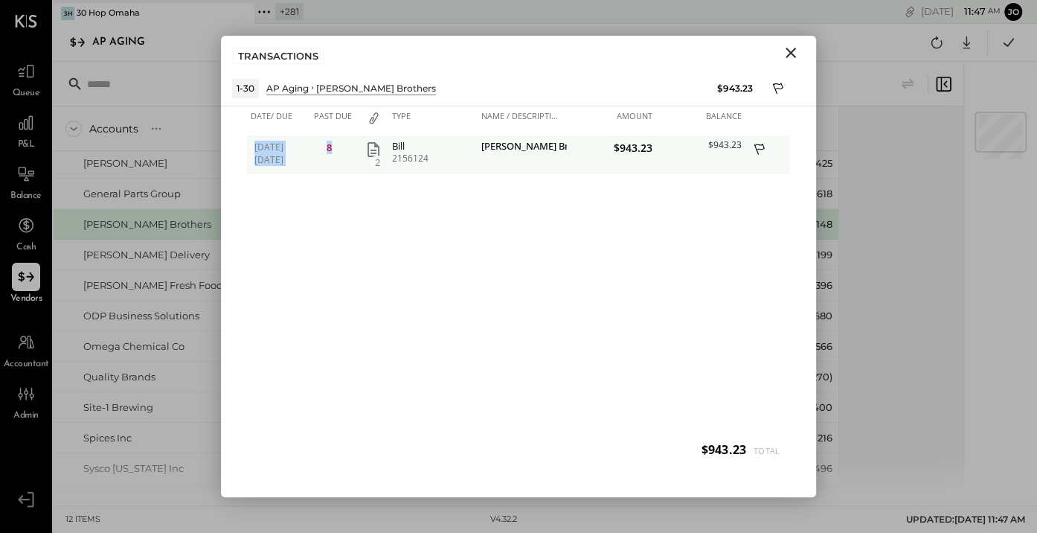
drag, startPoint x: 253, startPoint y: 146, endPoint x: 341, endPoint y: 146, distance: 88.5
click at [341, 136] on div "07/29/2025 08/04/2025 8 2 Bill 2156124 Johnson Brothers $943.23 $943.23" at bounding box center [518, 136] width 543 height 0
click at [279, 145] on span "07/29/2025" at bounding box center [278, 147] width 48 height 13
click at [757, 152] on icon at bounding box center [759, 149] width 10 height 11
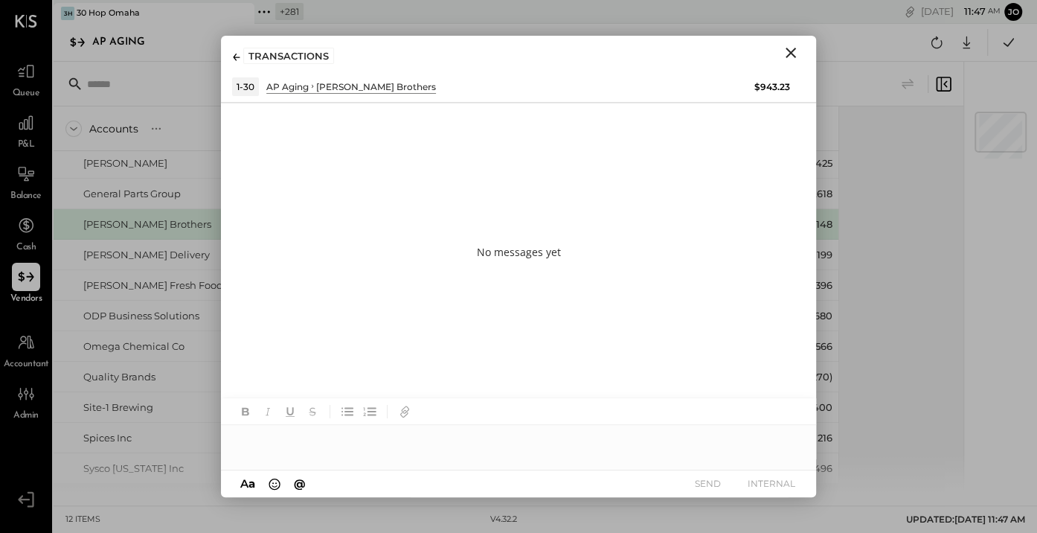
click at [578, 439] on div at bounding box center [518, 440] width 595 height 30
click at [790, 50] on icon "Close" at bounding box center [791, 53] width 18 height 18
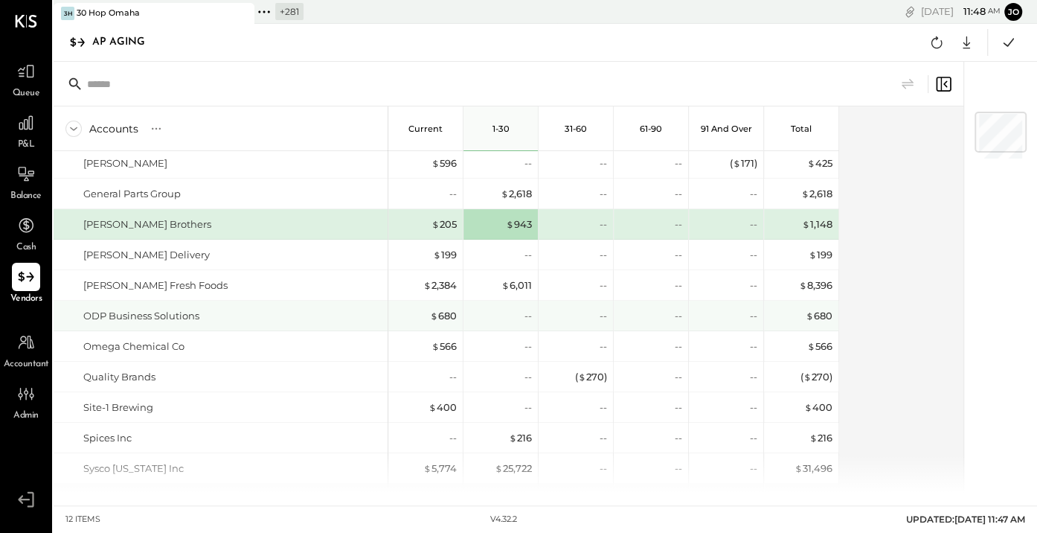
click at [862, 321] on div "Accounts S % GL Current 1-30 31-60 61-90 91 and Over Total Edward Don General P…" at bounding box center [510, 298] width 912 height 385
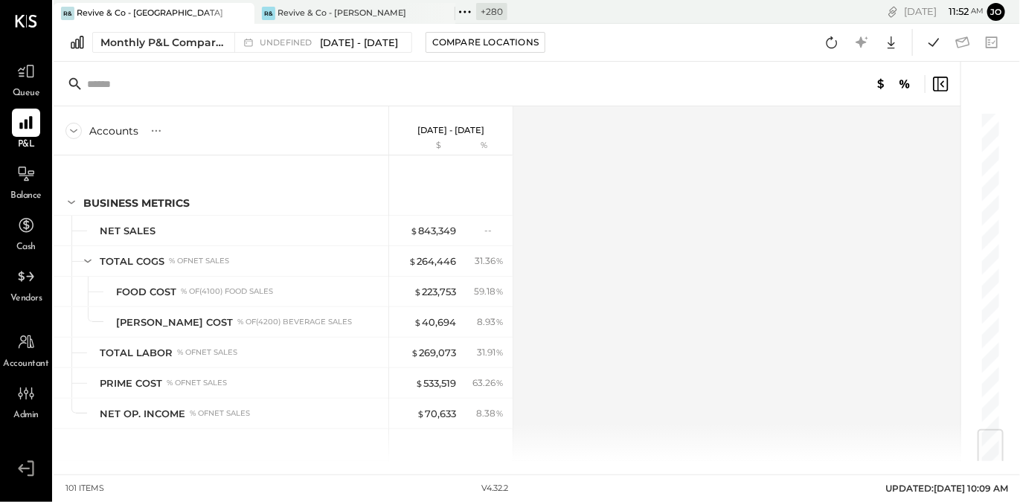
scroll to position [2699, 0]
